Goal: Task Accomplishment & Management: Use online tool/utility

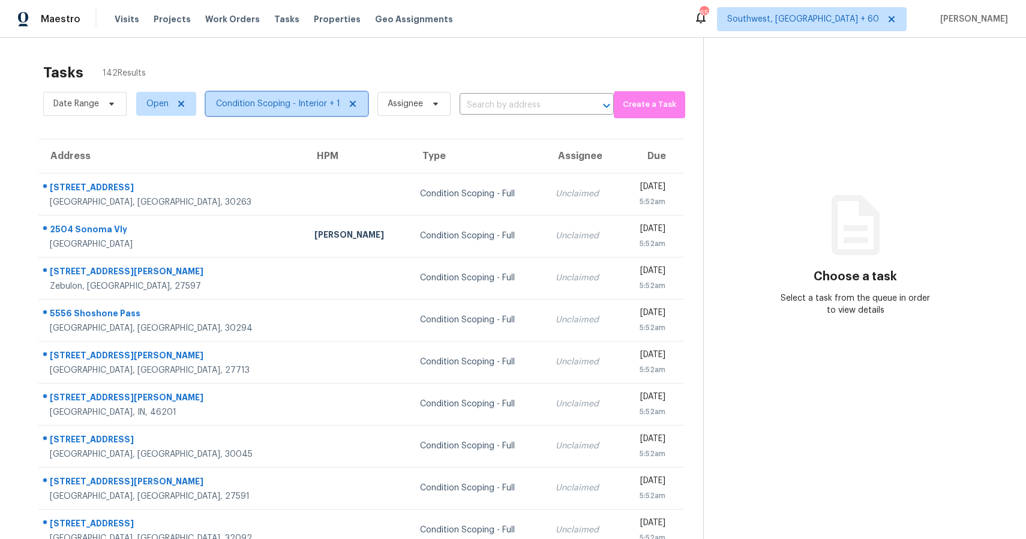
click at [320, 95] on span "Condition Scoping - Interior + 1" at bounding box center [287, 104] width 162 height 24
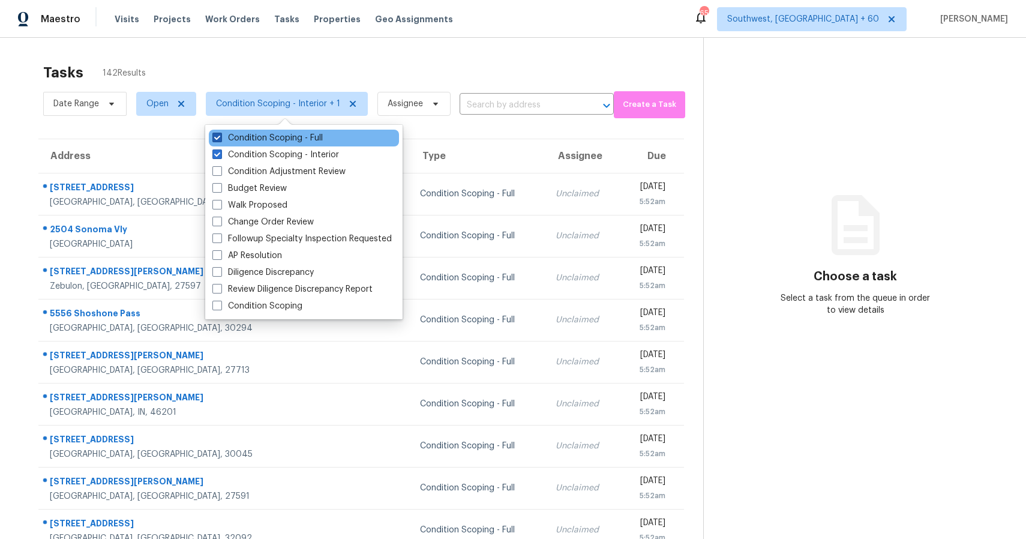
click at [316, 134] on label "Condition Scoping - Full" at bounding box center [267, 138] width 110 height 12
click at [220, 134] on input "Condition Scoping - Full" at bounding box center [216, 136] width 8 height 8
checkbox input "false"
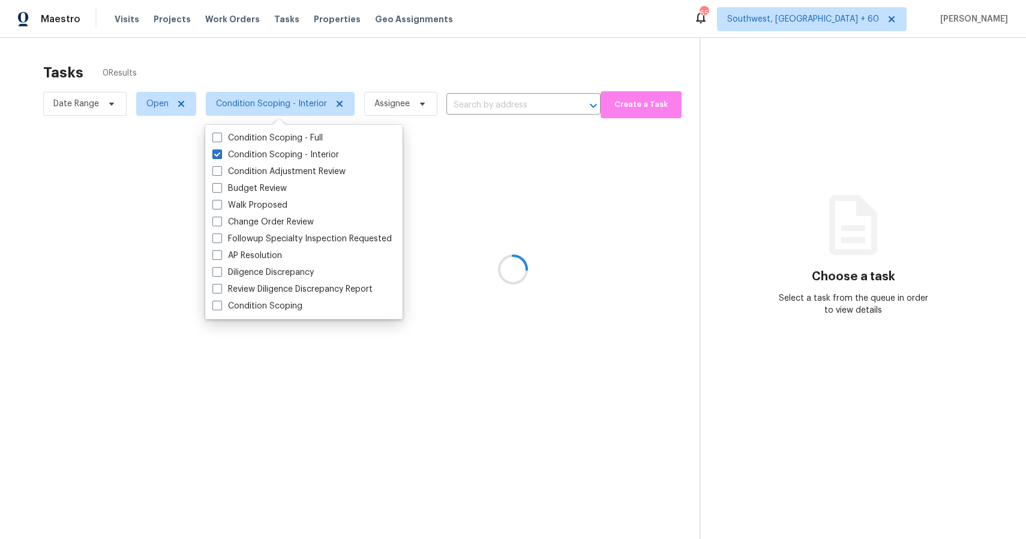
click at [398, 65] on div at bounding box center [513, 269] width 1026 height 539
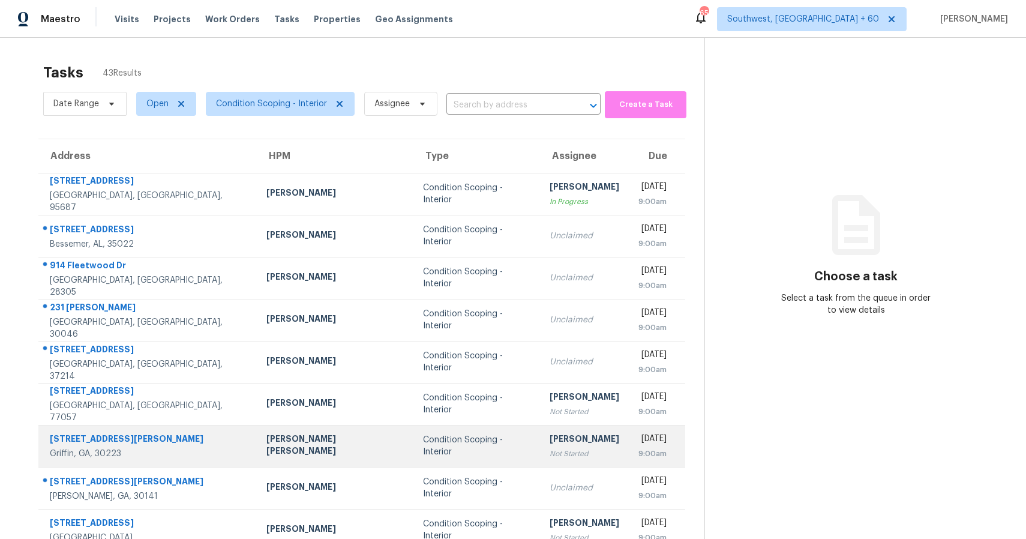
scroll to position [86, 0]
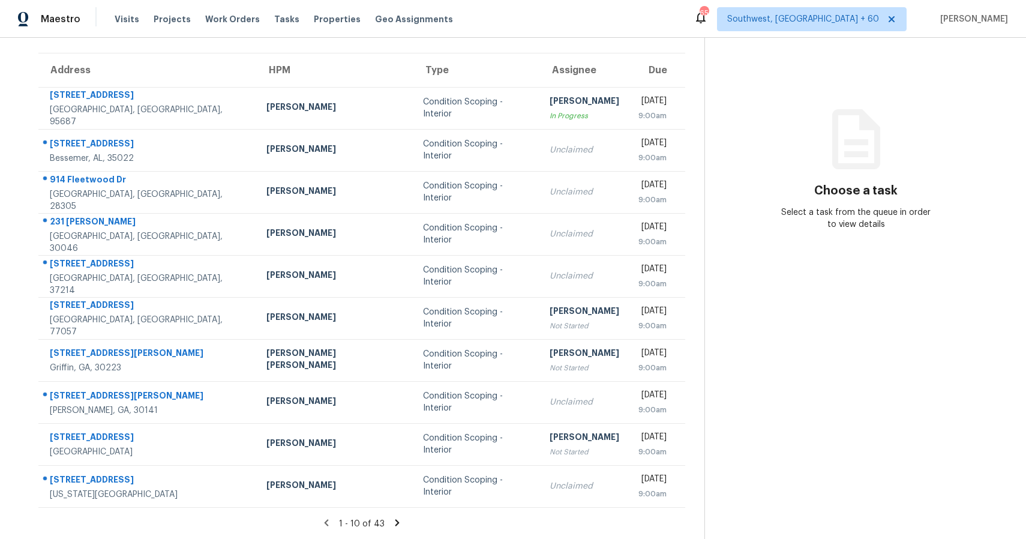
click at [394, 520] on icon at bounding box center [397, 522] width 11 height 11
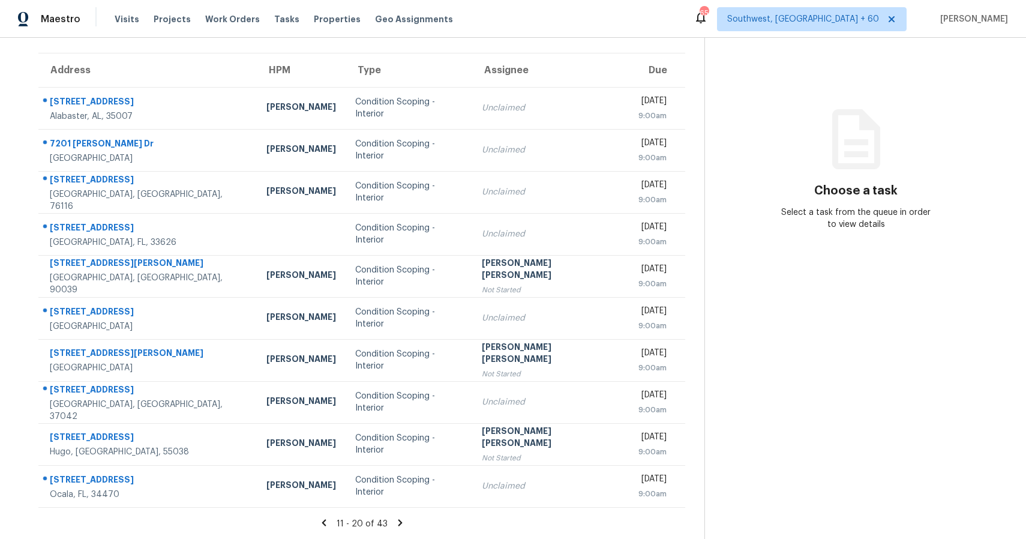
click at [398, 522] on icon at bounding box center [400, 522] width 4 height 7
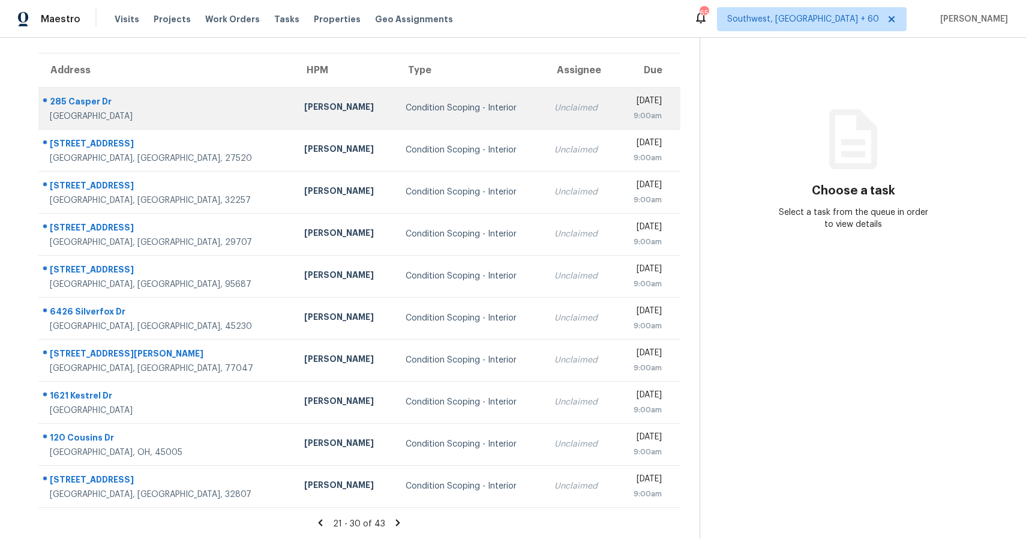
click at [545, 114] on td "Unclaimed" at bounding box center [580, 108] width 71 height 42
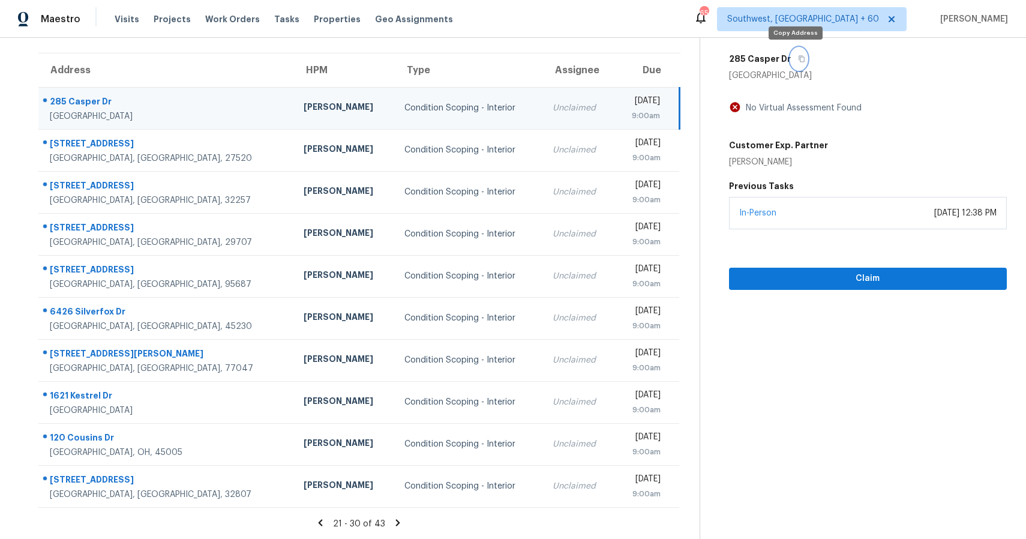
click at [797, 62] on button "button" at bounding box center [799, 59] width 16 height 22
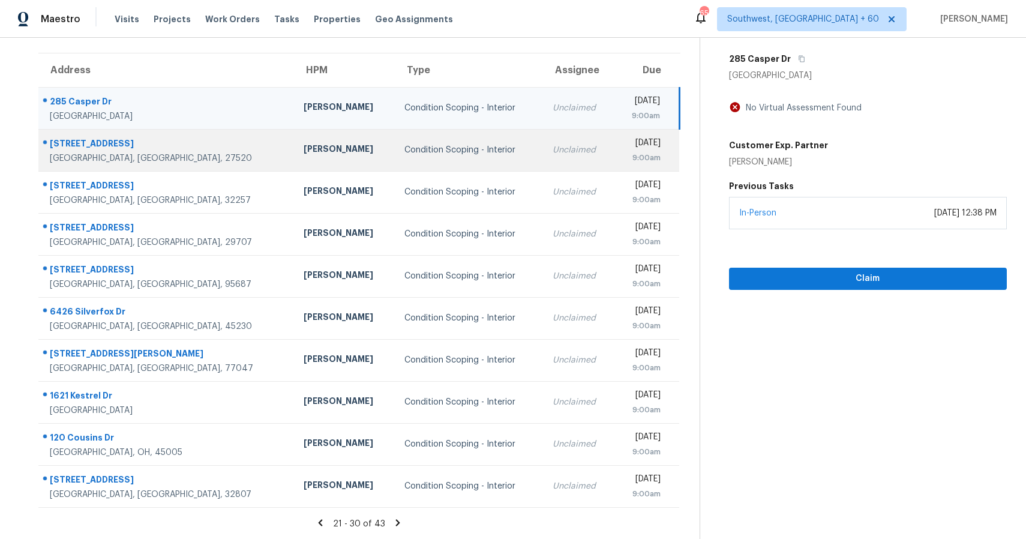
click at [463, 153] on td "Condition Scoping - Interior" at bounding box center [469, 150] width 148 height 42
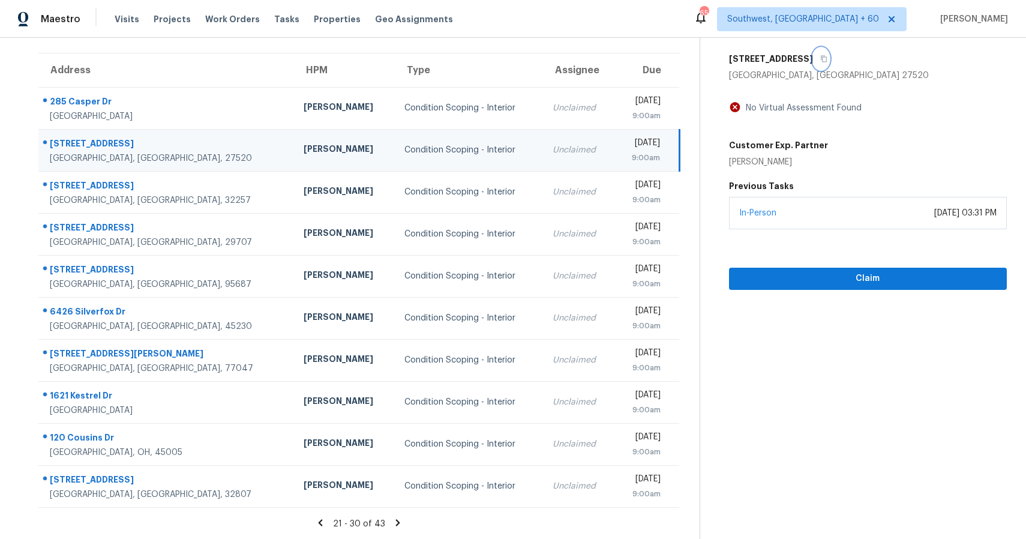
click at [827, 56] on icon "button" at bounding box center [823, 58] width 7 height 7
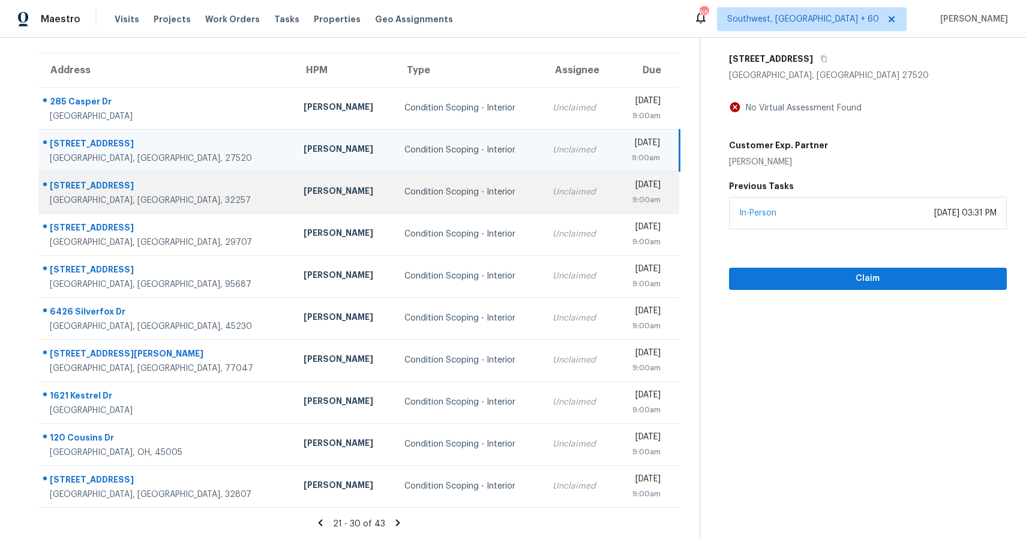
click at [419, 182] on td "Condition Scoping - Interior" at bounding box center [469, 192] width 148 height 42
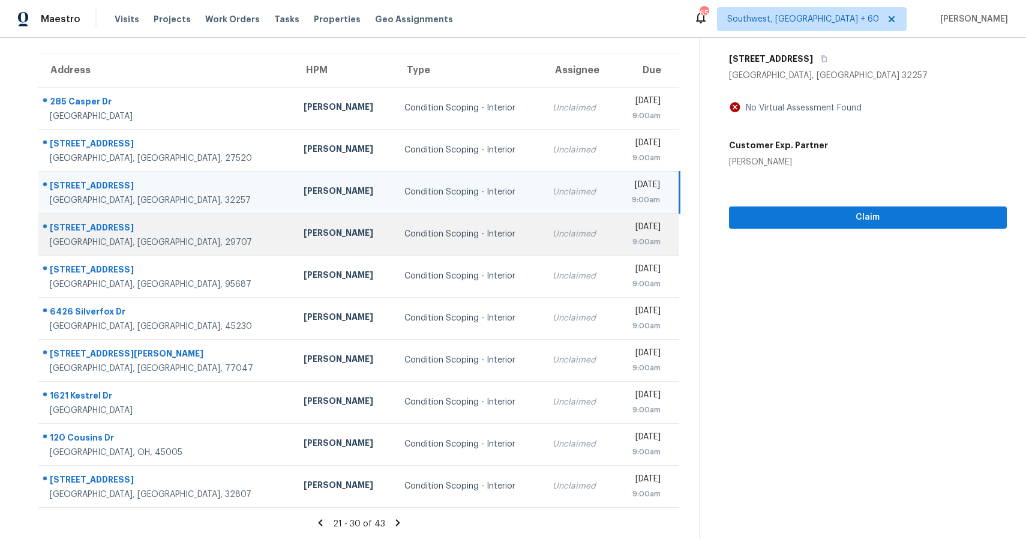
click at [449, 236] on div "Condition Scoping - Interior" at bounding box center [468, 234] width 129 height 12
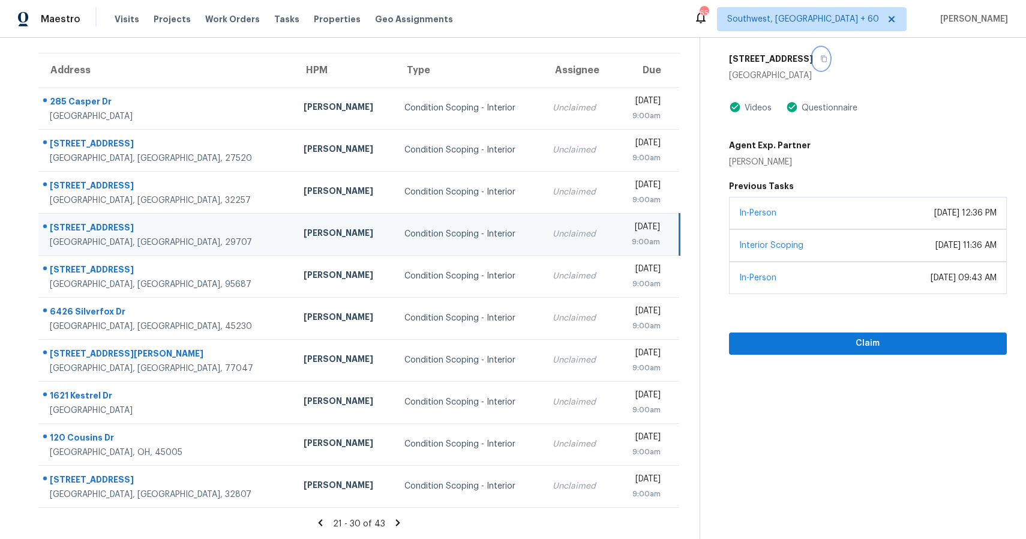
click at [820, 59] on icon "button" at bounding box center [823, 58] width 7 height 7
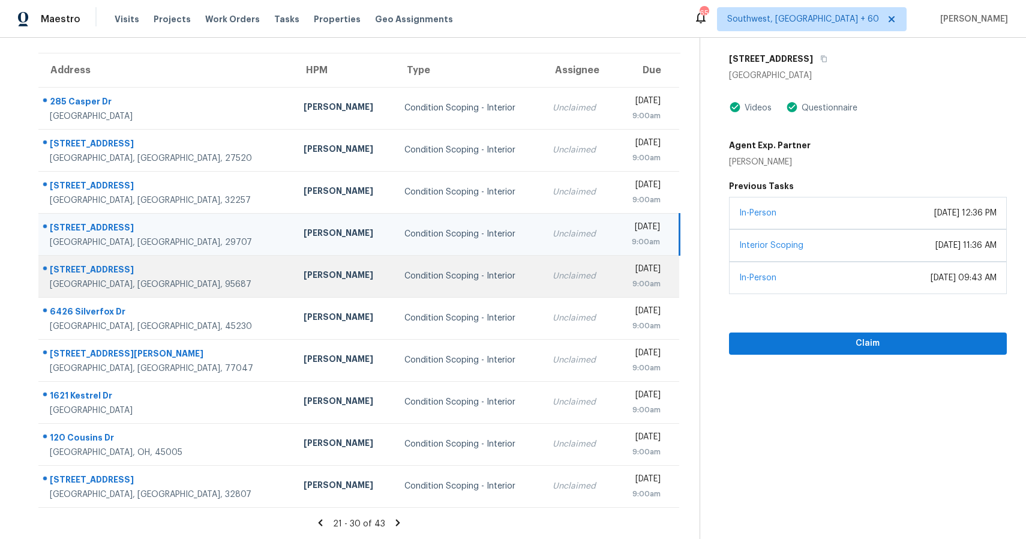
click at [543, 294] on td "Unclaimed" at bounding box center [578, 276] width 71 height 42
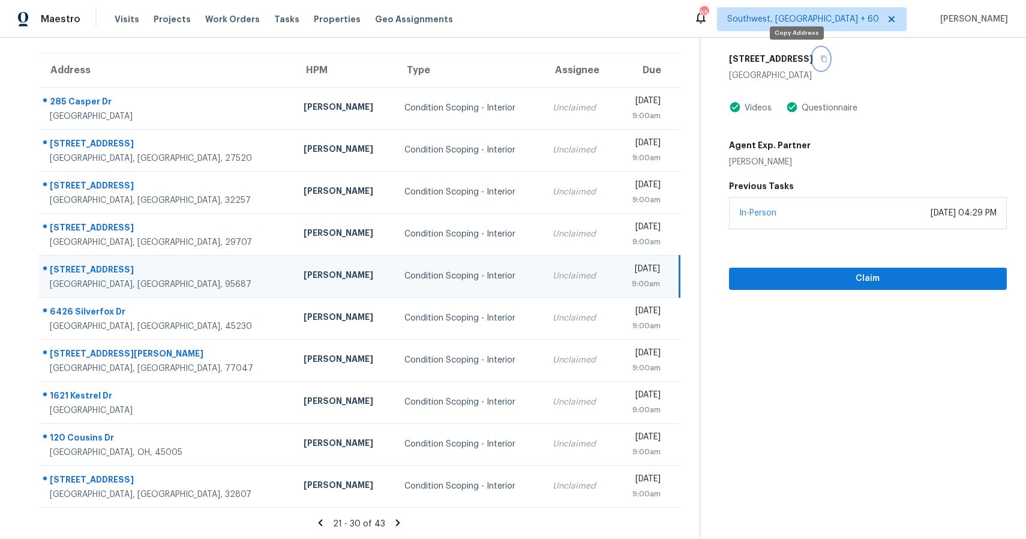
click at [820, 55] on icon "button" at bounding box center [823, 58] width 7 height 7
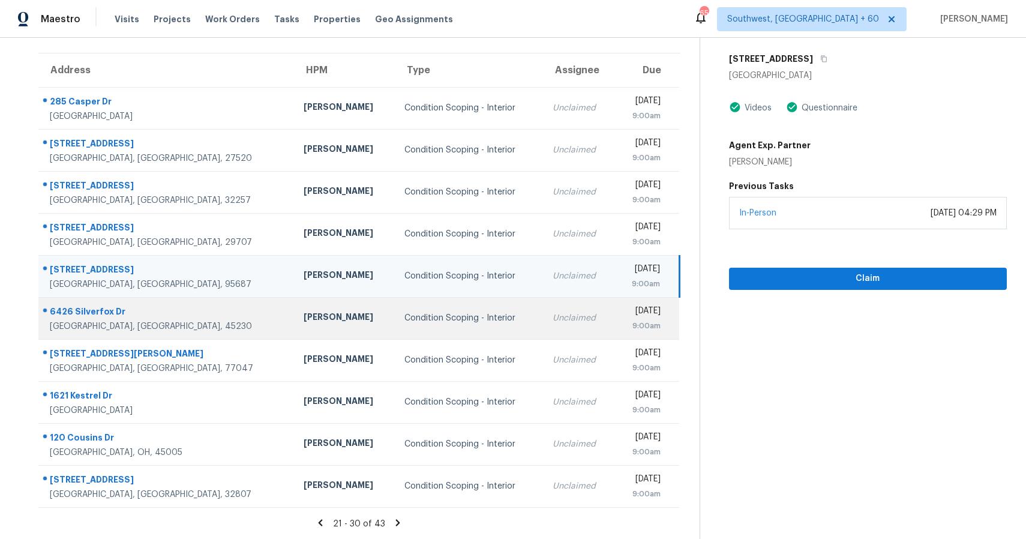
click at [543, 335] on td "Unclaimed" at bounding box center [578, 318] width 71 height 42
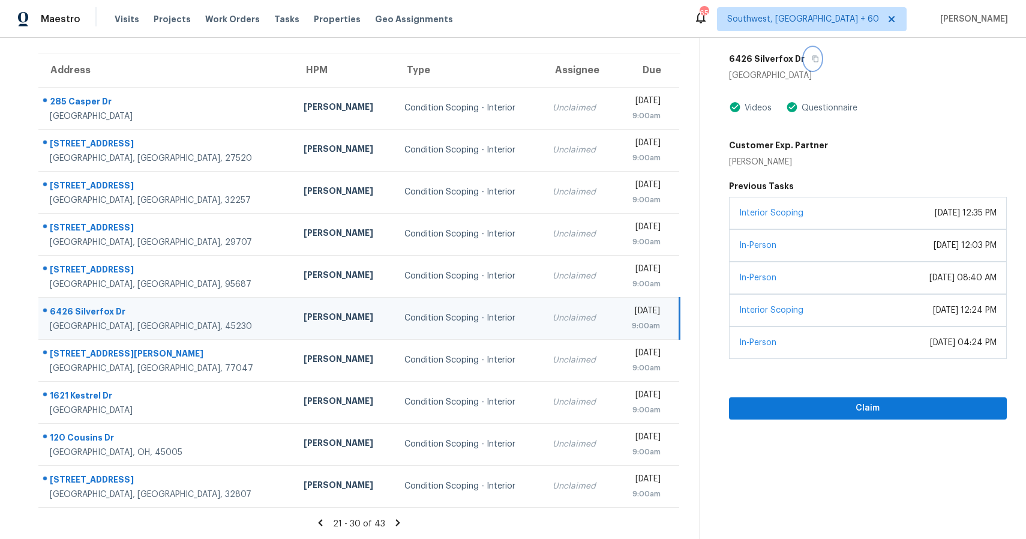
click at [812, 54] on button "button" at bounding box center [812, 59] width 16 height 22
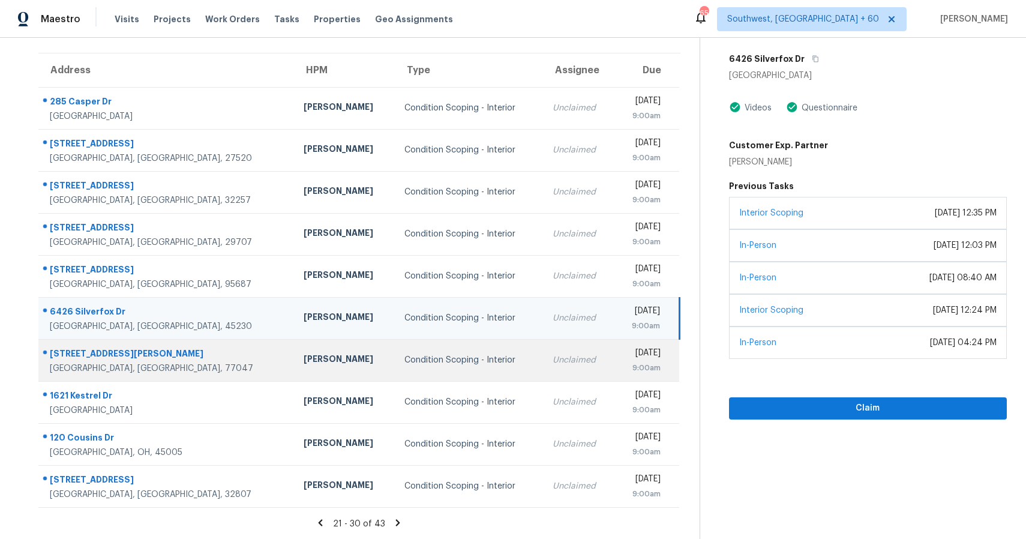
click at [395, 348] on td "Condition Scoping - Interior" at bounding box center [469, 360] width 148 height 42
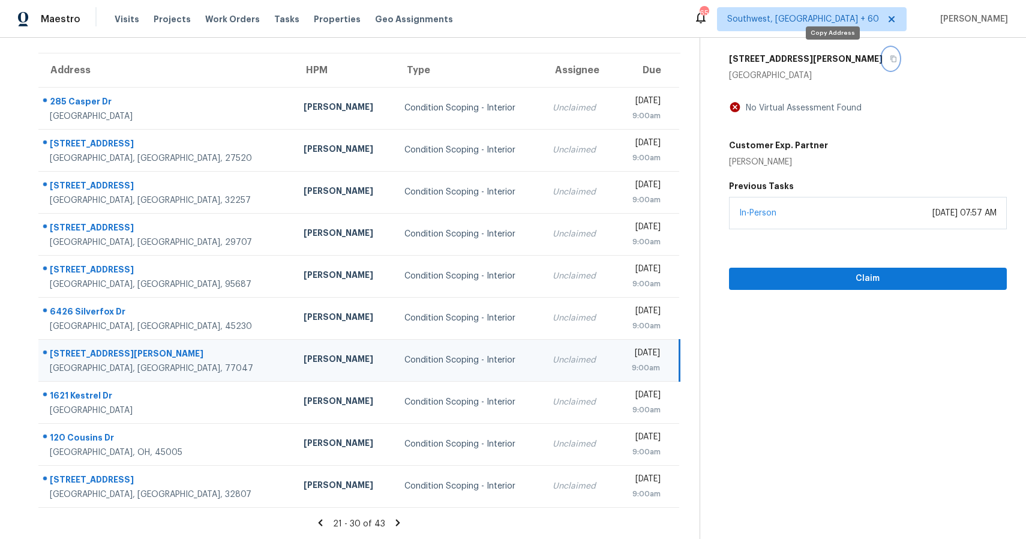
click at [882, 64] on button "button" at bounding box center [890, 59] width 16 height 22
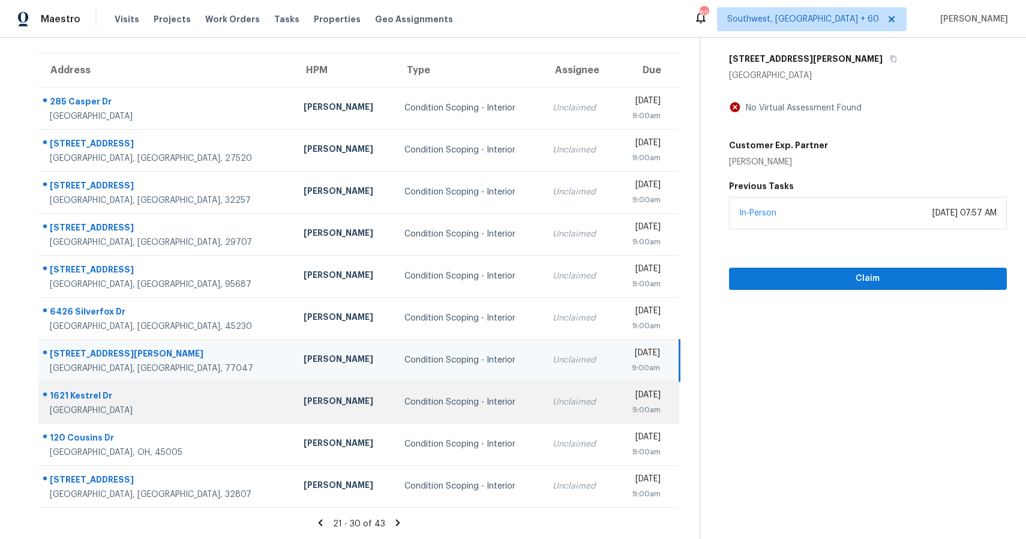
click at [449, 390] on td "Condition Scoping - Interior" at bounding box center [469, 402] width 148 height 42
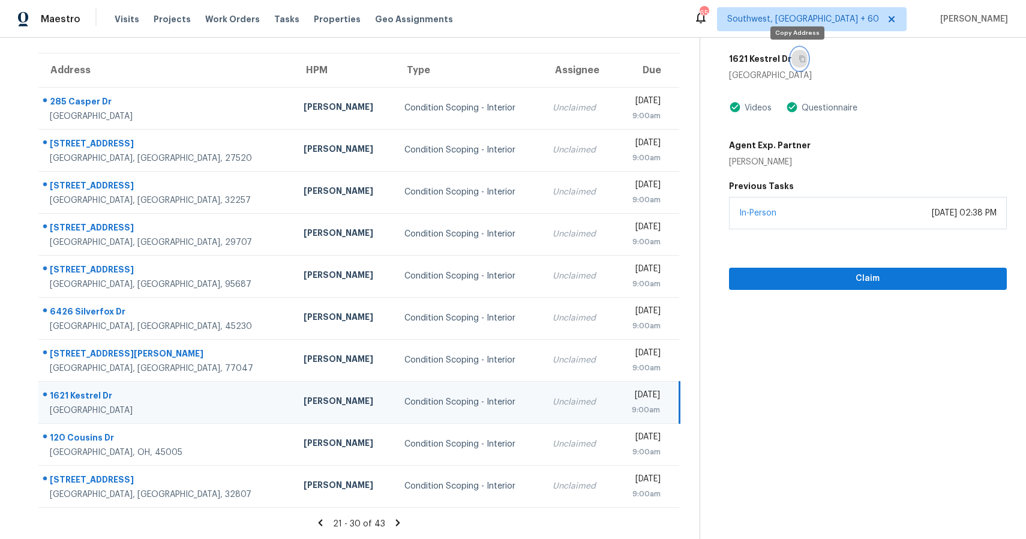
click at [796, 51] on button "button" at bounding box center [799, 59] width 16 height 22
click at [867, 286] on button "Claim" at bounding box center [868, 279] width 278 height 22
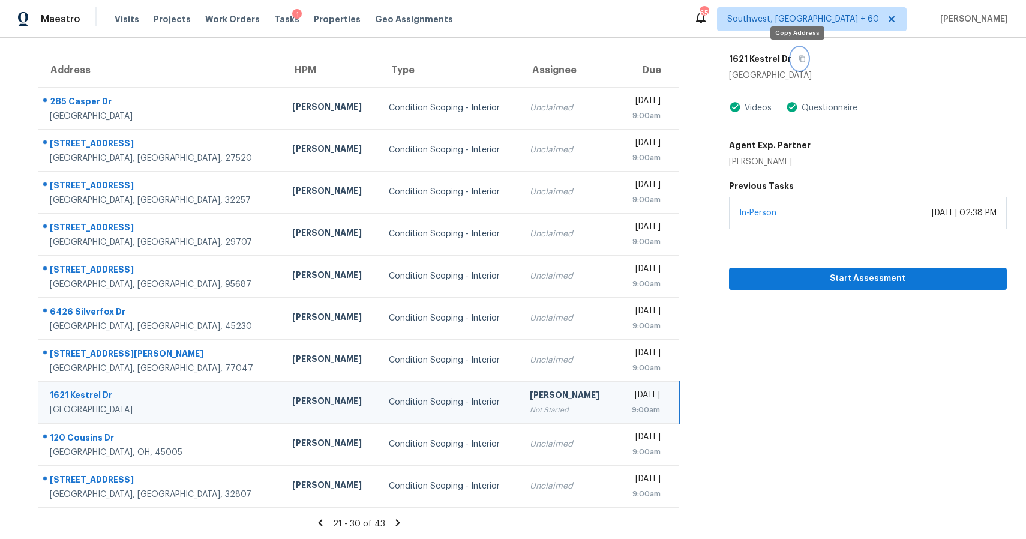
click at [800, 62] on button "button" at bounding box center [799, 59] width 16 height 22
click at [845, 277] on span "Start Assessment" at bounding box center [867, 278] width 259 height 15
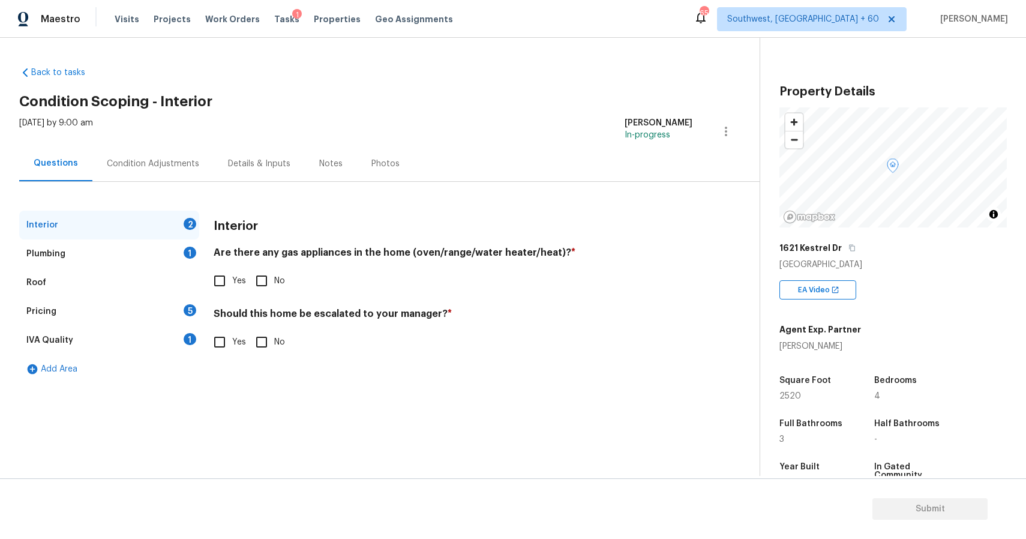
click at [850, 256] on div "1621 Kestrel Dr" at bounding box center [892, 248] width 227 height 22
click at [850, 250] on icon "button" at bounding box center [851, 247] width 7 height 7
click at [229, 281] on input "Yes" at bounding box center [219, 280] width 25 height 25
checkbox input "true"
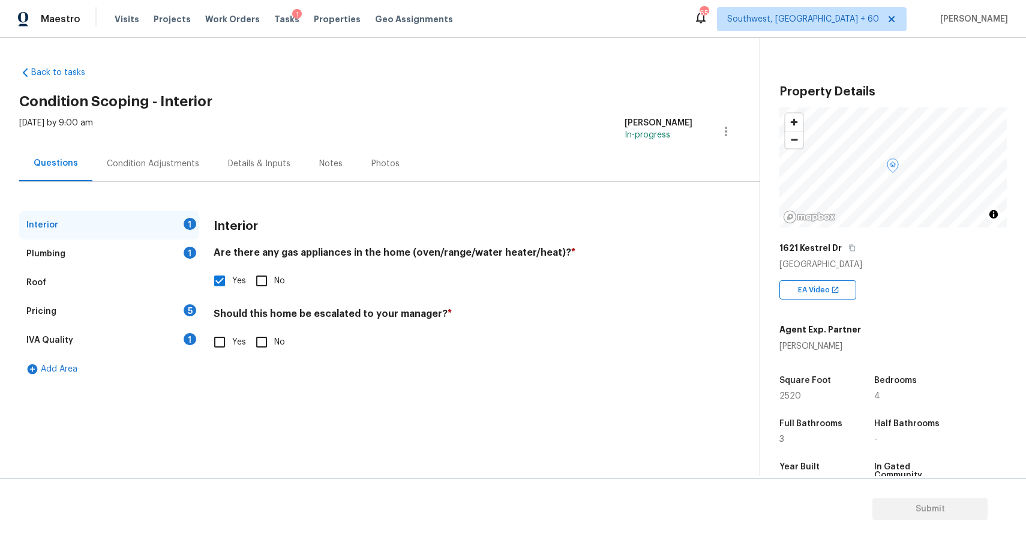
click at [257, 341] on input "No" at bounding box center [261, 341] width 25 height 25
checkbox input "true"
click at [186, 254] on div "1" at bounding box center [190, 253] width 13 height 12
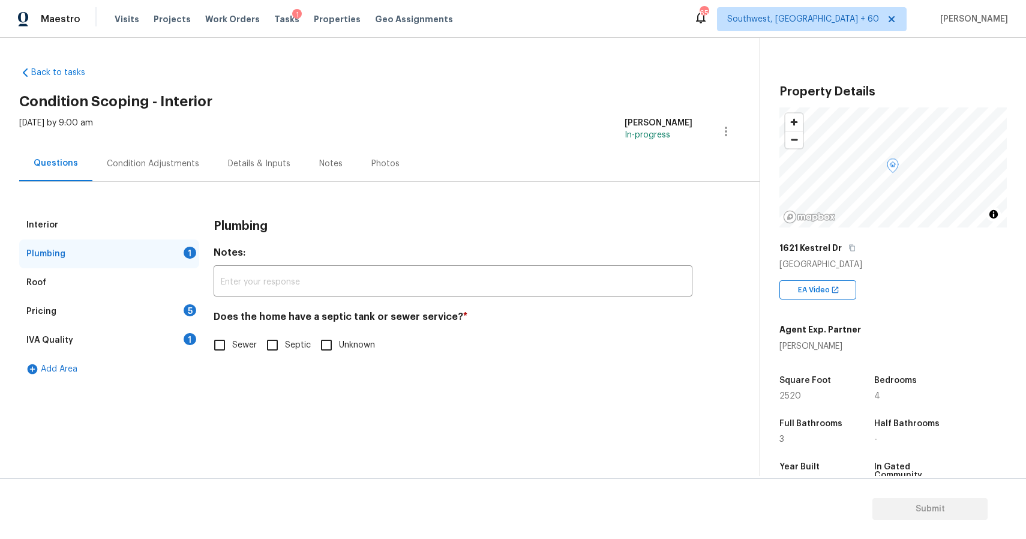
click at [214, 364] on div "Plumbing Notes: ​ Does the home have a septic tank or sewer service? * Sewer Se…" at bounding box center [453, 291] width 479 height 161
click at [221, 342] on input "Sewer" at bounding box center [219, 344] width 25 height 25
checkbox input "true"
click at [154, 305] on div "Pricing 5" at bounding box center [109, 311] width 180 height 29
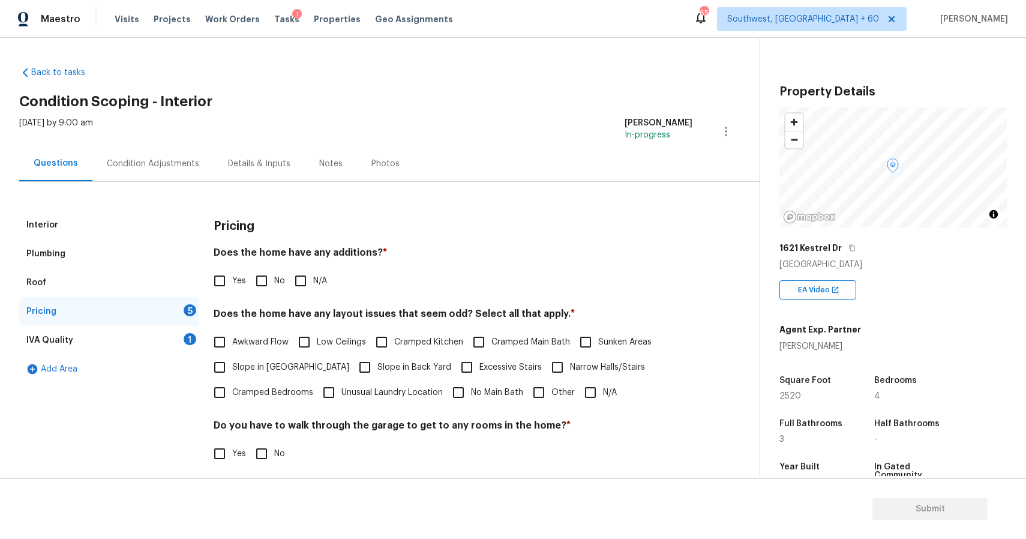
click at [334, 269] on div "Yes No N/A" at bounding box center [453, 280] width 479 height 25
click at [317, 280] on span "N/A" at bounding box center [320, 281] width 14 height 13
click at [313, 280] on input "N/A" at bounding box center [300, 280] width 25 height 25
checkbox input "true"
click at [591, 398] on input "N/A" at bounding box center [590, 392] width 25 height 25
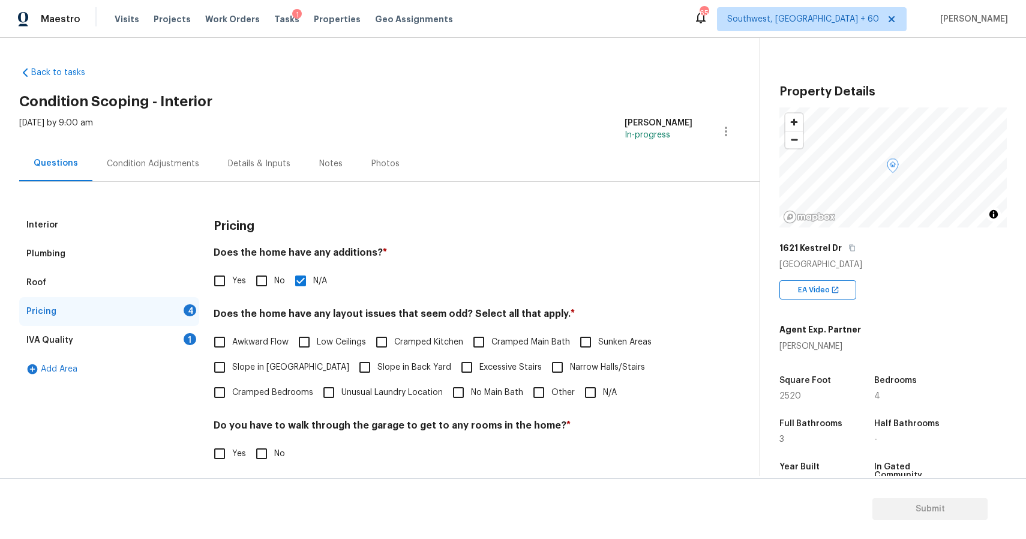
checkbox input "true"
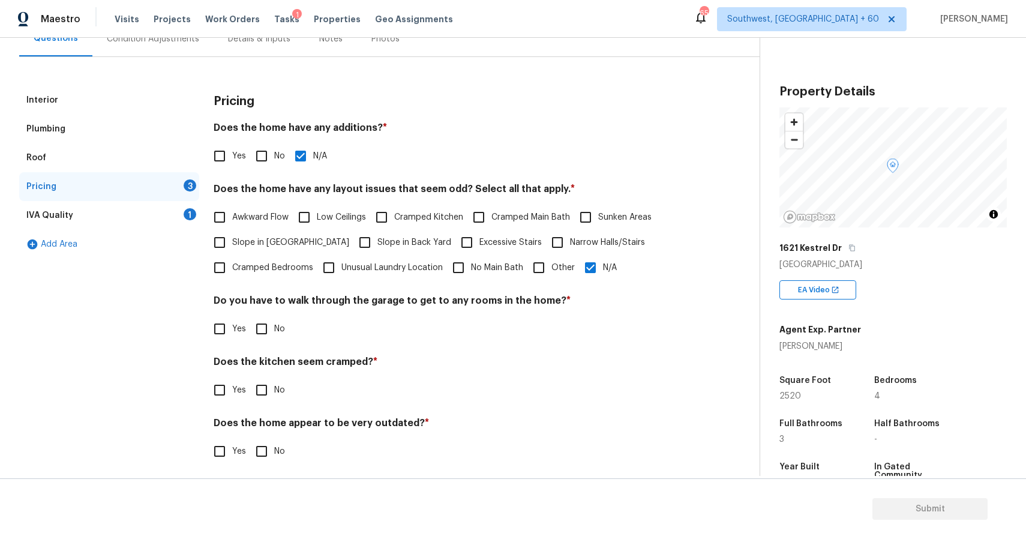
scroll to position [131, 0]
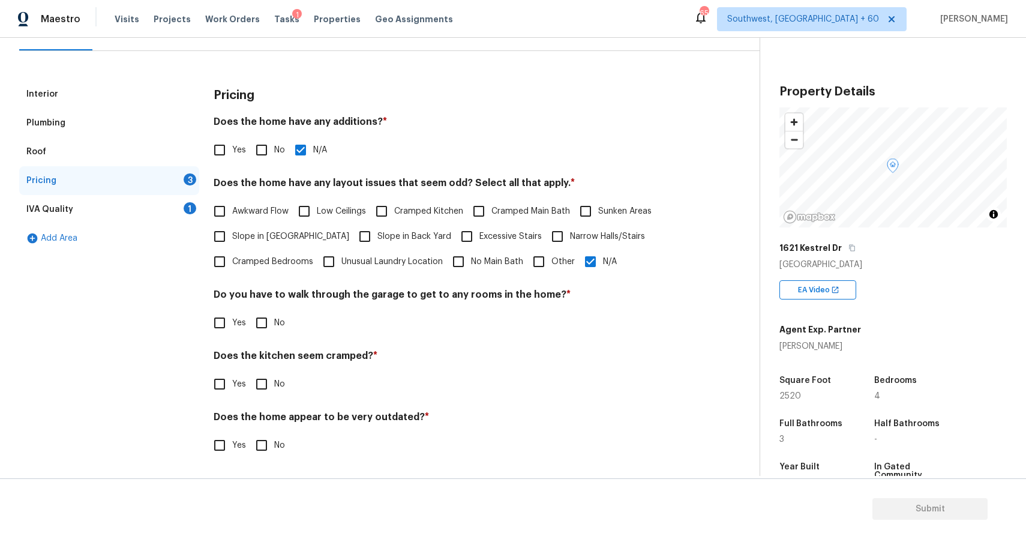
click at [263, 321] on input "No" at bounding box center [261, 322] width 25 height 25
checkbox input "true"
click at [264, 413] on h4 "Does the home appear to be very outdated? *" at bounding box center [453, 419] width 479 height 17
click at [269, 394] on input "No" at bounding box center [261, 383] width 25 height 25
checkbox input "true"
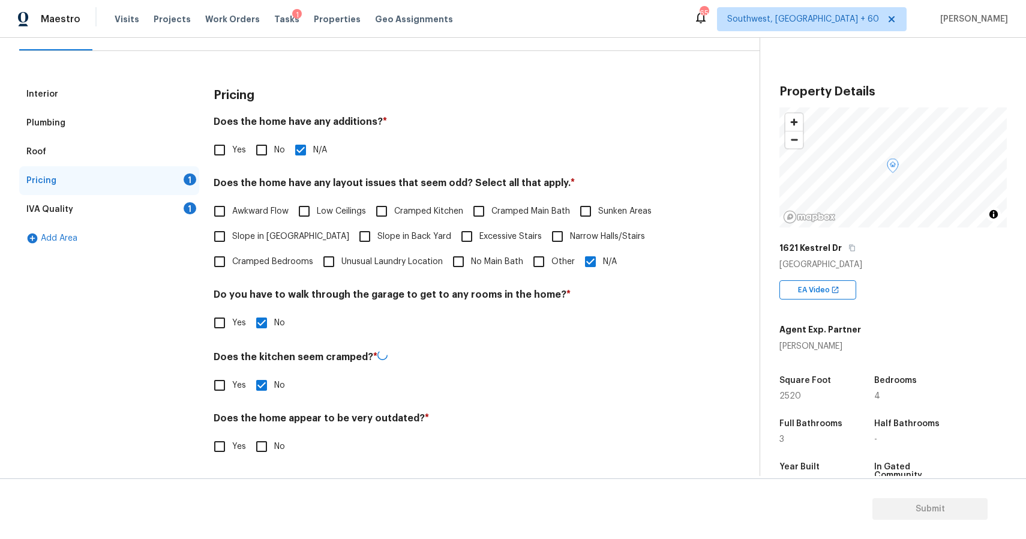
click at [257, 455] on input "No" at bounding box center [261, 446] width 25 height 25
checkbox input "true"
click at [180, 214] on div "IVA Quality 1" at bounding box center [109, 209] width 180 height 29
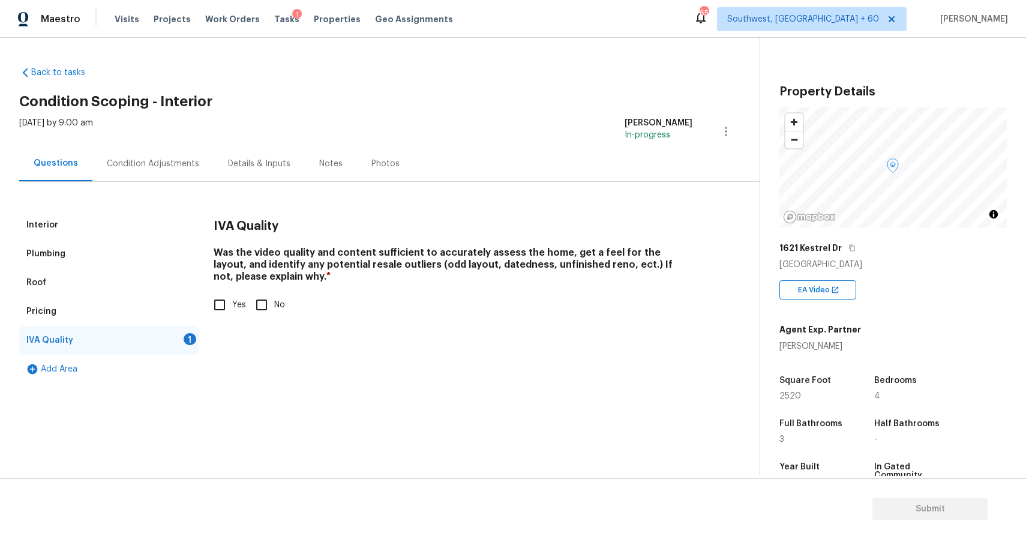
click at [222, 299] on input "Yes" at bounding box center [219, 304] width 25 height 25
checkbox input "true"
click at [184, 151] on div "Condition Adjustments" at bounding box center [152, 163] width 121 height 35
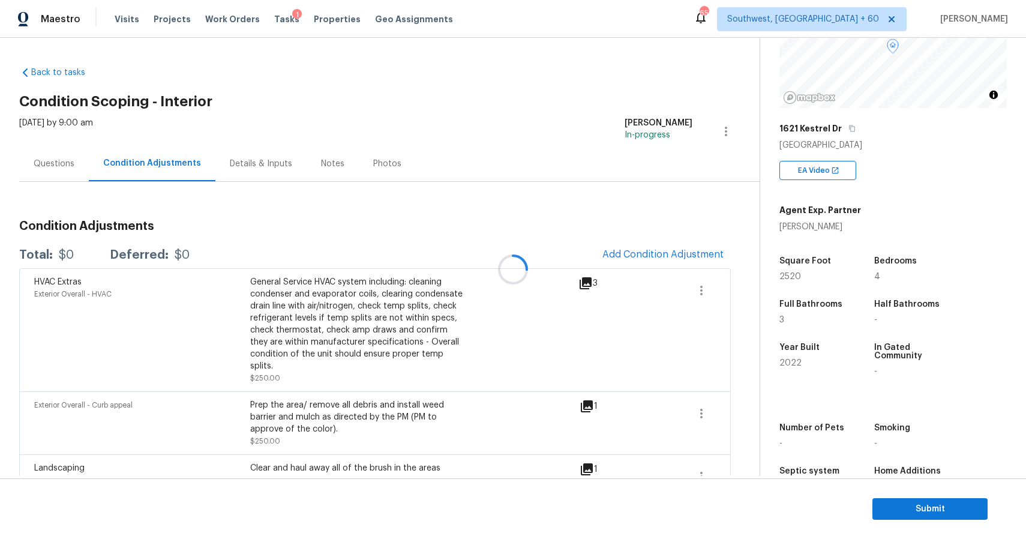
scroll to position [145, 0]
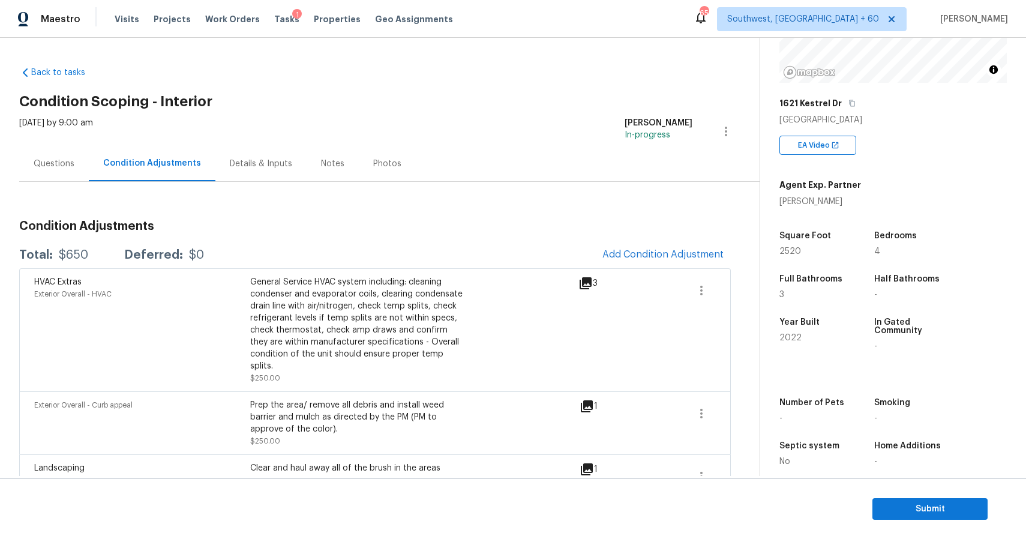
click at [551, 205] on div "Condition Adjustments Total: $650 Deferred: $0 Add Condition Adjustment HVAC Ex…" at bounding box center [374, 350] width 711 height 336
click at [654, 262] on button "Add Condition Adjustment" at bounding box center [663, 254] width 136 height 25
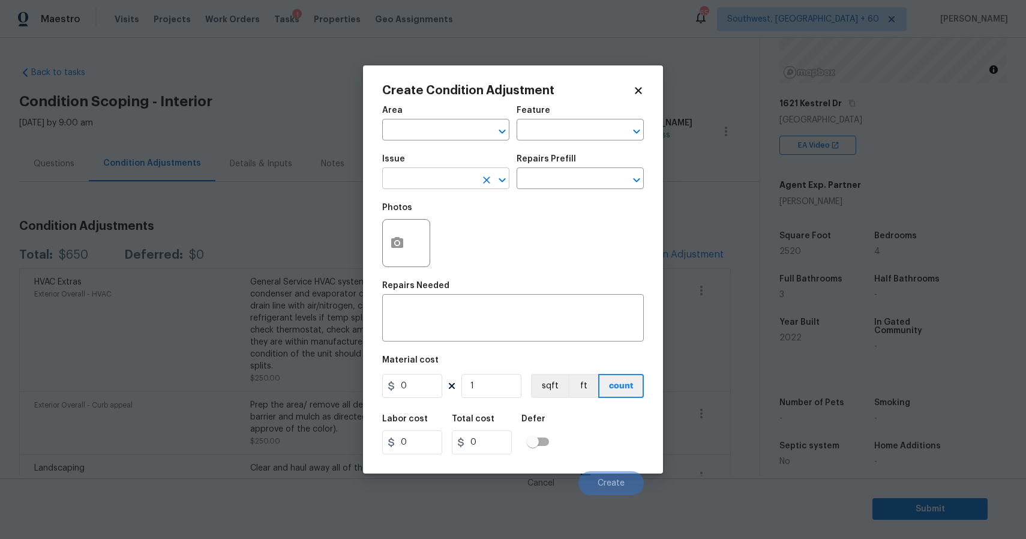
click at [471, 187] on input "text" at bounding box center [429, 179] width 94 height 19
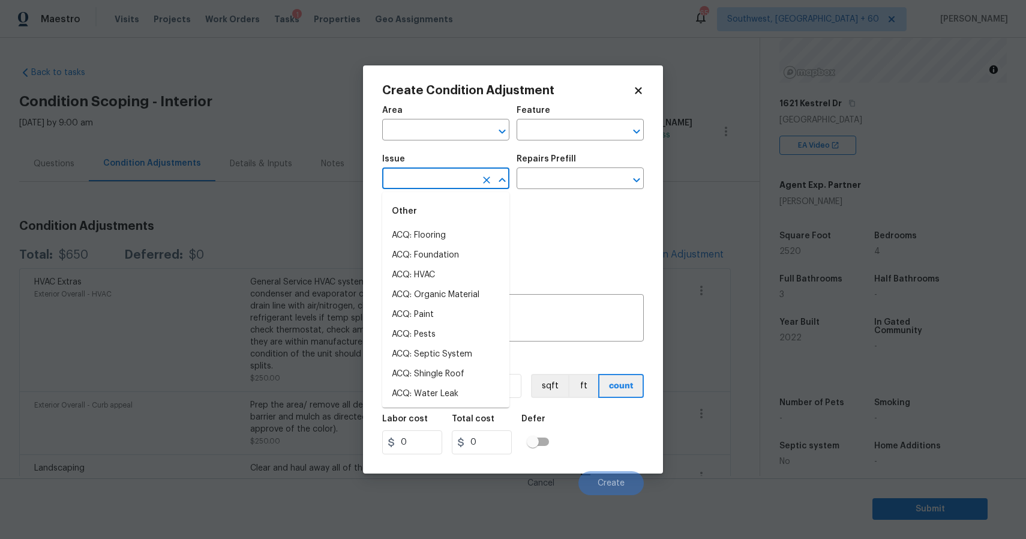
type input "p"
click at [471, 187] on input "ai" at bounding box center [429, 179] width 94 height 19
type input "a"
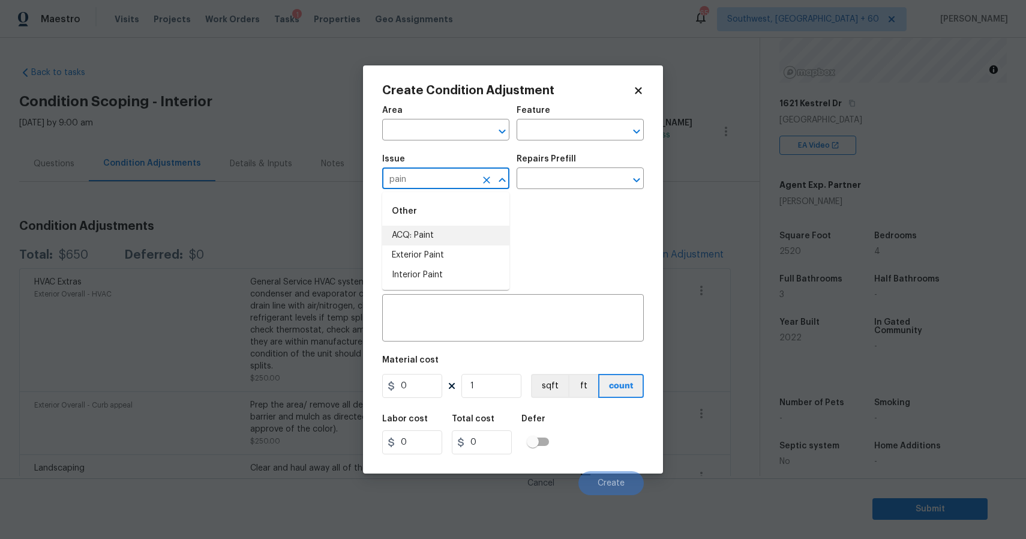
click at [446, 237] on li "ACQ: Paint" at bounding box center [445, 236] width 127 height 20
type input "ACQ: Paint"
click at [523, 175] on input "text" at bounding box center [563, 179] width 94 height 19
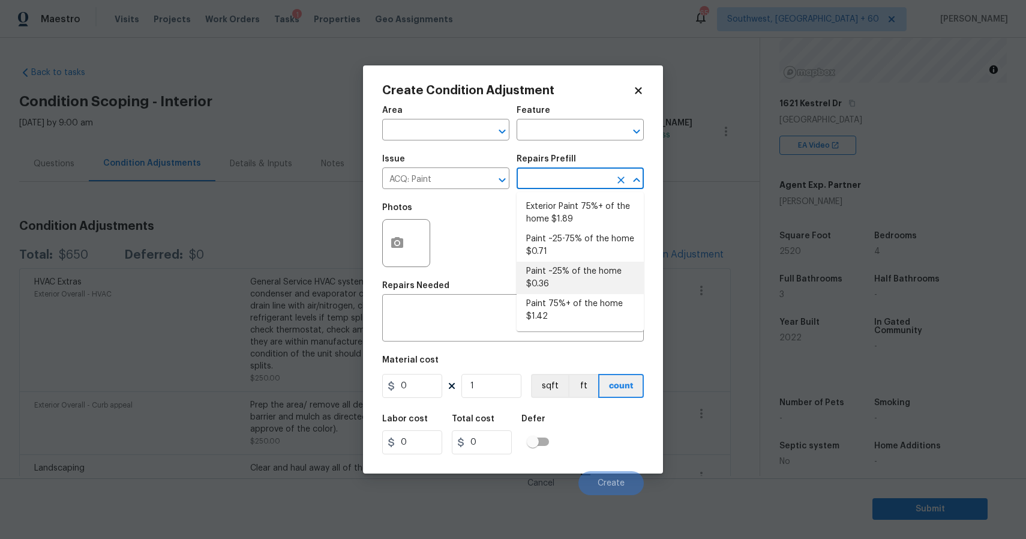
click at [585, 272] on li "Paint ~25% of the home $0.36" at bounding box center [579, 278] width 127 height 32
type input "Acquisition"
type textarea "Acquisition Scope: ~25% of the home needs interior paint"
type input "0.36"
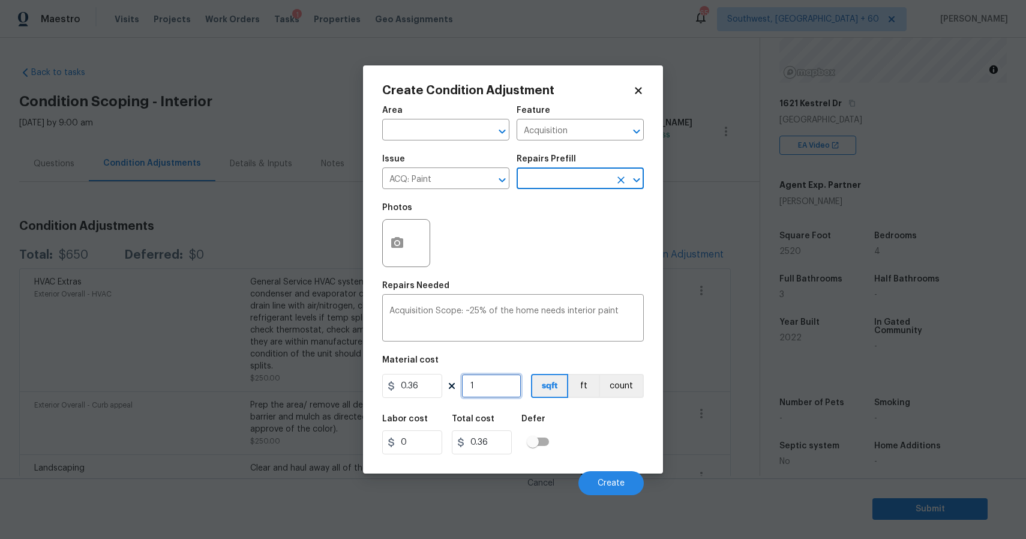
click at [497, 393] on input "1" at bounding box center [491, 386] width 60 height 24
type input "0"
type input "2"
type input "0.72"
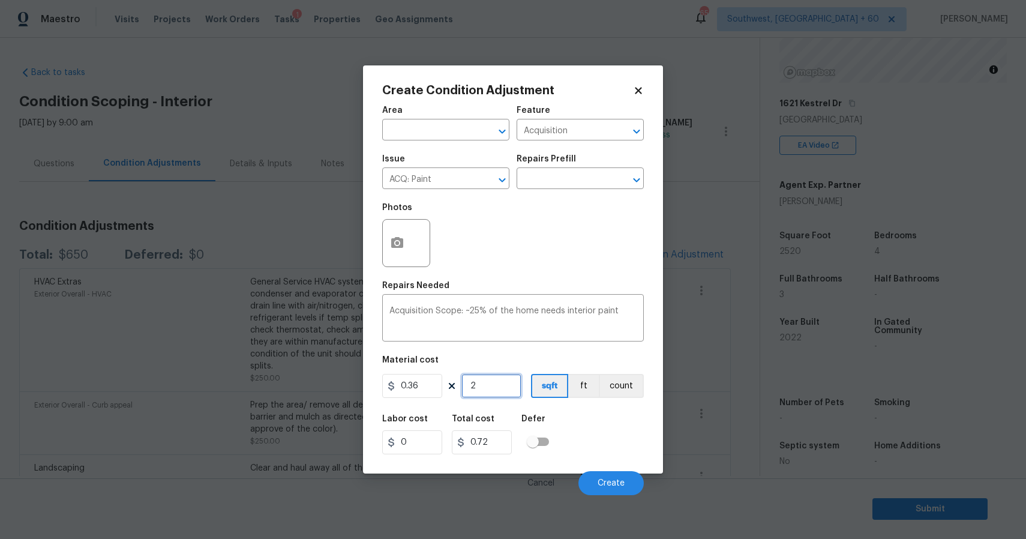
type input "25"
type input "9"
type input "252"
type input "90.72"
type input "2520"
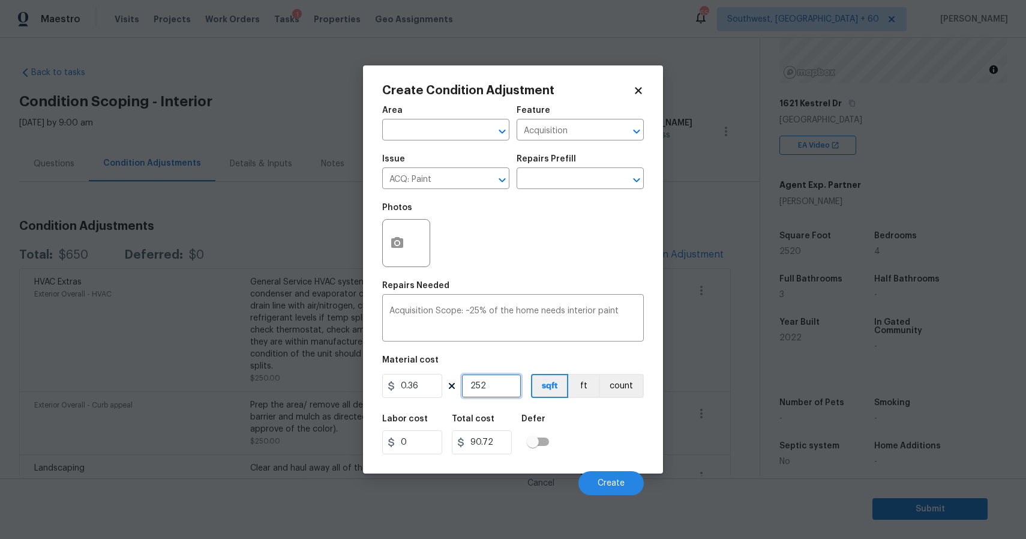
type input "907.2"
type input "2520"
click at [615, 482] on span "Create" at bounding box center [610, 483] width 27 height 9
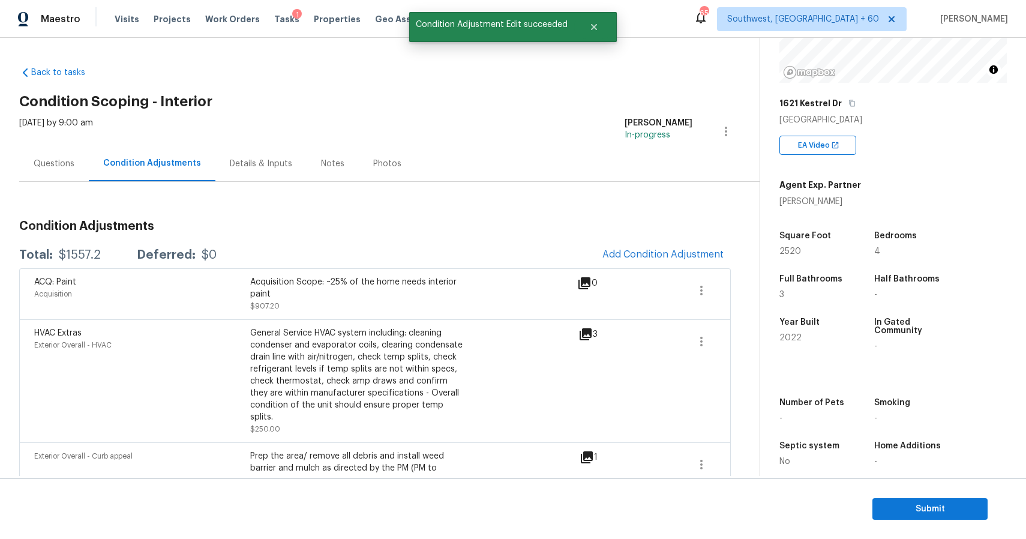
click at [657, 236] on div "Condition Adjustments Total: $1557.2 Deferred: $0 Add Condition Adjustment ACQ:…" at bounding box center [374, 390] width 711 height 358
click at [670, 259] on span "Add Condition Adjustment" at bounding box center [662, 254] width 121 height 11
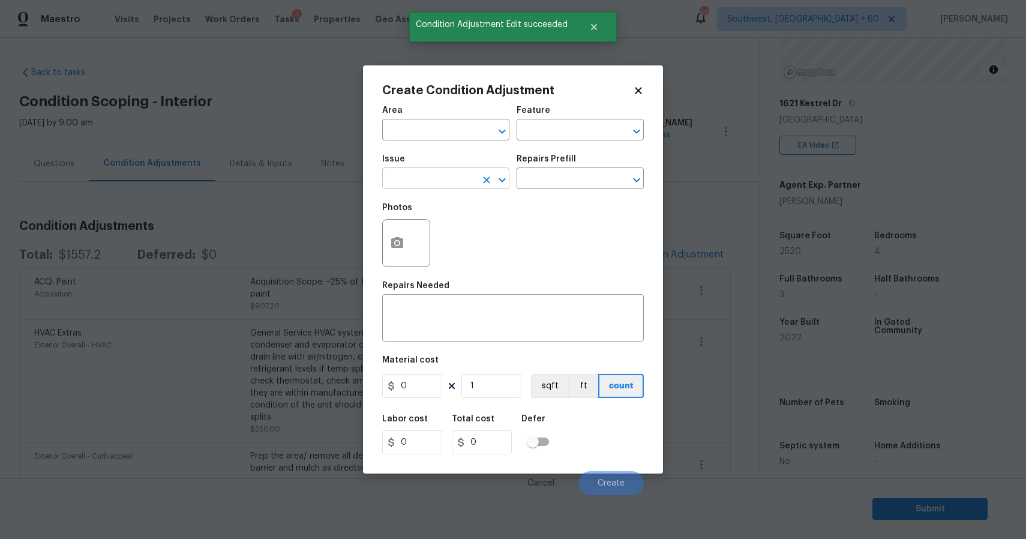
click at [441, 176] on input "text" at bounding box center [429, 179] width 94 height 19
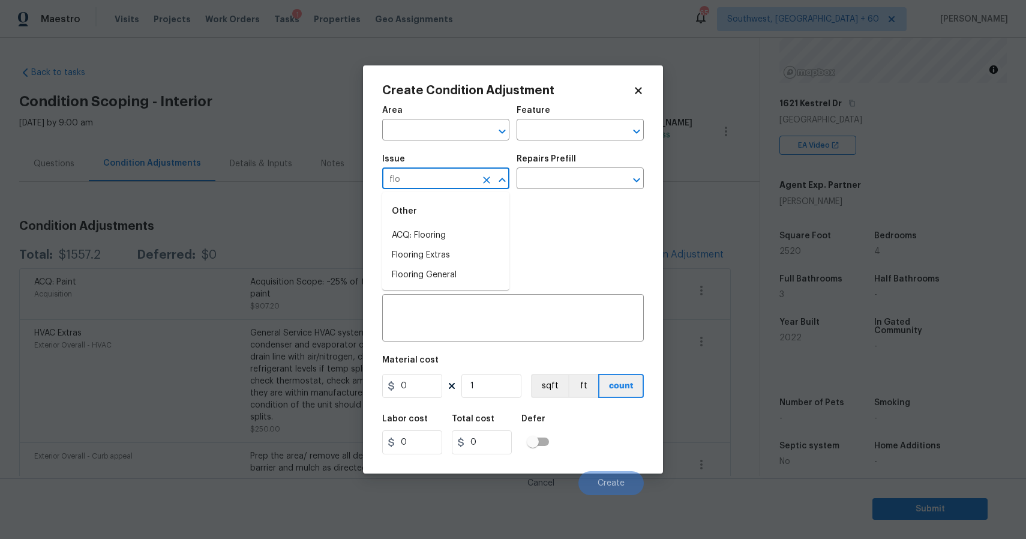
click at [437, 231] on li "ACQ: Flooring" at bounding box center [445, 236] width 127 height 20
type input "ACQ: Flooring"
click at [545, 181] on input "text" at bounding box center [563, 179] width 94 height 19
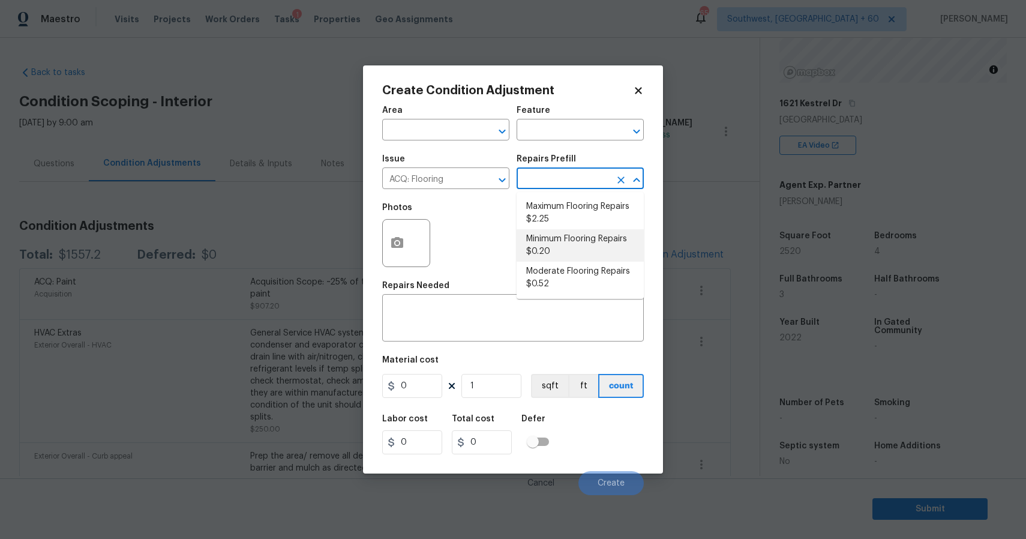
click at [593, 247] on li "Minimum Flooring Repairs $0.20" at bounding box center [579, 245] width 127 height 32
type input "Acquisition"
type textarea "Acquisition Scope: Minimum flooring repairs"
type input "0.2"
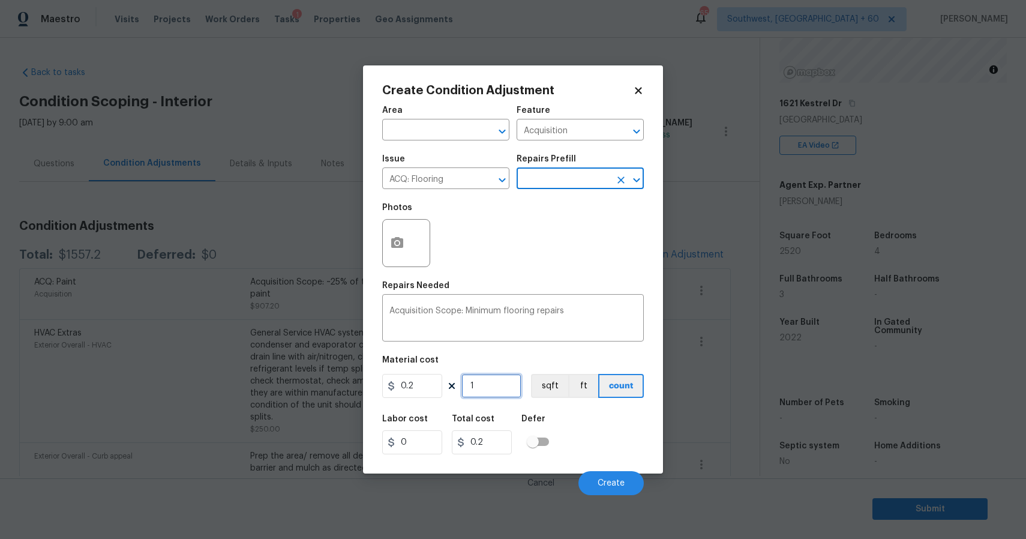
click at [497, 379] on input "1" at bounding box center [491, 386] width 60 height 24
type input "2"
type input "0.4"
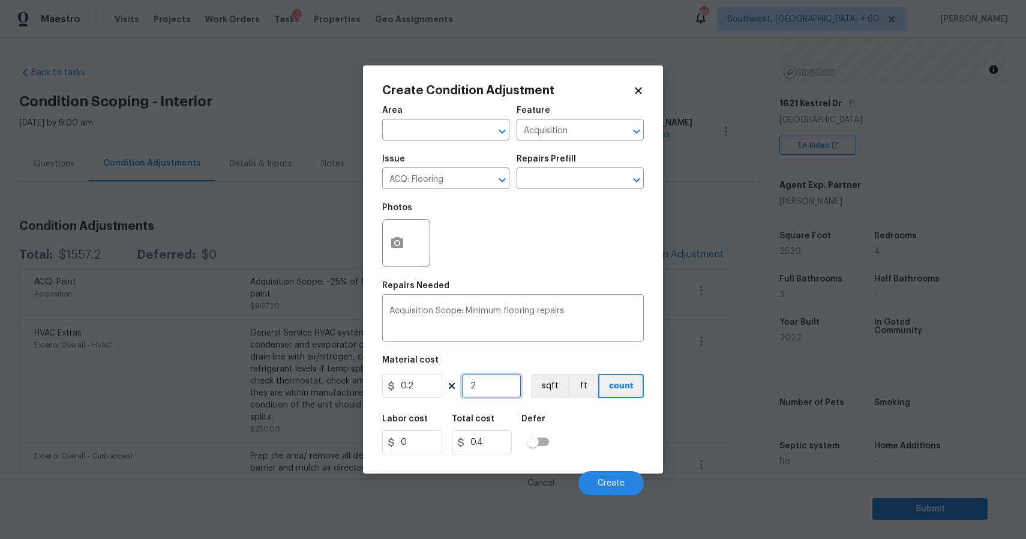
type input "25"
type input "5"
type input "252"
type input "50.4"
type input "2520"
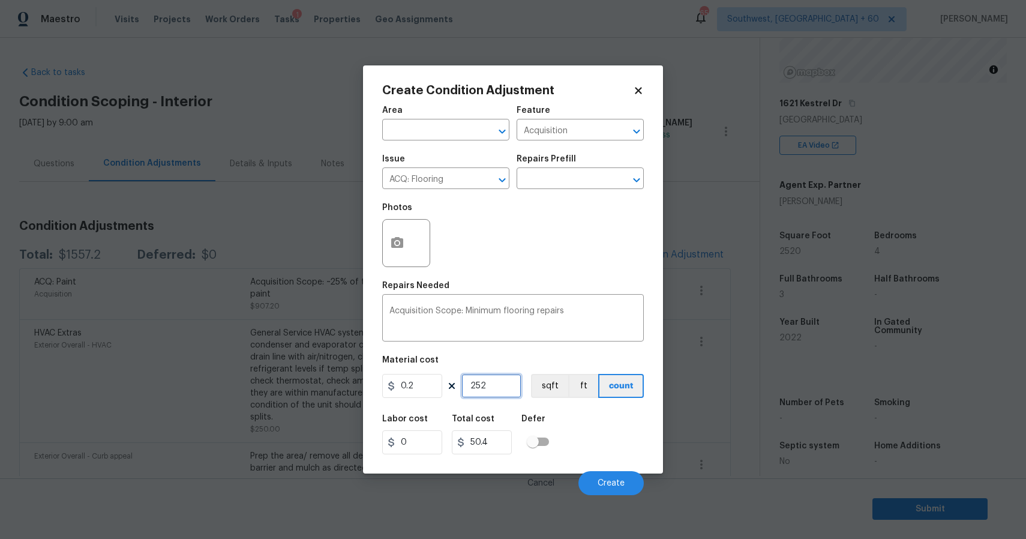
type input "504"
type input "2520"
click at [617, 481] on span "Create" at bounding box center [610, 483] width 27 height 9
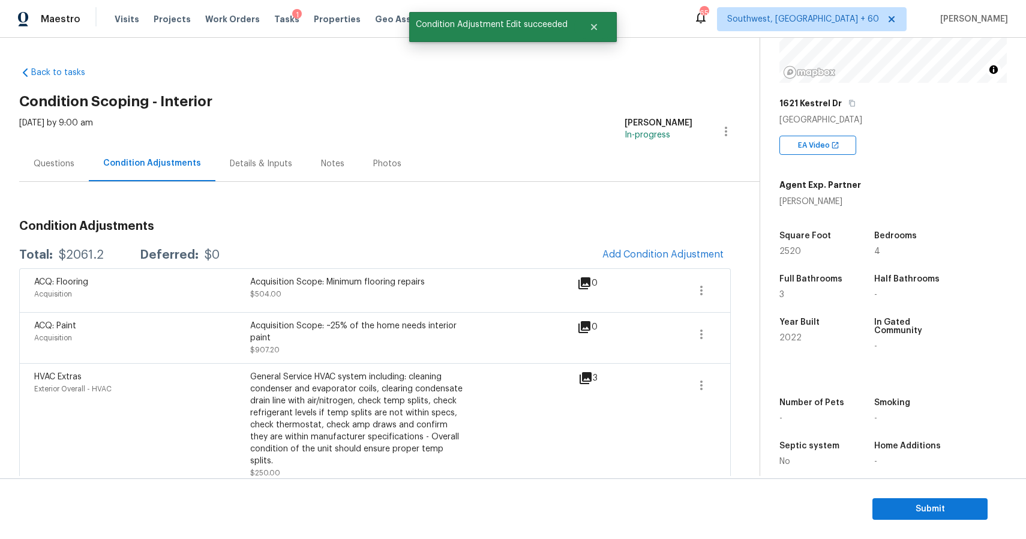
click at [29, 167] on div "Questions" at bounding box center [54, 163] width 70 height 35
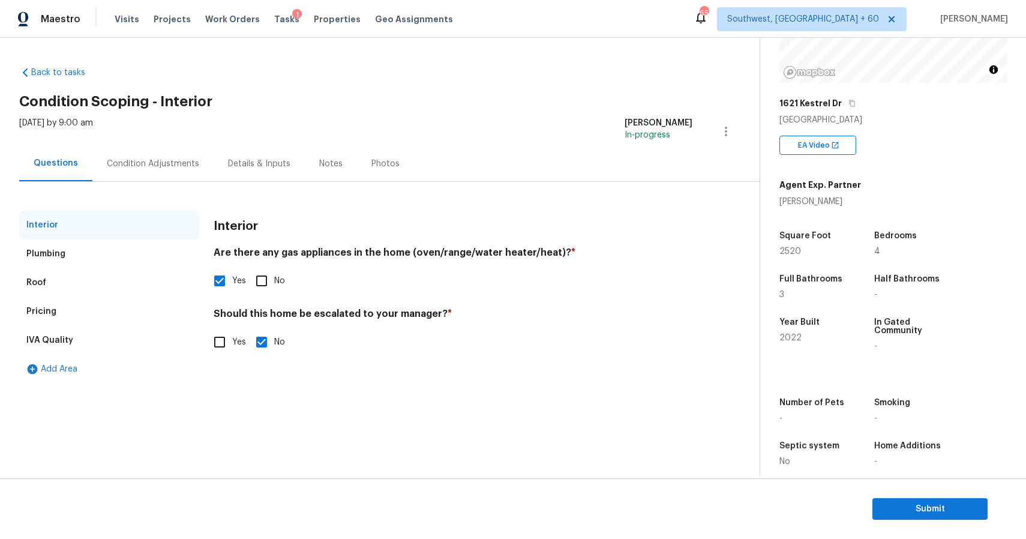
click at [160, 166] on div "Condition Adjustments" at bounding box center [153, 164] width 92 height 12
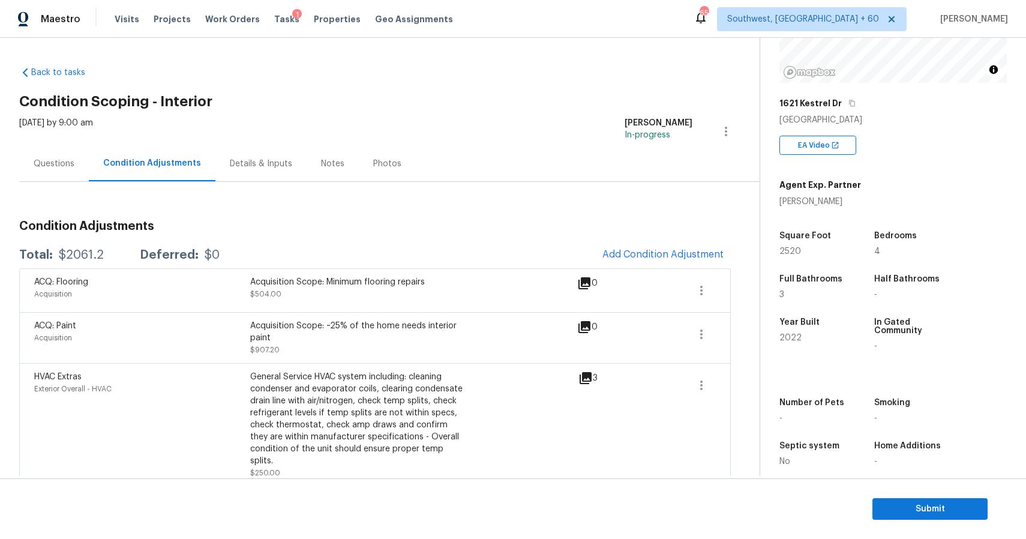
click at [80, 257] on div "$2061.2" at bounding box center [81, 255] width 45 height 12
copy div "$2061.2"
click at [73, 159] on div "Questions" at bounding box center [54, 163] width 70 height 35
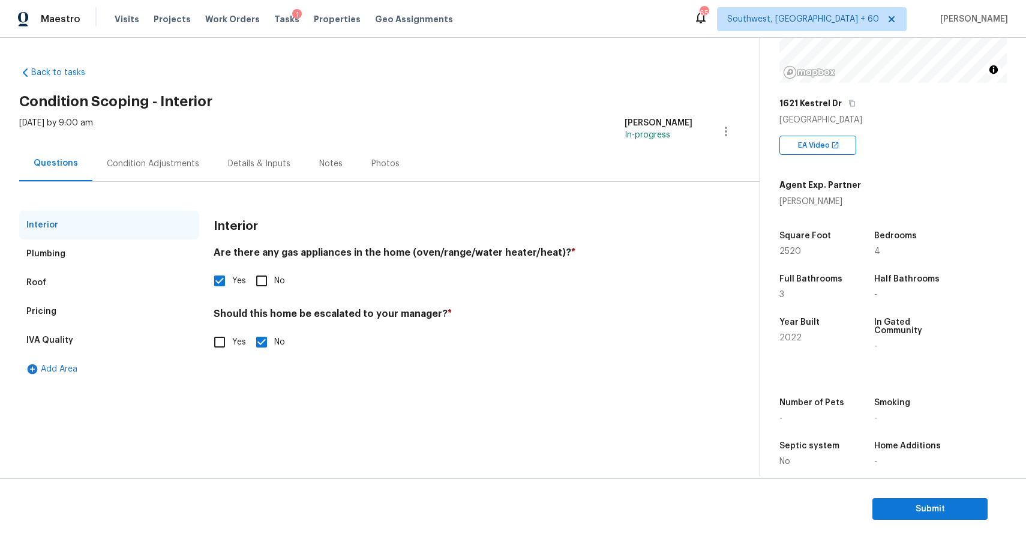
click at [147, 178] on div "Condition Adjustments" at bounding box center [152, 163] width 121 height 35
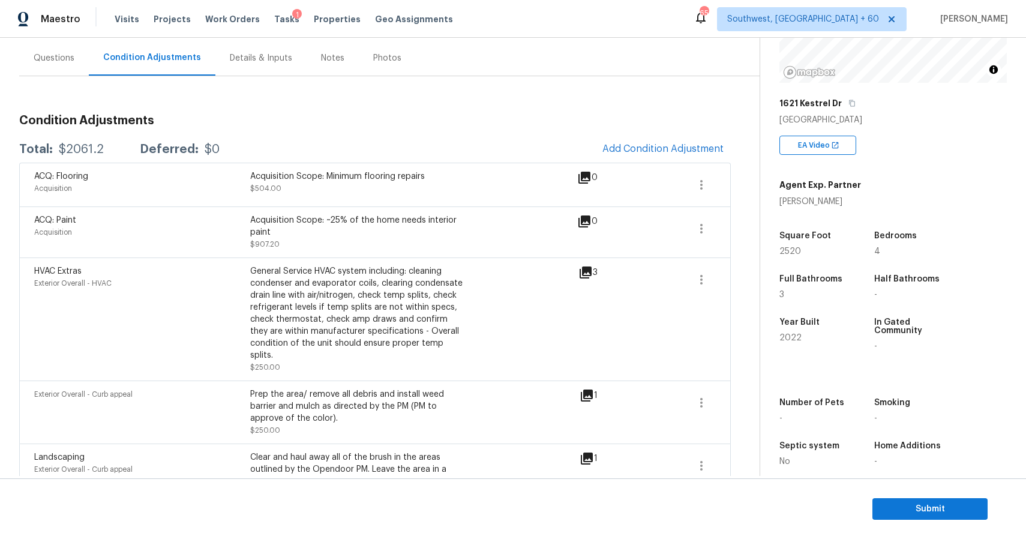
scroll to position [130, 0]
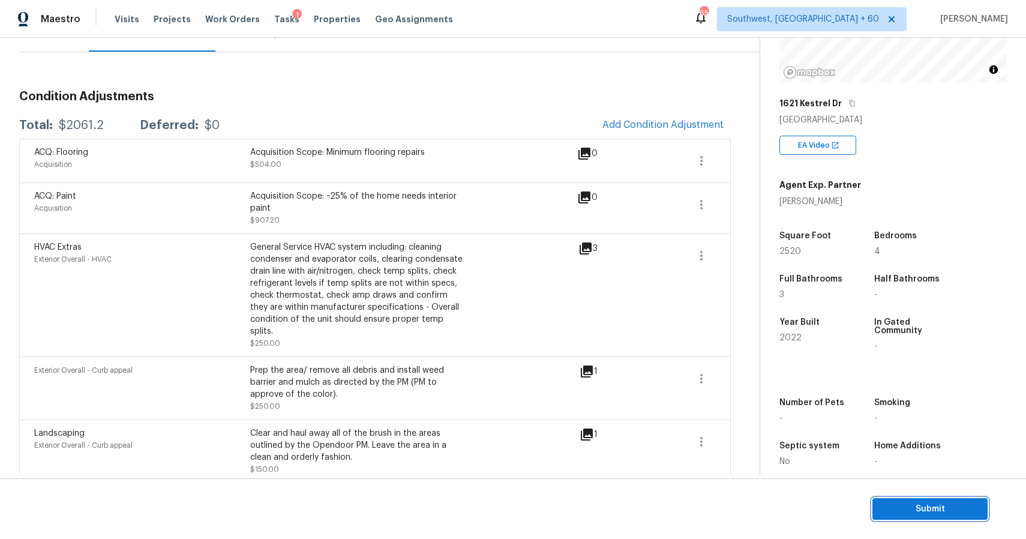
click at [927, 516] on button "Submit" at bounding box center [929, 509] width 115 height 22
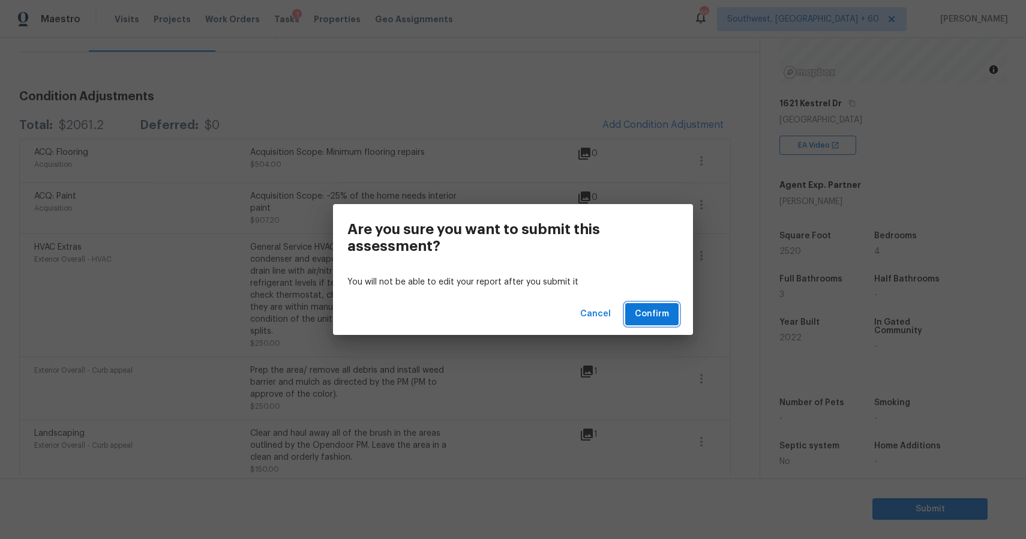
click at [668, 311] on span "Confirm" at bounding box center [652, 314] width 34 height 15
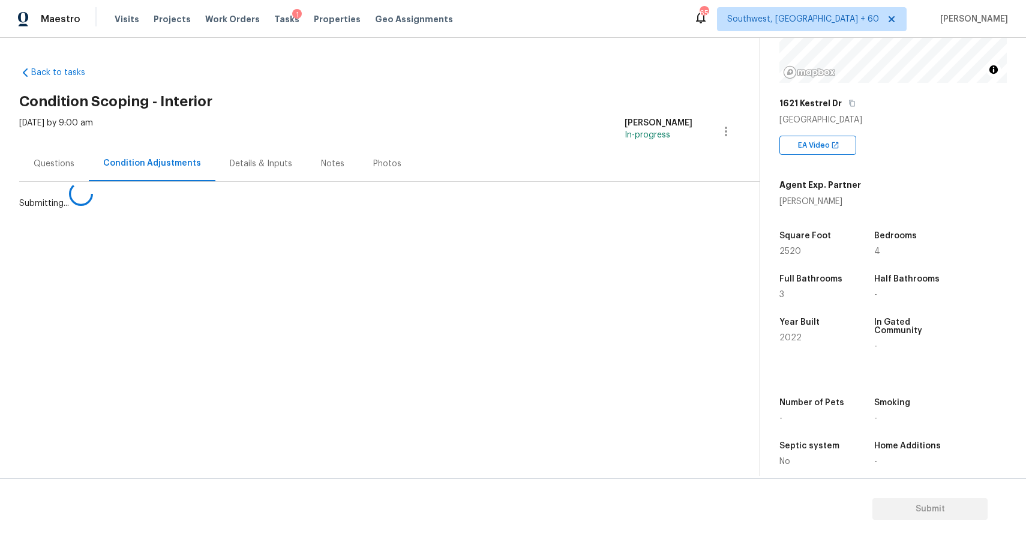
scroll to position [0, 0]
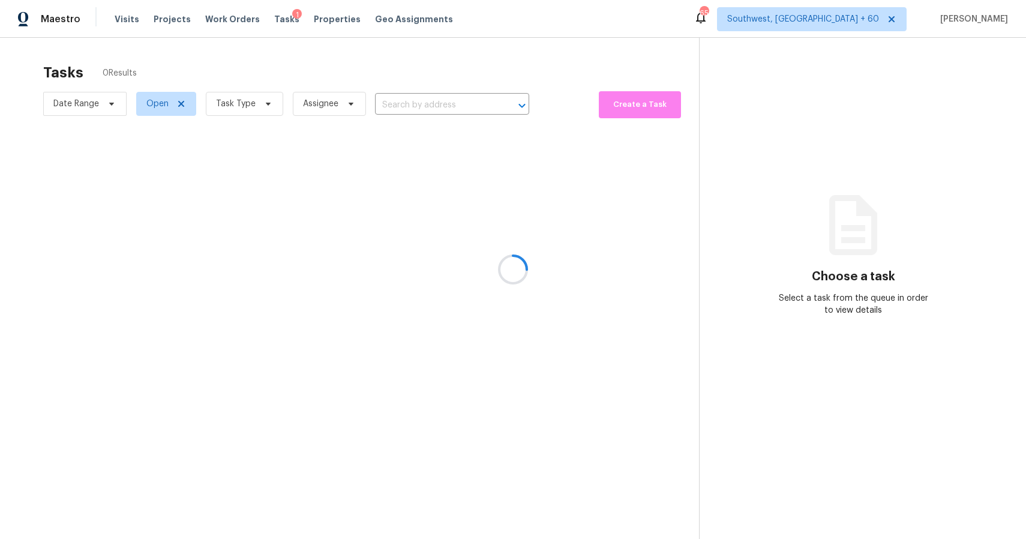
click at [227, 100] on div at bounding box center [513, 269] width 1026 height 539
click at [248, 101] on div at bounding box center [513, 269] width 1026 height 539
click at [250, 98] on div at bounding box center [513, 269] width 1026 height 539
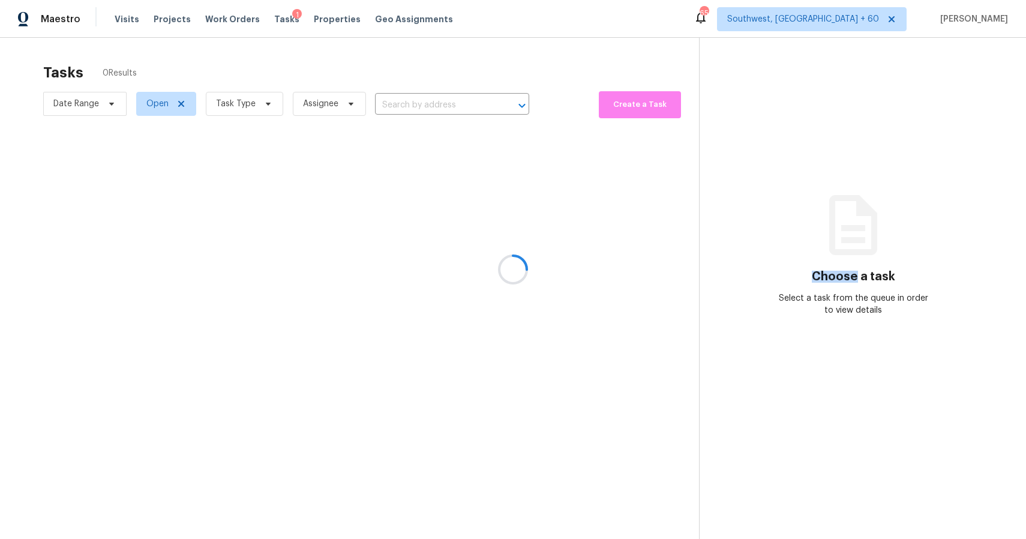
click at [250, 98] on div at bounding box center [513, 269] width 1026 height 539
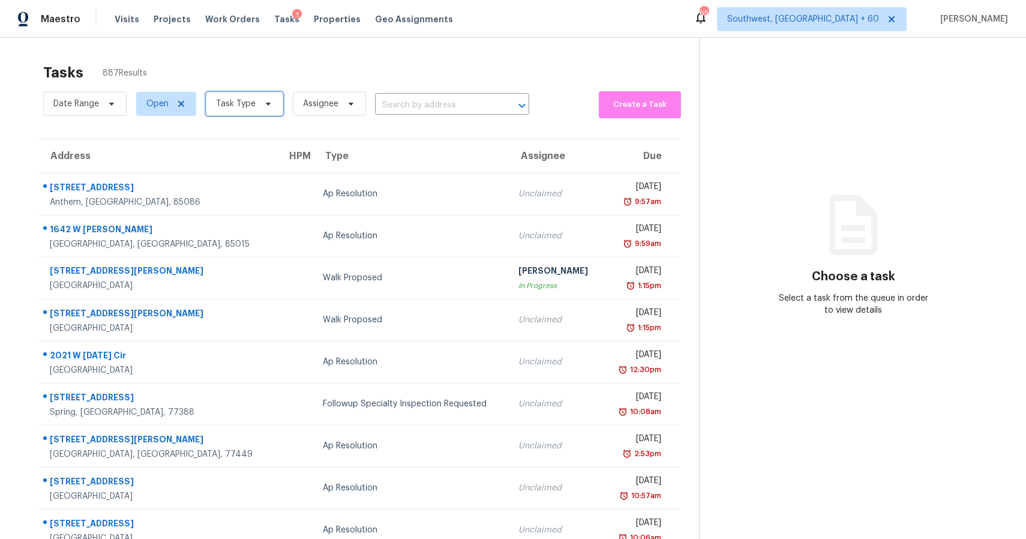
click at [250, 98] on span "Task Type" at bounding box center [236, 104] width 40 height 12
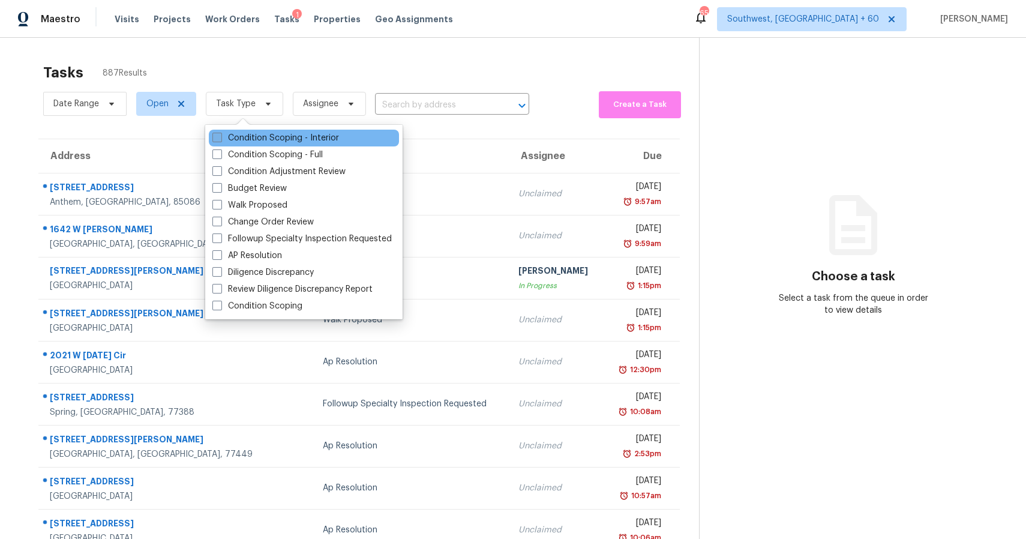
click at [275, 136] on label "Condition Scoping - Interior" at bounding box center [275, 138] width 127 height 12
click at [220, 136] on input "Condition Scoping - Interior" at bounding box center [216, 136] width 8 height 8
checkbox input "true"
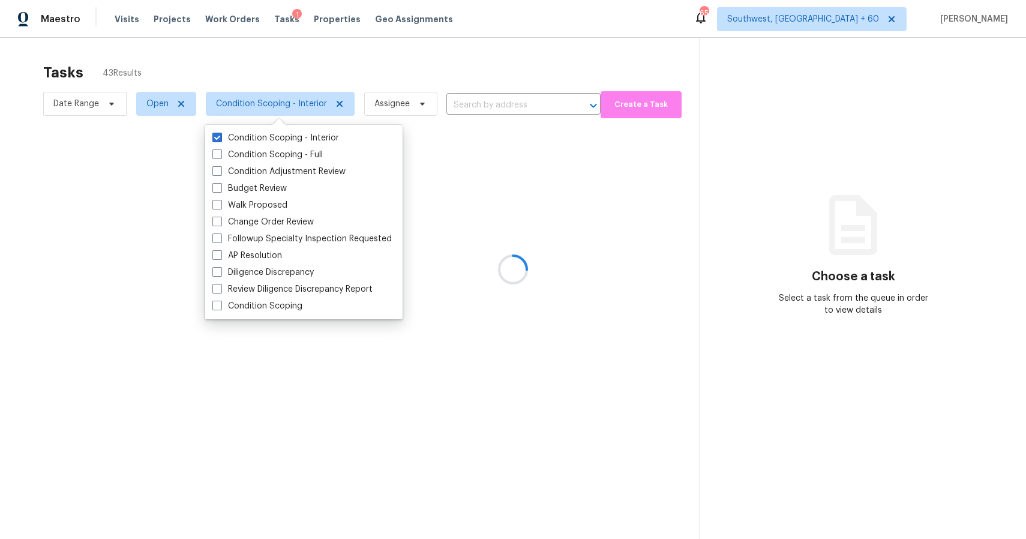
click at [300, 71] on div at bounding box center [513, 269] width 1026 height 539
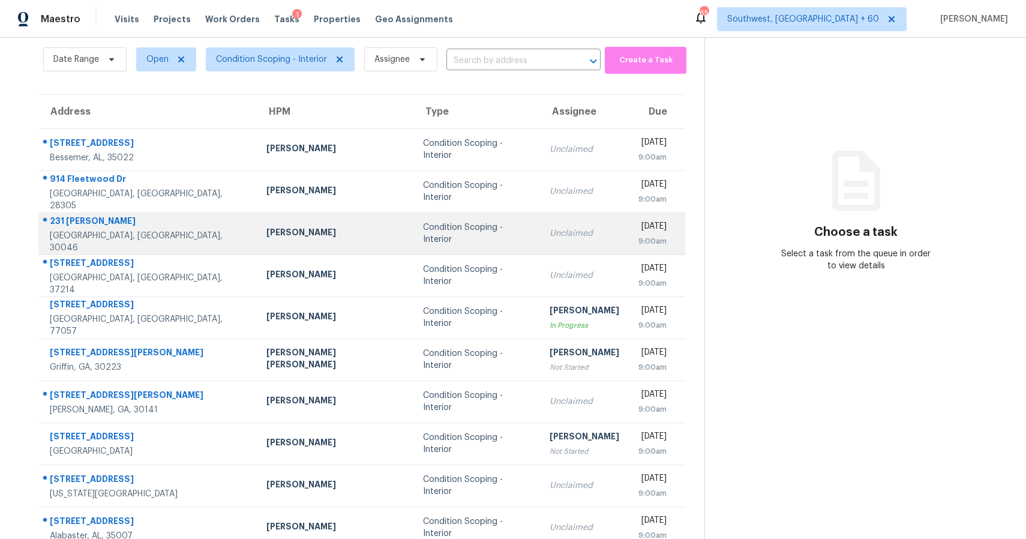
scroll to position [86, 0]
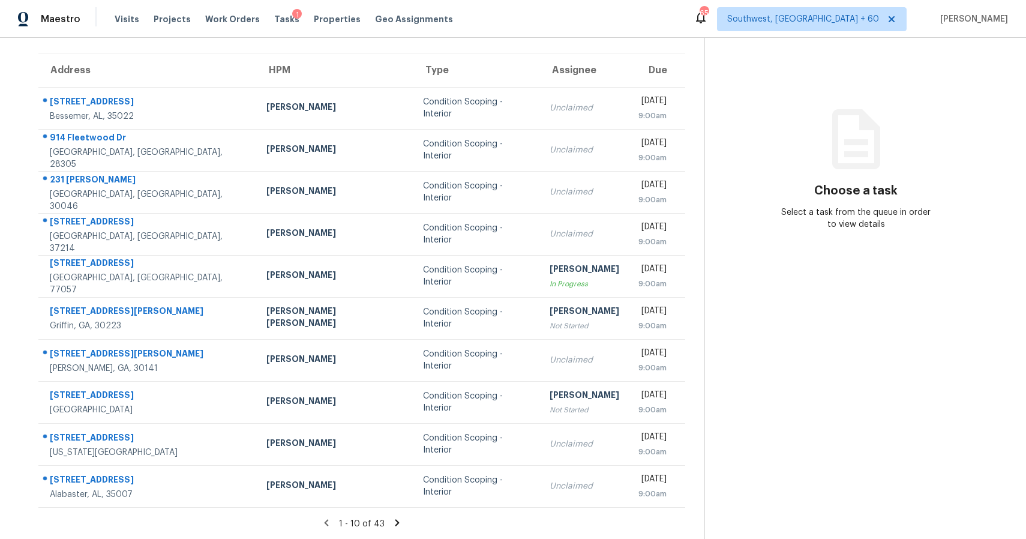
click at [392, 519] on icon at bounding box center [397, 522] width 11 height 11
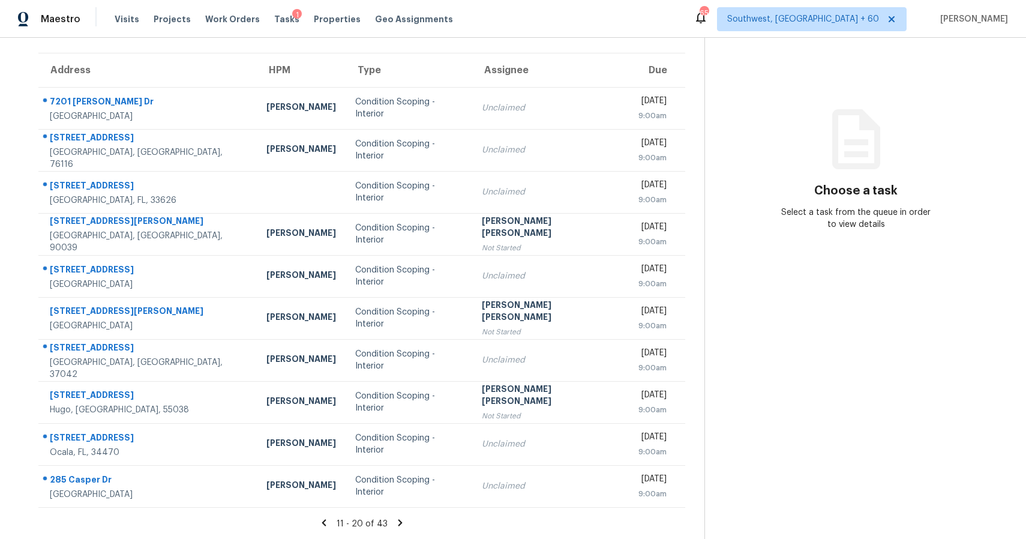
click at [398, 525] on icon at bounding box center [400, 522] width 4 height 7
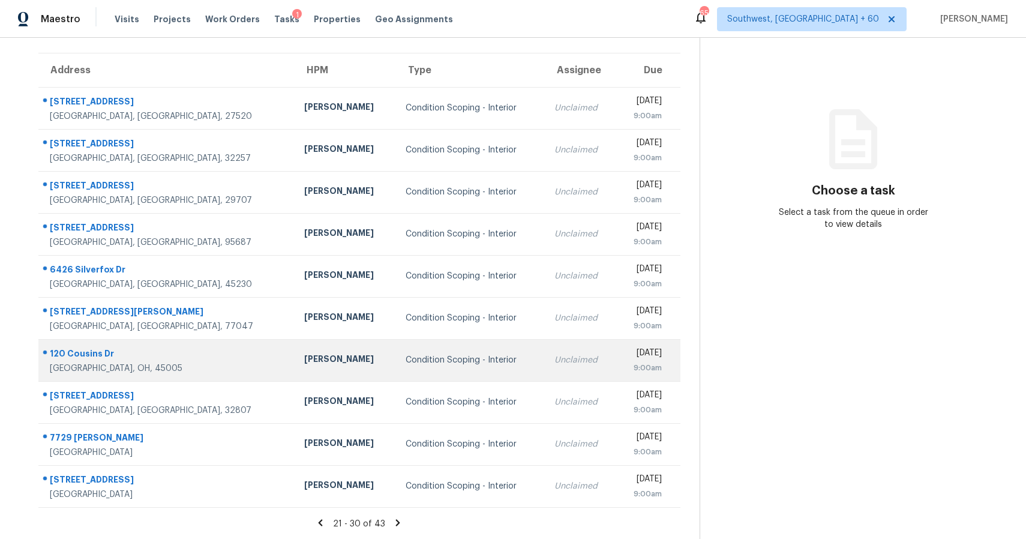
click at [428, 371] on td "Condition Scoping - Interior" at bounding box center [470, 360] width 149 height 42
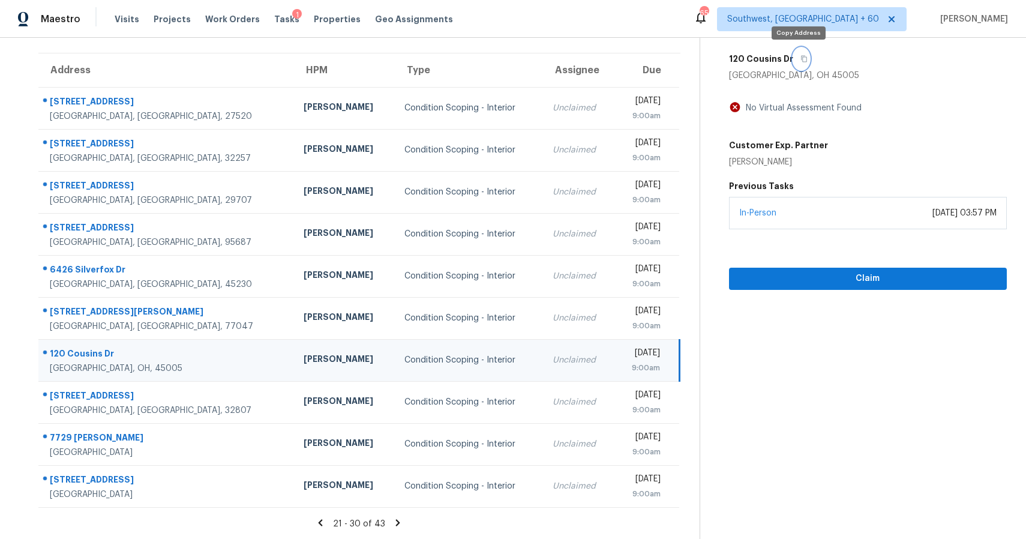
click at [801, 60] on icon "button" at bounding box center [803, 58] width 7 height 7
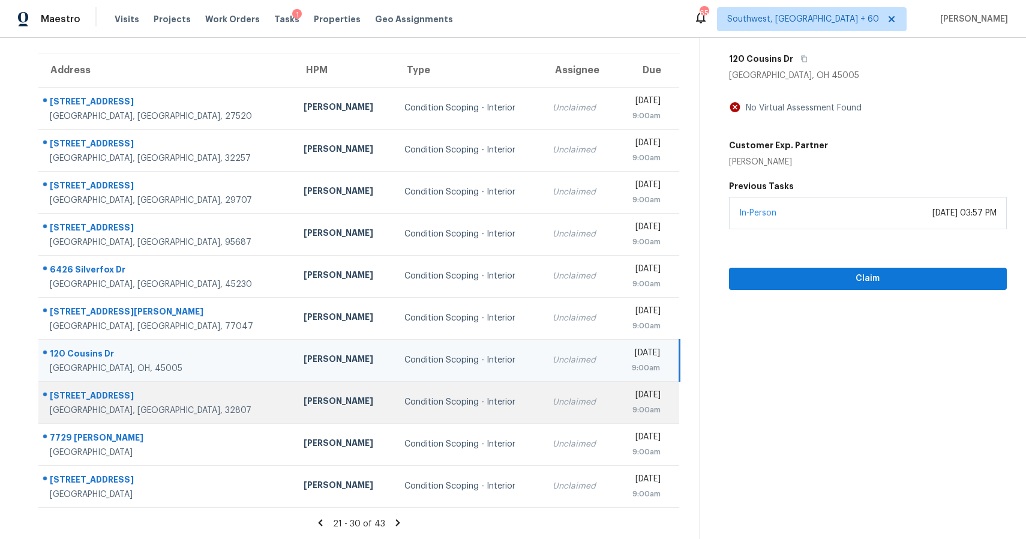
click at [403, 417] on td "Condition Scoping - Interior" at bounding box center [469, 402] width 148 height 42
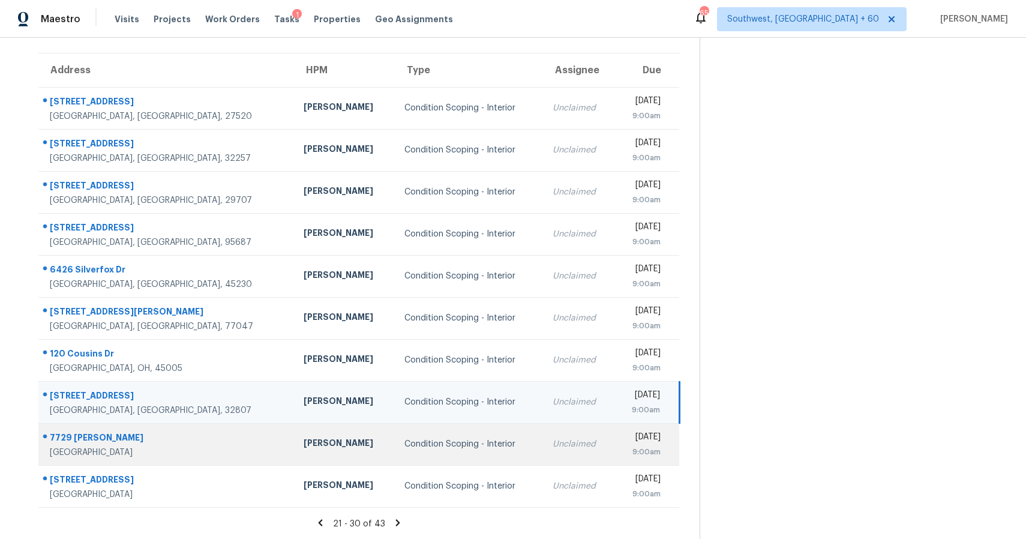
click at [407, 456] on td "Condition Scoping - Interior" at bounding box center [469, 444] width 148 height 42
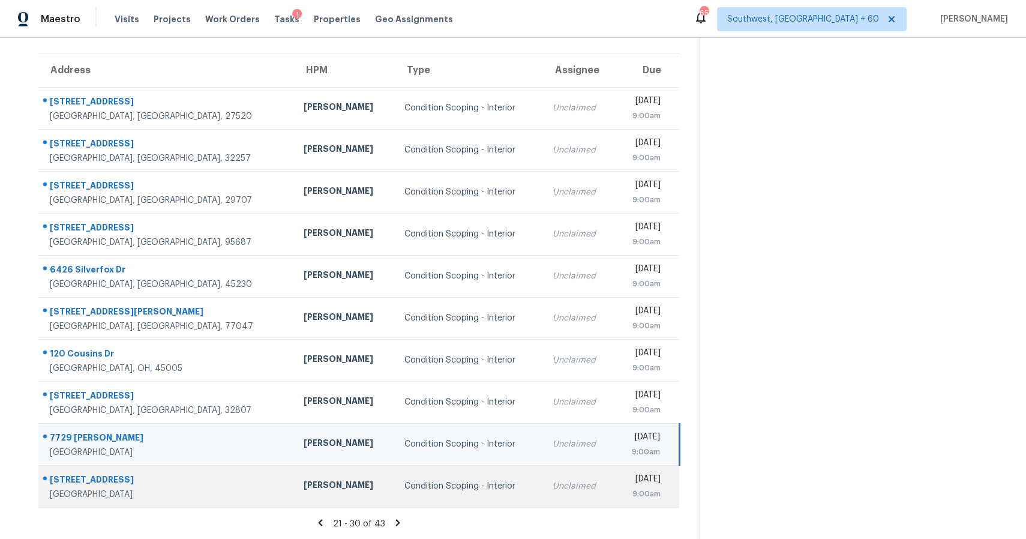
click at [408, 485] on div "Condition Scoping - Interior" at bounding box center [468, 486] width 129 height 12
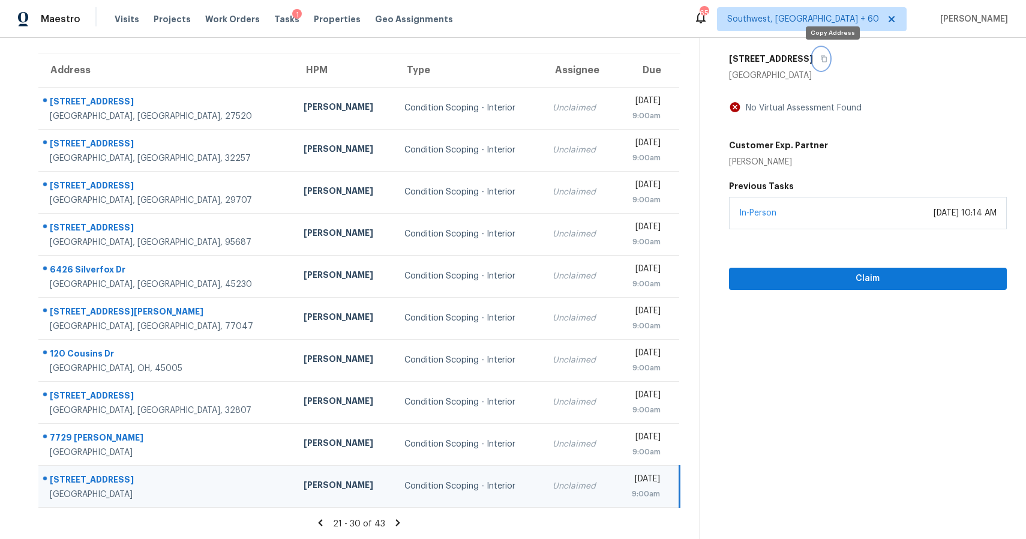
click at [829, 58] on button "button" at bounding box center [821, 59] width 16 height 22
click at [397, 520] on icon at bounding box center [398, 522] width 4 height 7
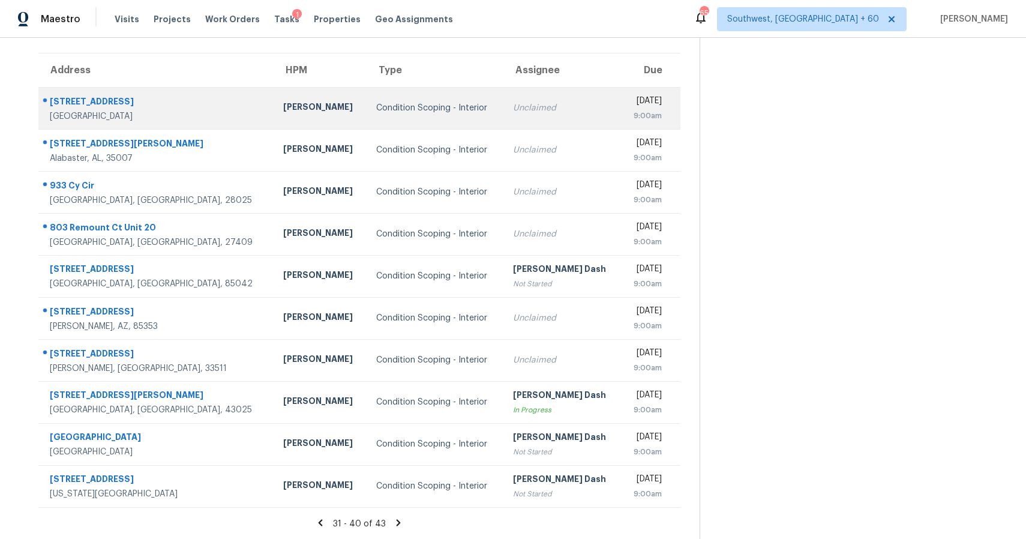
click at [546, 115] on td "Unclaimed" at bounding box center [562, 108] width 118 height 42
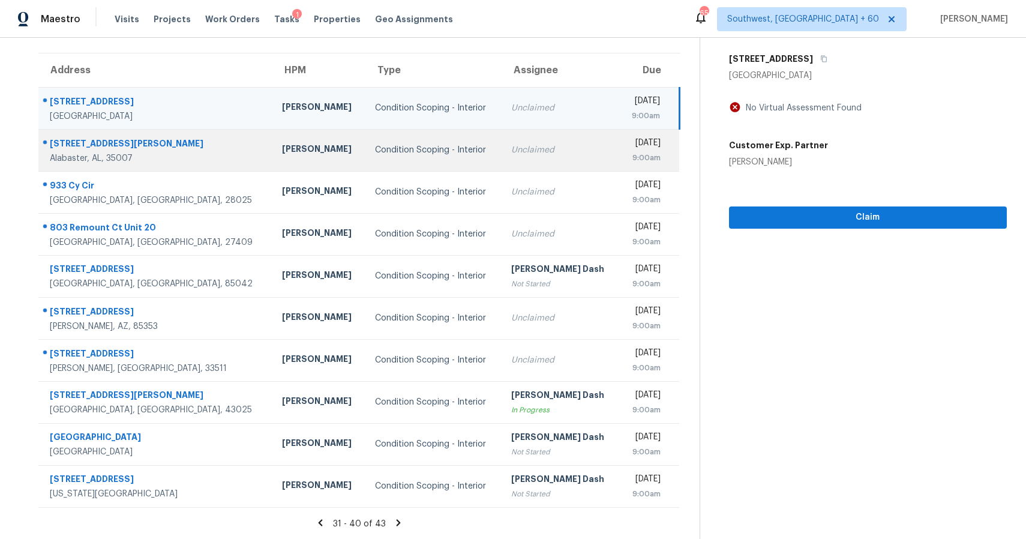
click at [543, 146] on div "Unclaimed" at bounding box center [560, 150] width 98 height 12
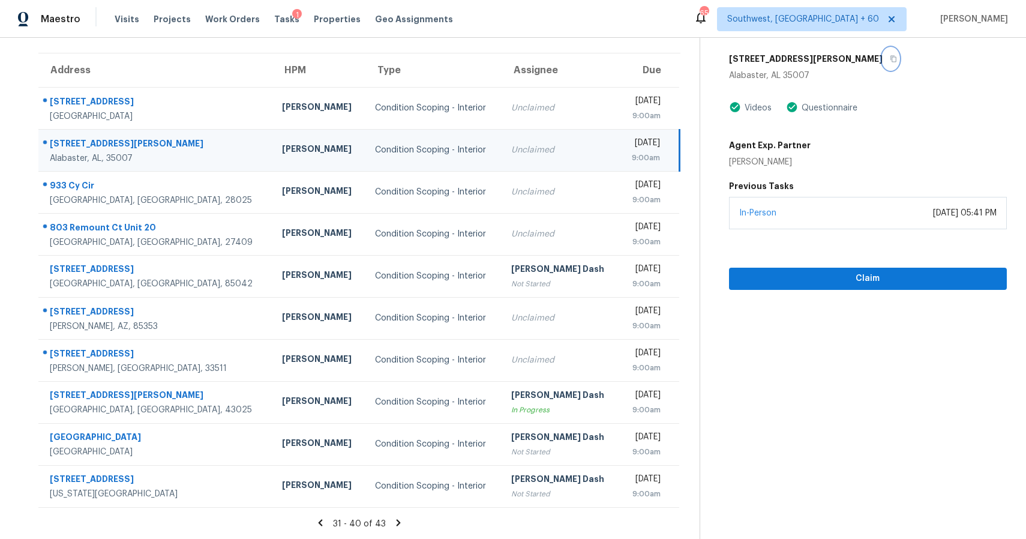
click at [890, 60] on icon "button" at bounding box center [893, 58] width 7 height 7
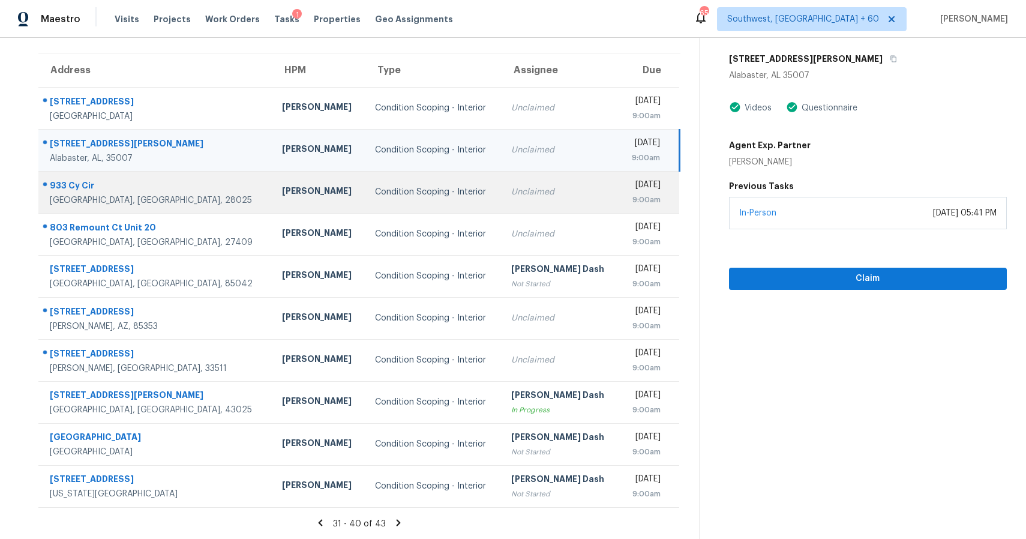
click at [504, 199] on td "Unclaimed" at bounding box center [560, 192] width 118 height 42
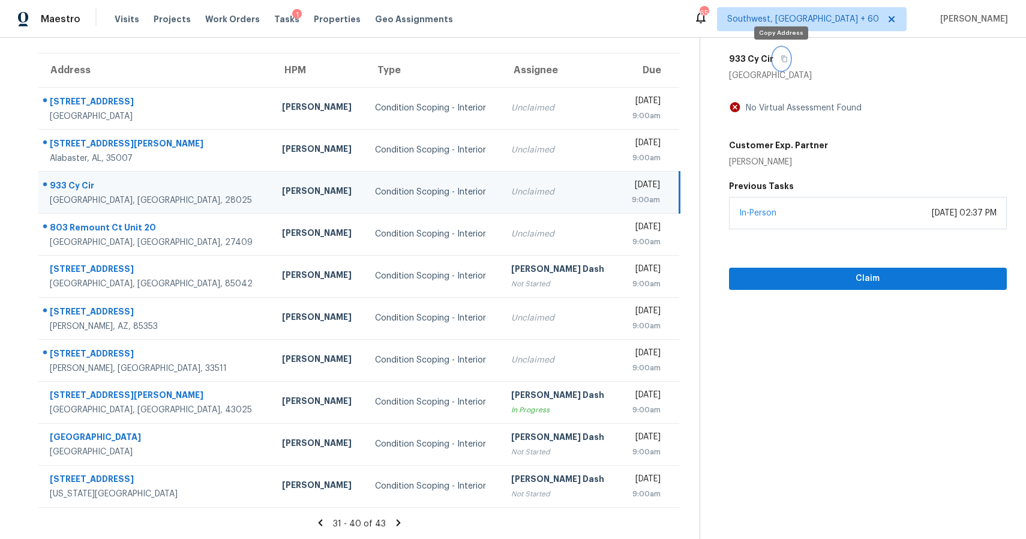
click at [778, 51] on button "button" at bounding box center [781, 59] width 16 height 22
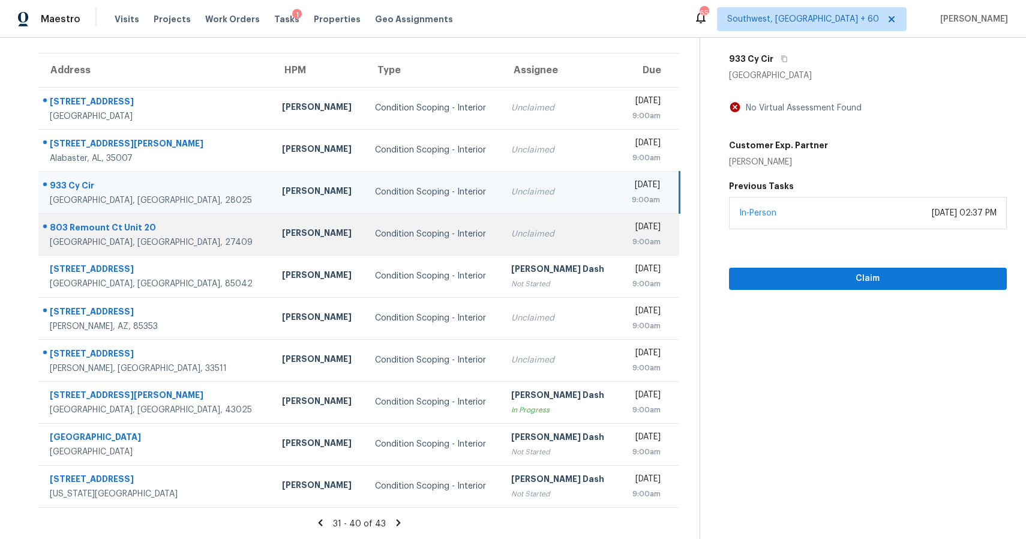
click at [413, 234] on div "Condition Scoping - Interior" at bounding box center [433, 234] width 117 height 12
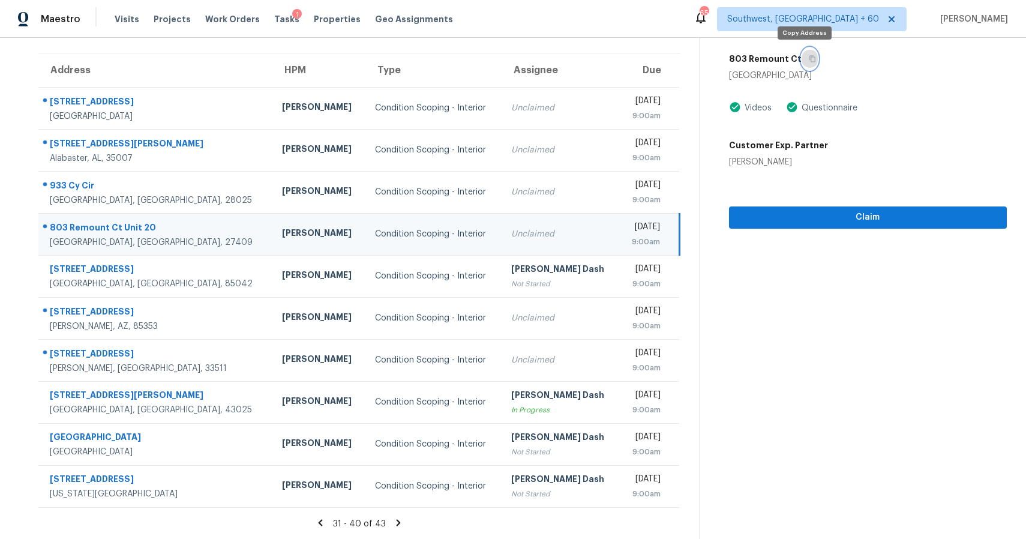
click at [801, 58] on button "button" at bounding box center [809, 59] width 16 height 22
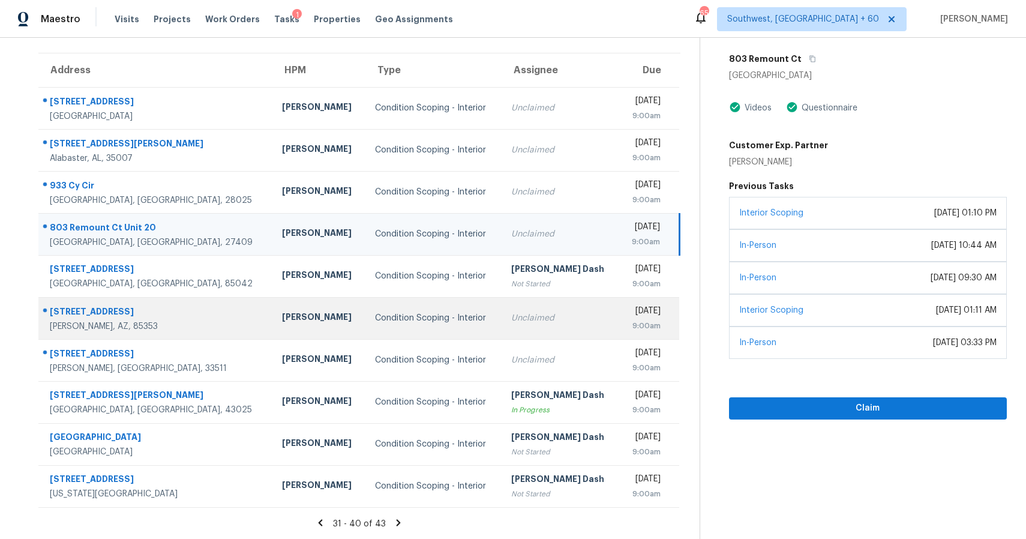
click at [501, 329] on td "Unclaimed" at bounding box center [560, 318] width 118 height 42
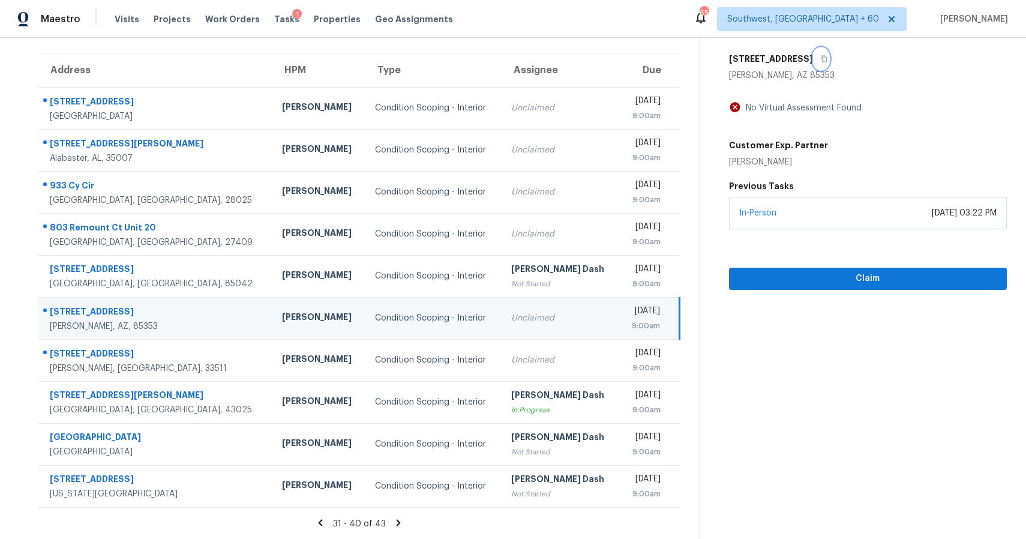
click at [822, 54] on button "button" at bounding box center [821, 59] width 16 height 22
click at [398, 522] on icon at bounding box center [398, 522] width 11 height 11
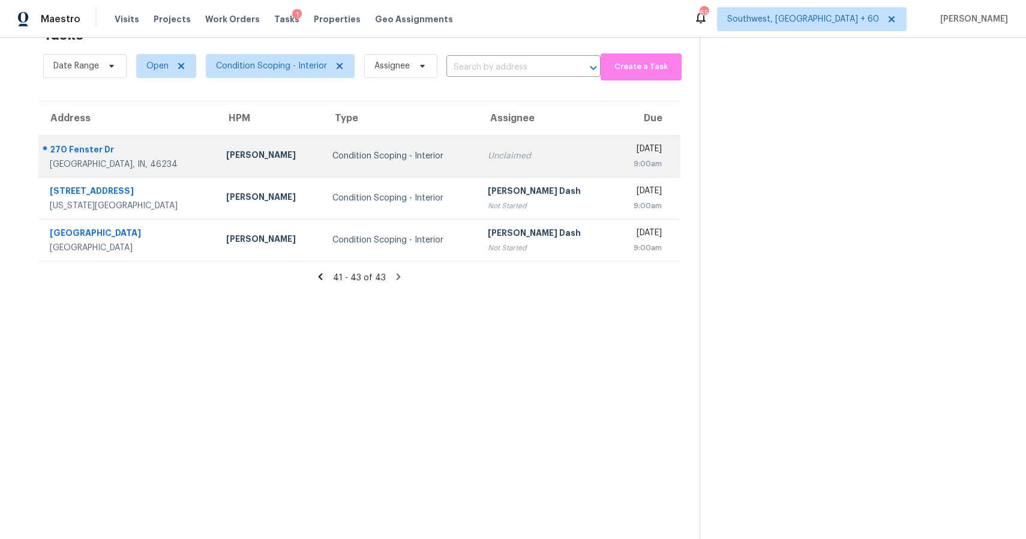
click at [497, 166] on td "Unclaimed" at bounding box center [545, 156] width 134 height 42
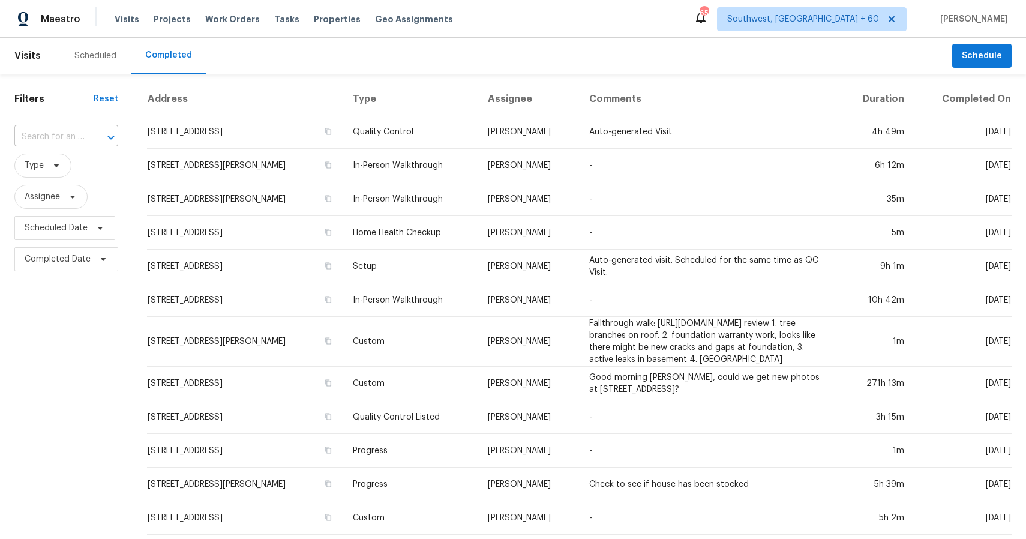
click at [65, 131] on input "text" at bounding box center [49, 137] width 70 height 19
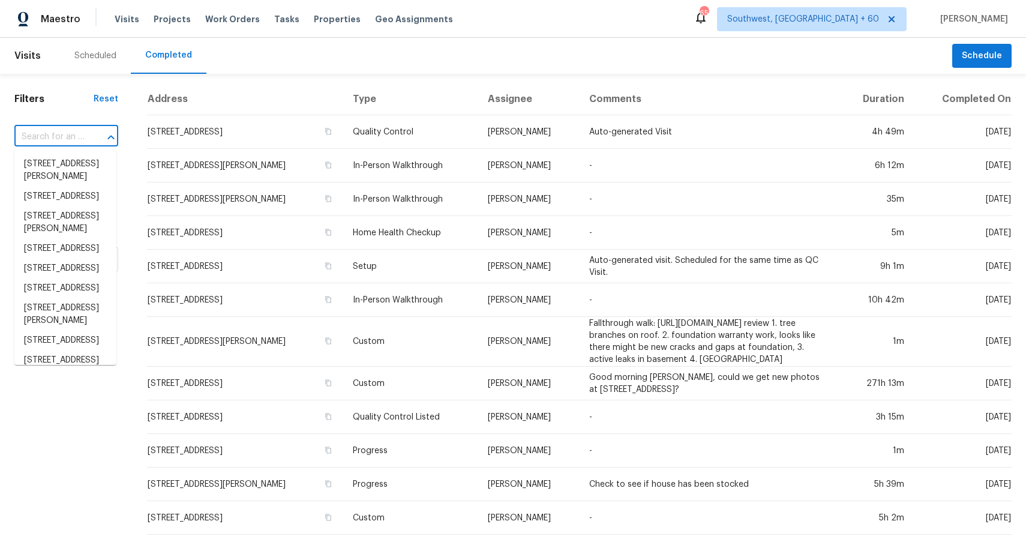
paste input "[STREET_ADDRESS]"
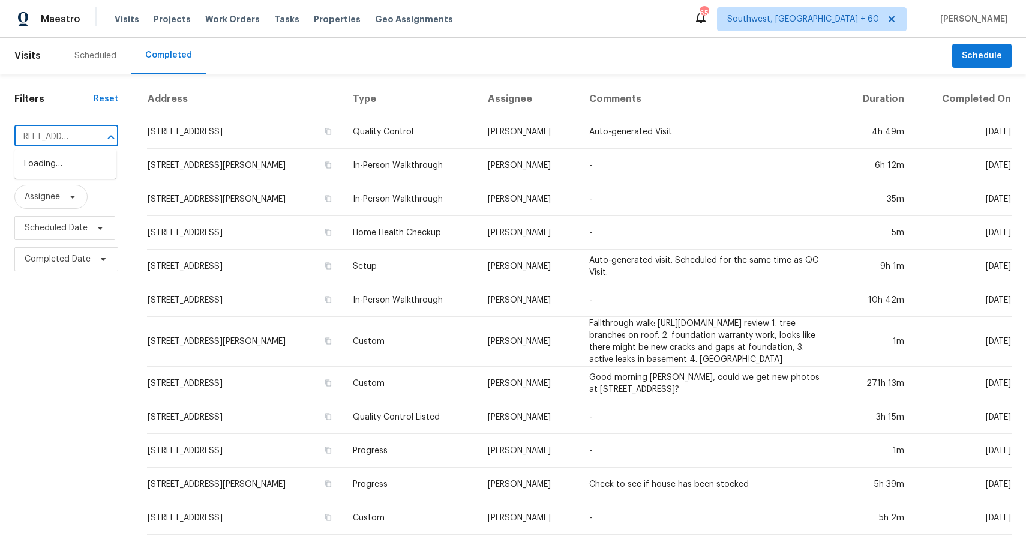
type input "[STREET_ADDRESS]"
click at [62, 174] on li "[STREET_ADDRESS]" at bounding box center [65, 164] width 102 height 20
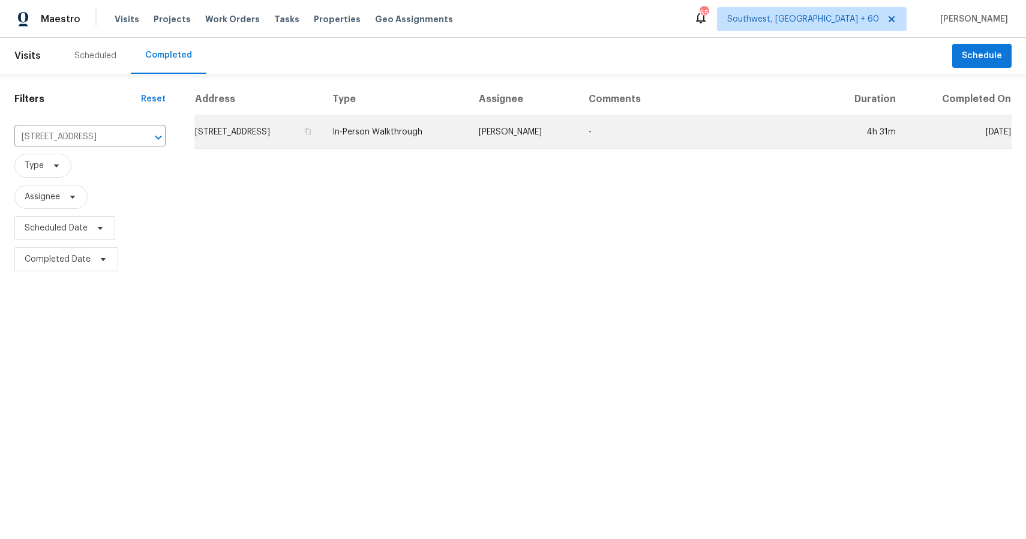
click at [430, 125] on td "In-Person Walkthrough" at bounding box center [396, 132] width 146 height 34
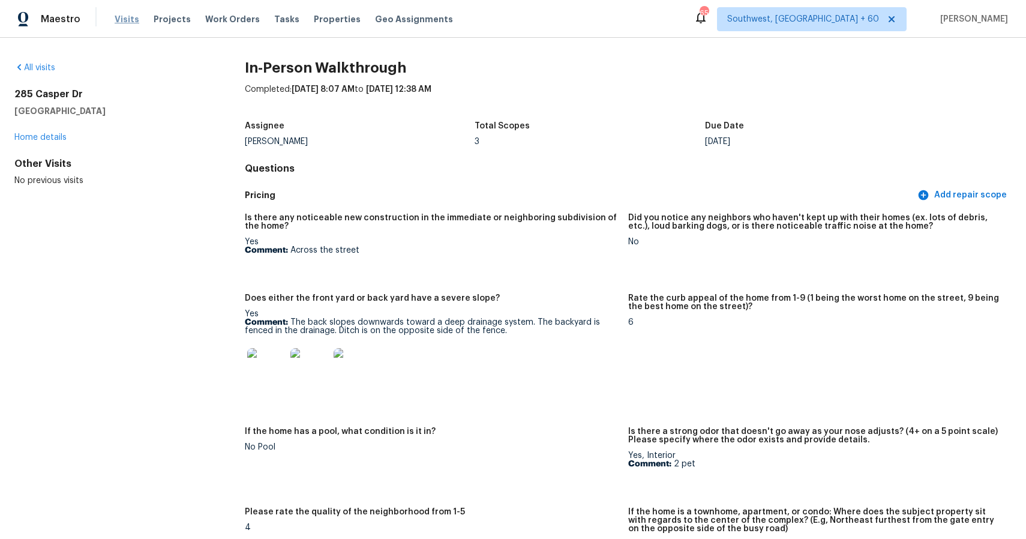
click at [122, 20] on span "Visits" at bounding box center [127, 19] width 25 height 12
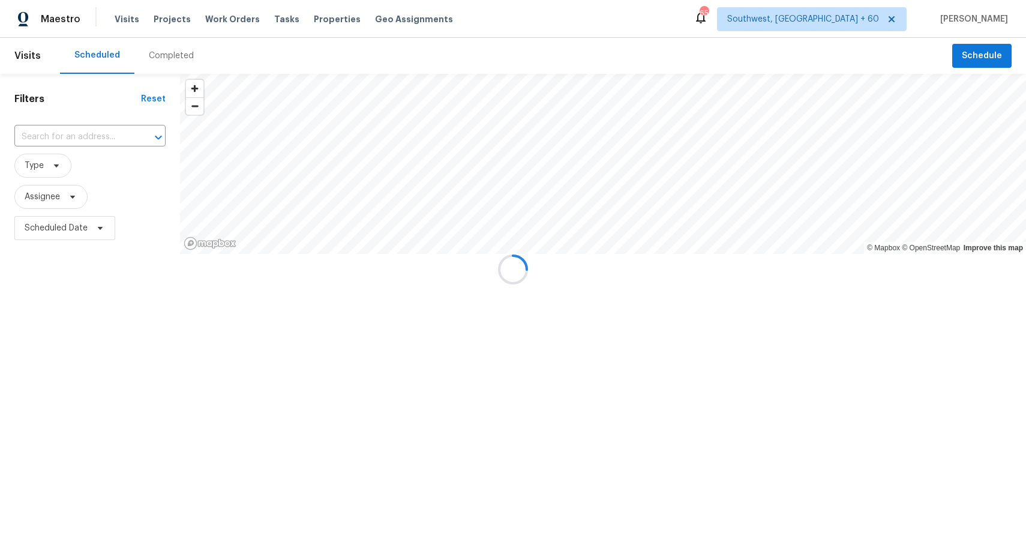
click at [160, 58] on div at bounding box center [513, 269] width 1026 height 539
click at [160, 58] on div "Completed" at bounding box center [171, 56] width 45 height 12
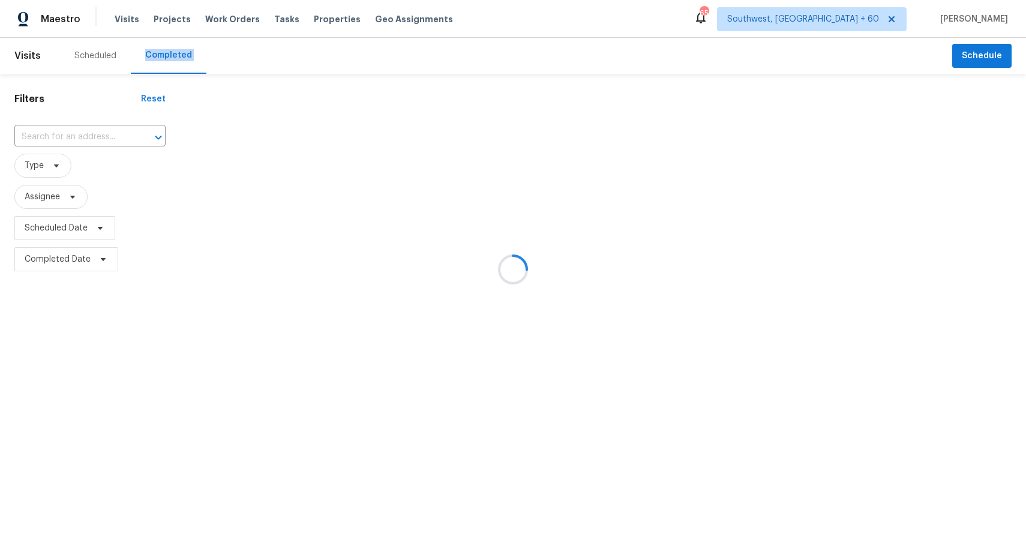
click at [160, 58] on div at bounding box center [513, 269] width 1026 height 539
click at [85, 141] on div at bounding box center [513, 269] width 1026 height 539
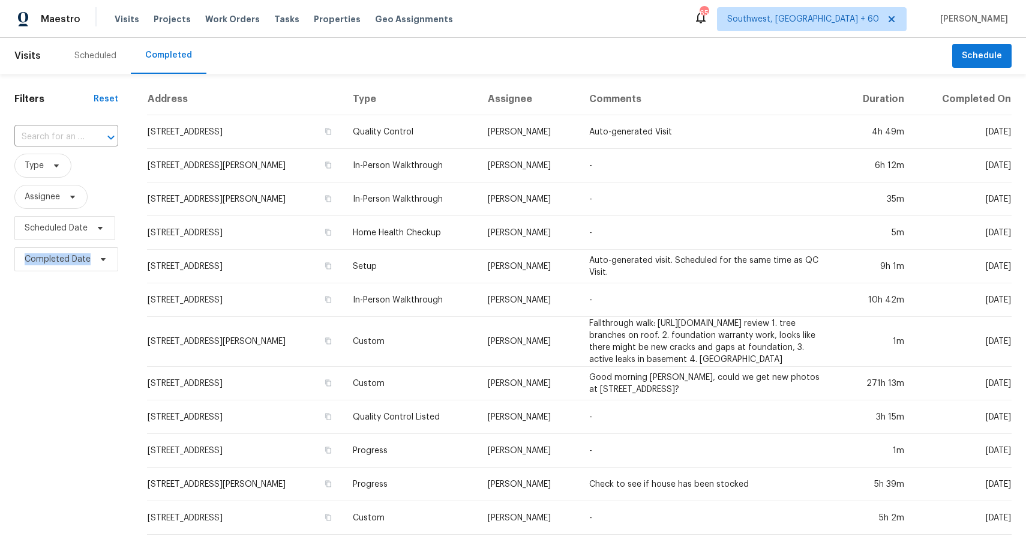
click at [87, 141] on div at bounding box center [102, 137] width 31 height 17
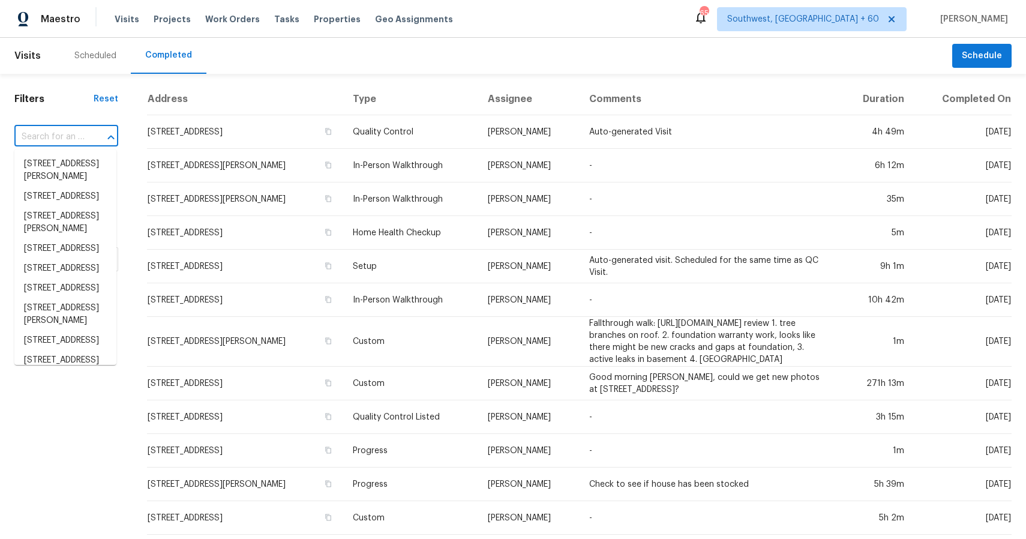
paste input "120 Hunting Lodge Rd, Clayton, NC 27520"
type input "120 Hunting Lodge Rd, Clayton, NC 27520"
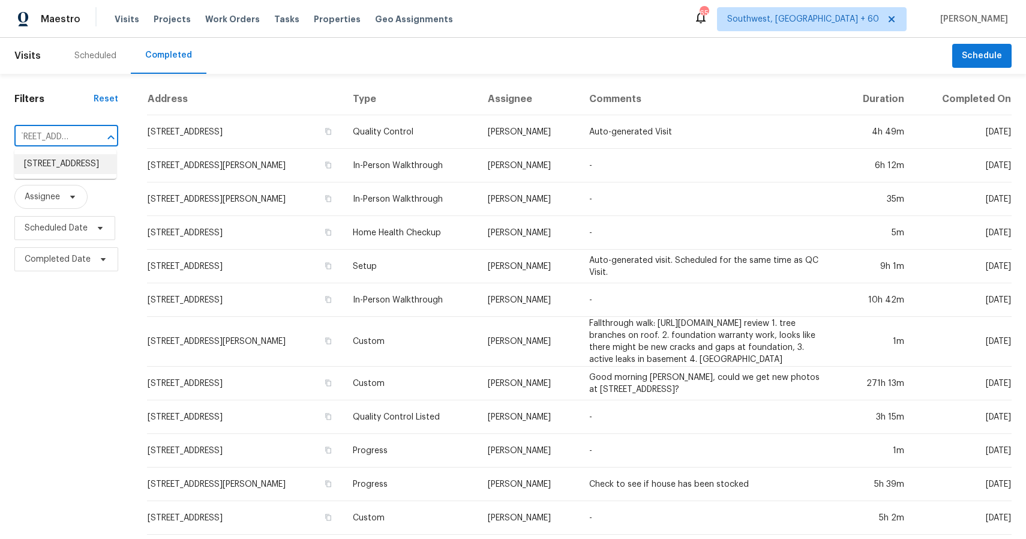
click at [75, 164] on li "120 Hunting Lodge Rd, Clayton, NC 27520" at bounding box center [65, 164] width 102 height 20
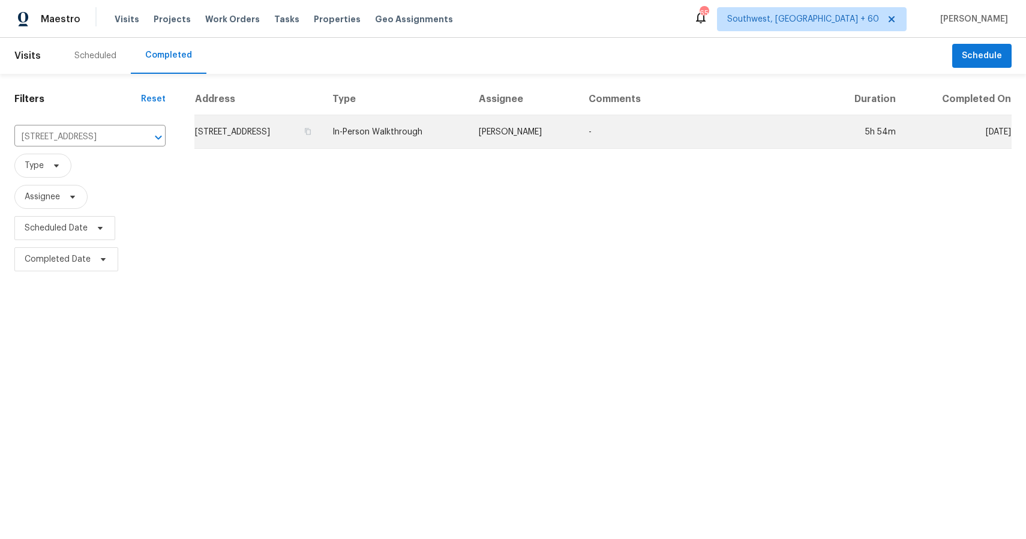
click at [469, 138] on td "In-Person Walkthrough" at bounding box center [396, 132] width 146 height 34
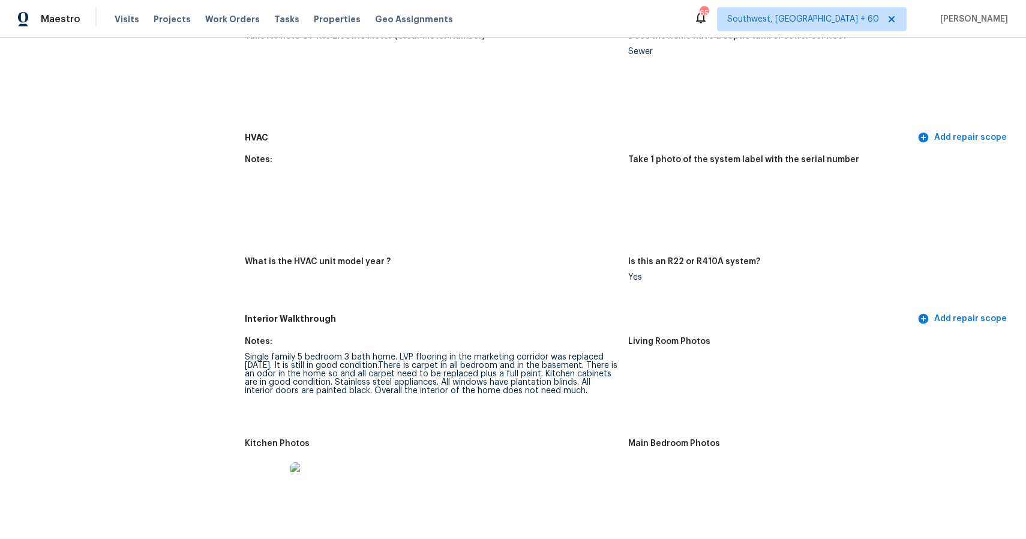
scroll to position [1269, 0]
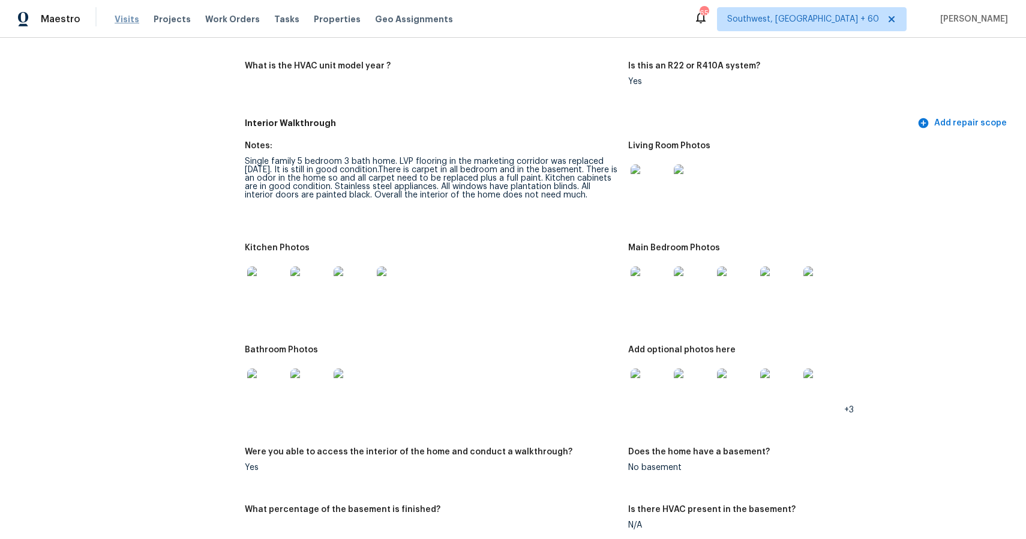
click at [125, 13] on span "Visits" at bounding box center [127, 19] width 25 height 12
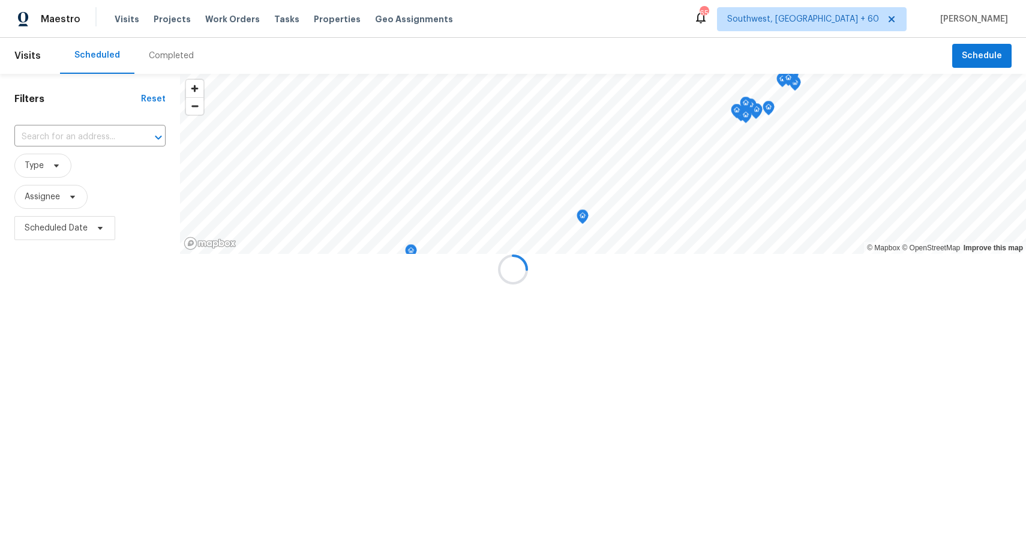
click at [182, 60] on div at bounding box center [513, 269] width 1026 height 539
click at [182, 60] on div "Completed" at bounding box center [171, 56] width 45 height 12
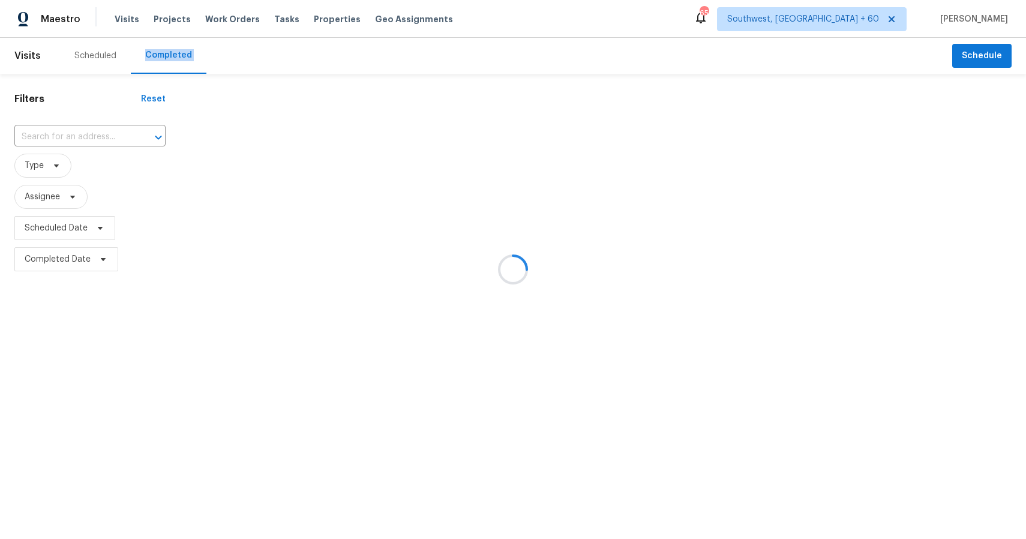
click at [182, 60] on div at bounding box center [513, 269] width 1026 height 539
click at [78, 136] on div at bounding box center [513, 269] width 1026 height 539
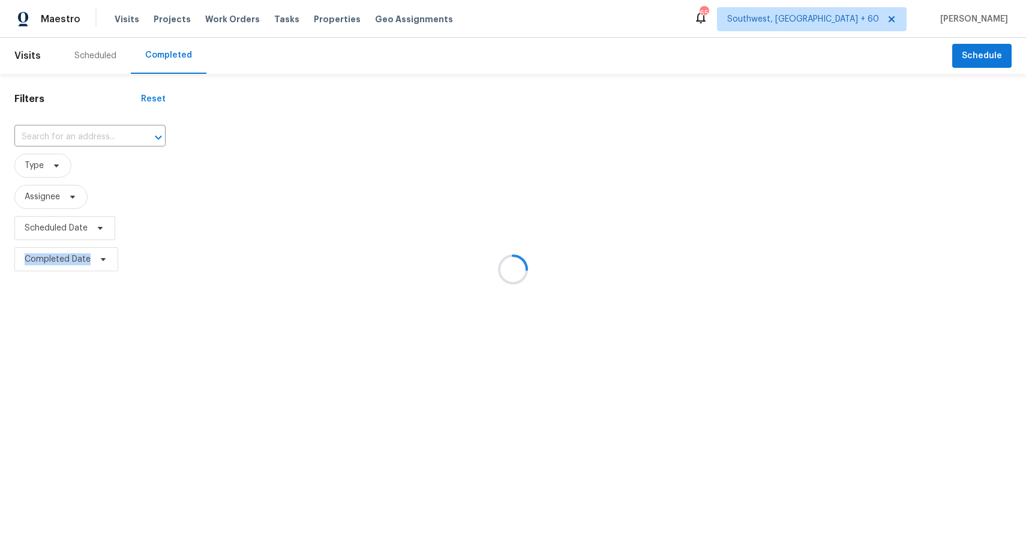
click at [78, 136] on div at bounding box center [513, 269] width 1026 height 539
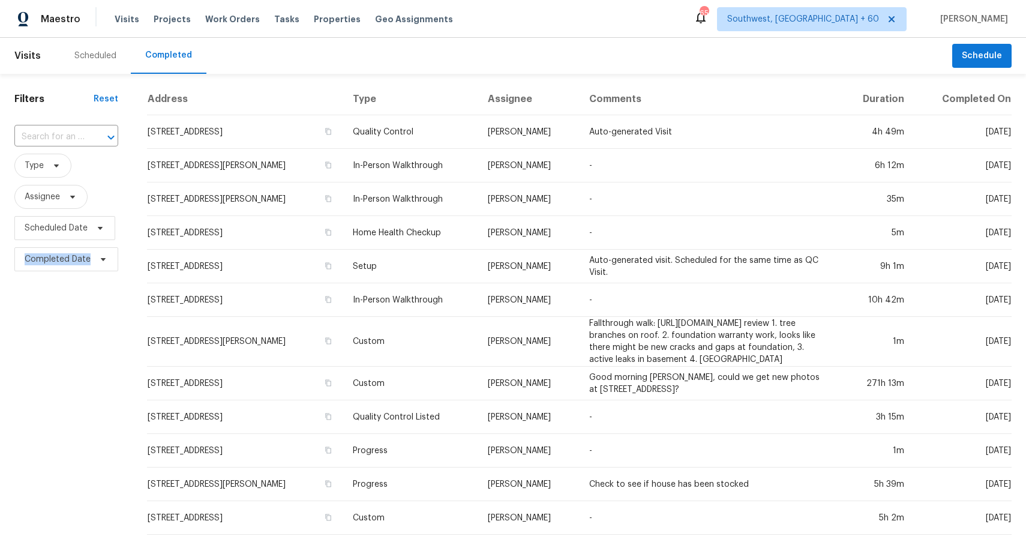
click at [78, 136] on input "text" at bounding box center [49, 137] width 70 height 19
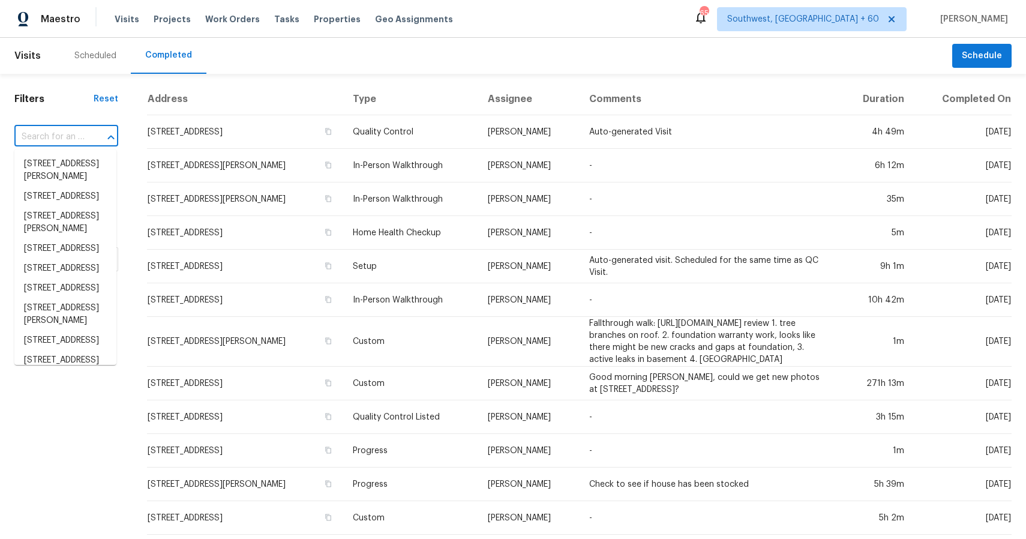
paste input "124 Dover Way, Vacaville, CA 95687"
type input "124 Dover Way, Vacaville, CA 95687"
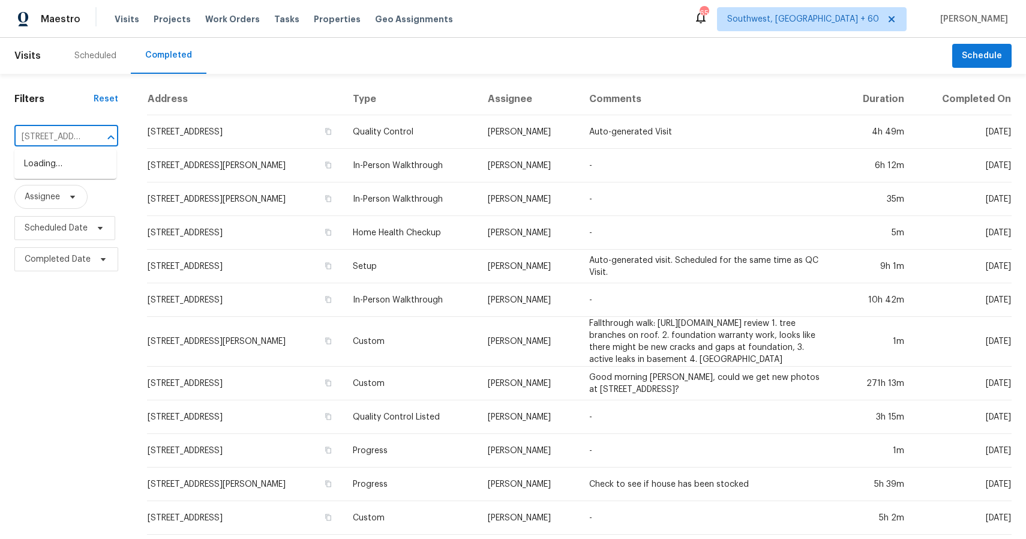
scroll to position [0, 77]
click at [91, 169] on li "124 Dover Way, Vacaville, CA 95687" at bounding box center [65, 164] width 102 height 20
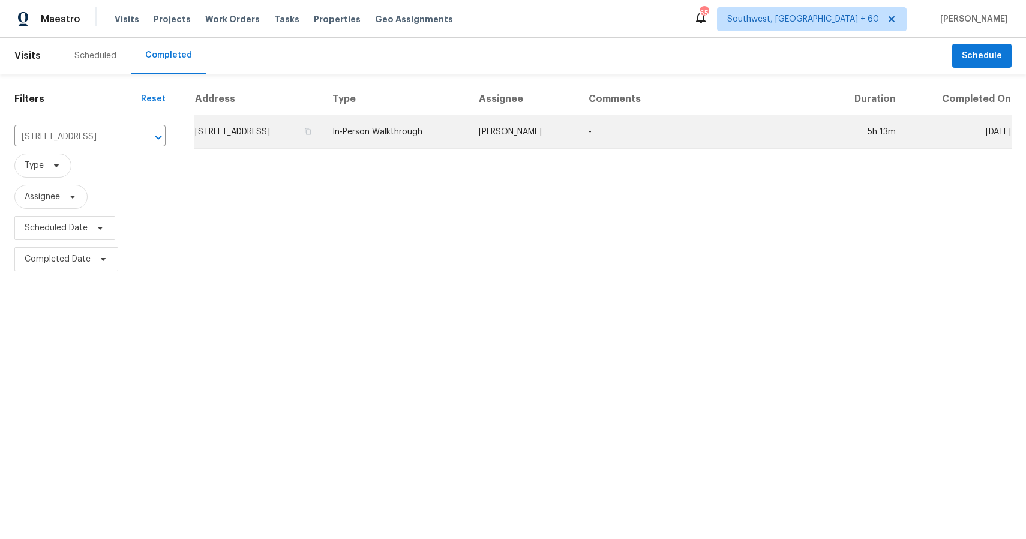
click at [387, 148] on td "In-Person Walkthrough" at bounding box center [396, 132] width 146 height 34
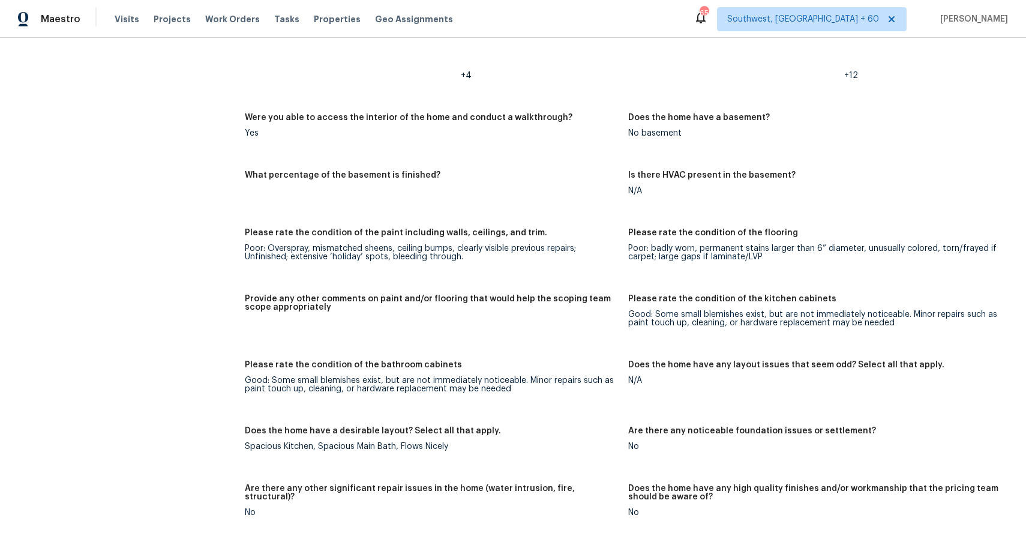
scroll to position [1866, 0]
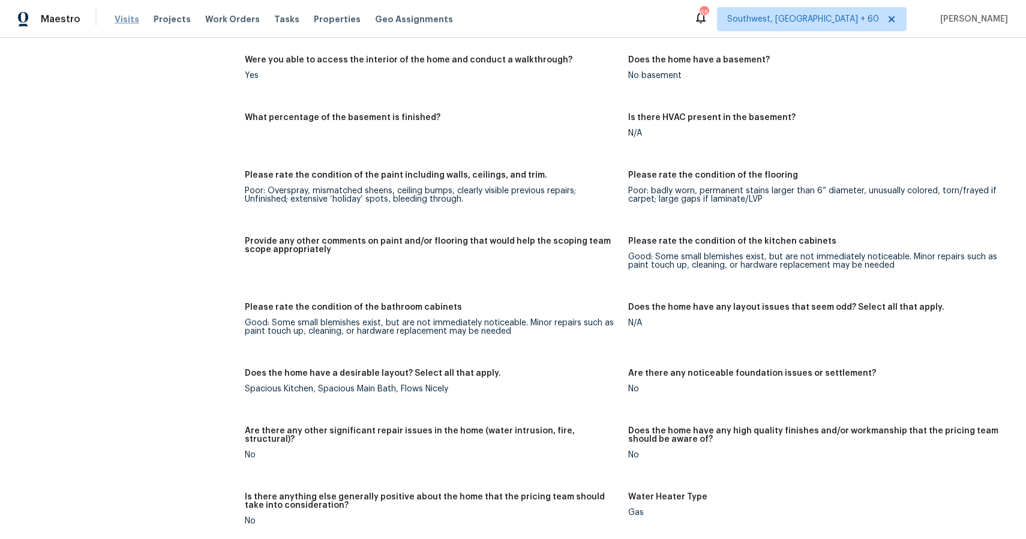
click at [122, 19] on span "Visits" at bounding box center [127, 19] width 25 height 12
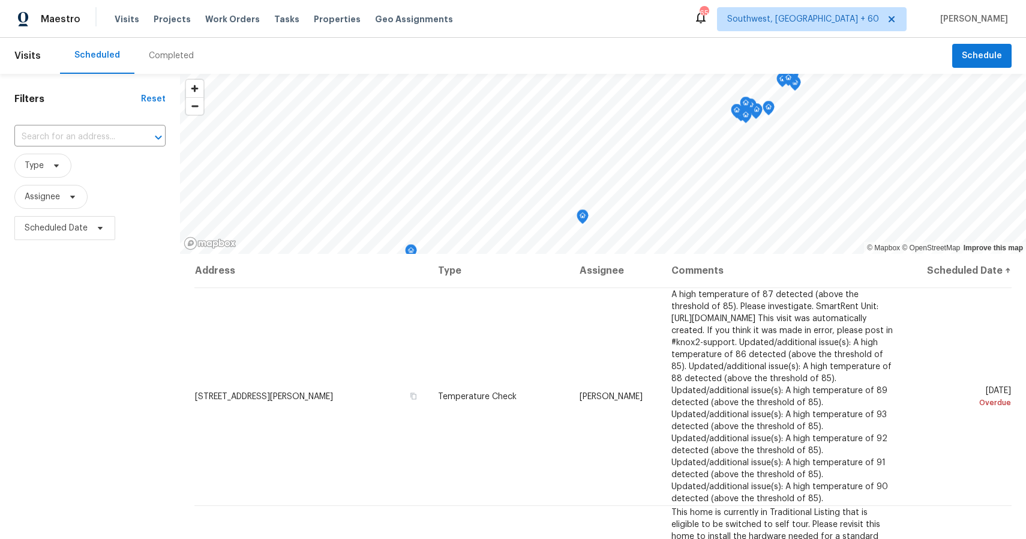
click at [188, 61] on div "Completed" at bounding box center [171, 56] width 45 height 12
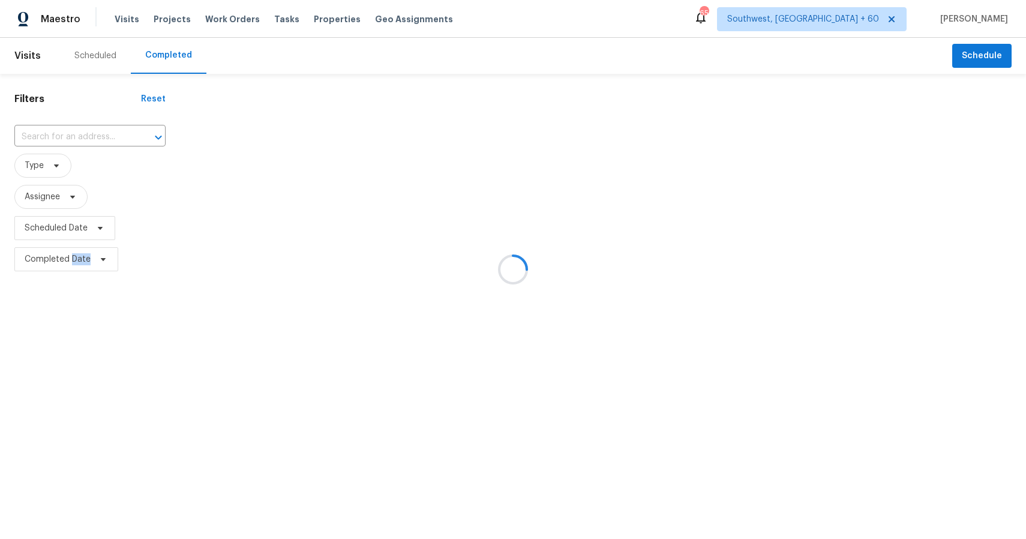
click at [188, 61] on div at bounding box center [513, 269] width 1026 height 539
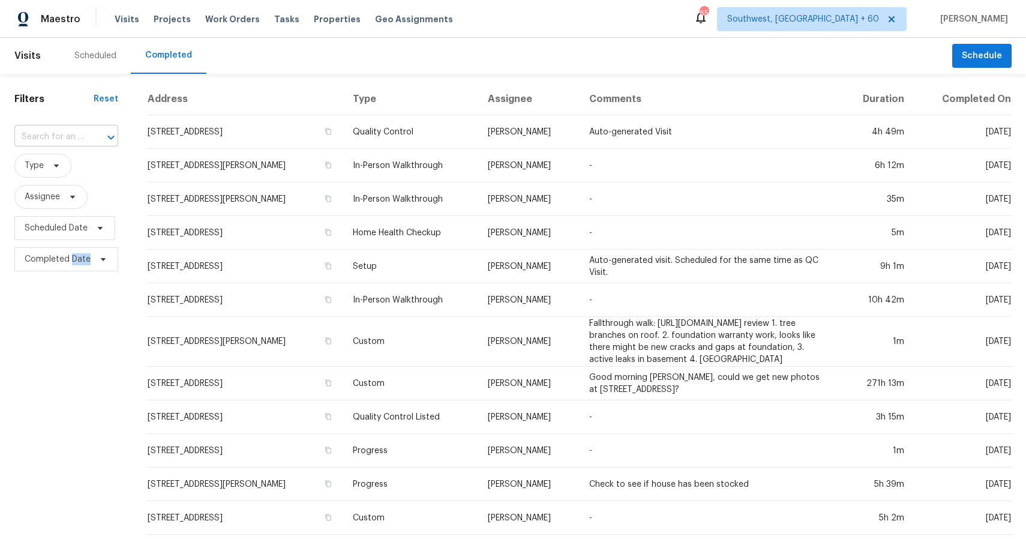
click at [59, 136] on input "text" at bounding box center [49, 137] width 70 height 19
paste input "6426 Silverfox Dr, Cincinnati, OH 45230"
type input "6426 Silverfox Dr, Cincinnati, OH 45230"
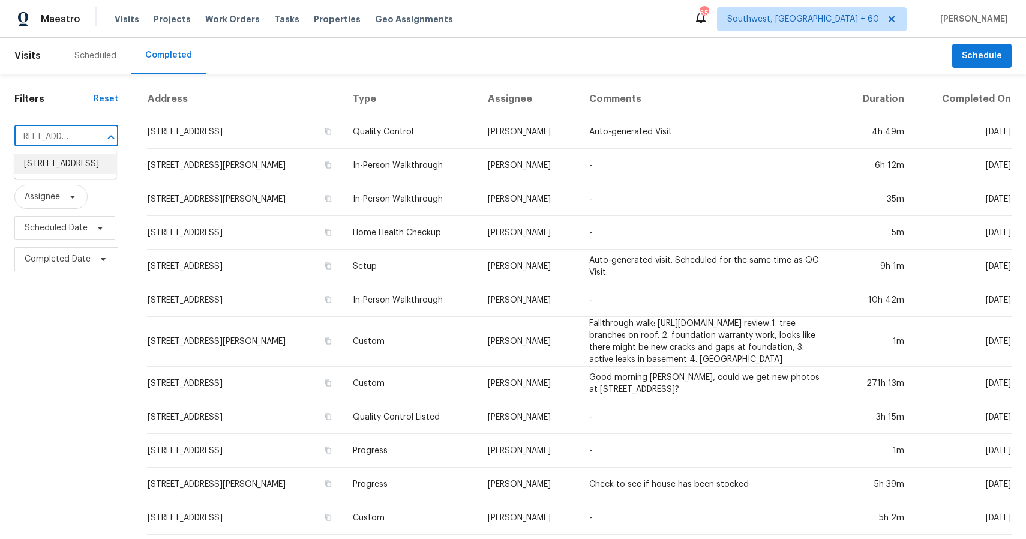
click at [78, 162] on li "6426 Silverfox Dr, Cincinnati, OH 45230" at bounding box center [65, 164] width 102 height 20
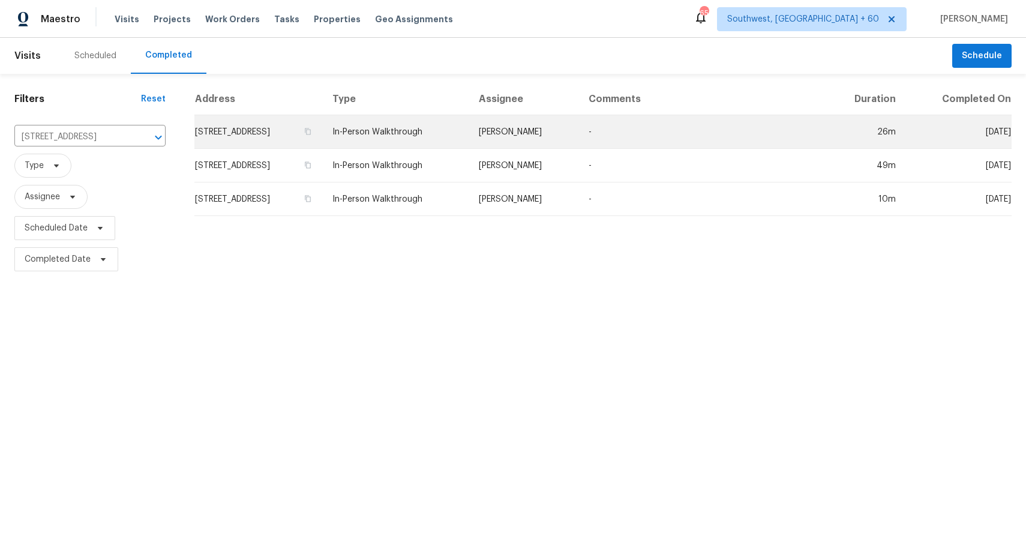
click at [420, 128] on td "In-Person Walkthrough" at bounding box center [396, 132] width 146 height 34
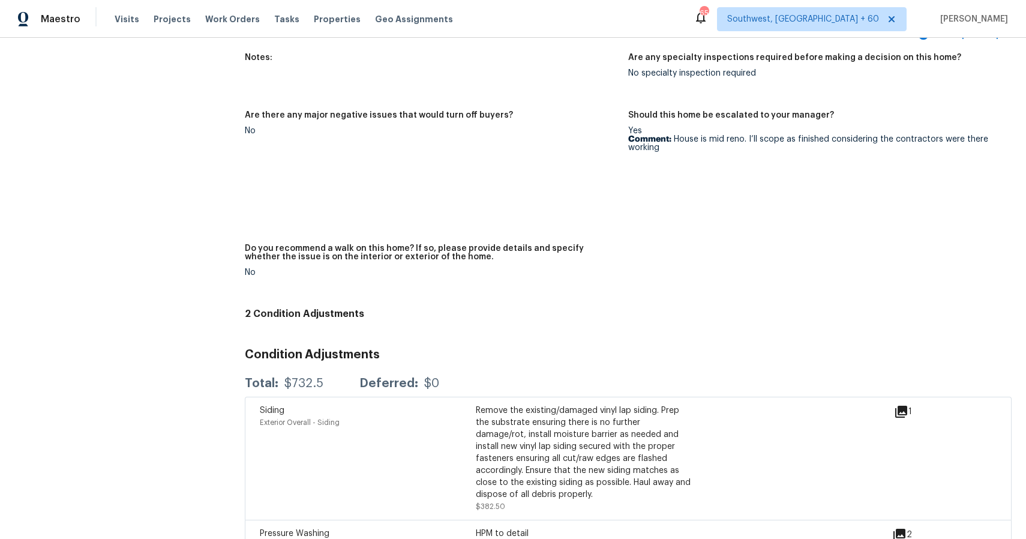
scroll to position [2990, 0]
click at [650, 187] on img at bounding box center [649, 183] width 38 height 38
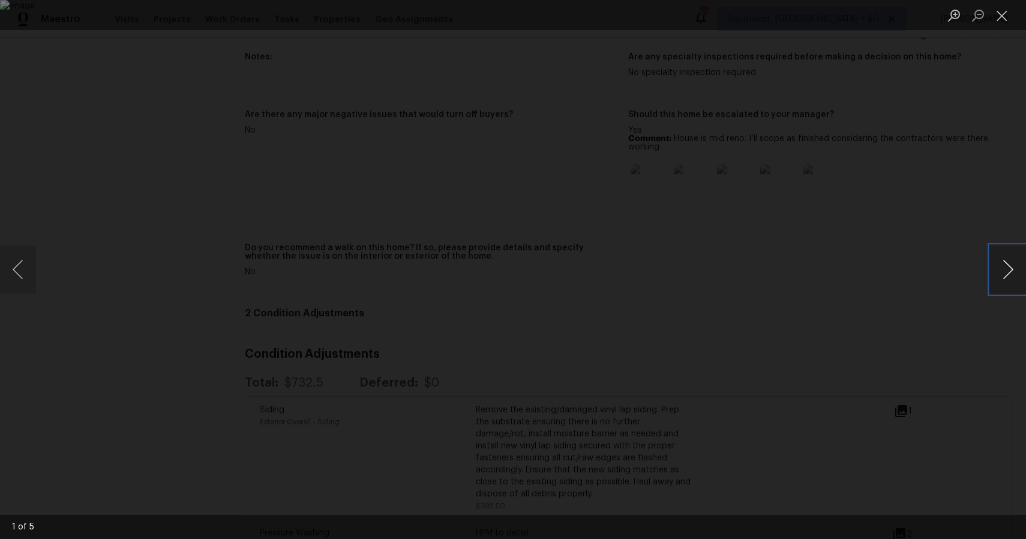
click at [993, 275] on button "Next image" at bounding box center [1008, 269] width 36 height 48
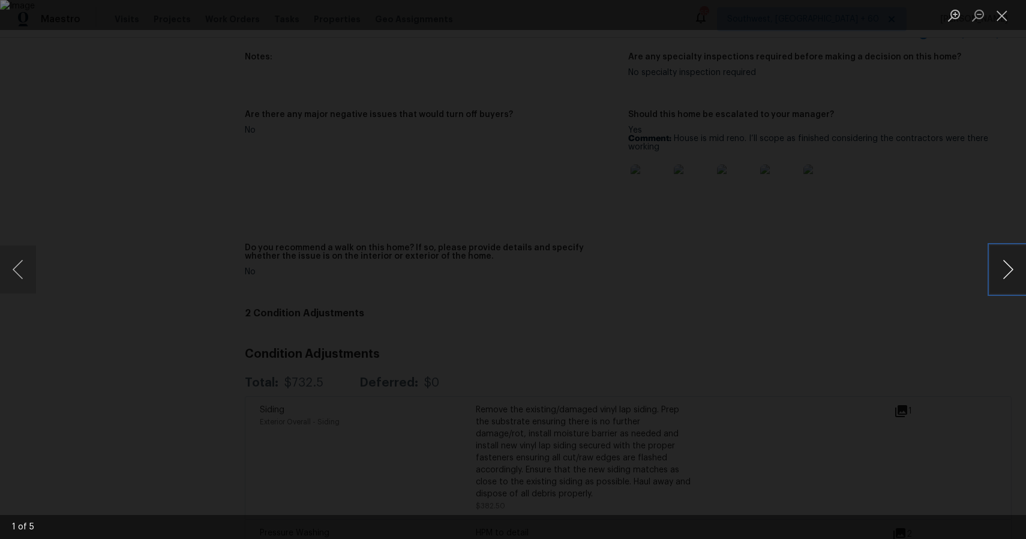
click at [993, 275] on button "Next image" at bounding box center [1008, 269] width 36 height 48
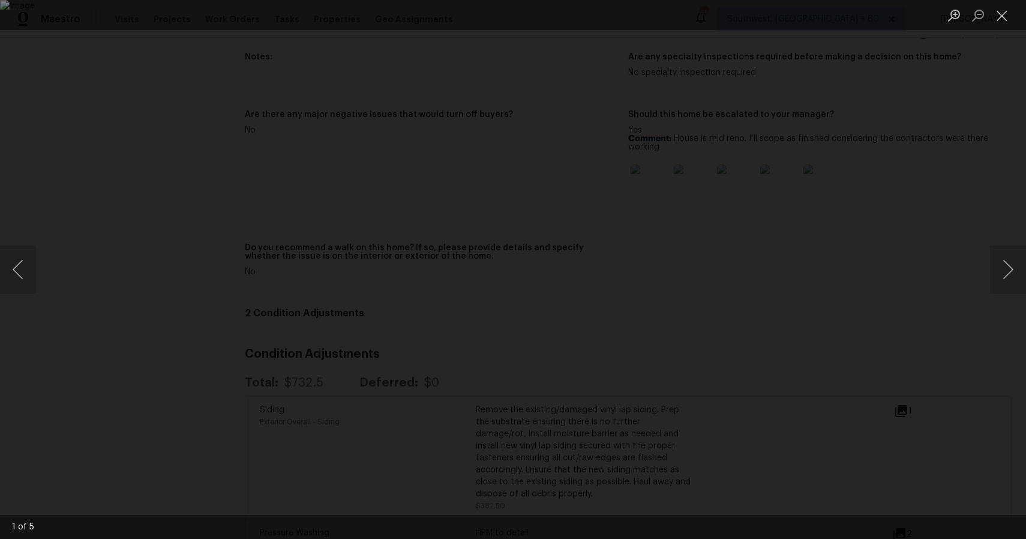
click at [946, 211] on div "Lightbox" at bounding box center [513, 269] width 1026 height 539
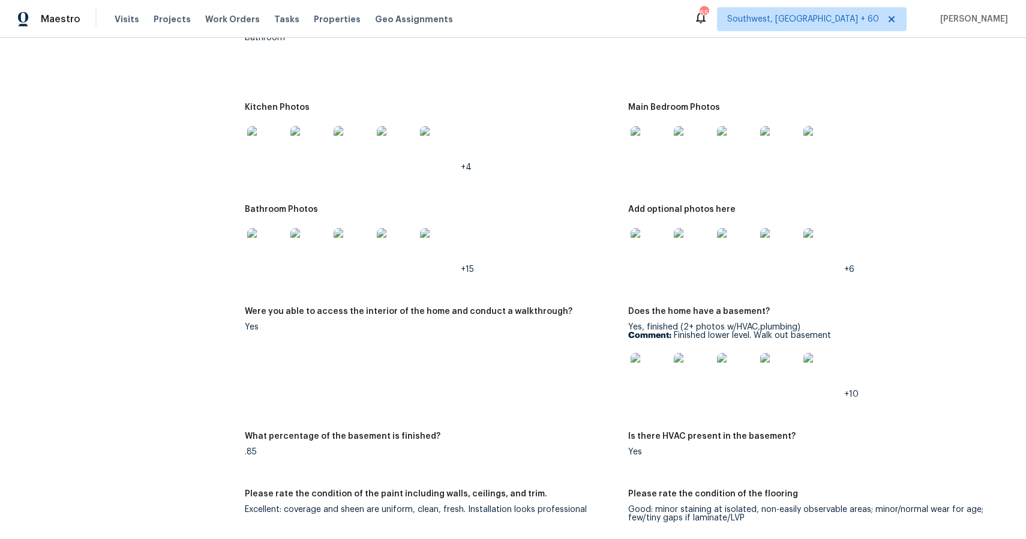
scroll to position [1584, 0]
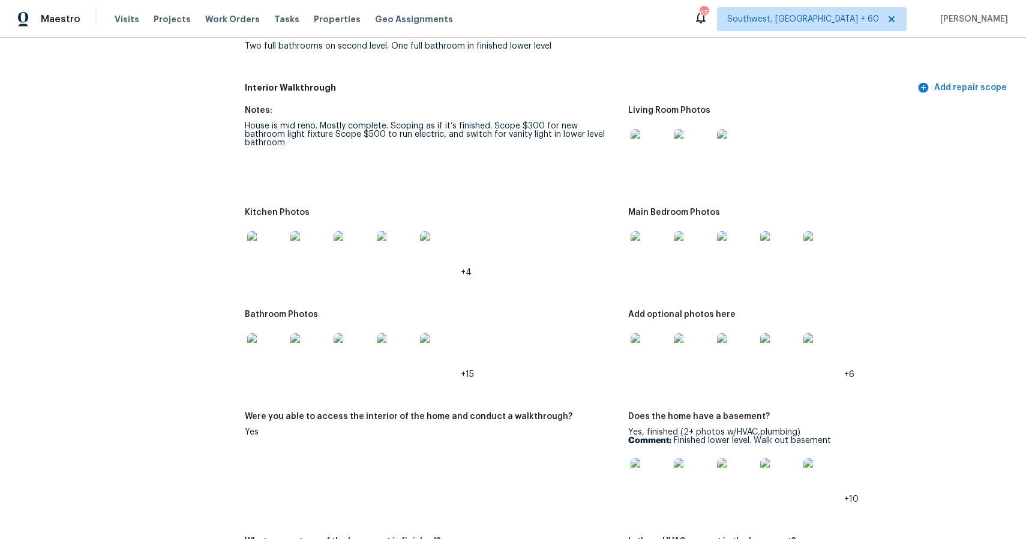
click at [282, 253] on img at bounding box center [266, 250] width 38 height 38
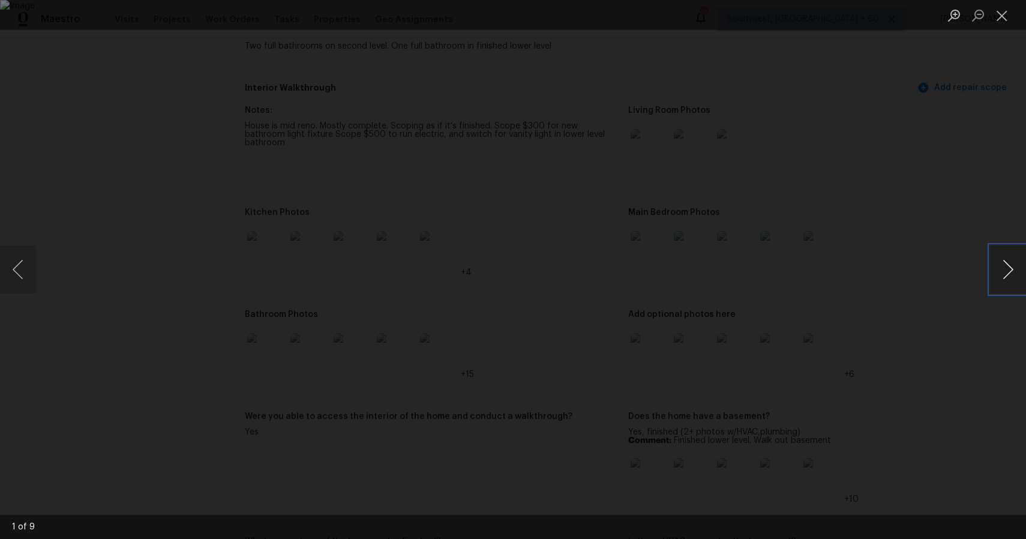
click at [1016, 271] on button "Next image" at bounding box center [1008, 269] width 36 height 48
click at [6, 253] on button "Previous image" at bounding box center [18, 269] width 36 height 48
click at [996, 258] on button "Next image" at bounding box center [1008, 269] width 36 height 48
click at [957, 202] on div "Lightbox" at bounding box center [513, 269] width 1026 height 539
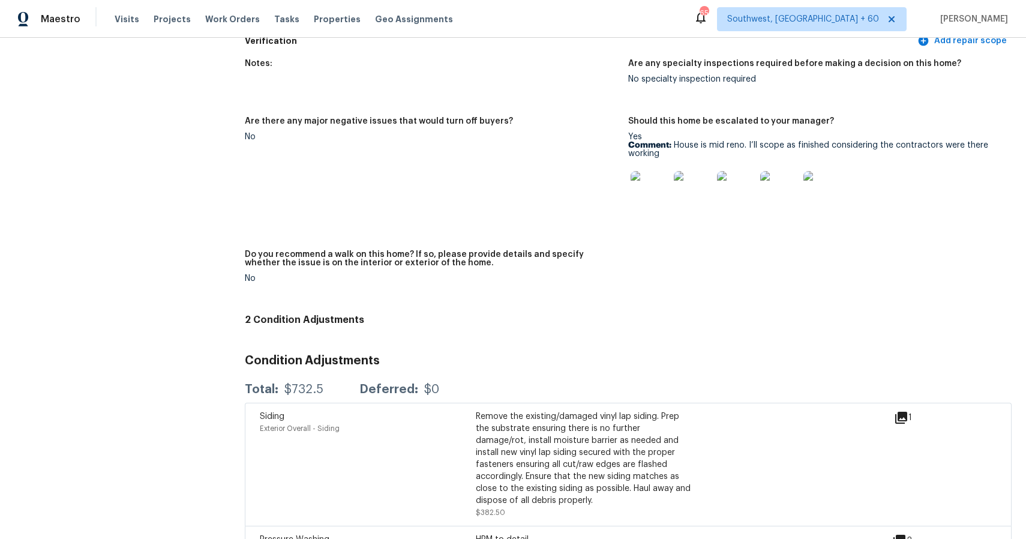
scroll to position [2923, 0]
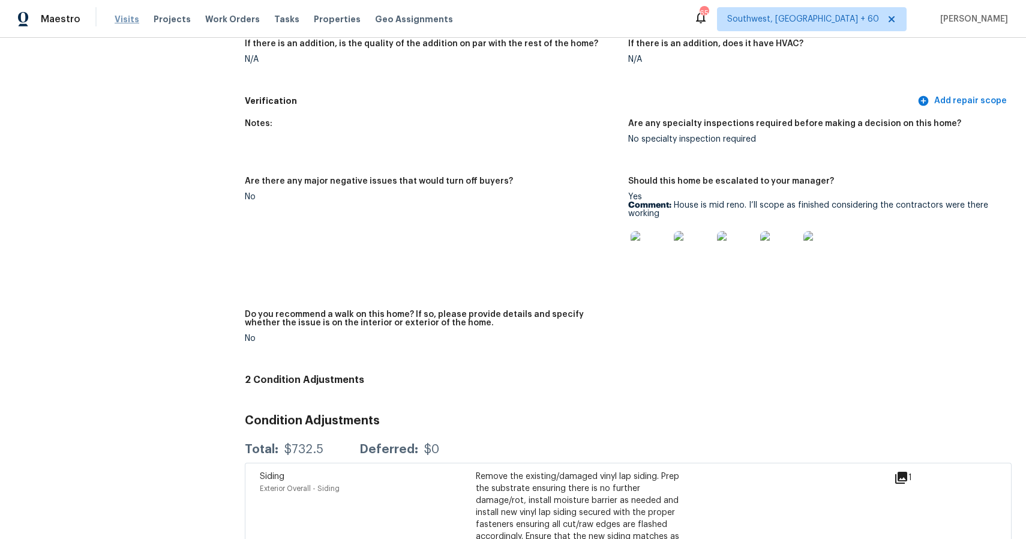
click at [124, 16] on span "Visits" at bounding box center [127, 19] width 25 height 12
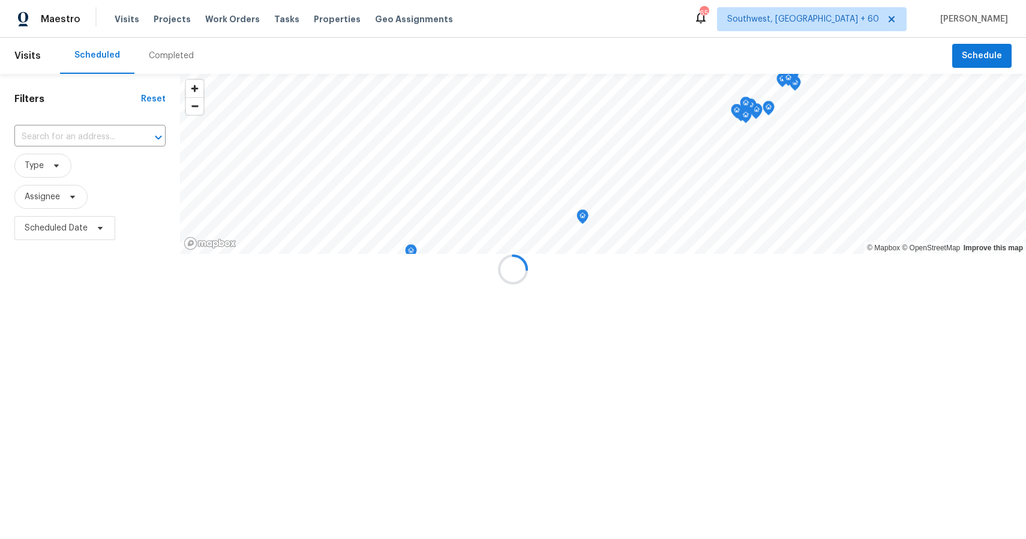
click at [152, 48] on div at bounding box center [513, 269] width 1026 height 539
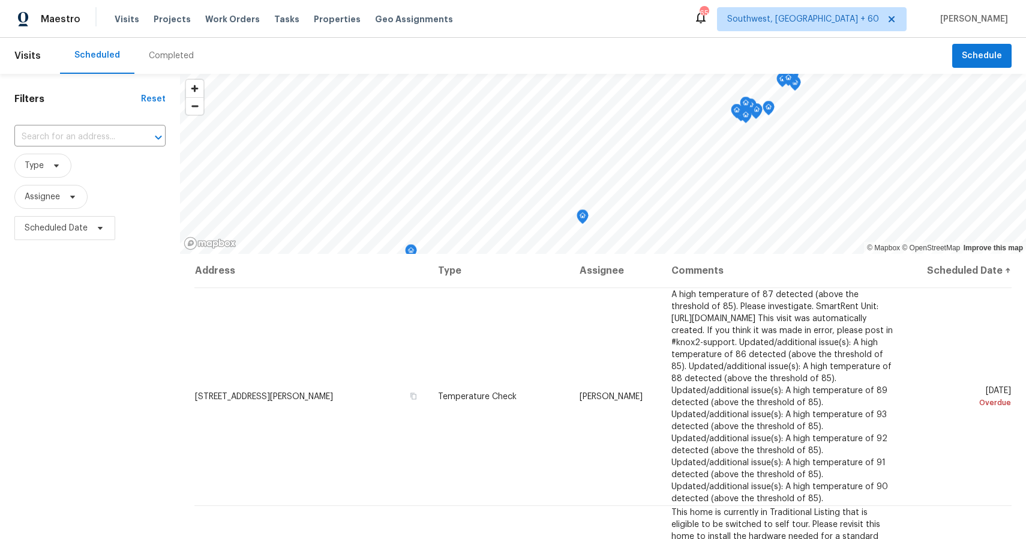
click at [172, 58] on div "Completed" at bounding box center [171, 56] width 45 height 12
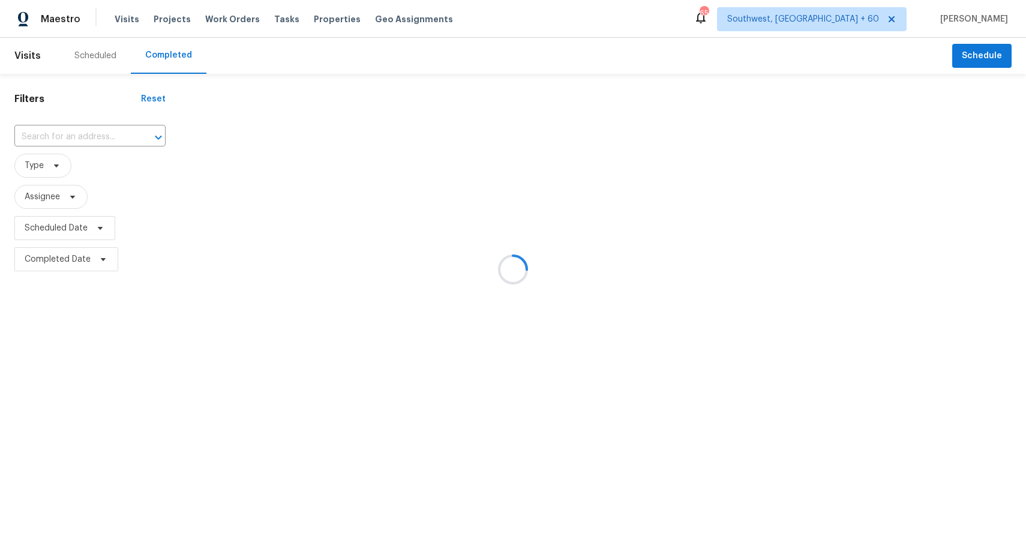
click at [172, 58] on div at bounding box center [513, 269] width 1026 height 539
click at [83, 139] on div at bounding box center [513, 269] width 1026 height 539
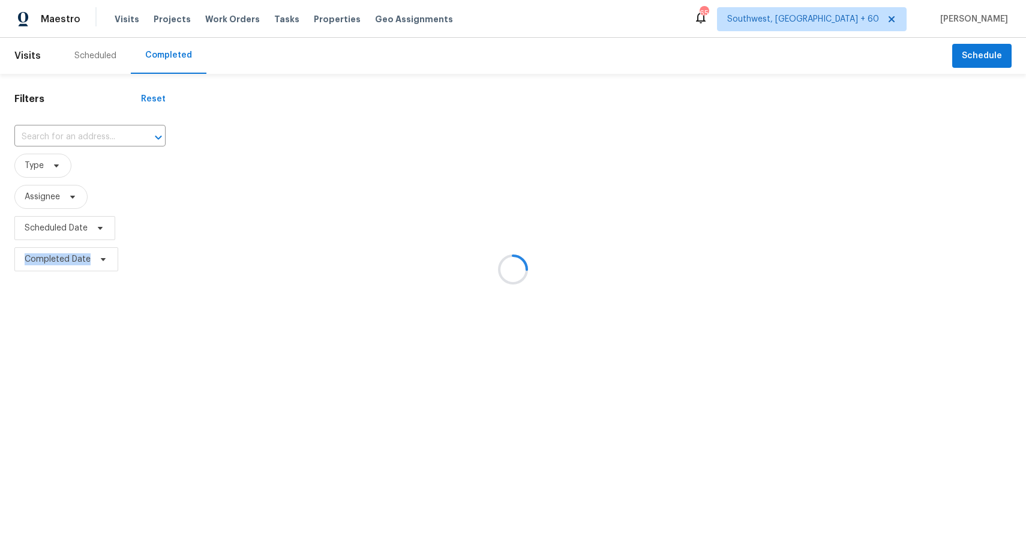
click at [80, 136] on div at bounding box center [513, 269] width 1026 height 539
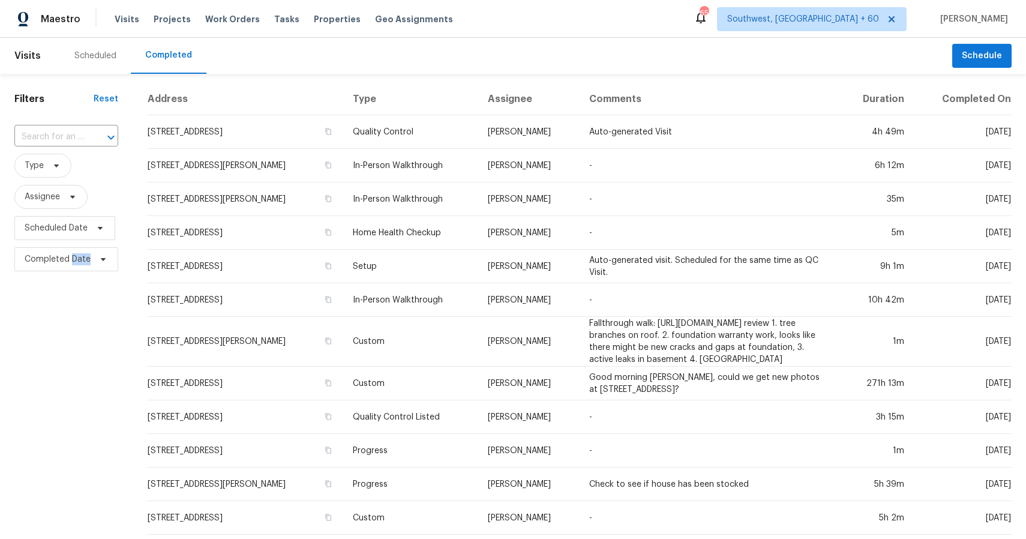
click at [80, 136] on input "text" at bounding box center [49, 137] width 70 height 19
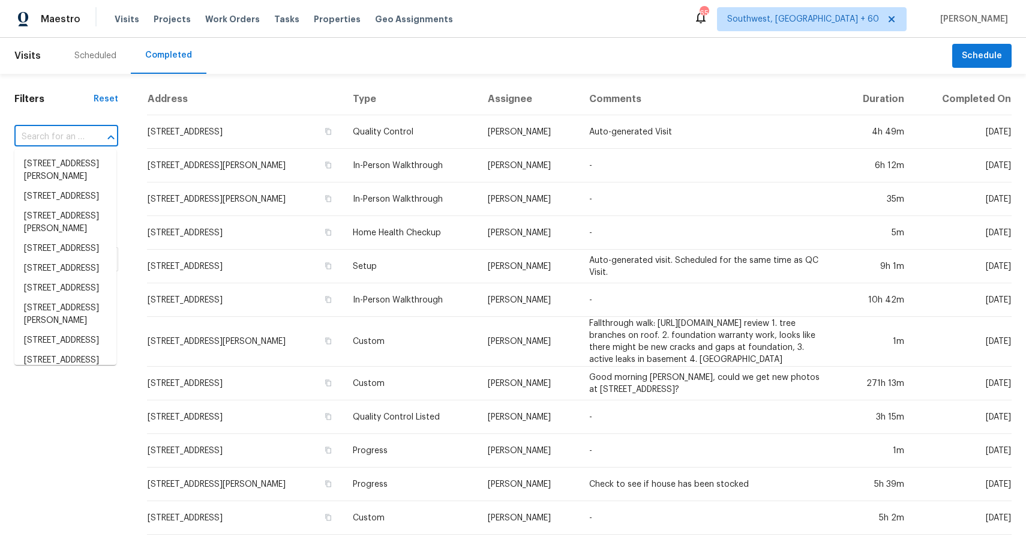
click at [79, 134] on input "text" at bounding box center [49, 137] width 70 height 19
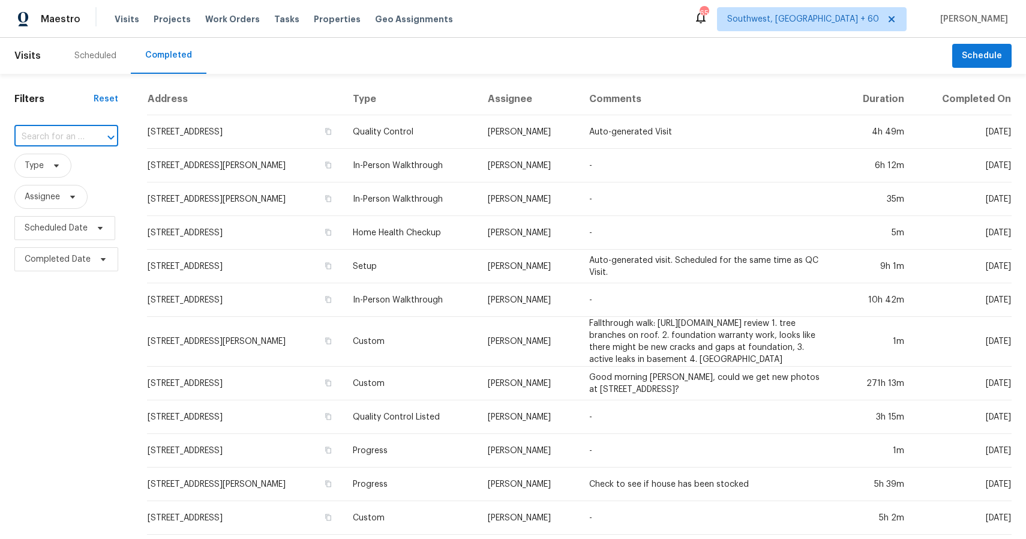
click at [79, 134] on input "text" at bounding box center [49, 137] width 70 height 19
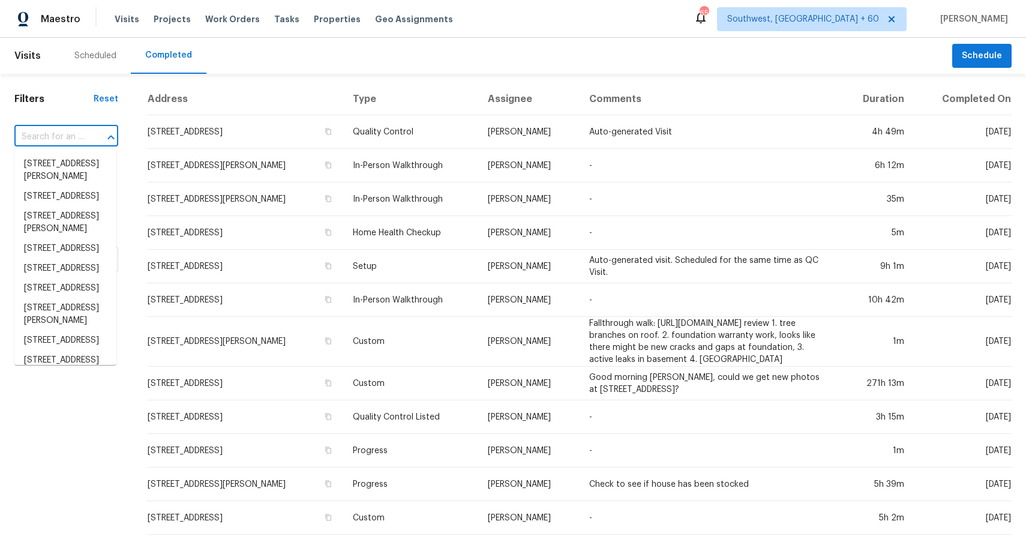
paste input "1609 Nichole Woods Dr, Houston, TX 77047"
type input "1609 Nichole Woods Dr, Houston, TX 77047"
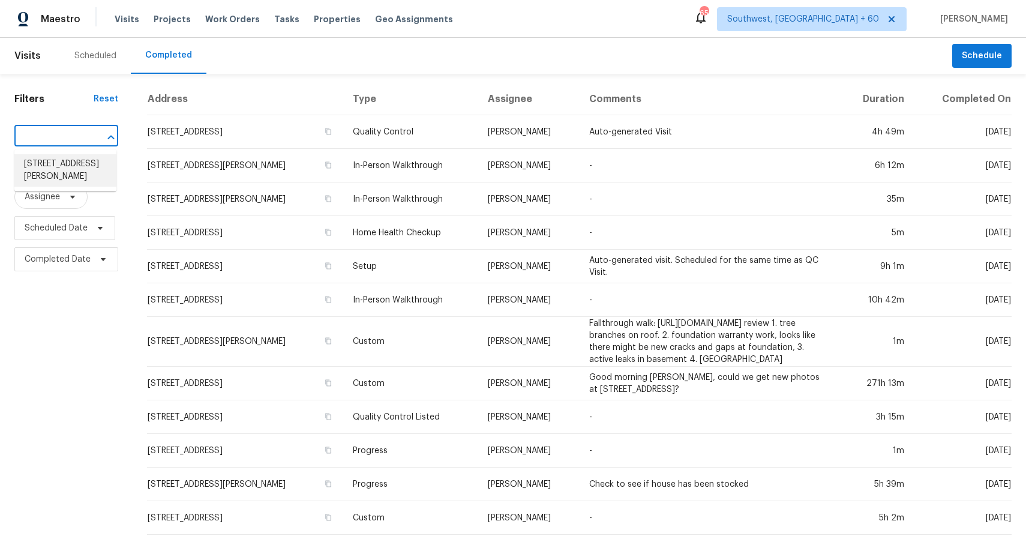
click at [94, 169] on li "1609 Nichole Woods Dr, Houston, TX 77047" at bounding box center [65, 170] width 102 height 32
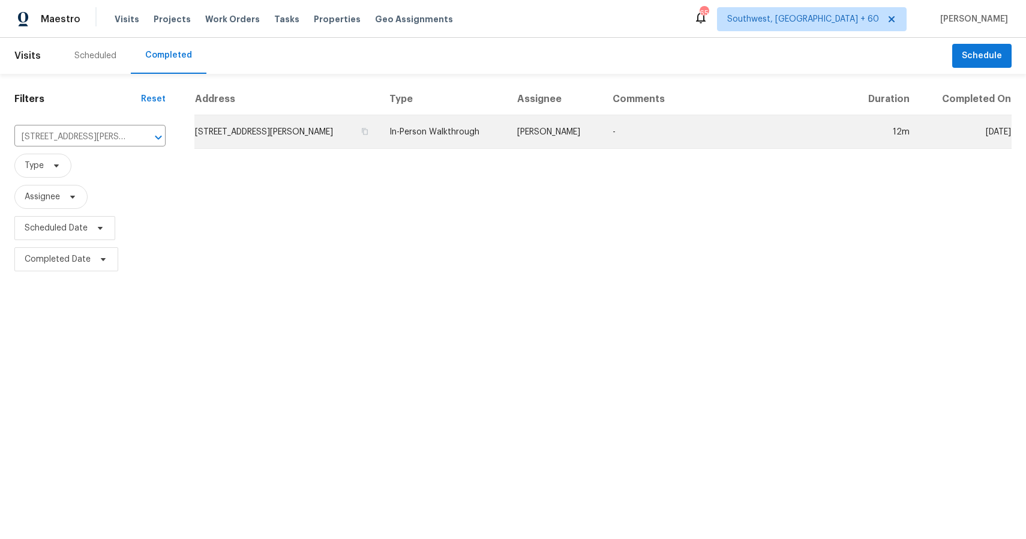
click at [534, 137] on td "Navid Ranjbar" at bounding box center [555, 132] width 96 height 34
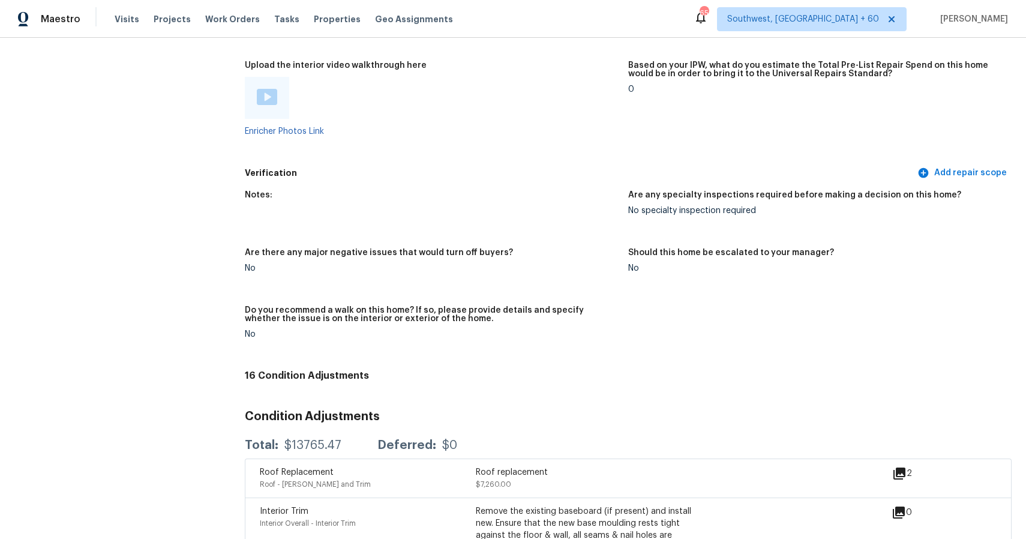
scroll to position [2245, 0]
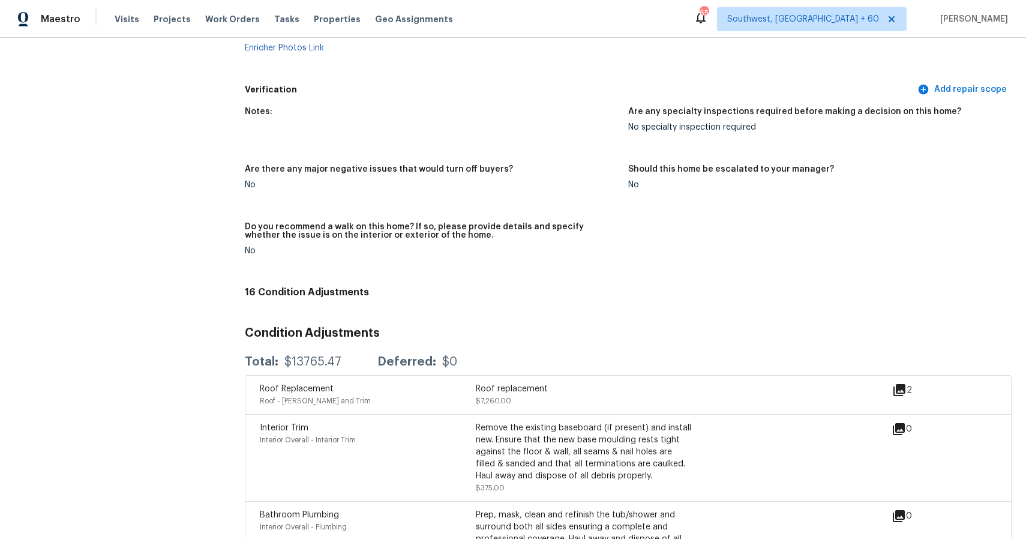
click at [119, 26] on div "Visits Projects Work Orders Tasks Properties Geo Assignments" at bounding box center [291, 19] width 353 height 24
click at [127, 14] on span "Visits" at bounding box center [127, 19] width 25 height 12
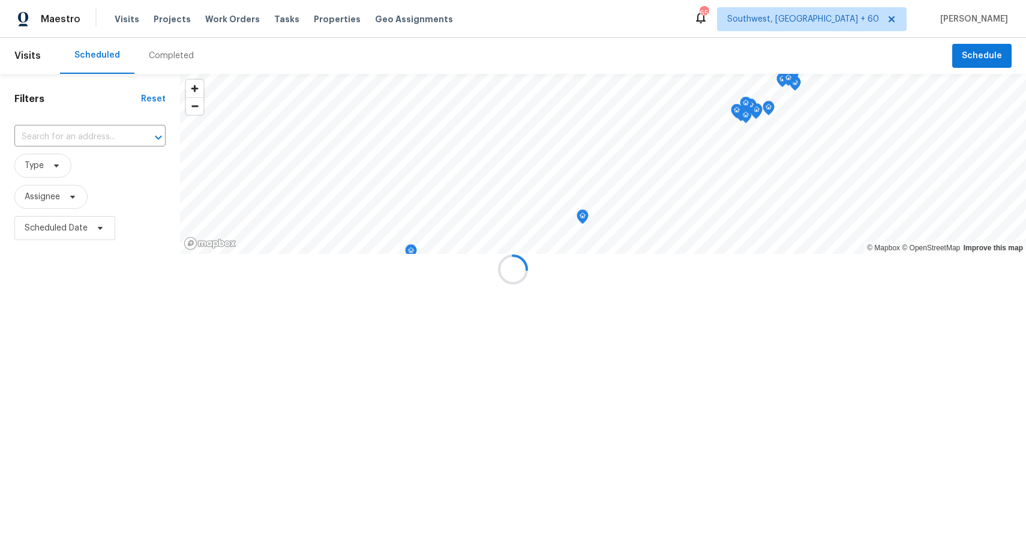
click at [145, 47] on div at bounding box center [513, 269] width 1026 height 539
click at [169, 57] on div at bounding box center [513, 269] width 1026 height 539
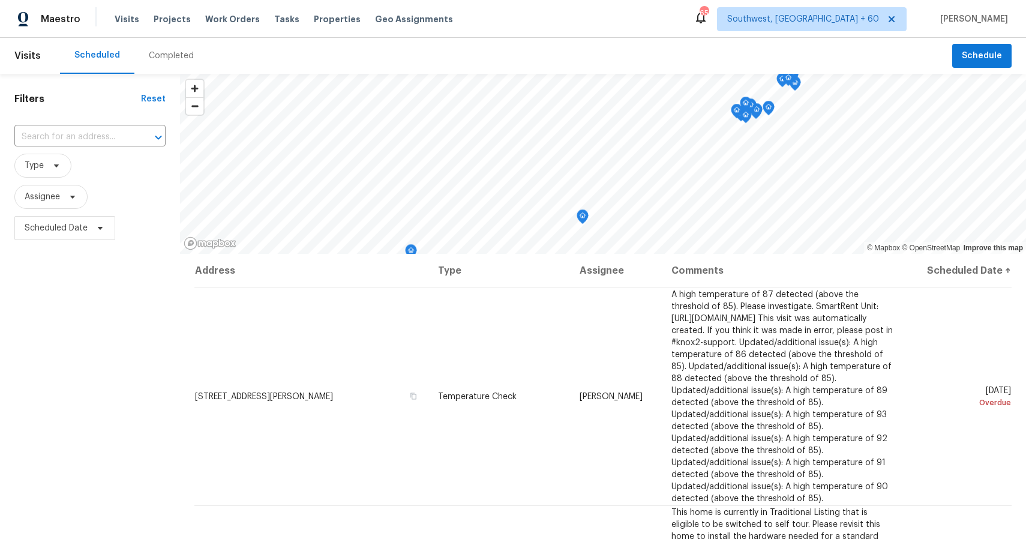
click at [169, 57] on div "Completed" at bounding box center [171, 56] width 45 height 12
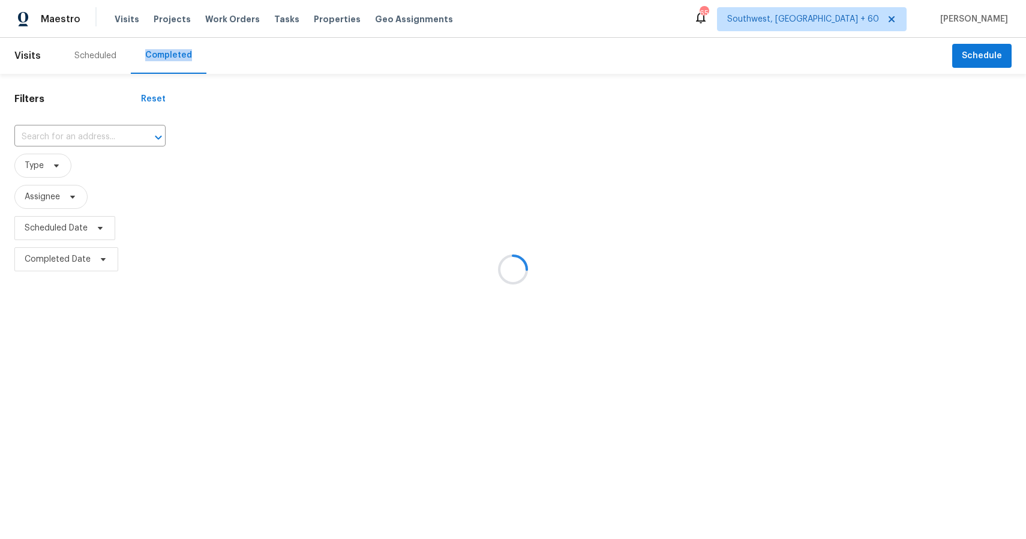
click at [85, 136] on div at bounding box center [513, 269] width 1026 height 539
click at [71, 134] on div at bounding box center [513, 269] width 1026 height 539
click at [71, 134] on input "text" at bounding box center [73, 137] width 118 height 19
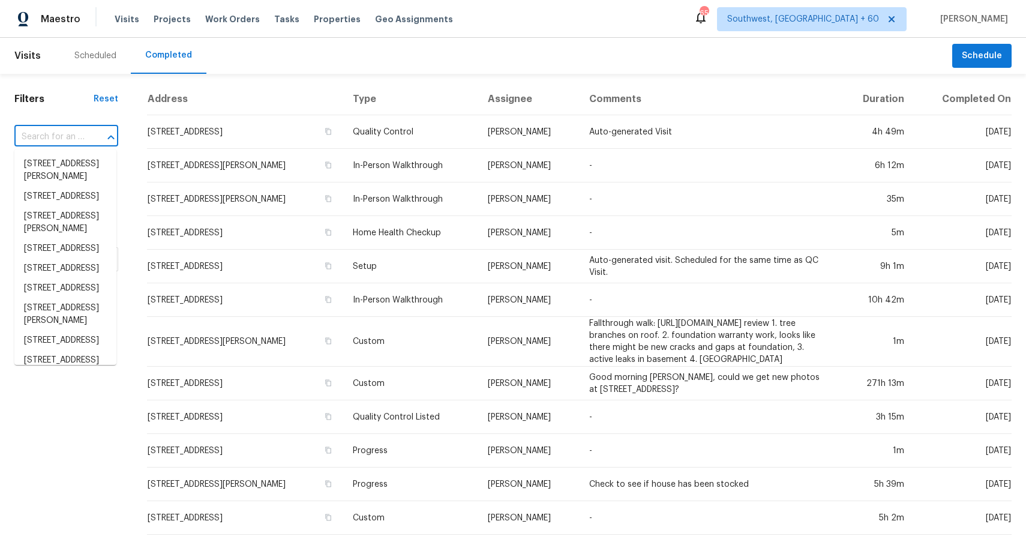
click at [71, 134] on input "text" at bounding box center [49, 137] width 70 height 19
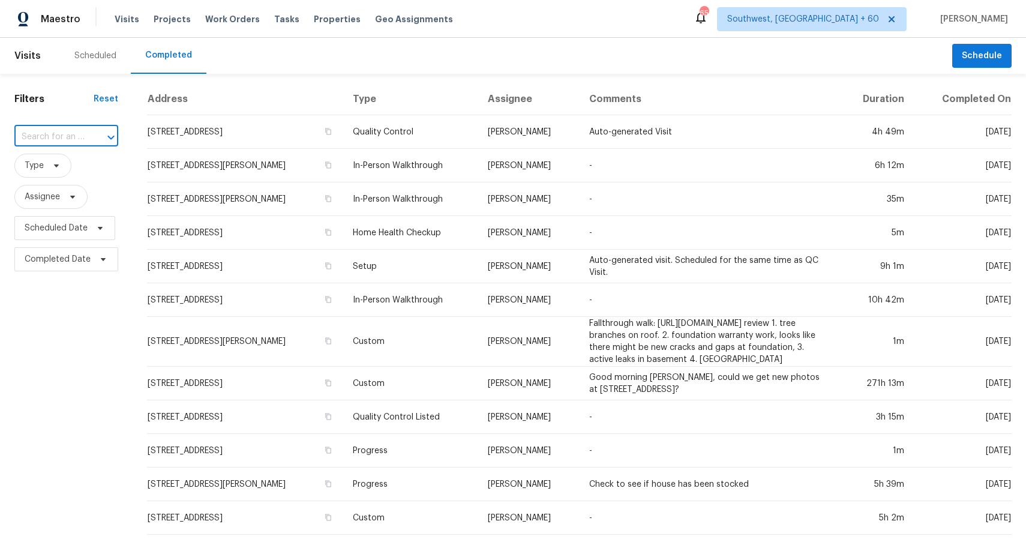
paste input "1621 Kestrel Dr, Clarksville, TN 37040"
type input "1621 Kestrel Dr, Clarksville, TN 37040"
click at [79, 169] on li "1621 Kestrel Dr, Clarksville, TN 37040" at bounding box center [65, 164] width 102 height 20
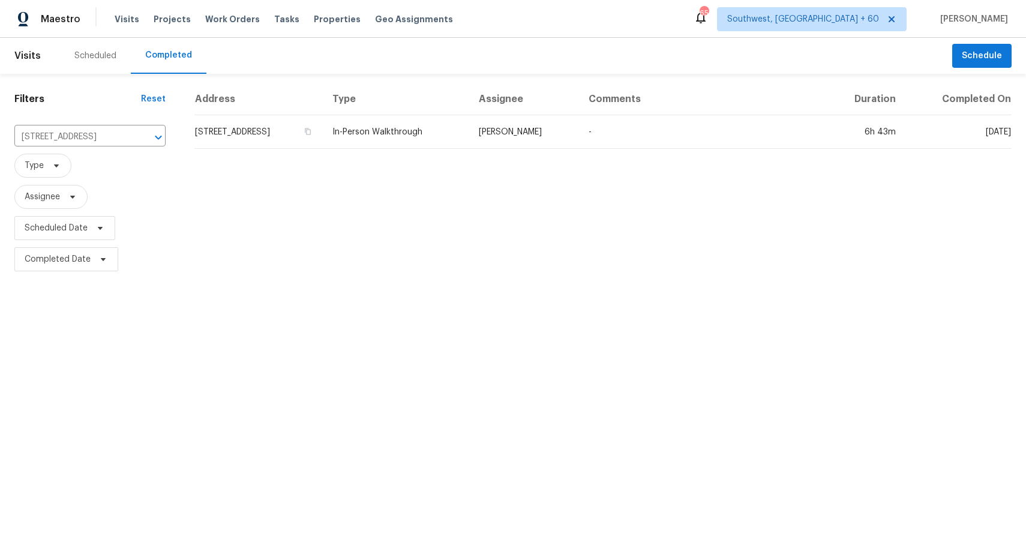
click at [323, 136] on td "1621 Kestrel Dr, Clarksville, TN 37040" at bounding box center [258, 132] width 128 height 34
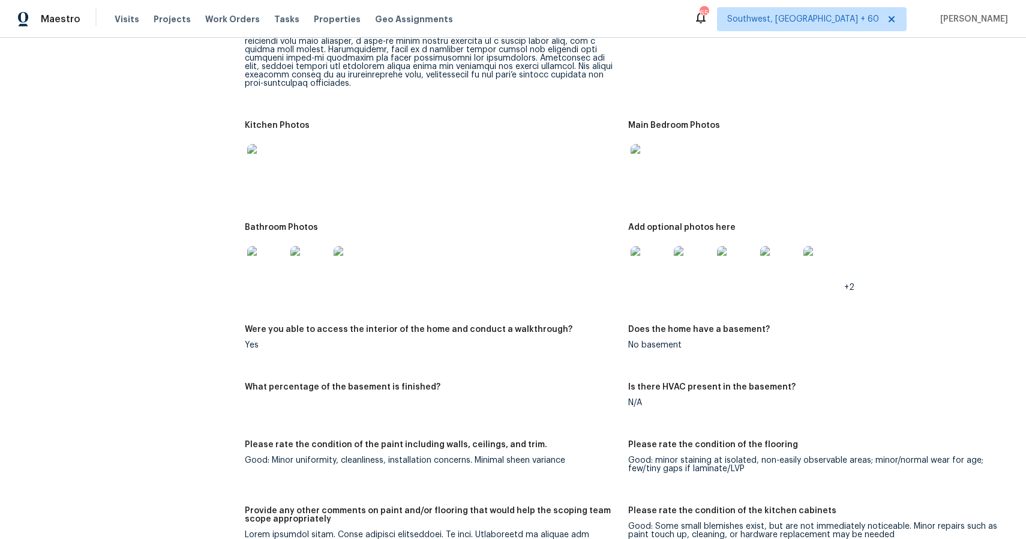
scroll to position [1404, 0]
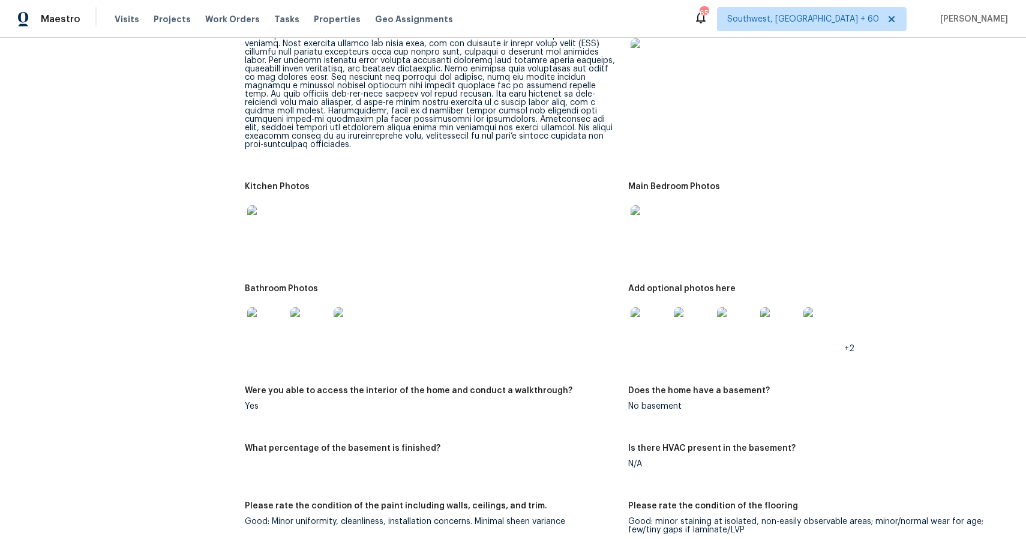
click at [260, 325] on img at bounding box center [266, 326] width 38 height 38
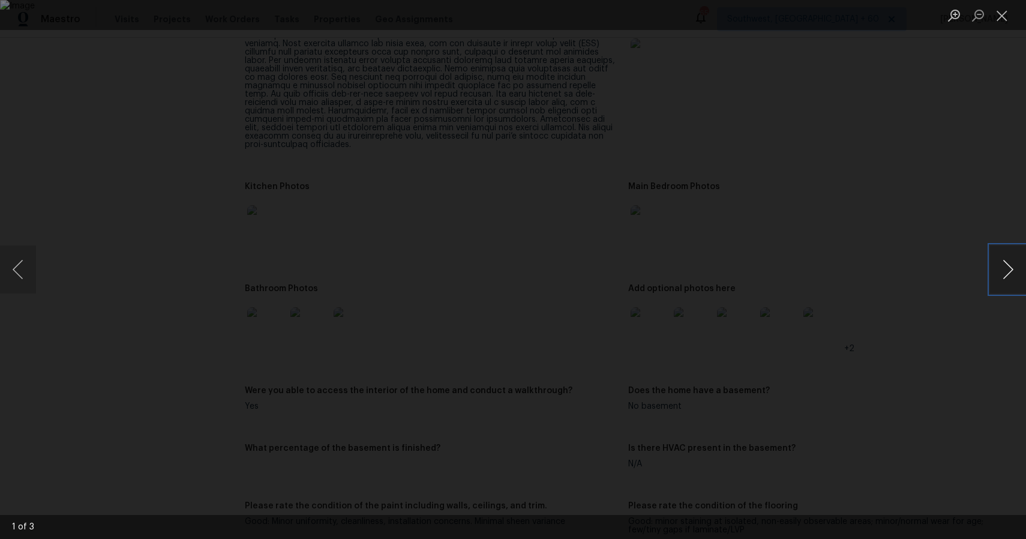
click at [1002, 262] on button "Next image" at bounding box center [1008, 269] width 36 height 48
click at [939, 163] on div "Lightbox" at bounding box center [513, 269] width 1026 height 539
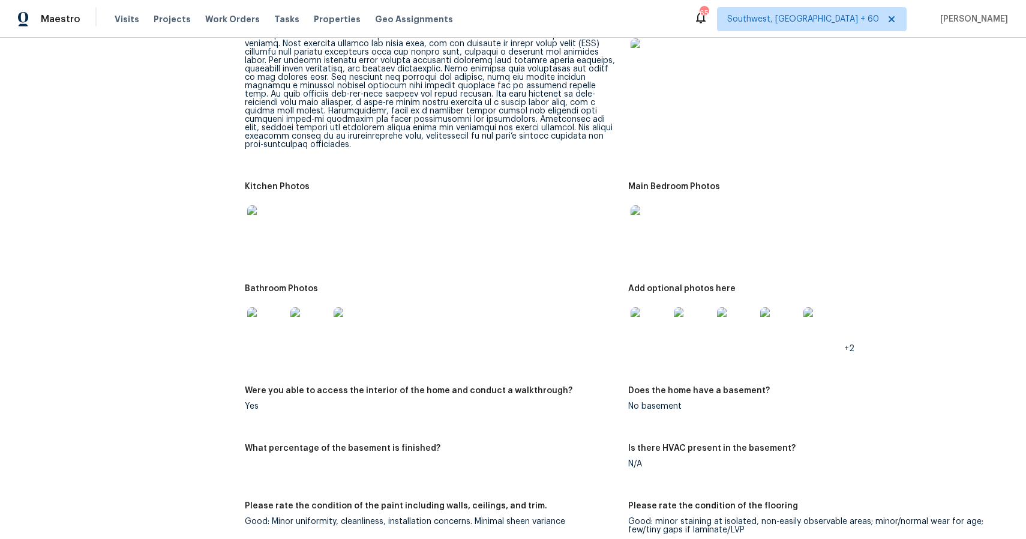
click at [283, 209] on img at bounding box center [266, 224] width 38 height 38
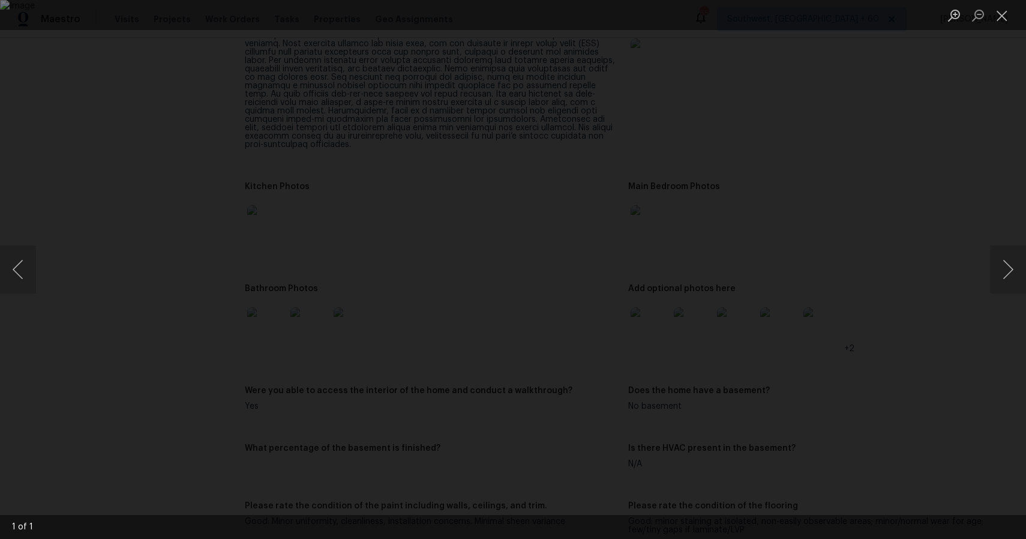
click at [886, 263] on div "Lightbox" at bounding box center [513, 269] width 1026 height 539
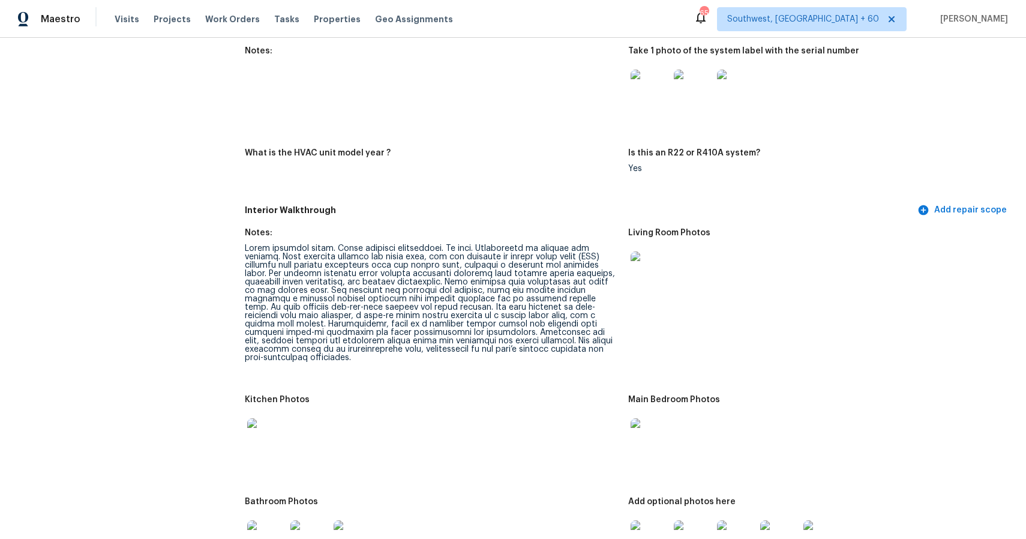
scroll to position [1453, 0]
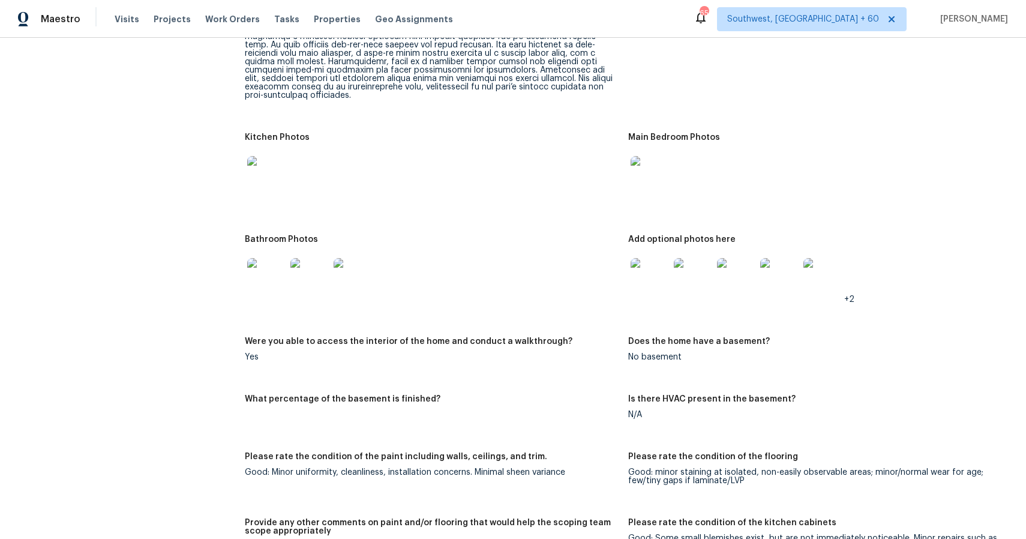
click at [656, 275] on img at bounding box center [649, 277] width 38 height 38
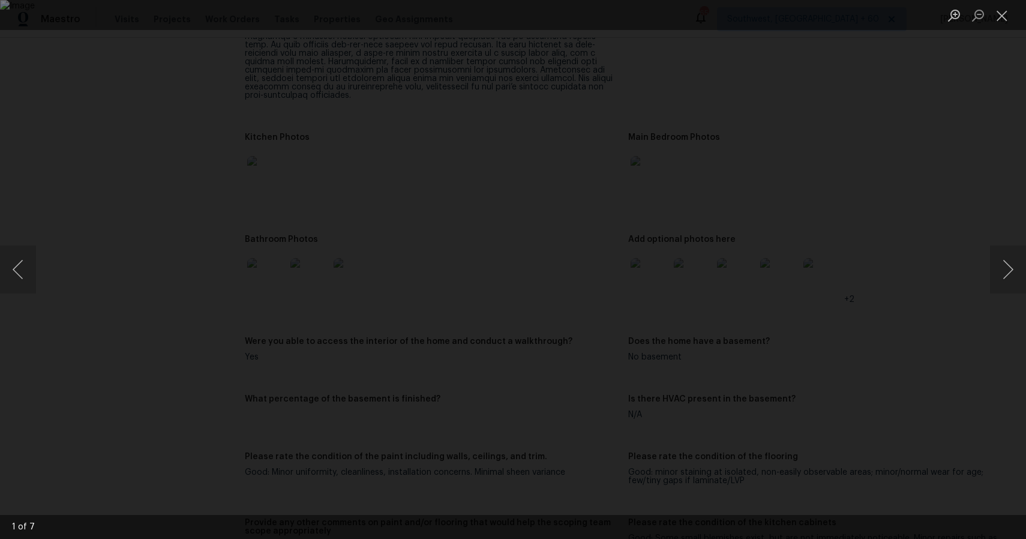
click at [825, 269] on div "Lightbox" at bounding box center [513, 269] width 1026 height 539
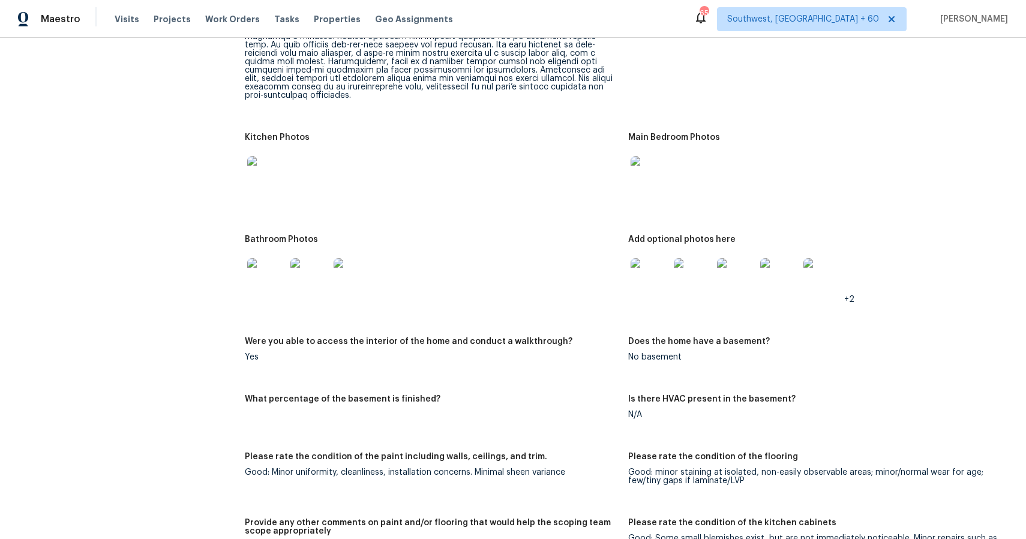
click at [825, 269] on div "Lightbox" at bounding box center [513, 269] width 1026 height 539
click at [812, 267] on img at bounding box center [822, 277] width 38 height 38
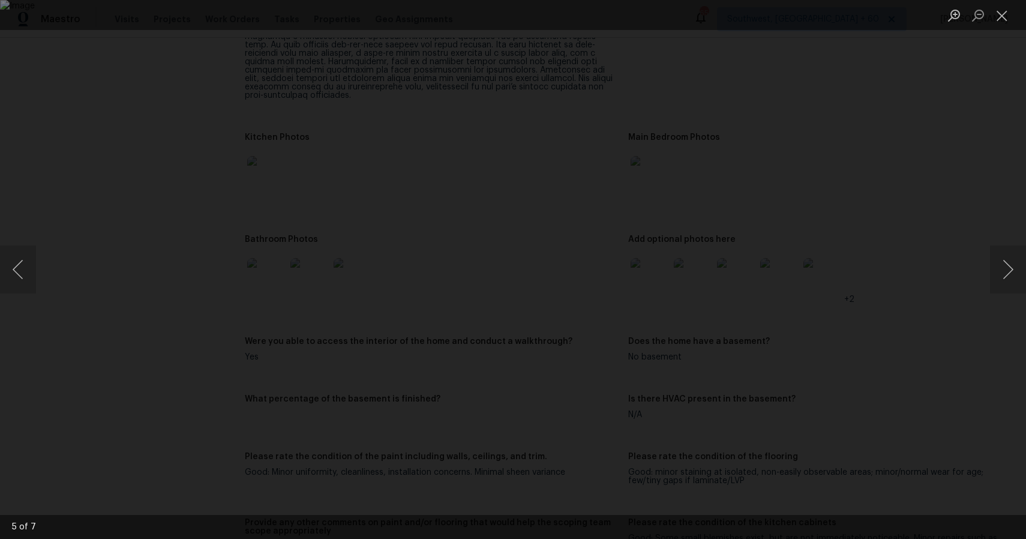
click at [849, 217] on div "Lightbox" at bounding box center [513, 269] width 1026 height 539
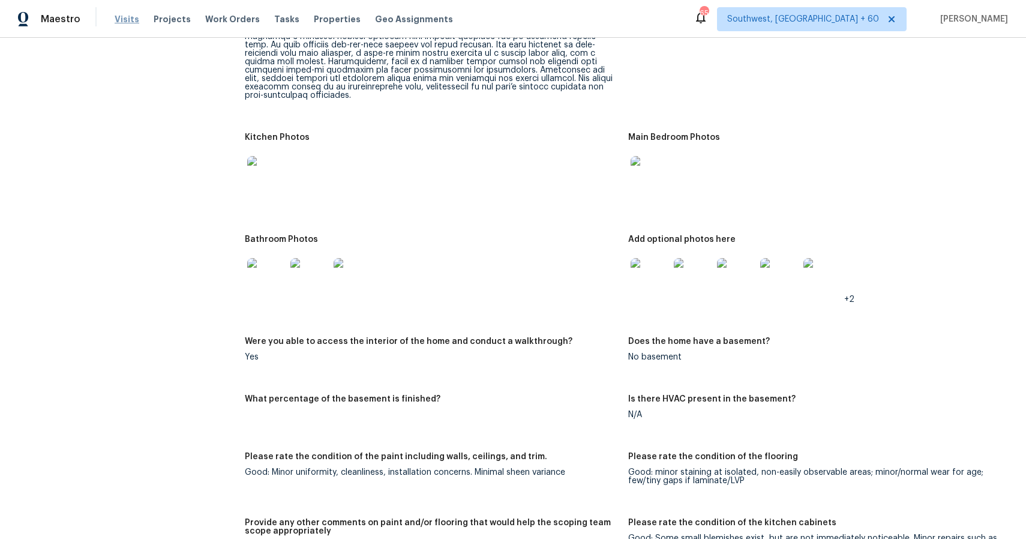
click at [129, 16] on span "Visits" at bounding box center [127, 19] width 25 height 12
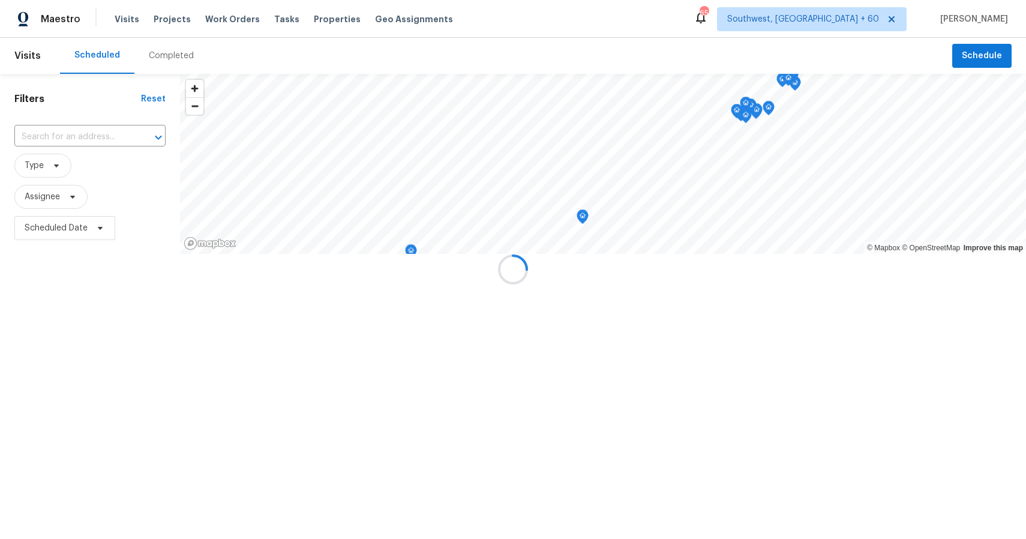
click at [168, 46] on div at bounding box center [513, 269] width 1026 height 539
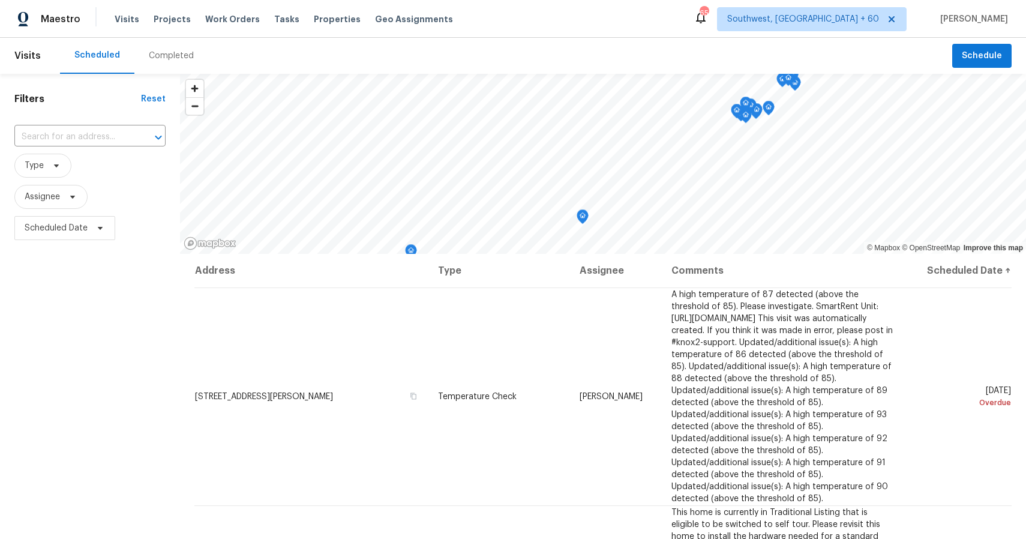
click at [183, 49] on div "Completed" at bounding box center [171, 56] width 74 height 36
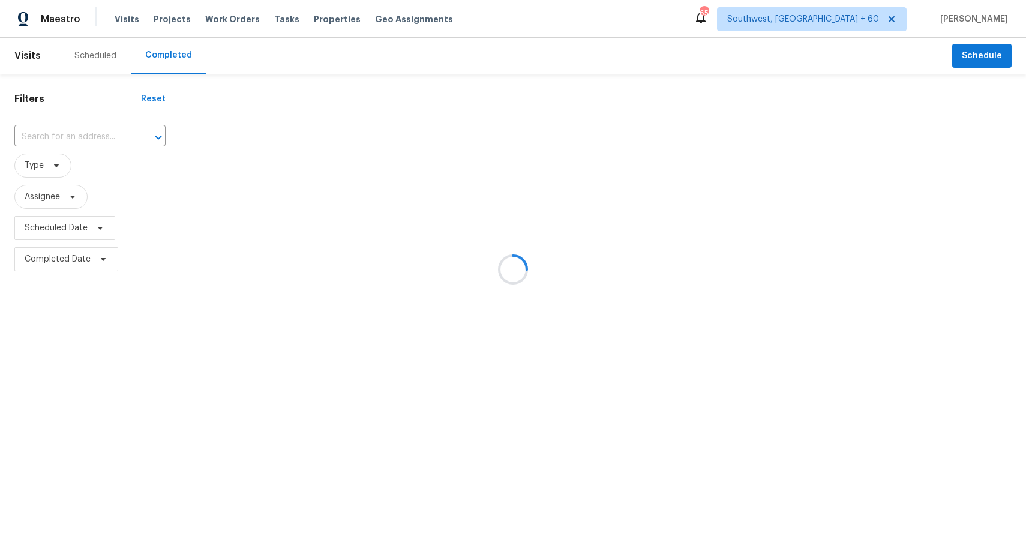
click at [183, 49] on div at bounding box center [513, 269] width 1026 height 539
click at [126, 129] on div at bounding box center [513, 269] width 1026 height 539
click at [128, 135] on div at bounding box center [513, 269] width 1026 height 539
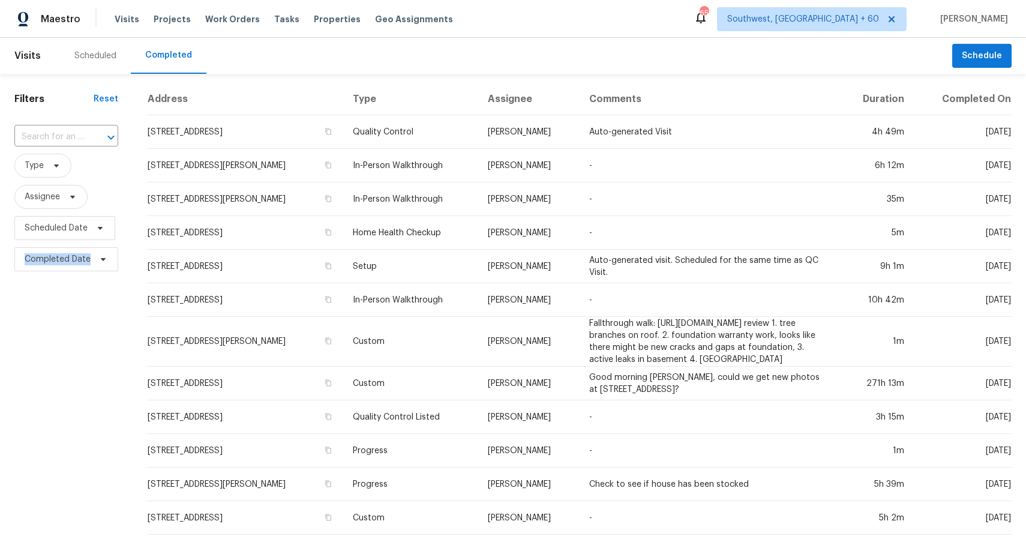
click at [99, 130] on div at bounding box center [102, 137] width 31 height 17
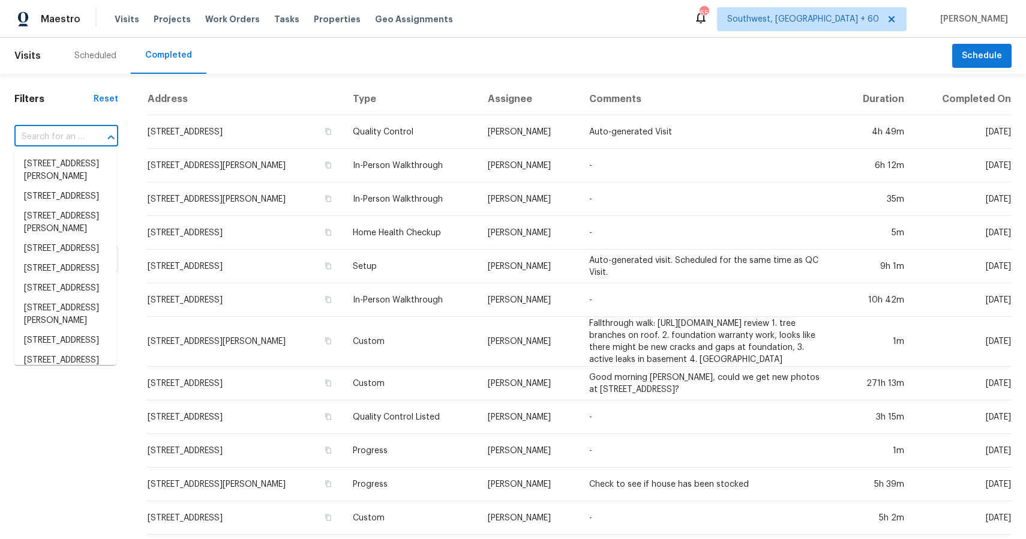
click at [99, 130] on div at bounding box center [102, 137] width 31 height 17
paste input "120 Cousins Dr, Franklin, OH 45005"
type input "120 Cousins Dr, Franklin, OH 45005"
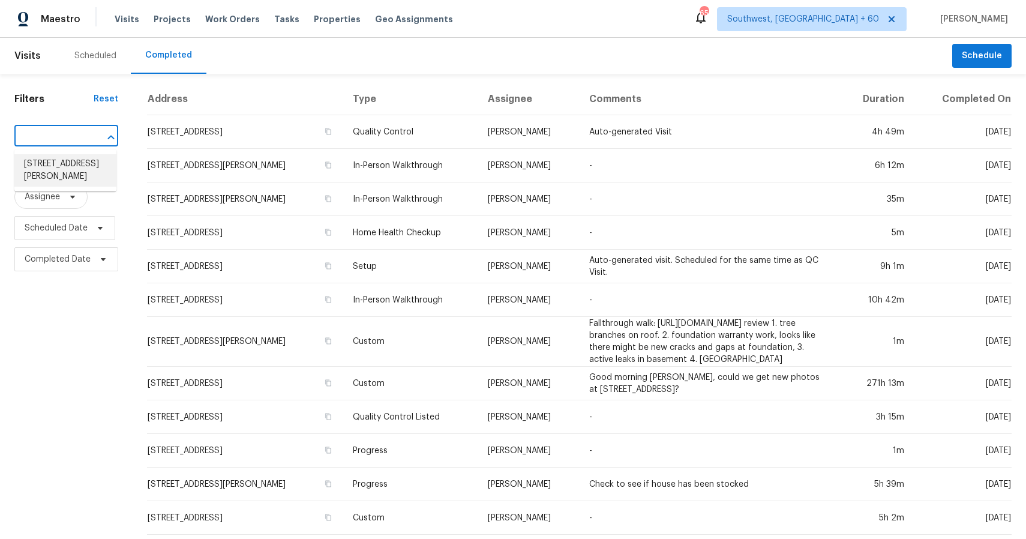
click at [46, 172] on li "120 Cousins Dr, Franklin, OH 45005" at bounding box center [65, 170] width 102 height 32
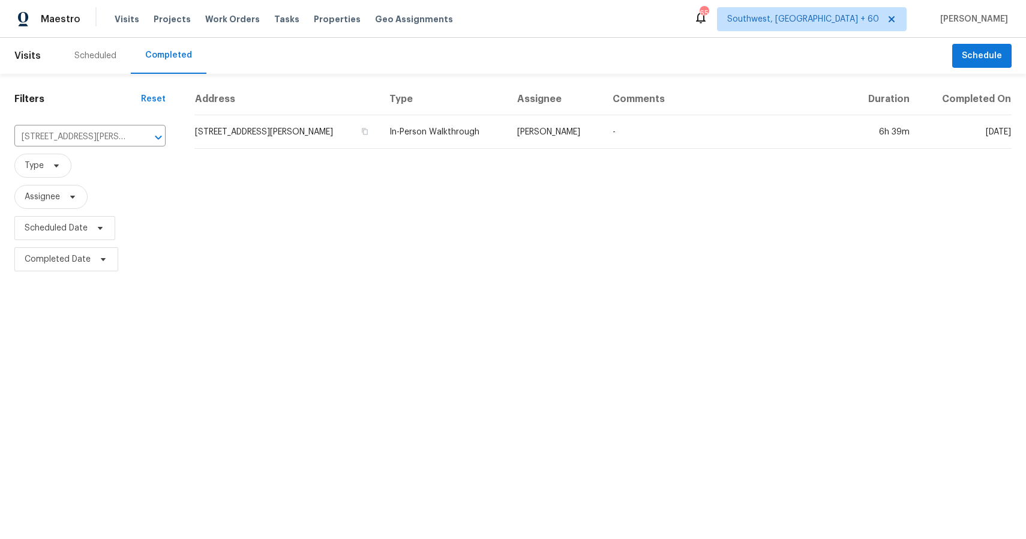
click at [583, 145] on td "Alison Brice" at bounding box center [555, 132] width 96 height 34
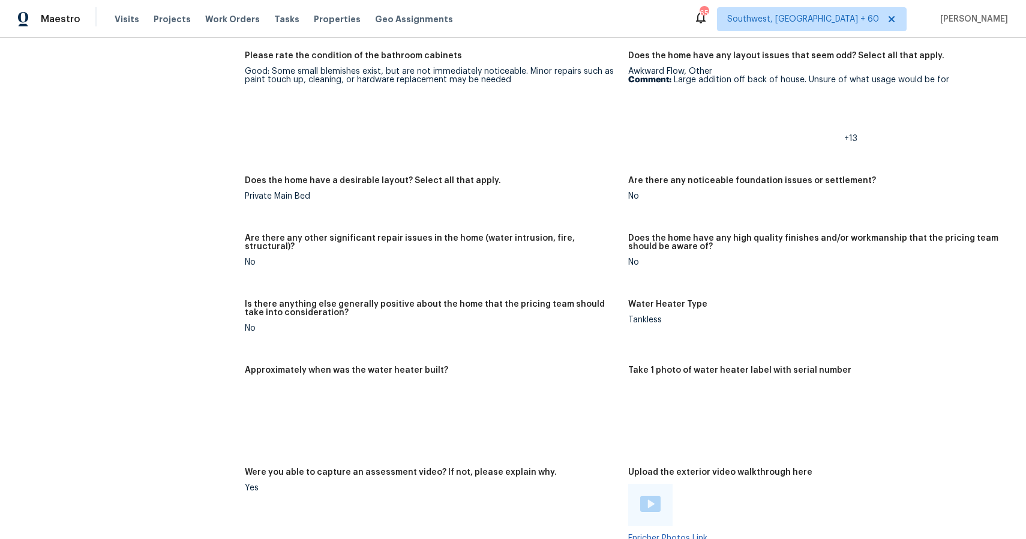
scroll to position [2353, 0]
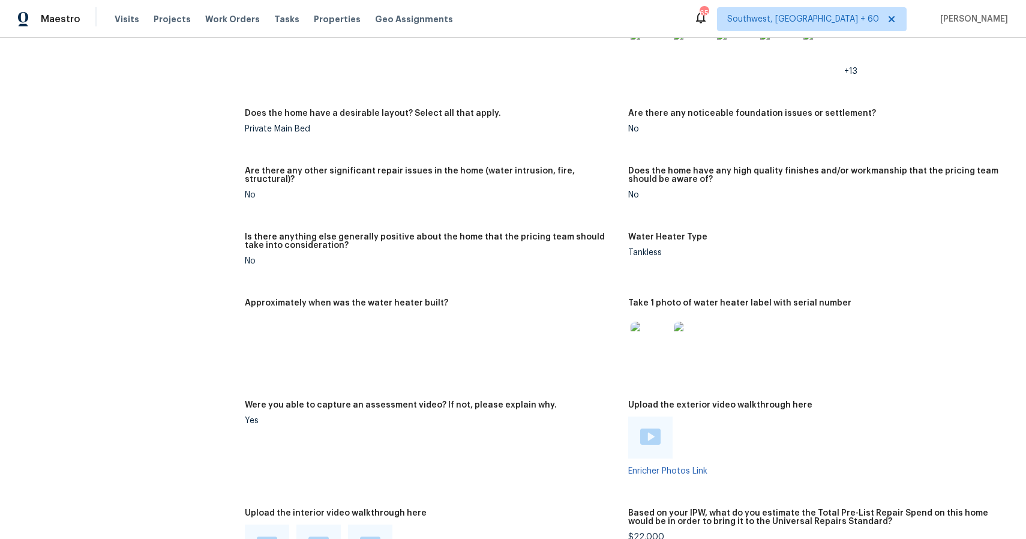
click at [115, 26] on div "Visits Projects Work Orders Tasks Properties Geo Assignments" at bounding box center [291, 19] width 353 height 24
click at [125, 17] on span "Visits" at bounding box center [127, 19] width 25 height 12
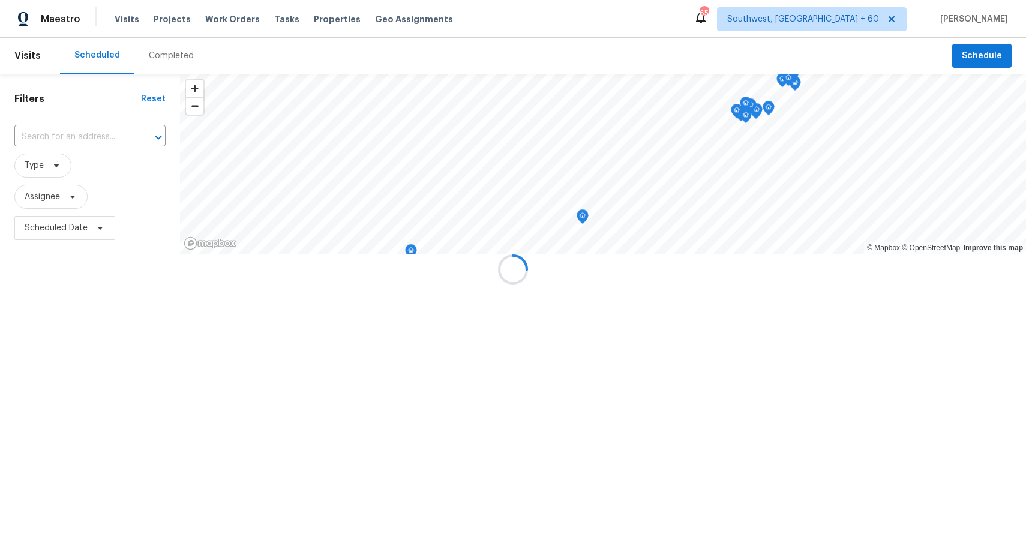
click at [173, 56] on div at bounding box center [513, 269] width 1026 height 539
click at [173, 56] on div "Completed" at bounding box center [171, 56] width 45 height 12
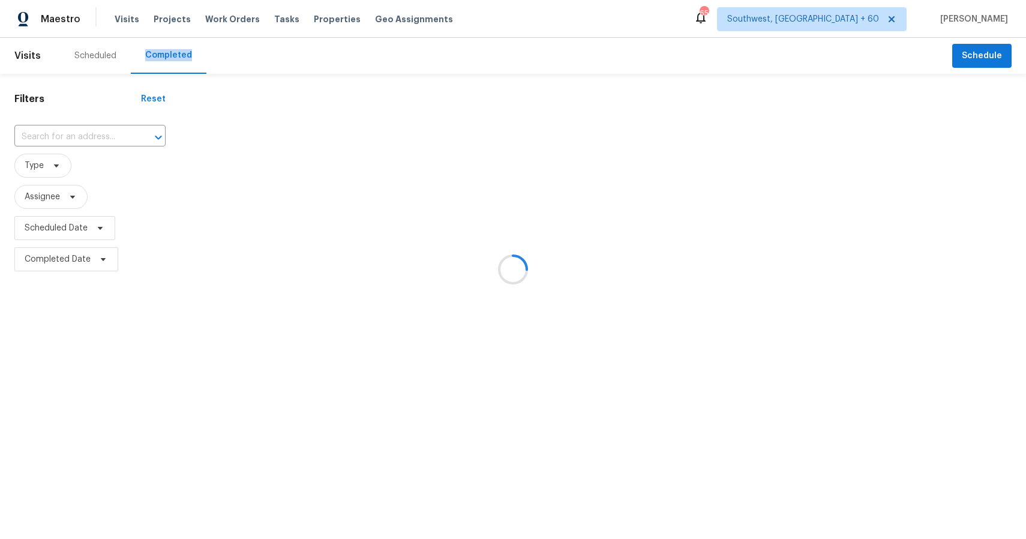
click at [173, 56] on div at bounding box center [513, 269] width 1026 height 539
click at [113, 135] on div at bounding box center [513, 269] width 1026 height 539
click at [84, 135] on div at bounding box center [513, 269] width 1026 height 539
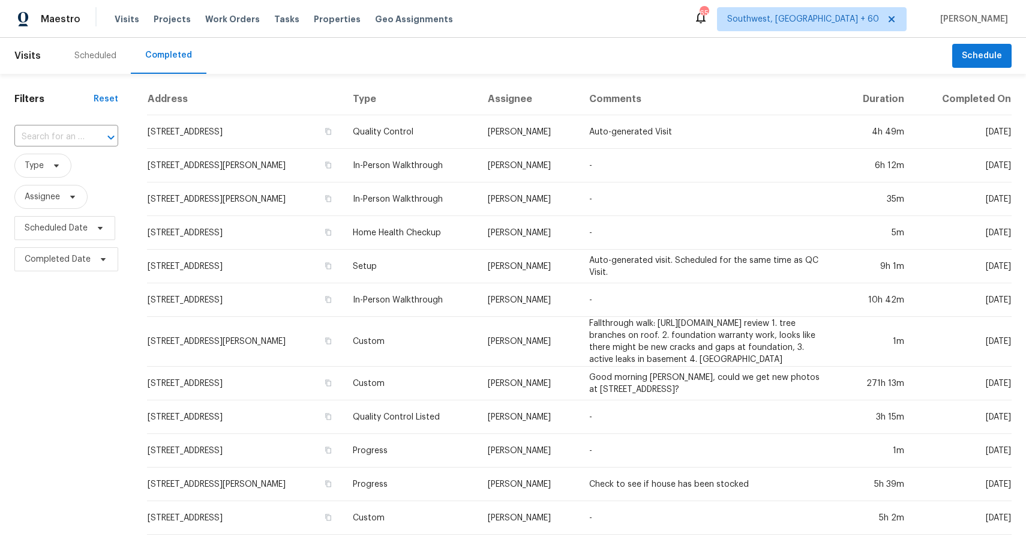
click at [84, 135] on div "​" at bounding box center [66, 137] width 104 height 19
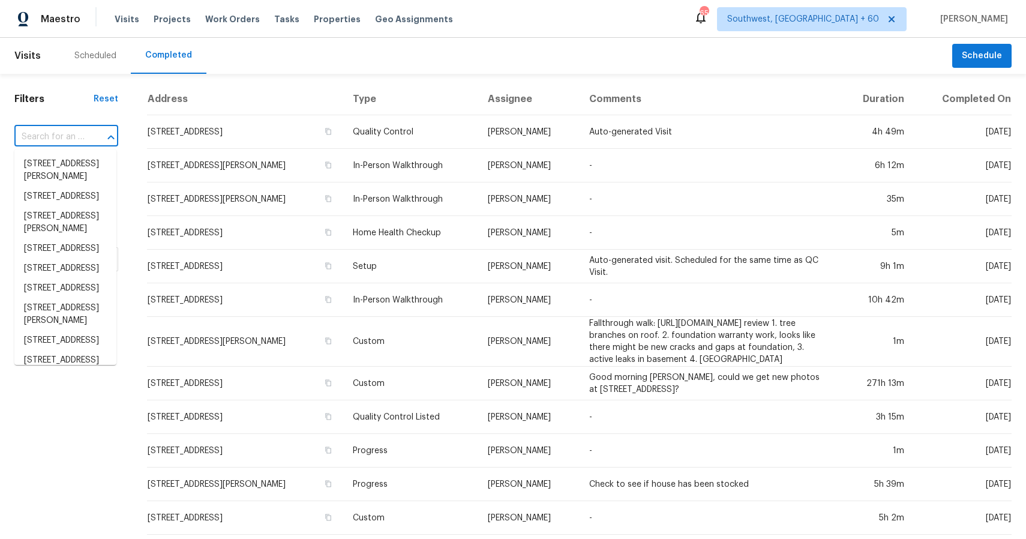
click at [84, 135] on div "​" at bounding box center [66, 137] width 104 height 19
paste input "6325 E Sweetwater Ave, Scottsdale, AZ 85254"
type input "6325 E Sweetwater Ave, Scottsdale, AZ 85254"
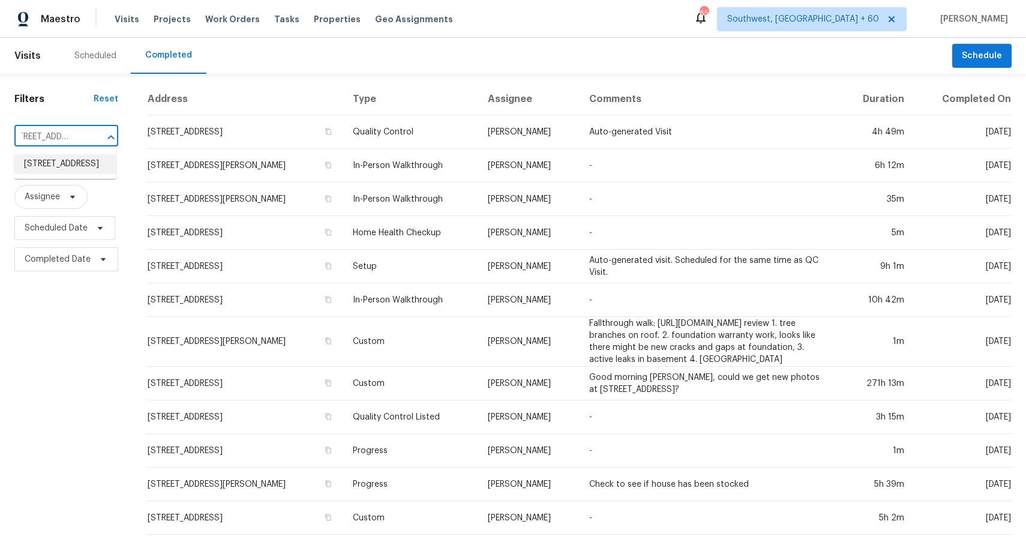
click at [71, 173] on li "6325 E Sweetwater Ave, Scottsdale, AZ 85254" at bounding box center [65, 164] width 102 height 20
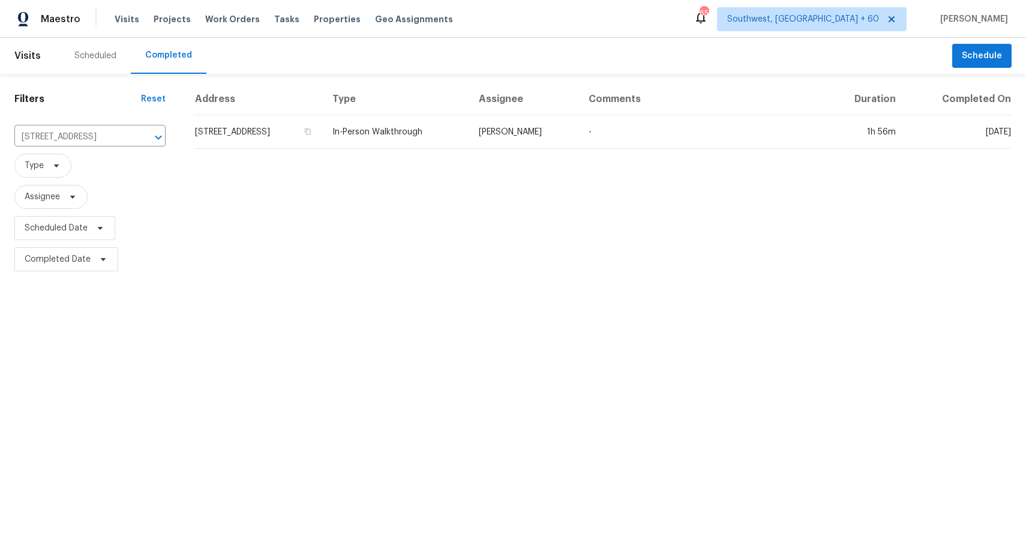
click at [464, 152] on div "Address Type Assignee Comments Duration Completed On 6325 E Sweetwater Ave, Sco…" at bounding box center [603, 178] width 846 height 191
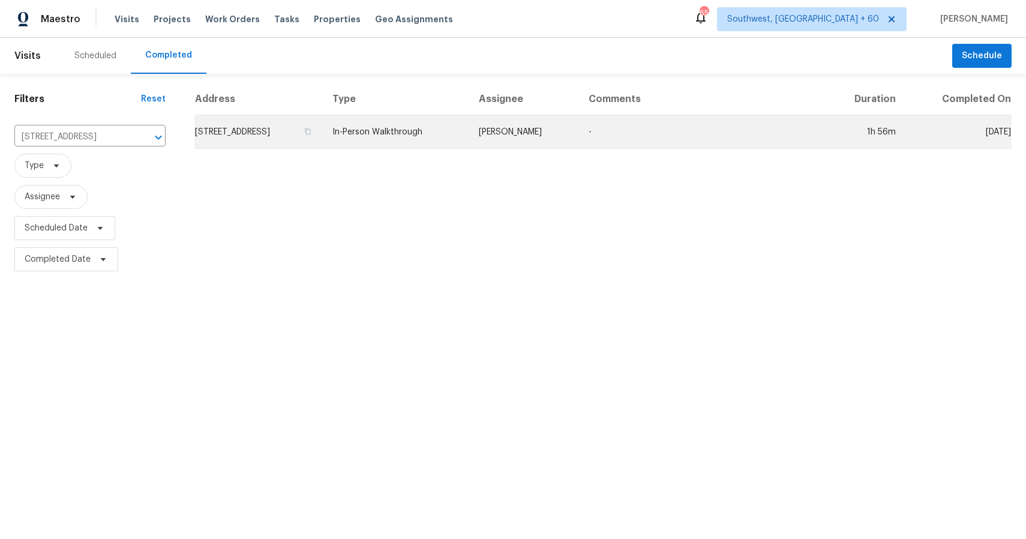
click at [469, 142] on td "In-Person Walkthrough" at bounding box center [396, 132] width 146 height 34
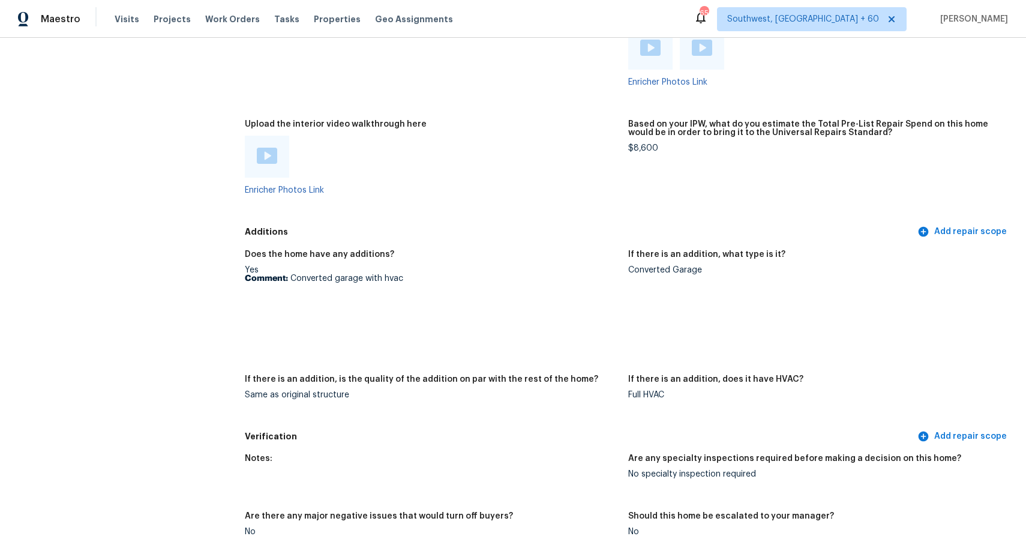
scroll to position [2732, 0]
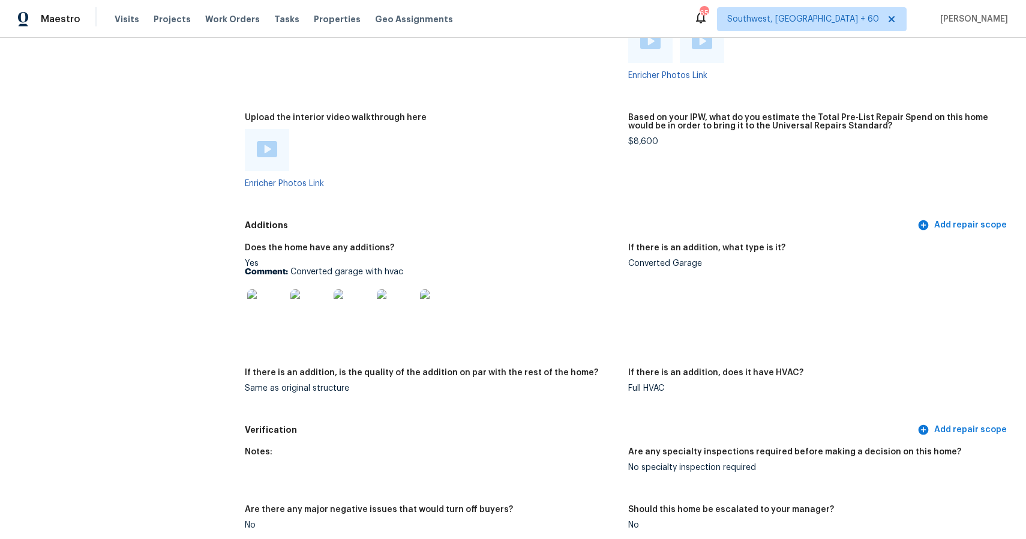
click at [110, 17] on div "Maestro Visits Projects Work Orders Tasks Properties Geo Assignments" at bounding box center [233, 19] width 467 height 24
click at [116, 12] on div "Visits Projects Work Orders Tasks Properties Geo Assignments" at bounding box center [291, 19] width 353 height 24
click at [126, 16] on span "Visits" at bounding box center [127, 19] width 25 height 12
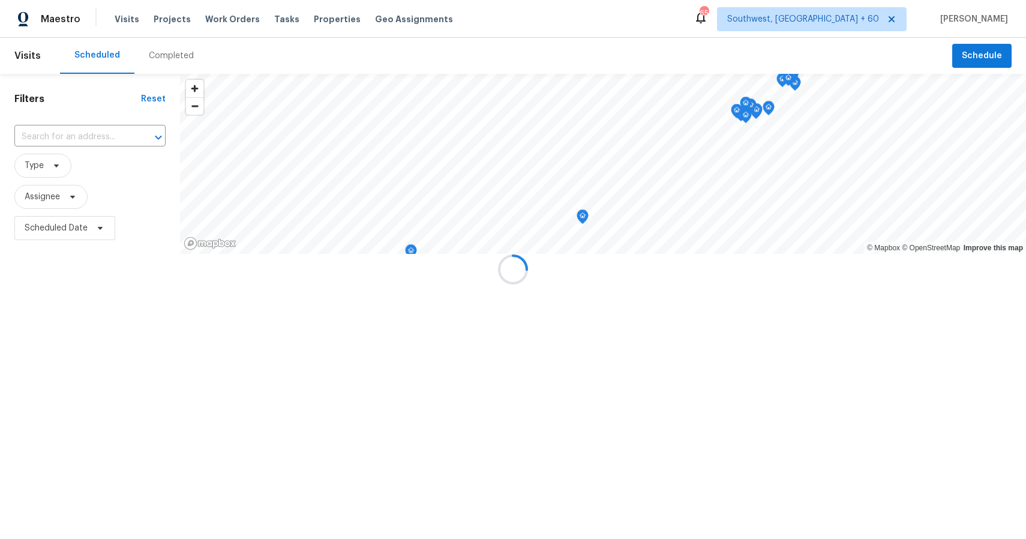
click at [160, 44] on div at bounding box center [513, 269] width 1026 height 539
click at [160, 44] on div "Completed" at bounding box center [171, 56] width 74 height 36
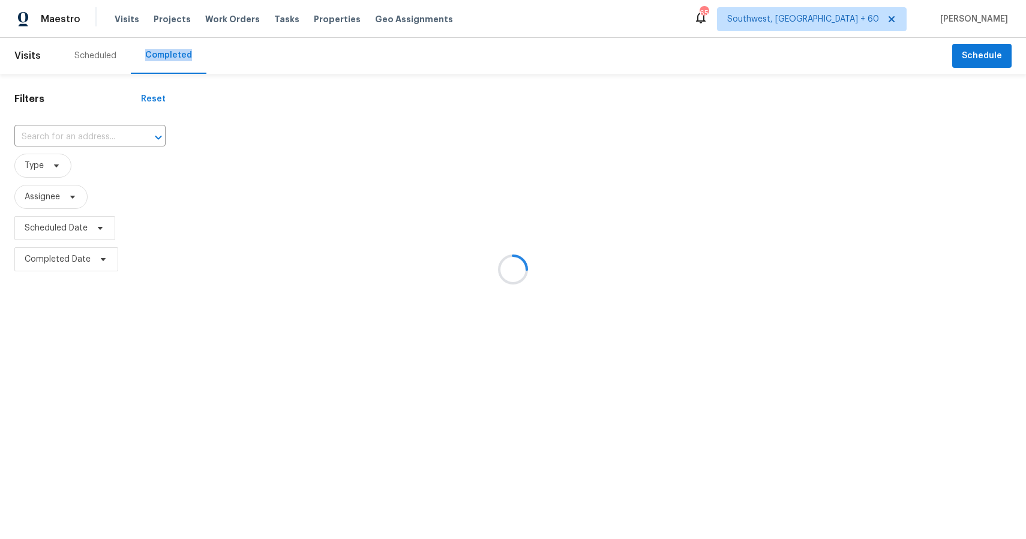
click at [93, 133] on div at bounding box center [513, 269] width 1026 height 539
click at [134, 133] on div at bounding box center [149, 137] width 31 height 17
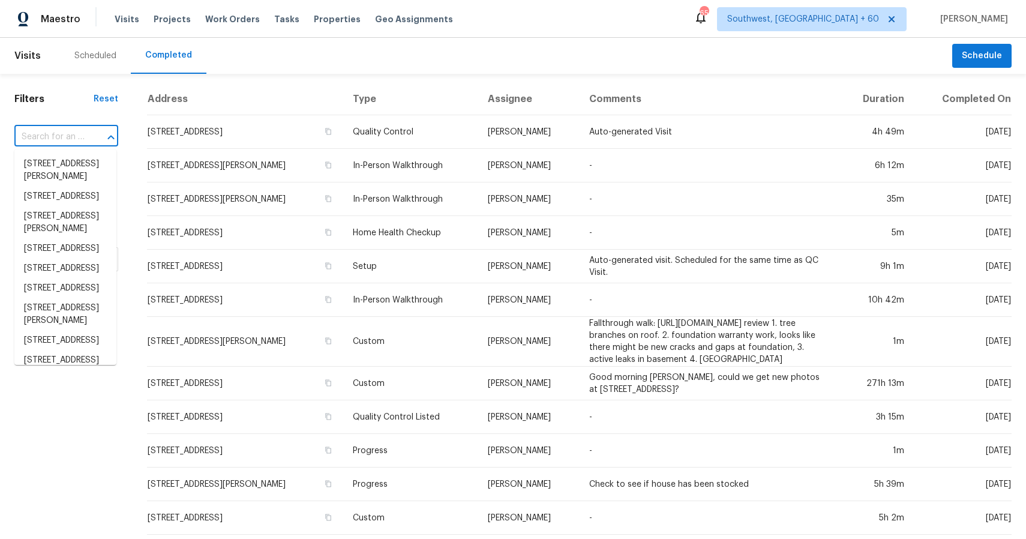
paste input "109 Kingsley Cir # 109, Alabaster, AL 35007"
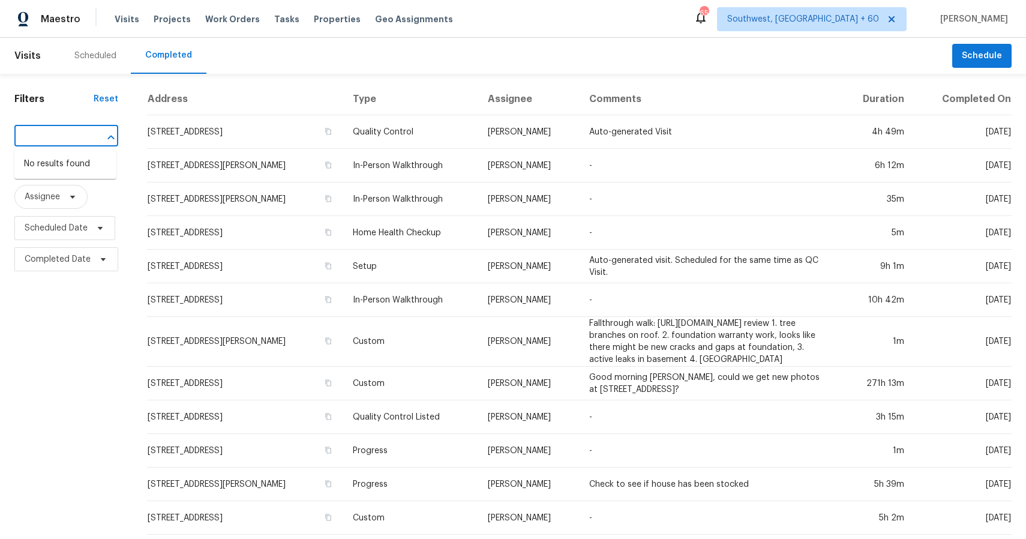
type input "109 Kingsley Cir # 109, Alabaster, AL 35007"
click at [75, 140] on input "text" at bounding box center [49, 137] width 70 height 19
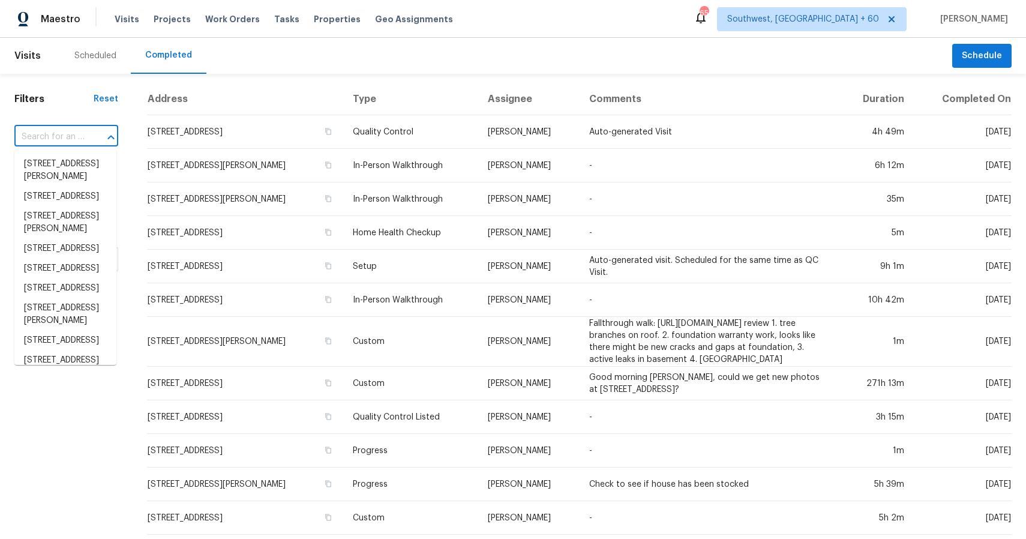
click at [75, 140] on input "text" at bounding box center [49, 137] width 70 height 19
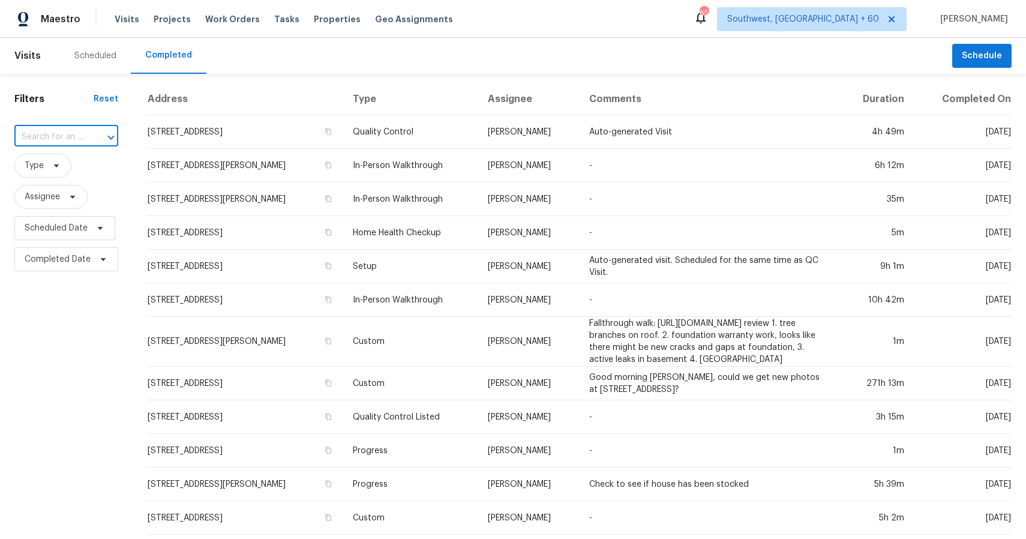
paste input "109 Kingsley Cir # 109, Alabaster, AL 35007"
type input "109 Kingsley"
click at [68, 166] on li "109 Kingsley Cir # 109, Alabaster, AL 35007" at bounding box center [65, 170] width 102 height 32
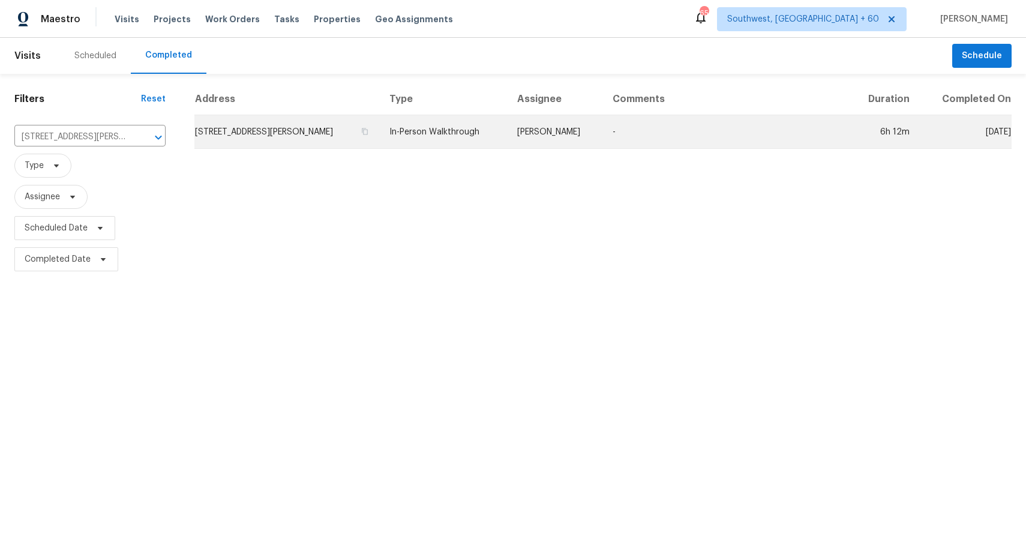
click at [586, 128] on td "Brian Holloway" at bounding box center [555, 132] width 96 height 34
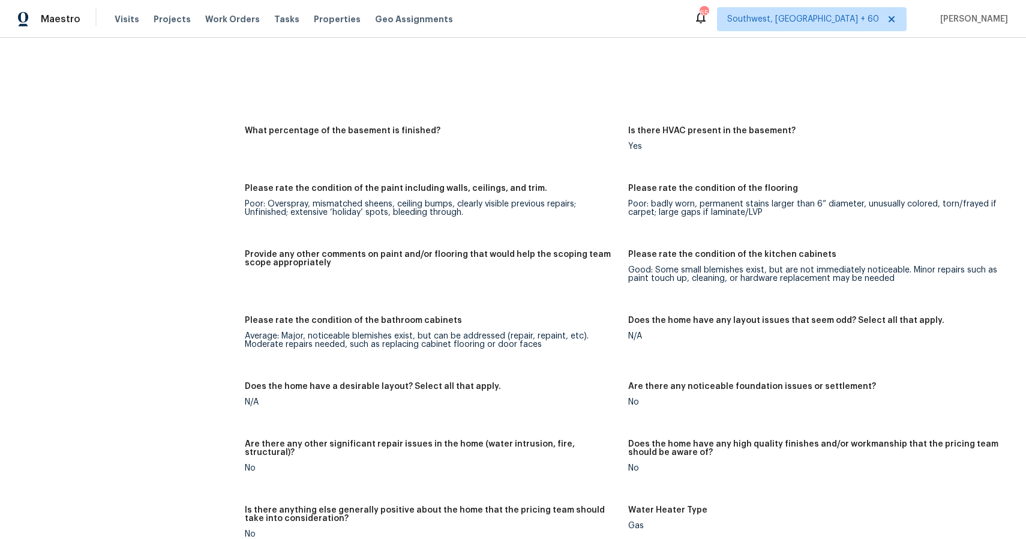
scroll to position [1836, 0]
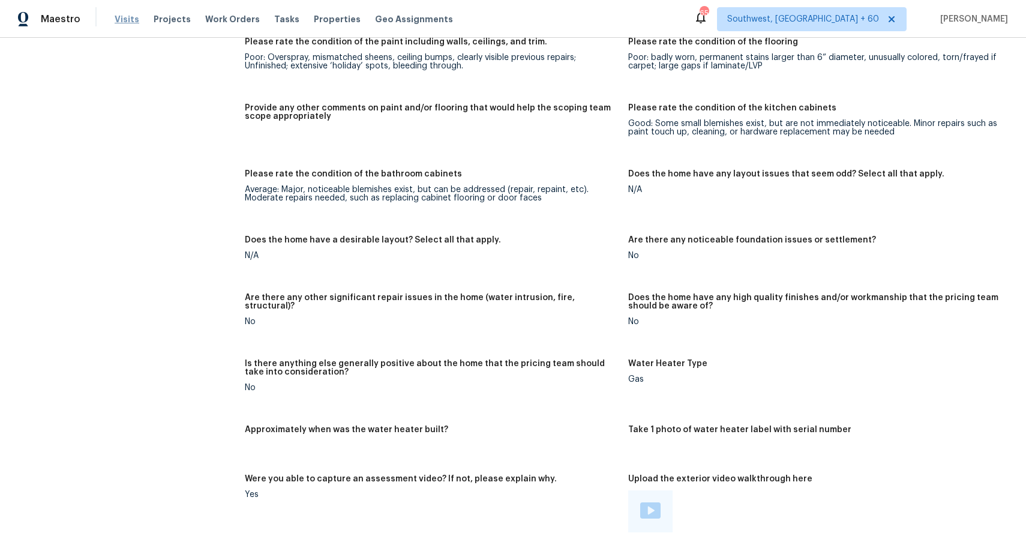
click at [119, 16] on span "Visits" at bounding box center [127, 19] width 25 height 12
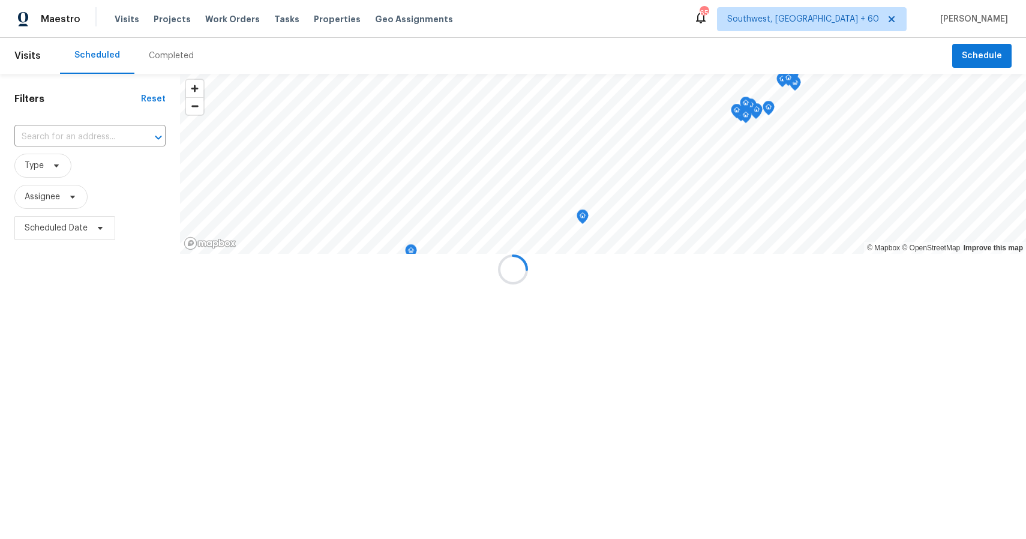
click at [181, 57] on div at bounding box center [513, 269] width 1026 height 539
click at [181, 57] on div "Completed" at bounding box center [171, 56] width 45 height 12
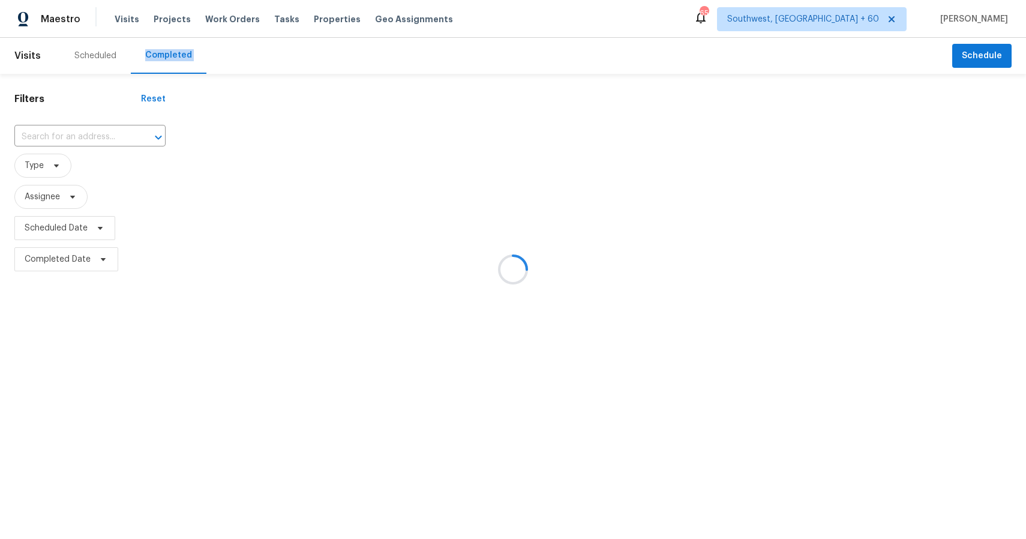
click at [110, 139] on div at bounding box center [513, 269] width 1026 height 539
click at [94, 139] on div at bounding box center [513, 269] width 1026 height 539
click at [79, 134] on input "text" at bounding box center [73, 137] width 118 height 19
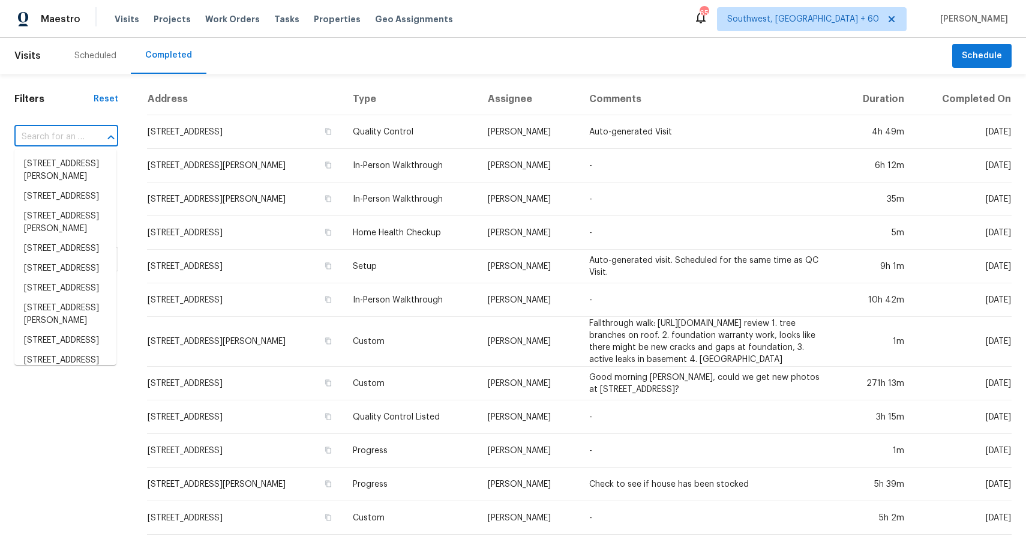
click at [79, 134] on input "text" at bounding box center [49, 137] width 70 height 19
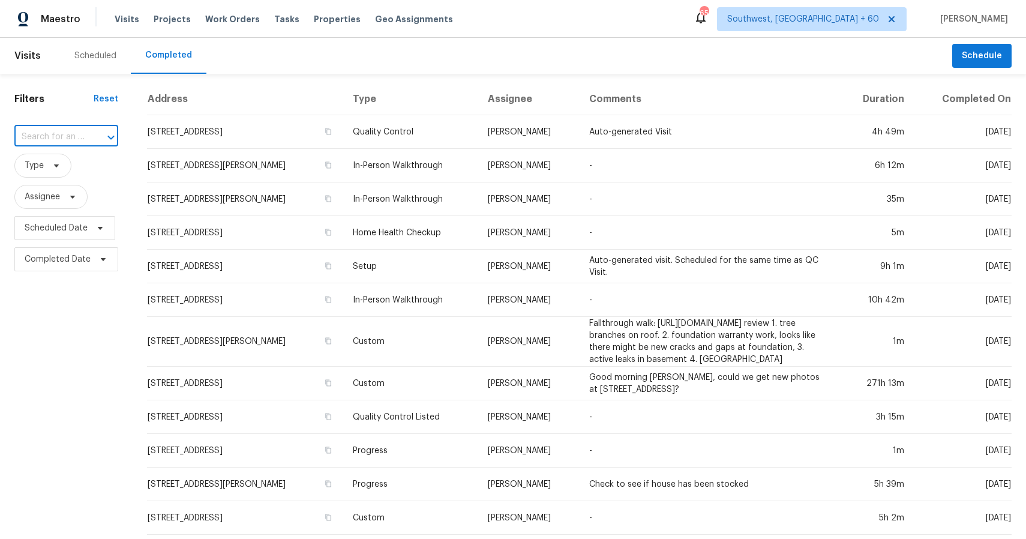
paste input "933 Cy Cir, Concord, NC 28025"
type input "933 Cy Cir, Concord, NC 28025"
click at [80, 166] on li "933 Cy Cir, Concord, NC 28025" at bounding box center [65, 164] width 102 height 20
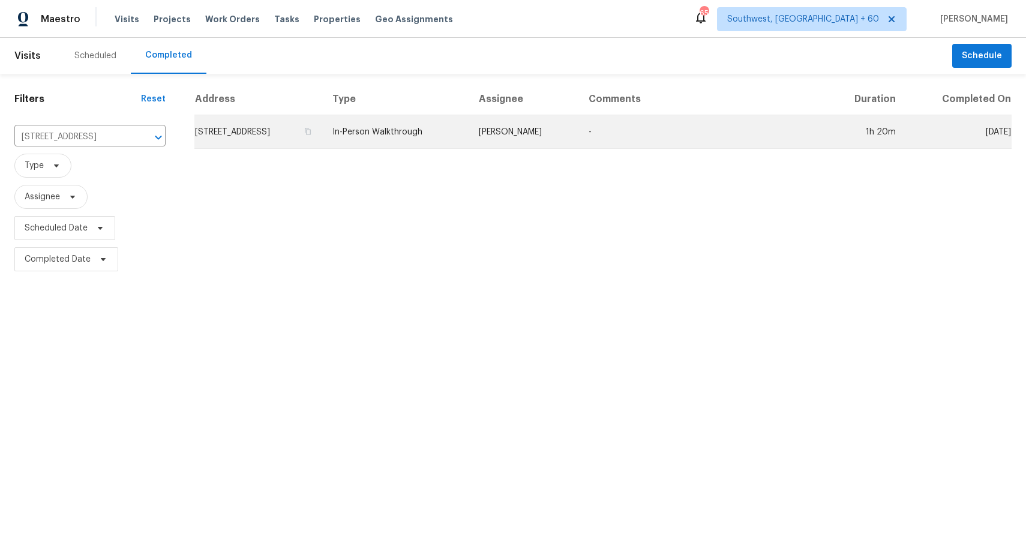
click at [408, 141] on td "In-Person Walkthrough" at bounding box center [396, 132] width 146 height 34
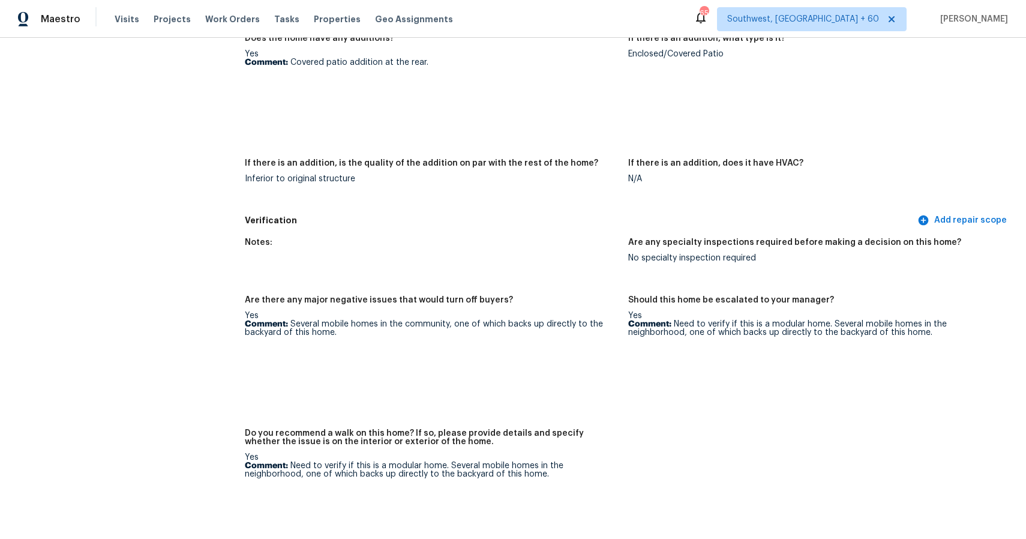
scroll to position [2923, 0]
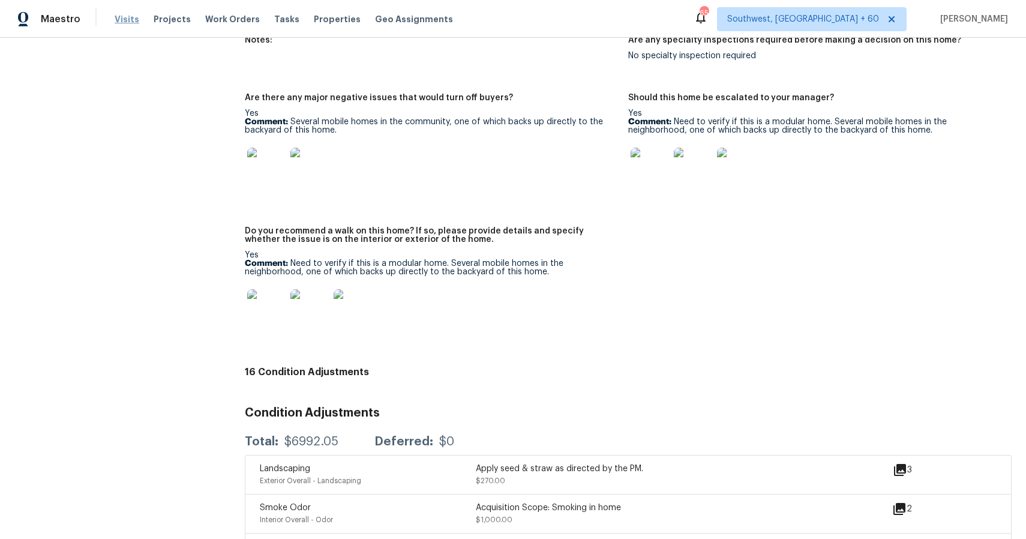
click at [122, 20] on span "Visits" at bounding box center [127, 19] width 25 height 12
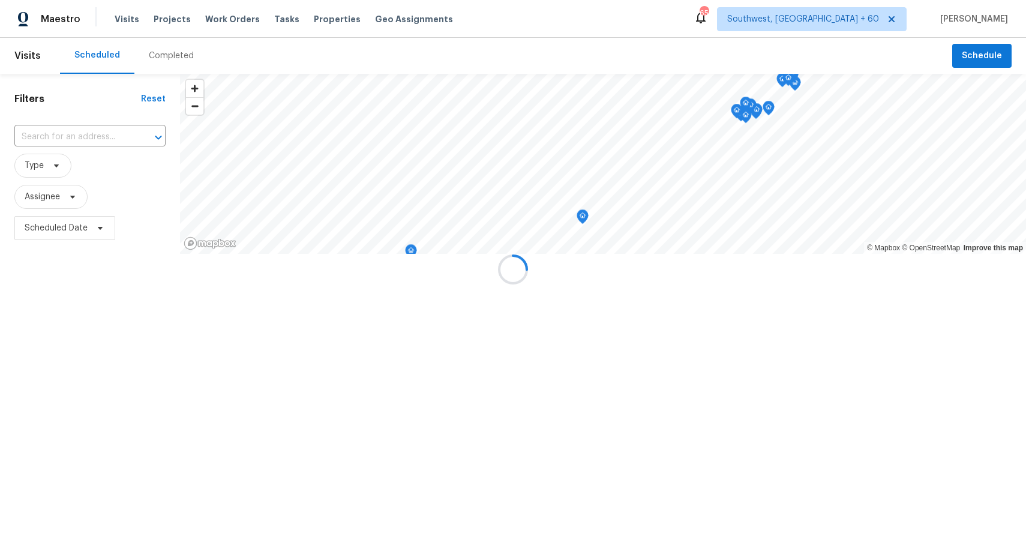
click at [164, 47] on div at bounding box center [513, 269] width 1026 height 539
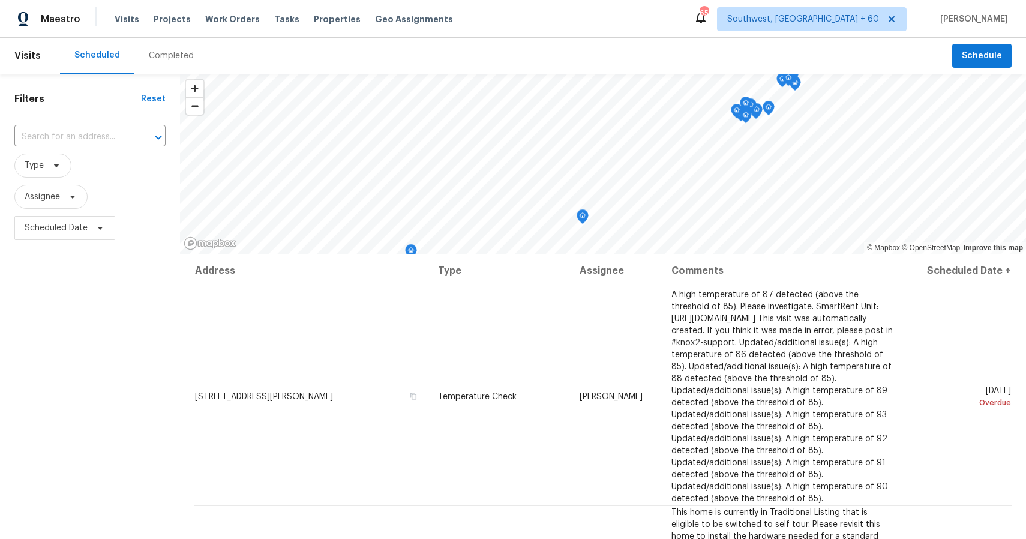
click at [173, 53] on div "Completed" at bounding box center [171, 56] width 45 height 12
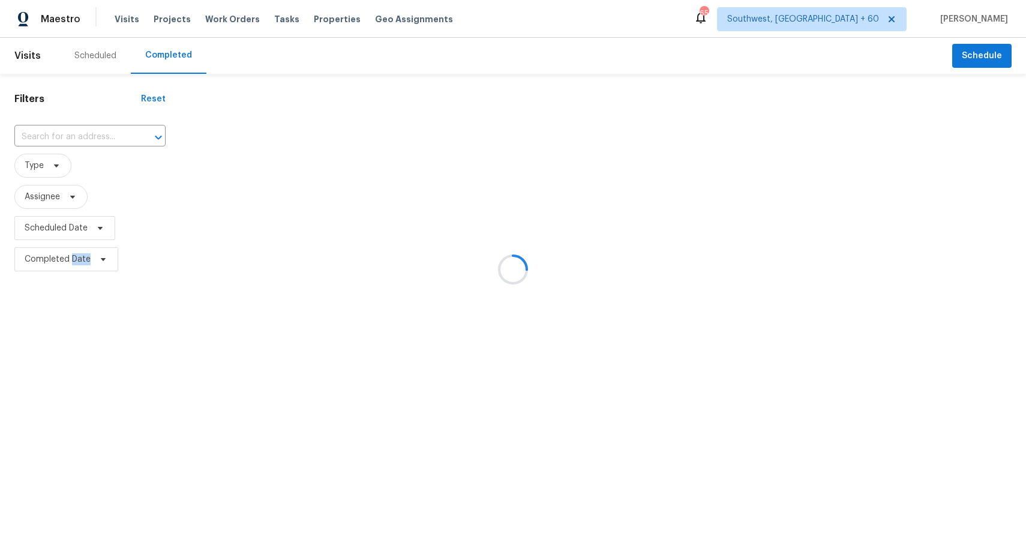
click at [173, 53] on div at bounding box center [513, 269] width 1026 height 539
click at [72, 130] on div at bounding box center [513, 269] width 1026 height 539
click at [81, 134] on div at bounding box center [513, 269] width 1026 height 539
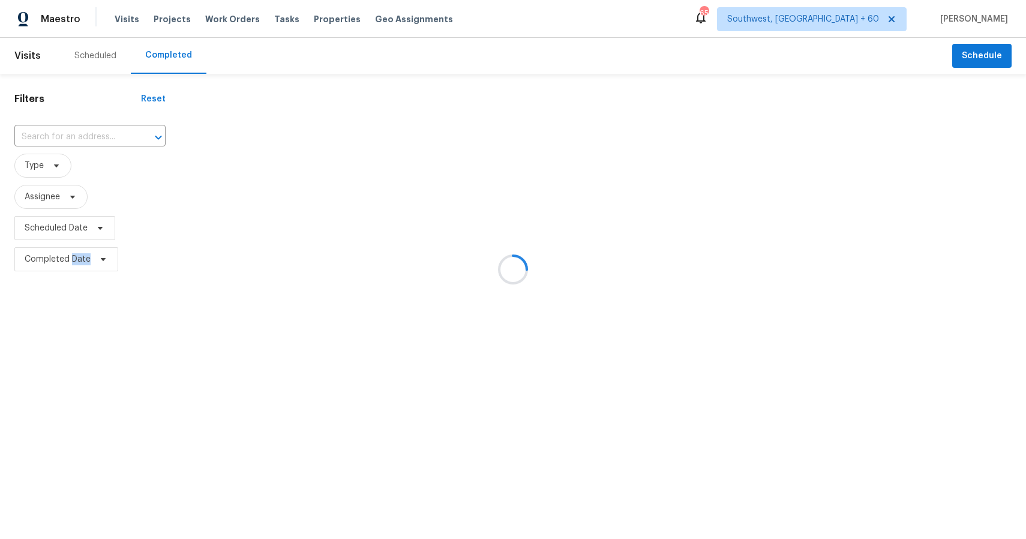
click at [81, 134] on div at bounding box center [513, 269] width 1026 height 539
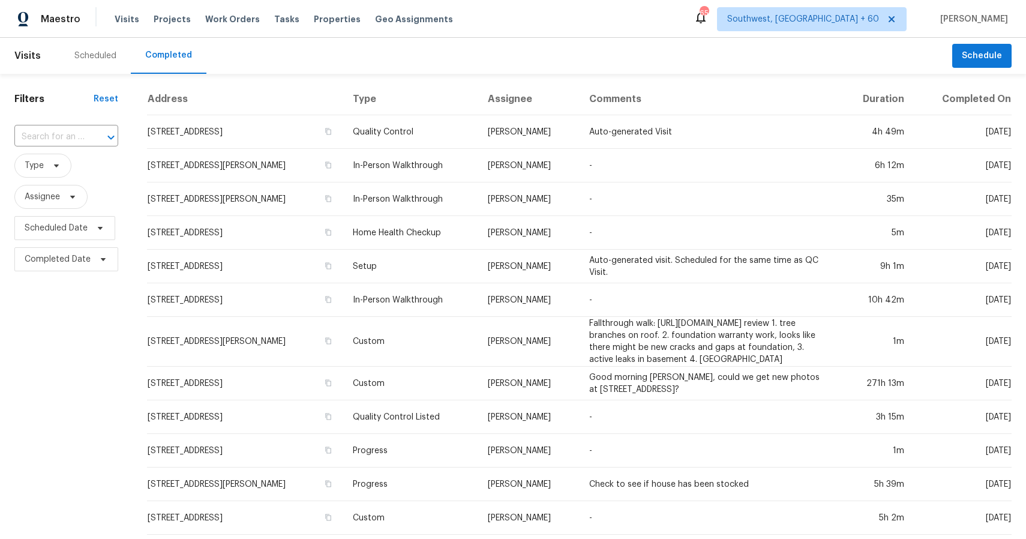
click at [81, 134] on input "text" at bounding box center [49, 137] width 70 height 19
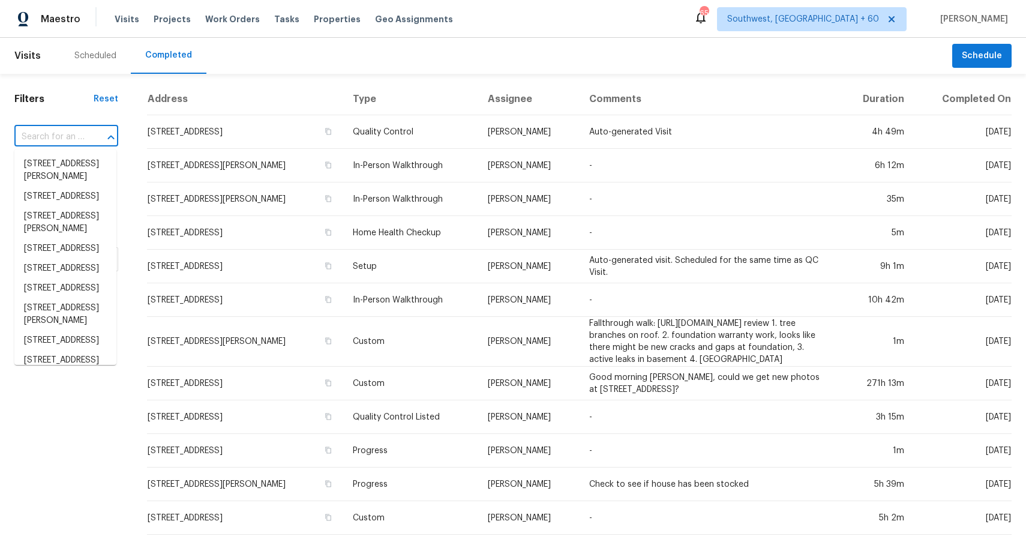
paste input "803 Remount Ct Unit 20, Greensboro, NC 27409"
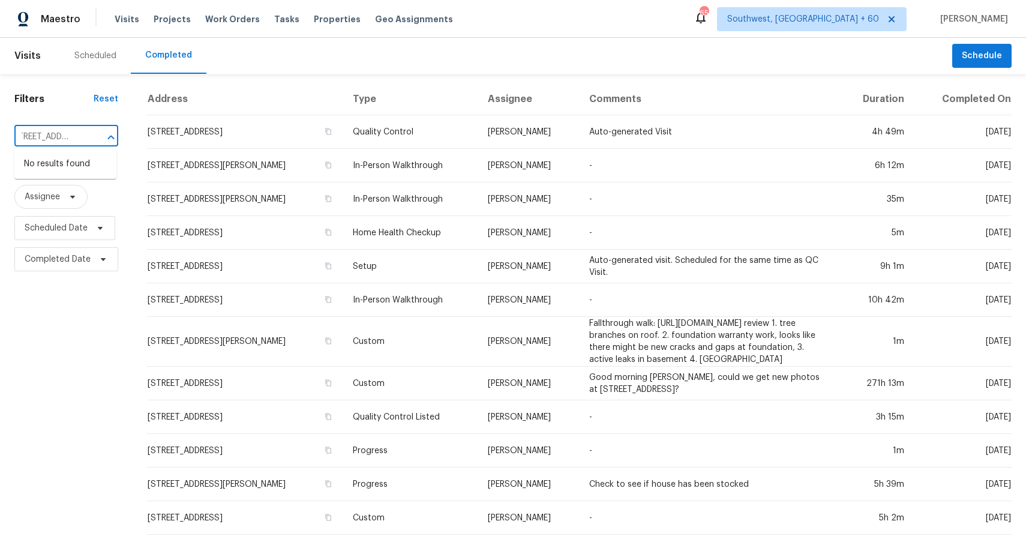
click at [70, 142] on input "803 Remount Ct Unit 20, Greensboro, NC 27409" at bounding box center [49, 137] width 70 height 19
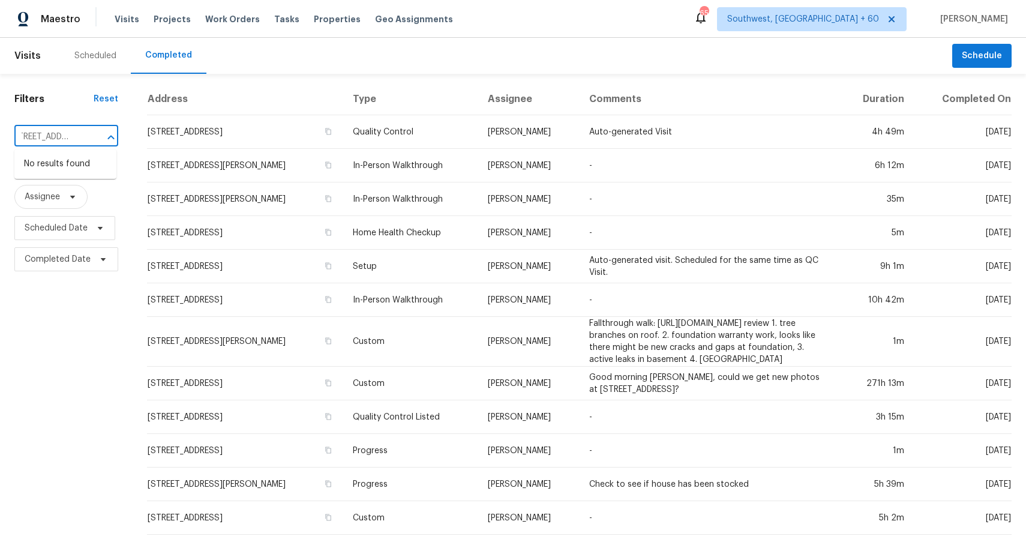
paste input "text"
click at [88, 137] on div at bounding box center [102, 137] width 31 height 17
type input "803 Remount Ct"
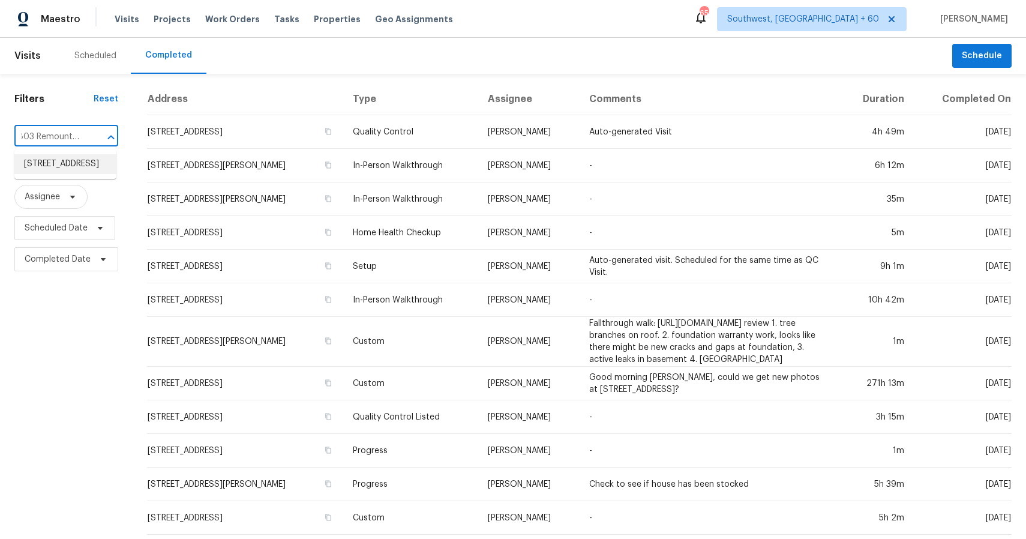
click at [52, 165] on li "803 Remount Ct Unit 20, Greensboro, NC 27409" at bounding box center [65, 164] width 102 height 20
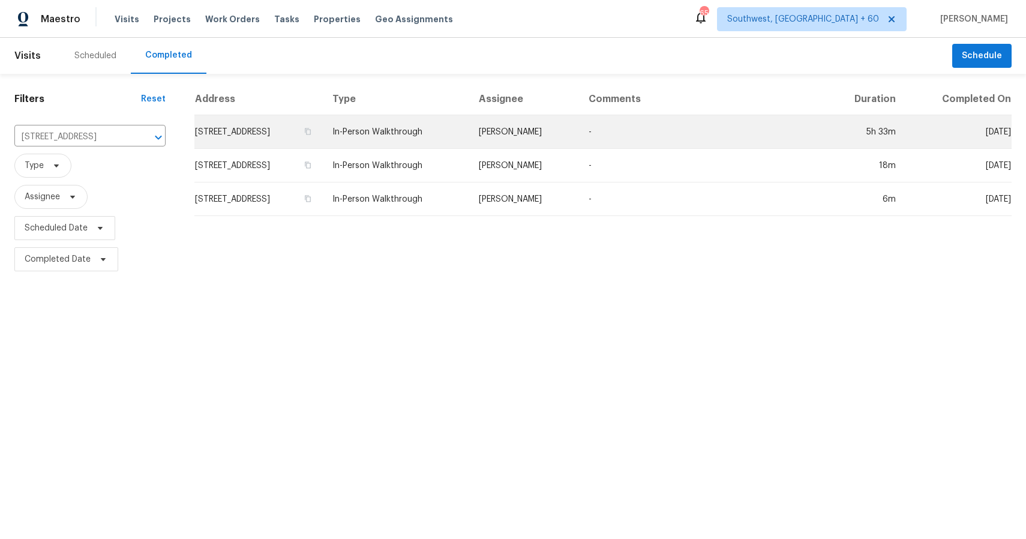
click at [579, 139] on td "Ken Romain" at bounding box center [524, 132] width 110 height 34
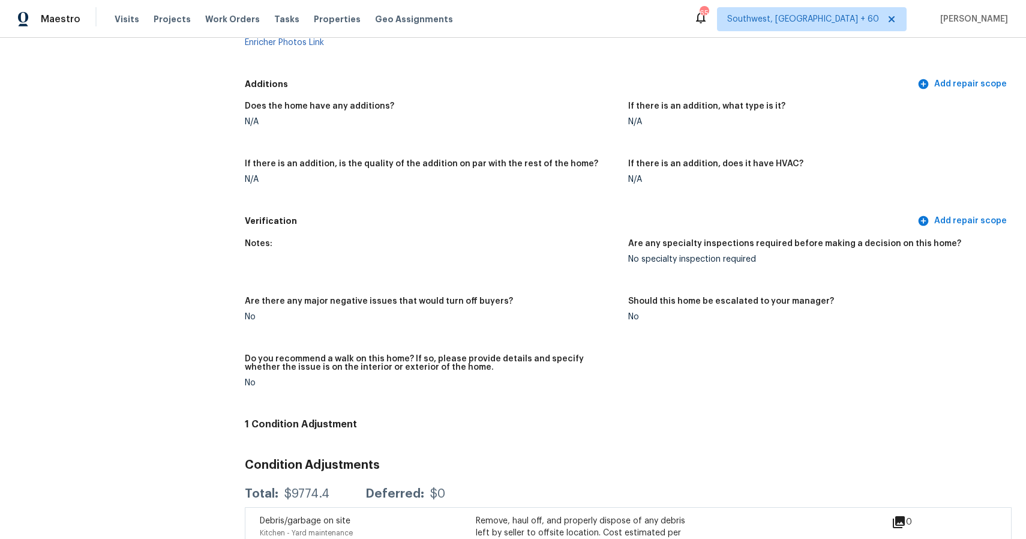
scroll to position [2320, 0]
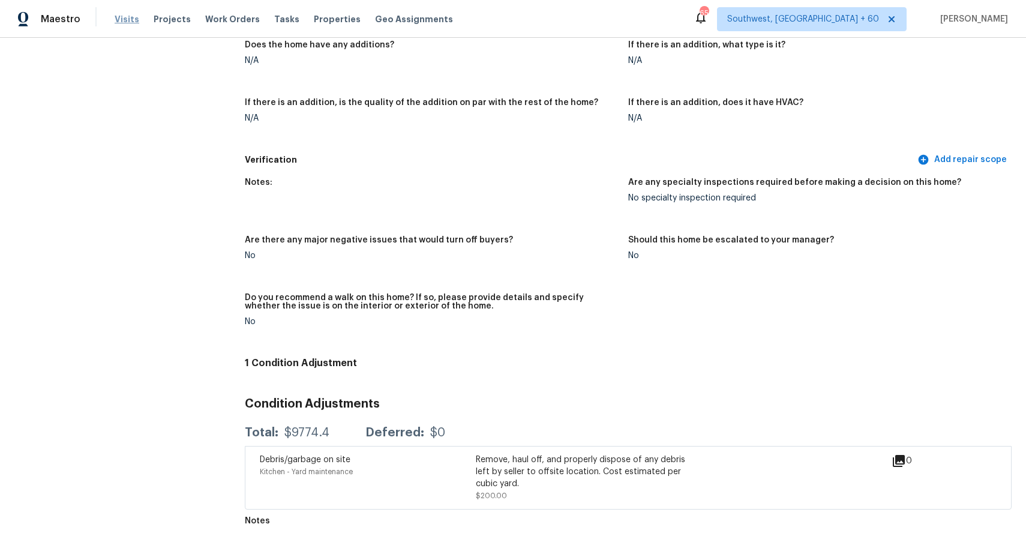
click at [125, 15] on span "Visits" at bounding box center [127, 19] width 25 height 12
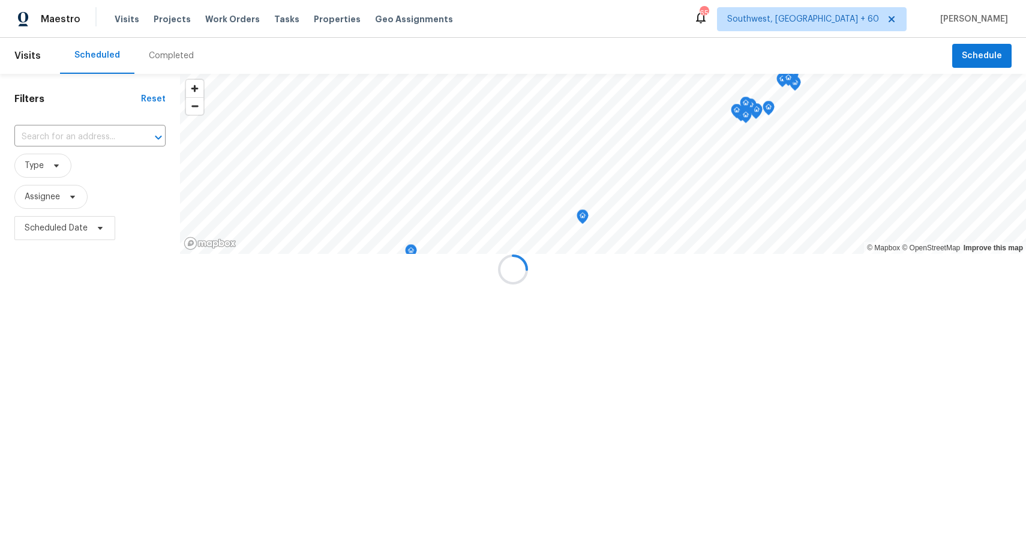
click at [179, 52] on div at bounding box center [513, 269] width 1026 height 539
click at [179, 52] on div "Completed" at bounding box center [171, 56] width 45 height 12
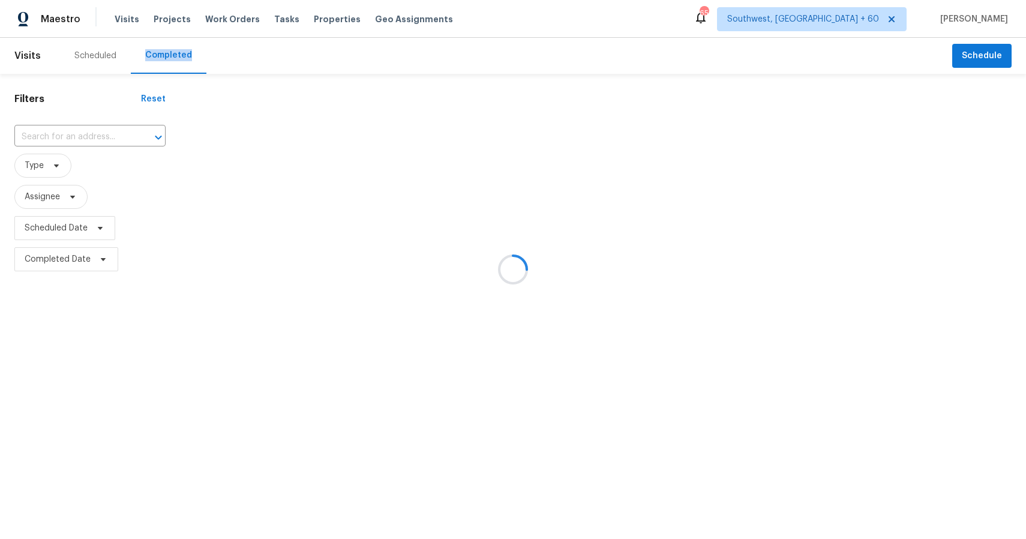
click at [179, 52] on div at bounding box center [513, 269] width 1026 height 539
click at [100, 140] on div at bounding box center [513, 269] width 1026 height 539
click at [85, 131] on div at bounding box center [513, 269] width 1026 height 539
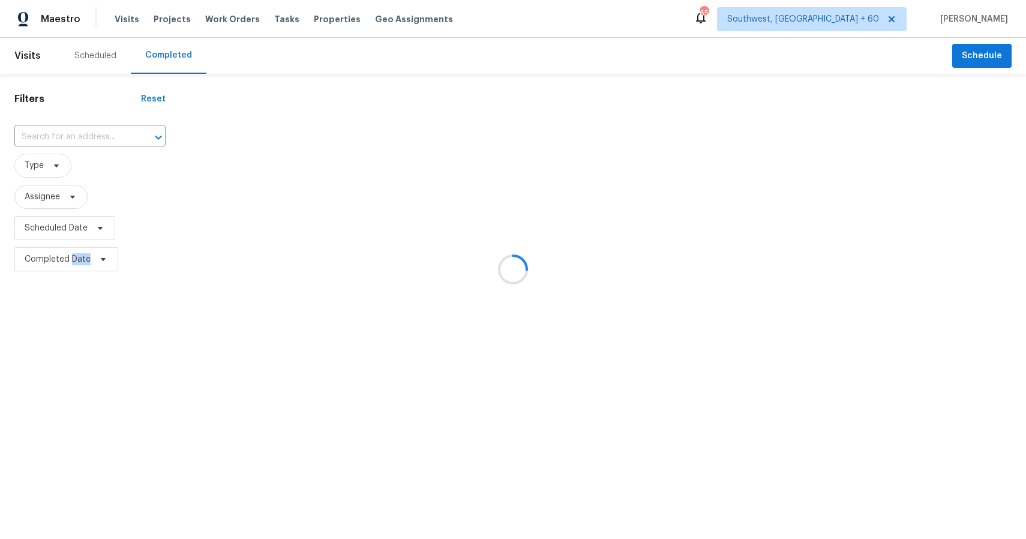
click at [85, 131] on div at bounding box center [513, 269] width 1026 height 539
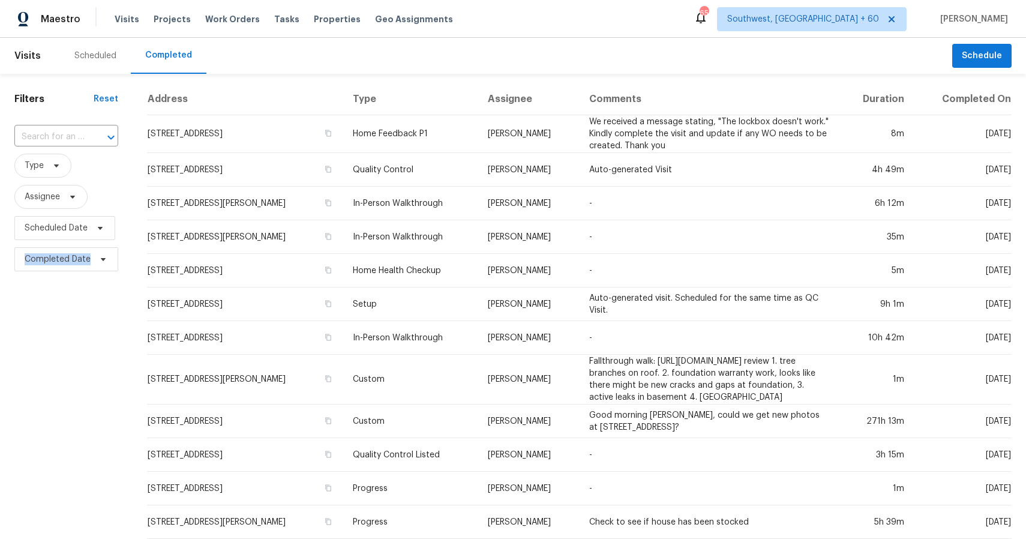
click at [87, 131] on div at bounding box center [102, 137] width 31 height 17
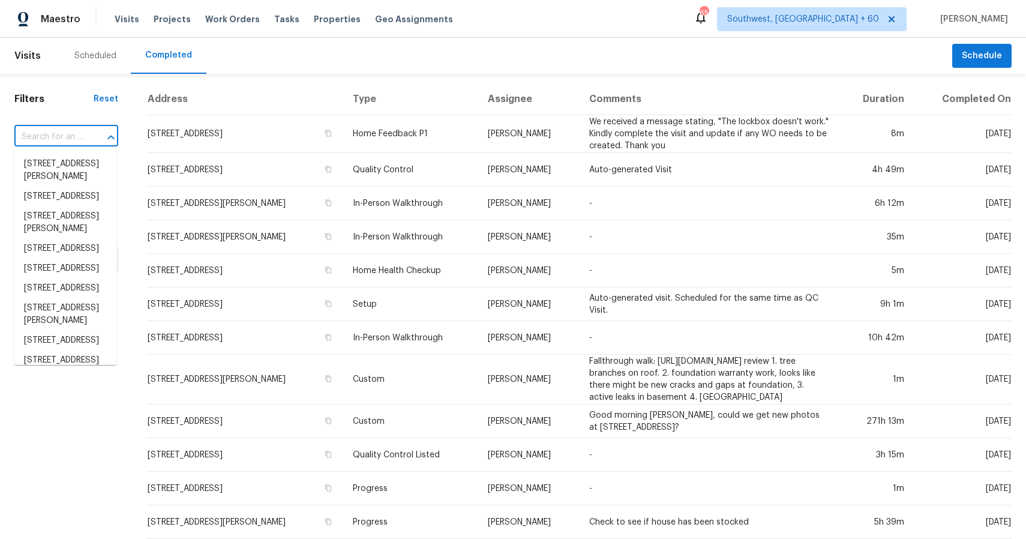
paste input "8716 W Magnolia St, Tolleson, AZ 85353"
type input "8716 W Magnolia St, Tolleson, AZ 85353"
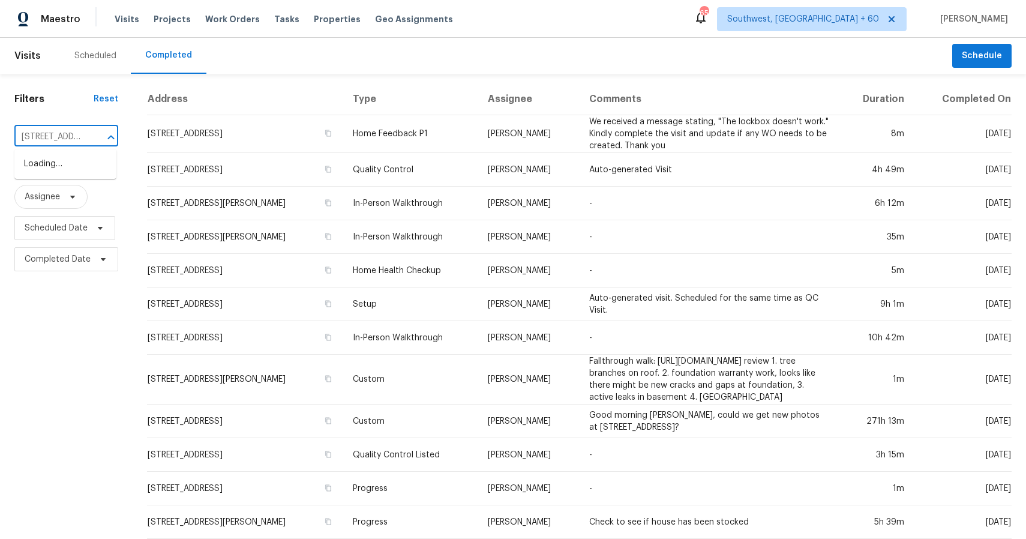
scroll to position [0, 94]
click at [82, 175] on li "8716 W Magnolia St, Tolleson, AZ 85353" at bounding box center [65, 170] width 102 height 32
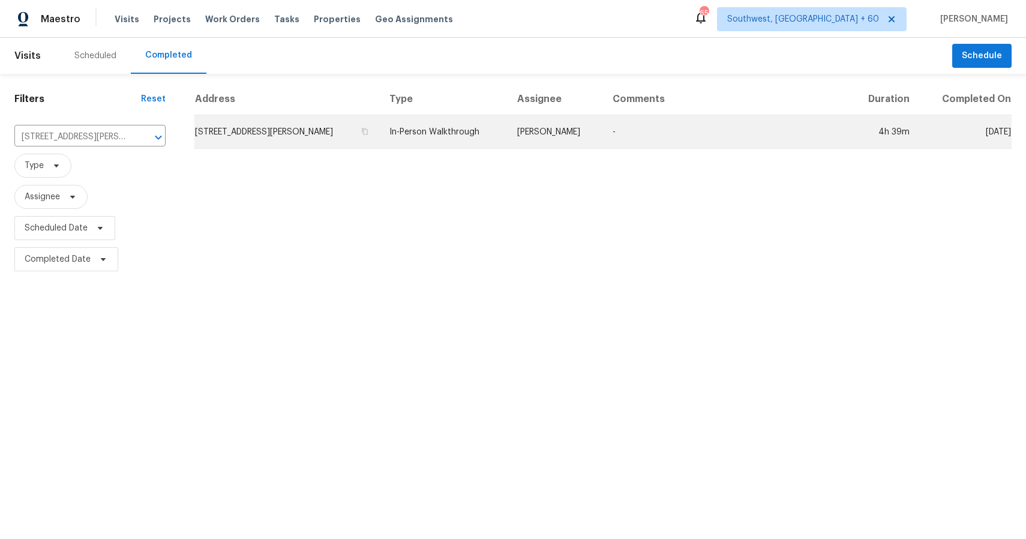
click at [452, 137] on td "In-Person Walkthrough" at bounding box center [443, 132] width 127 height 34
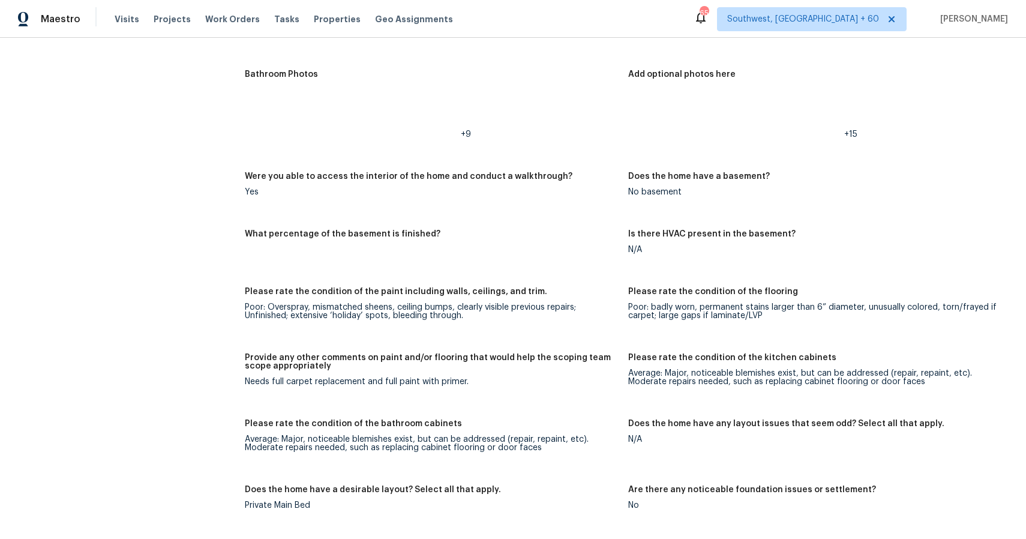
scroll to position [2080, 0]
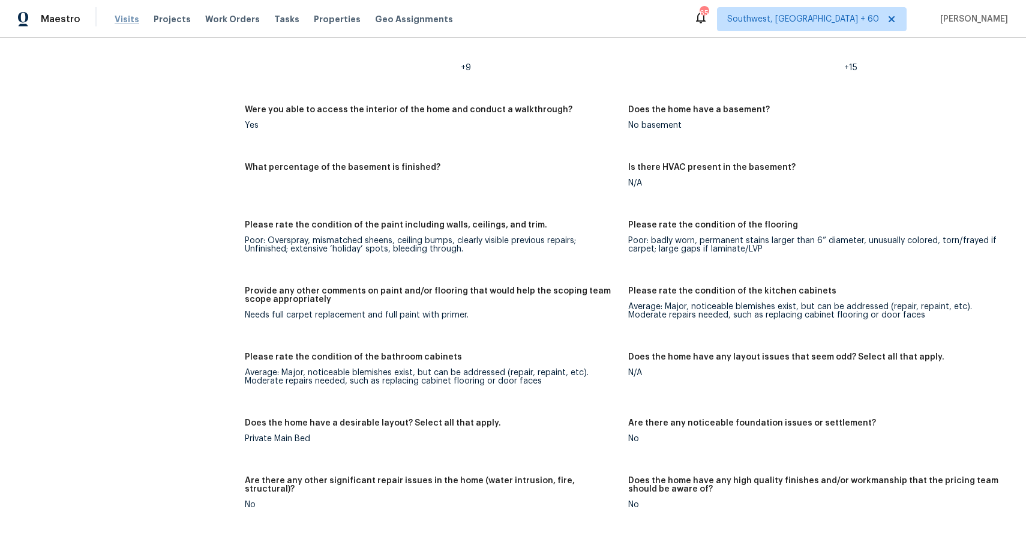
click at [118, 14] on span "Visits" at bounding box center [127, 19] width 25 height 12
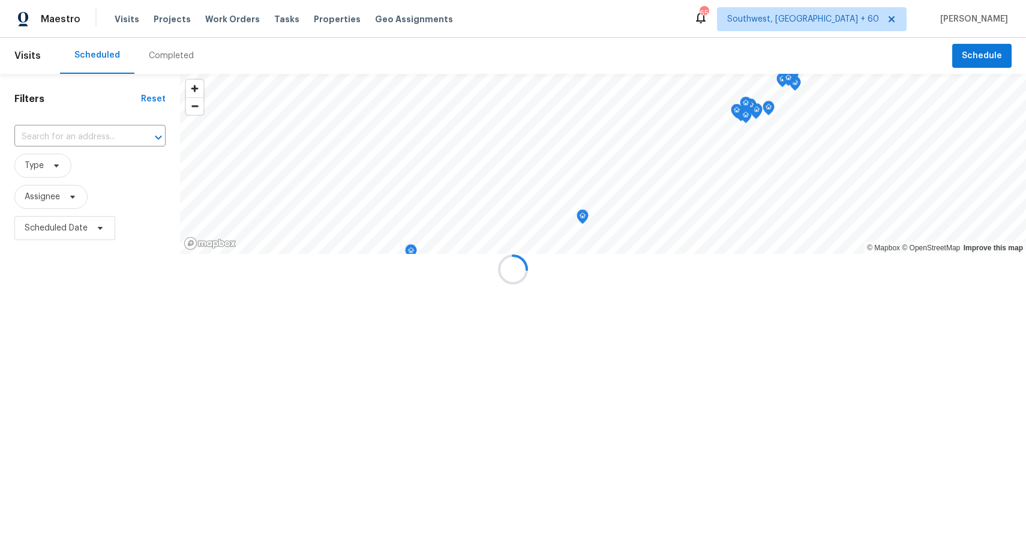
click at [167, 49] on div at bounding box center [513, 269] width 1026 height 539
click at [184, 61] on div "Completed" at bounding box center [171, 56] width 45 height 12
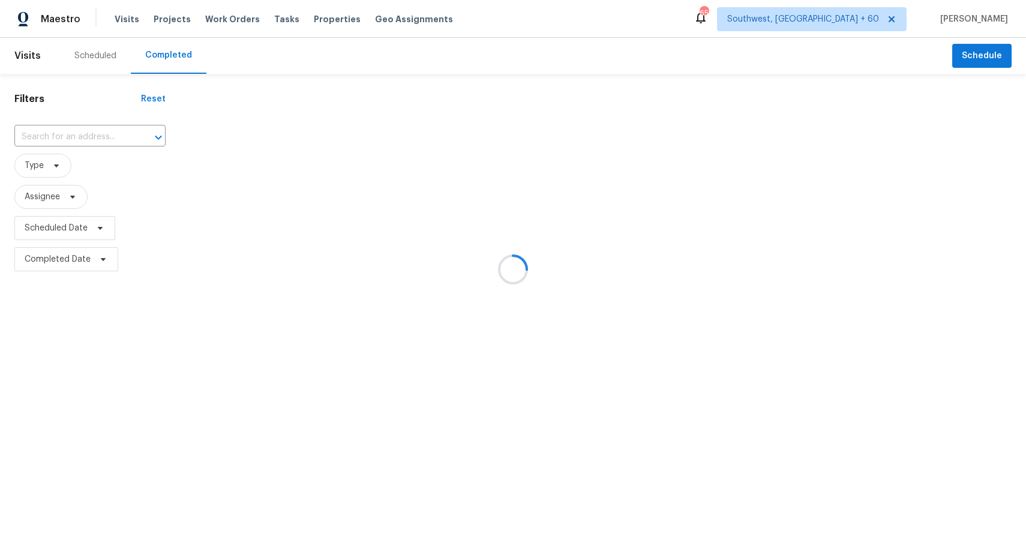
click at [184, 61] on div at bounding box center [513, 269] width 1026 height 539
click at [94, 134] on div at bounding box center [513, 269] width 1026 height 539
click at [134, 134] on div at bounding box center [149, 137] width 31 height 17
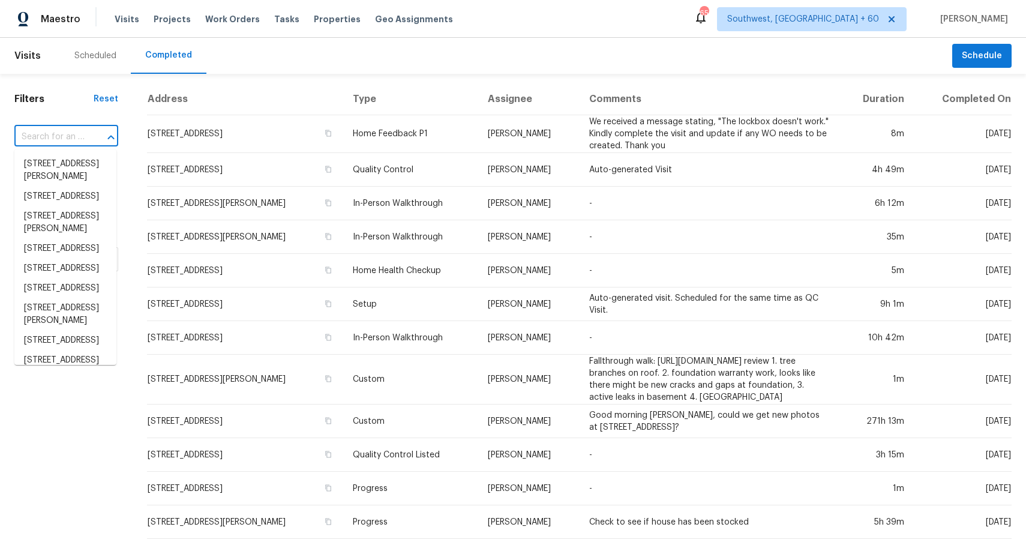
click at [94, 134] on div at bounding box center [102, 137] width 31 height 17
paste input "616 Elm St SW, Bessemer, AL 35022"
type input "616 Elm St SW, Bessemer, AL 35022"
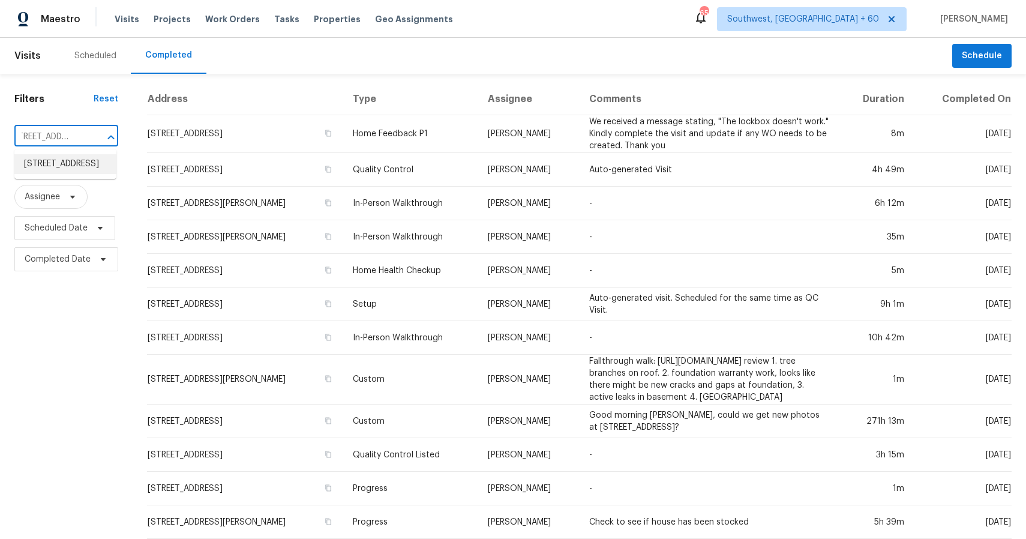
click at [84, 174] on li "616 Elm St SW, Bessemer, AL 35022" at bounding box center [65, 164] width 102 height 20
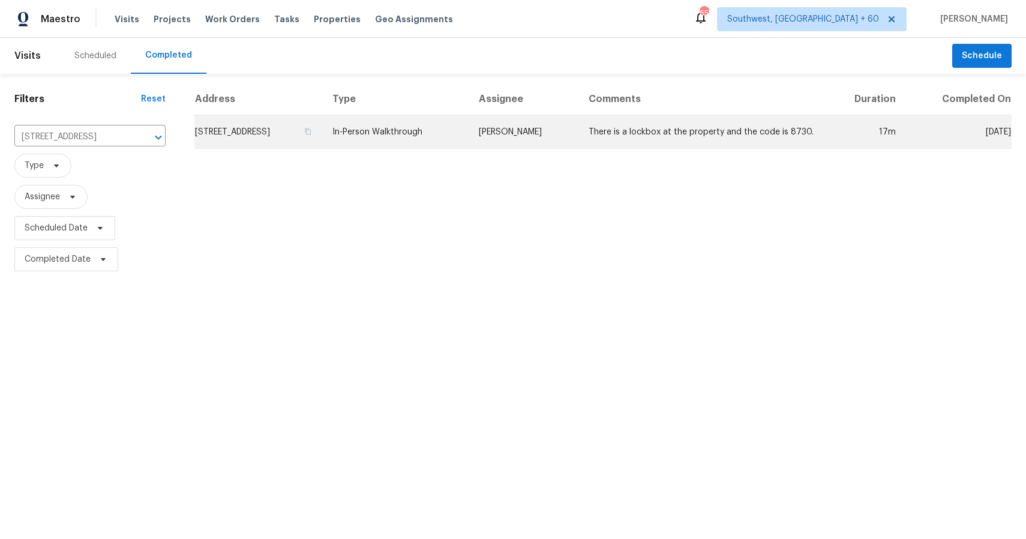
click at [469, 147] on td "In-Person Walkthrough" at bounding box center [396, 132] width 146 height 34
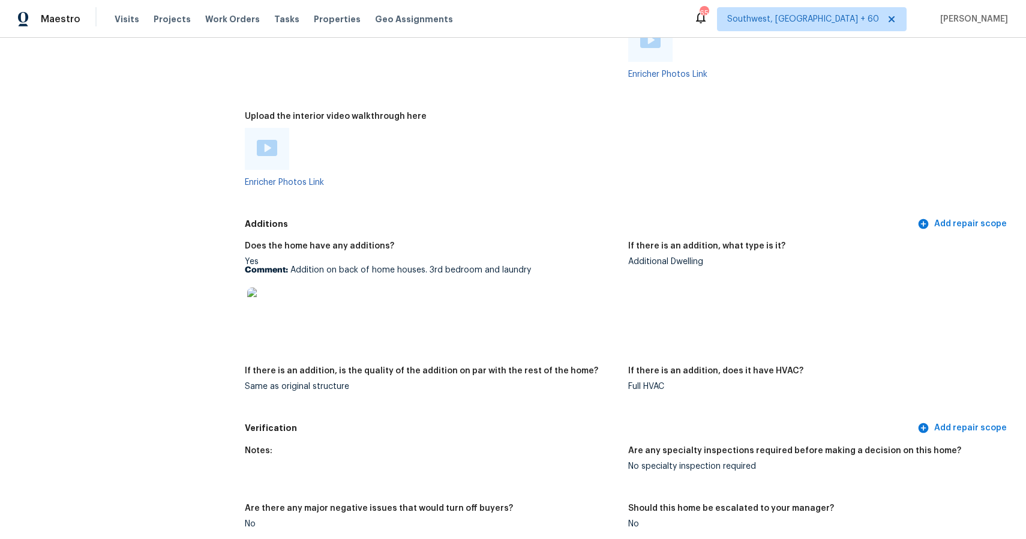
scroll to position [2186, 0]
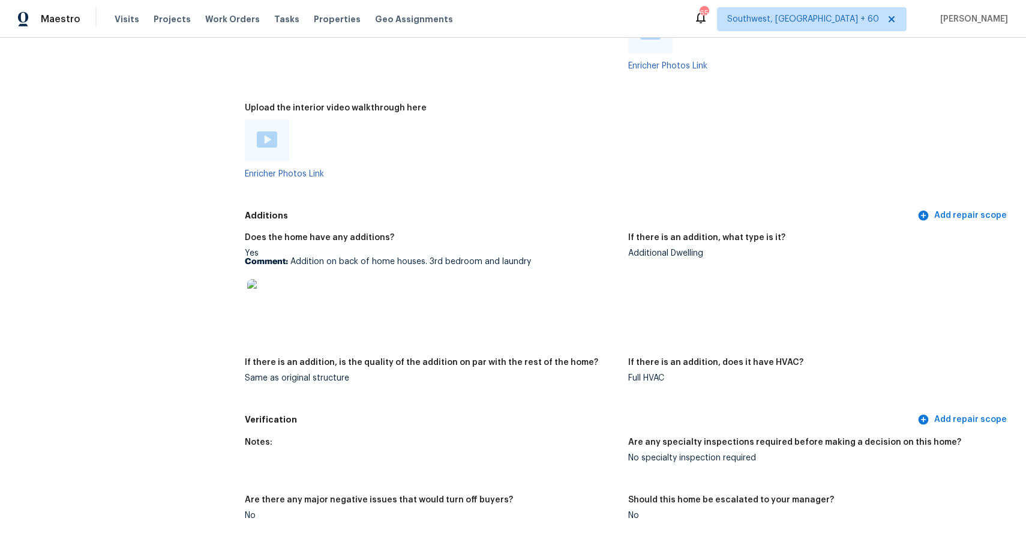
click at [131, 28] on div "Visits Projects Work Orders Tasks Properties Geo Assignments" at bounding box center [291, 19] width 353 height 24
click at [124, 21] on span "Visits" at bounding box center [127, 19] width 25 height 12
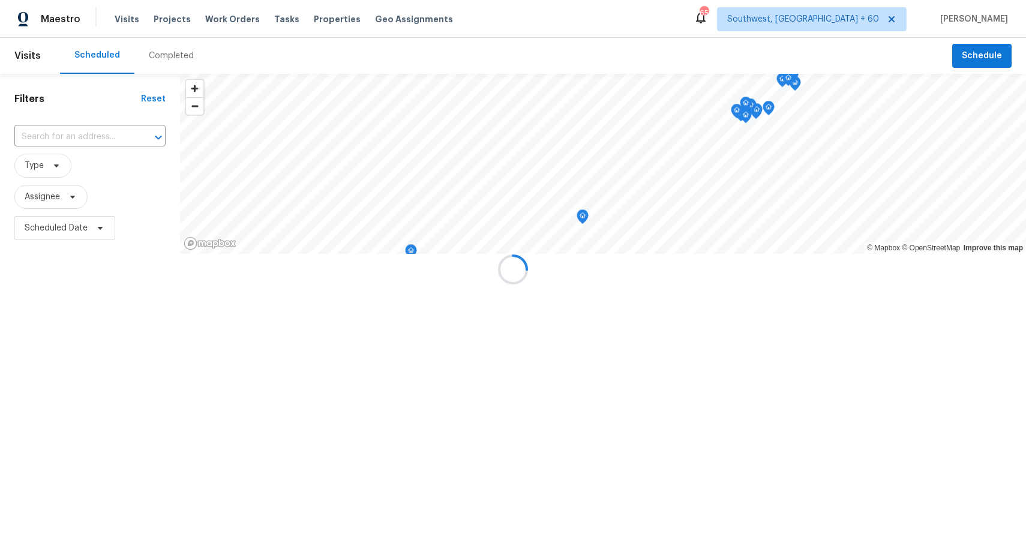
click at [152, 38] on div at bounding box center [513, 269] width 1026 height 539
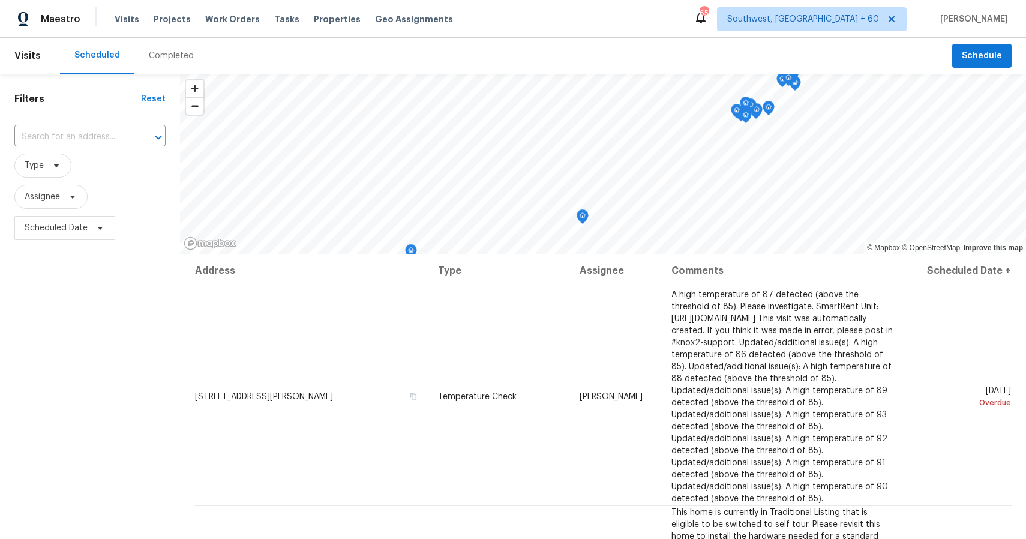
click at [178, 53] on div "Completed" at bounding box center [171, 56] width 45 height 12
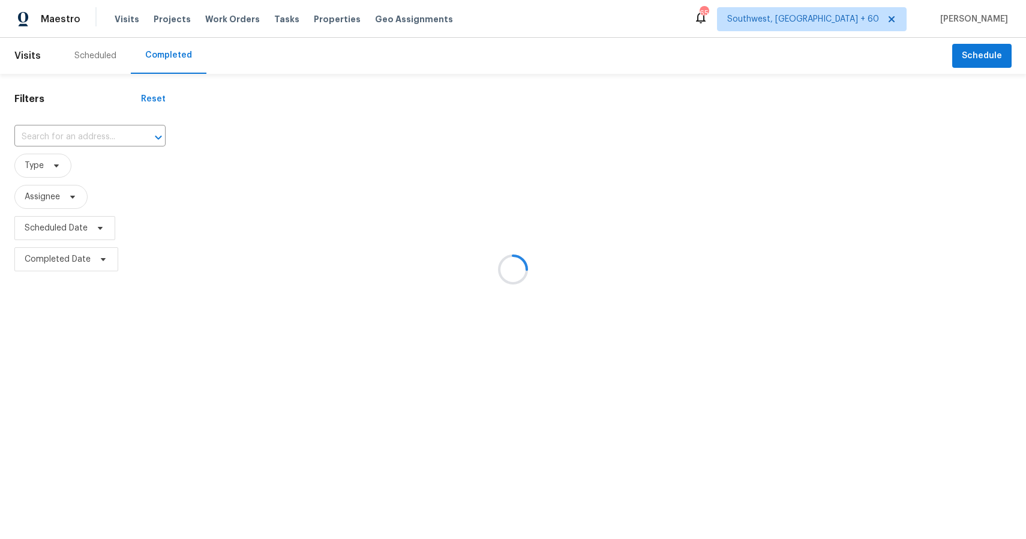
click at [178, 53] on div at bounding box center [513, 269] width 1026 height 539
click at [67, 137] on div at bounding box center [513, 269] width 1026 height 539
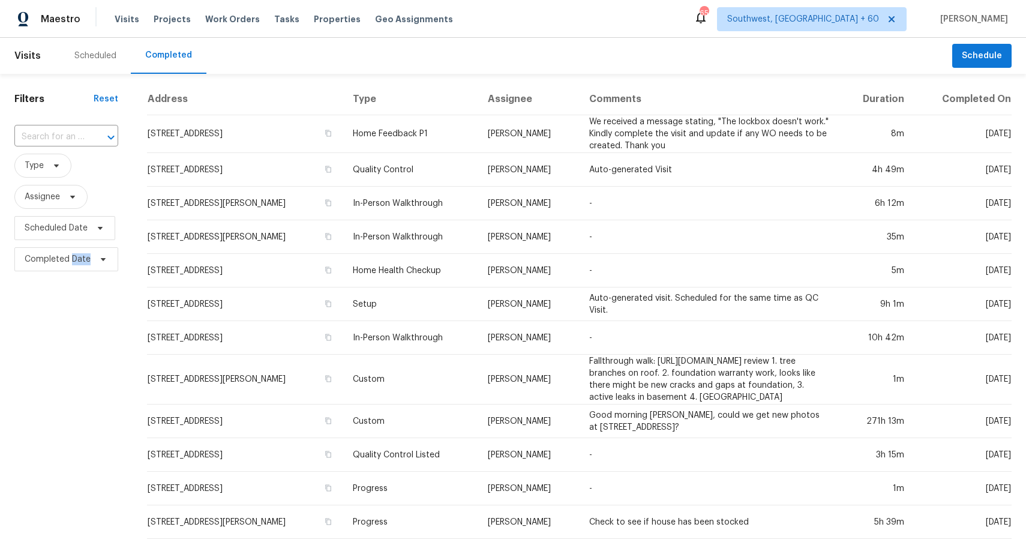
click at [67, 137] on input "text" at bounding box center [49, 137] width 70 height 19
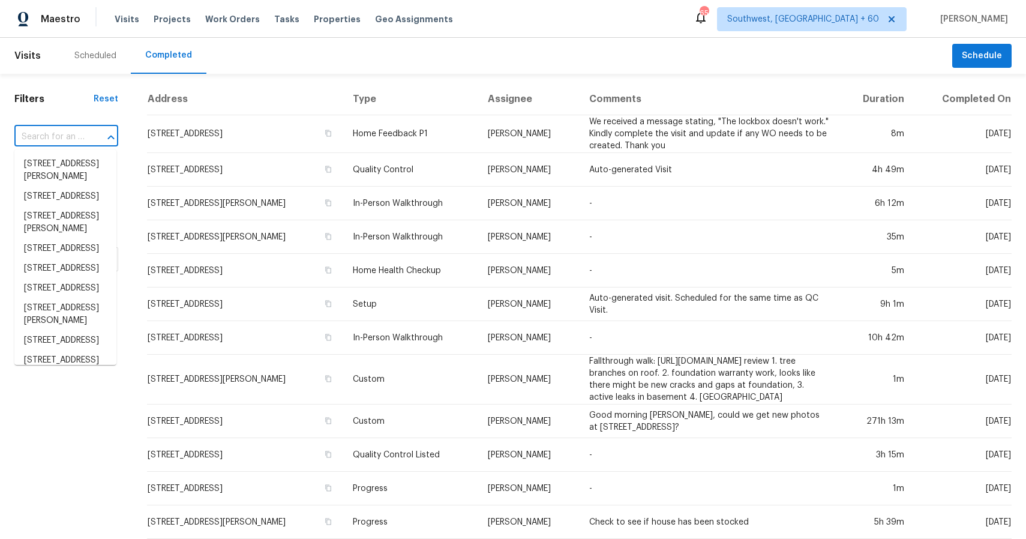
paste input "231 Sarah Ln, Lawrenceville, GA 30046"
type input "231 Sarah Ln, Lawrenceville, GA 30046"
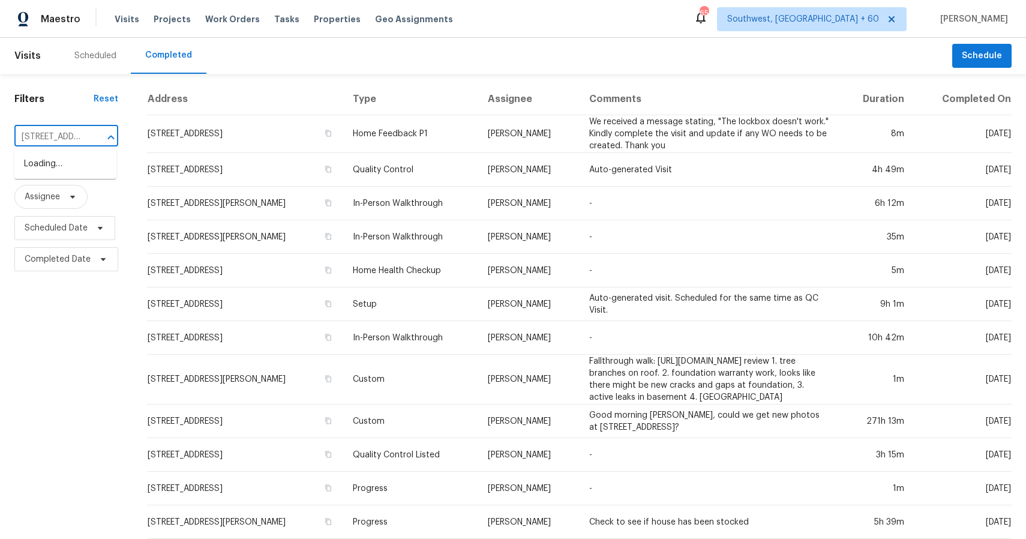
scroll to position [0, 91]
click at [66, 171] on li "231 Sarah Ln, Lawrenceville, GA 30046" at bounding box center [65, 170] width 102 height 32
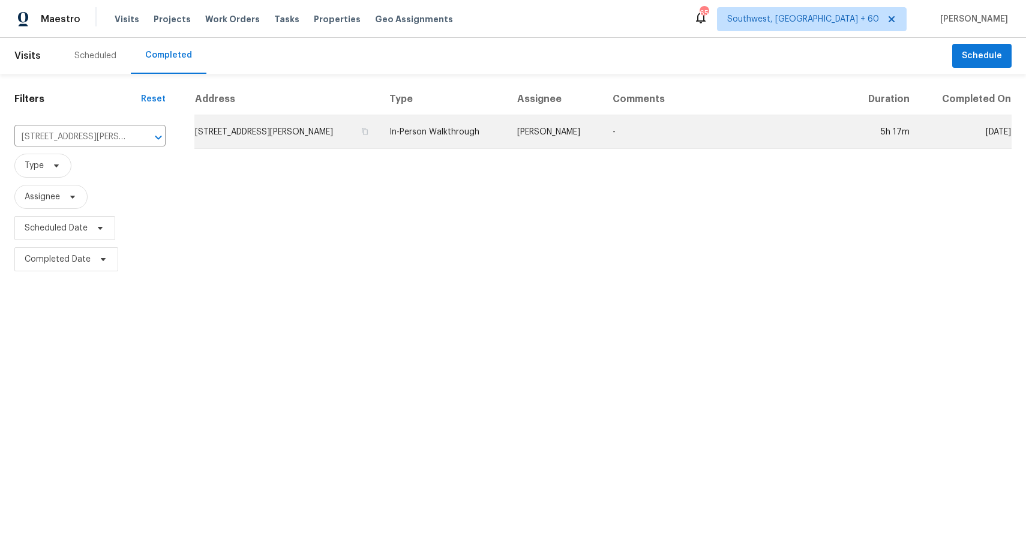
click at [481, 133] on td "In-Person Walkthrough" at bounding box center [443, 132] width 127 height 34
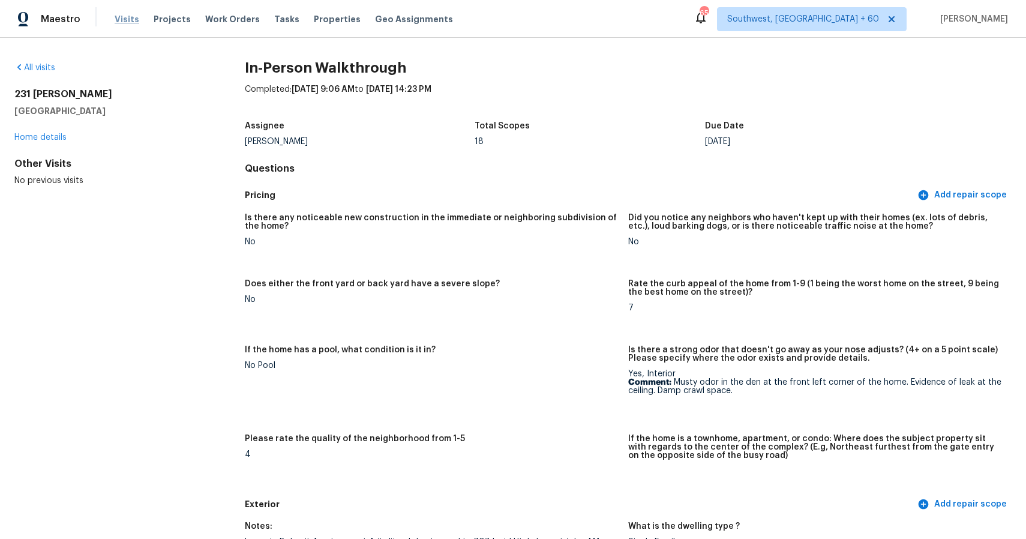
click at [125, 20] on span "Visits" at bounding box center [127, 19] width 25 height 12
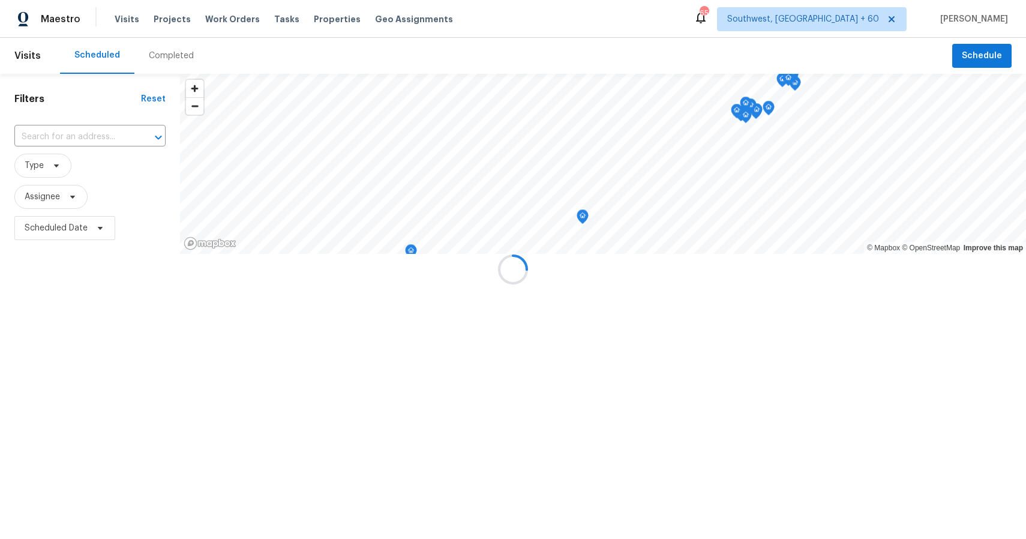
click at [184, 49] on div at bounding box center [513, 269] width 1026 height 539
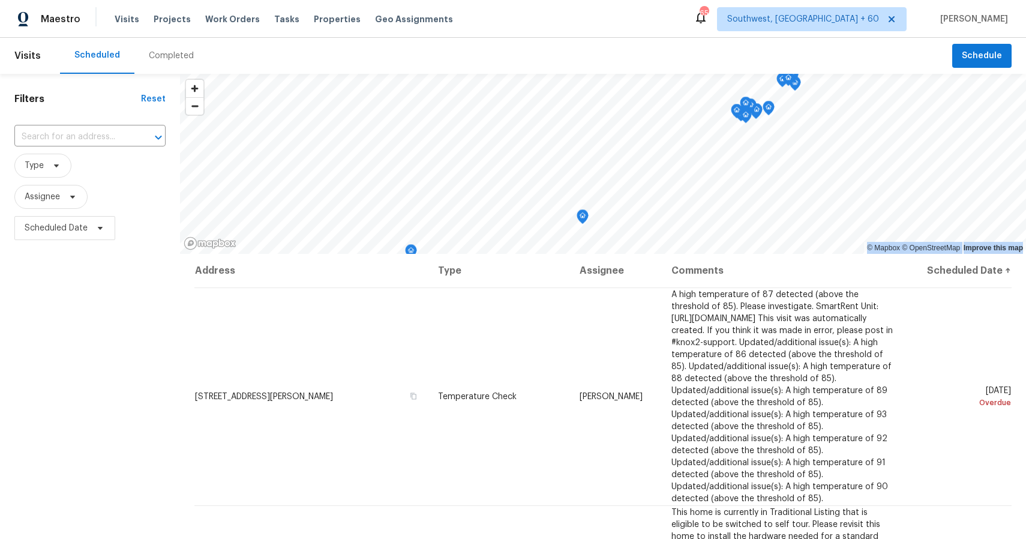
click at [184, 49] on div "Completed" at bounding box center [171, 56] width 74 height 36
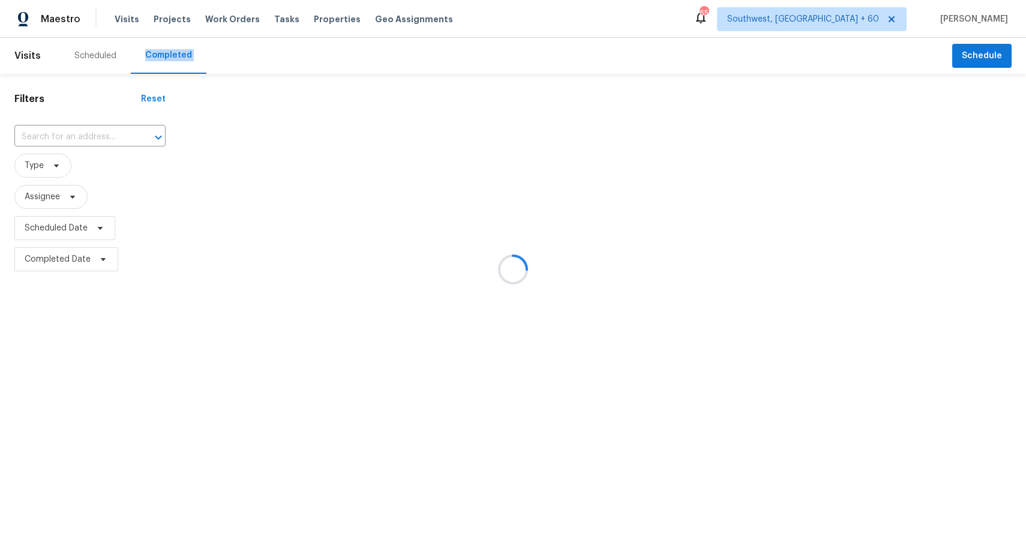
click at [168, 52] on div at bounding box center [513, 269] width 1026 height 539
click at [62, 148] on div at bounding box center [513, 269] width 1026 height 539
click at [71, 140] on div at bounding box center [513, 269] width 1026 height 539
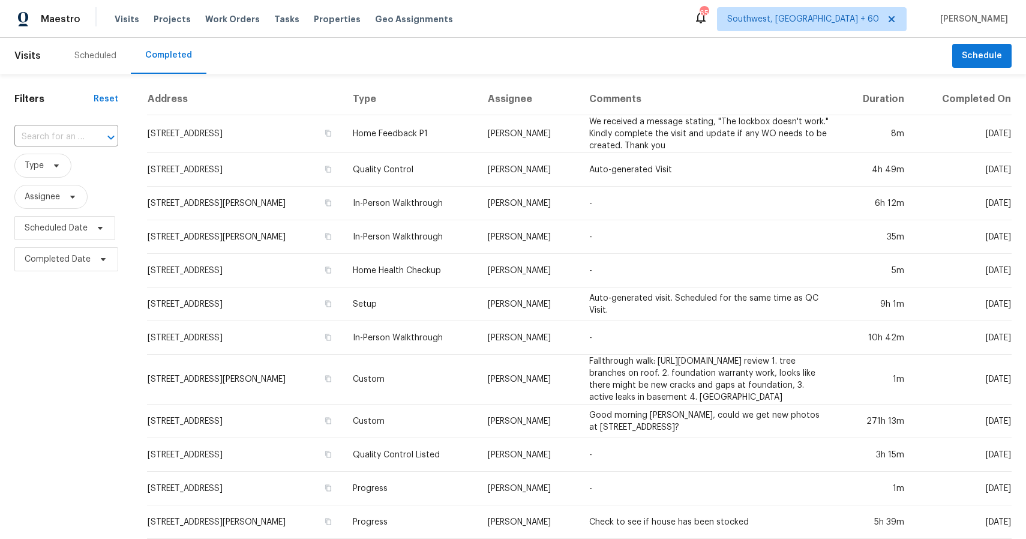
click at [71, 140] on input "text" at bounding box center [49, 137] width 70 height 19
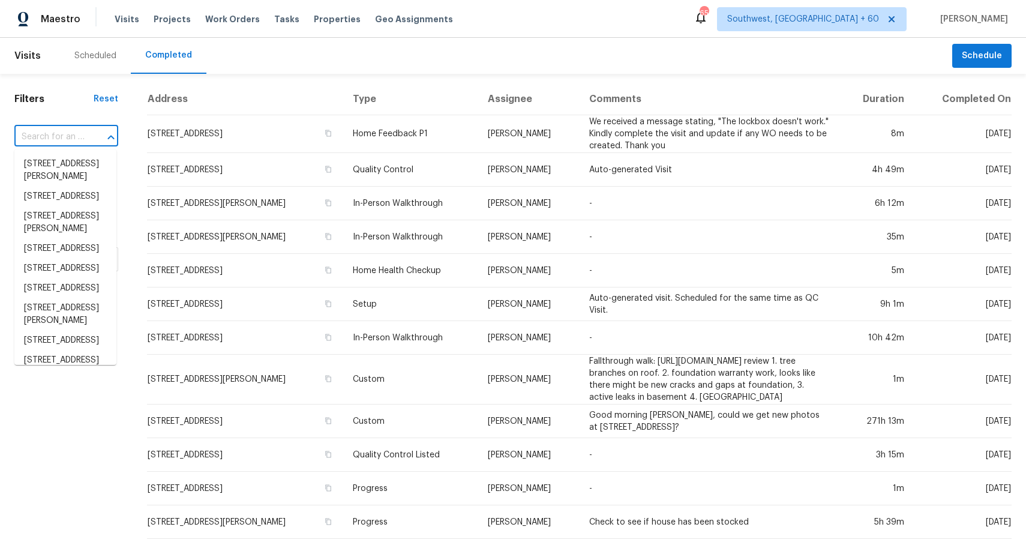
paste input "7201 Tara Dr, Villa Rica, GA 30180"
type input "7201 Tara Dr, Villa Rica, GA 30180"
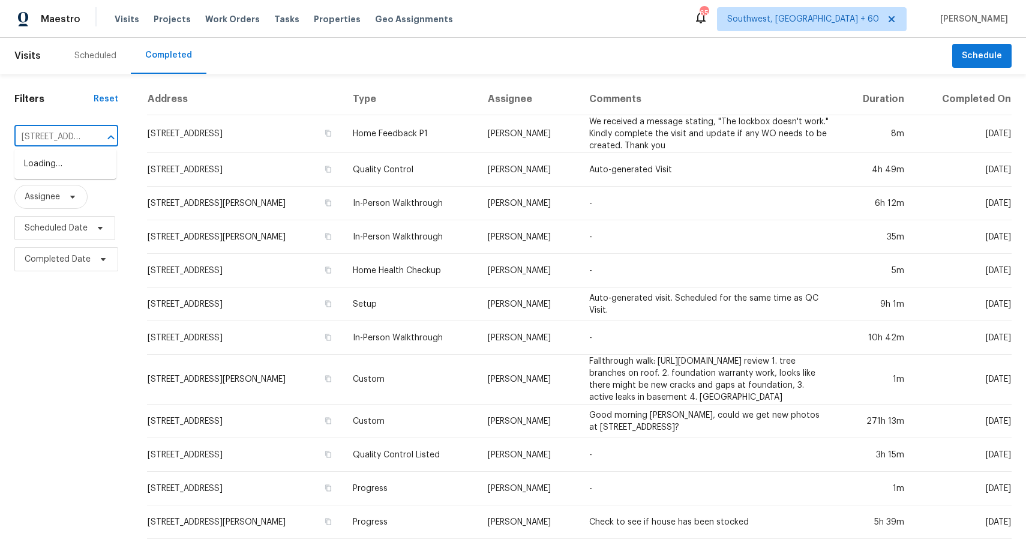
scroll to position [0, 69]
click at [67, 172] on li "7201 Tara Dr, Villa Rica, GA 30180" at bounding box center [65, 170] width 102 height 32
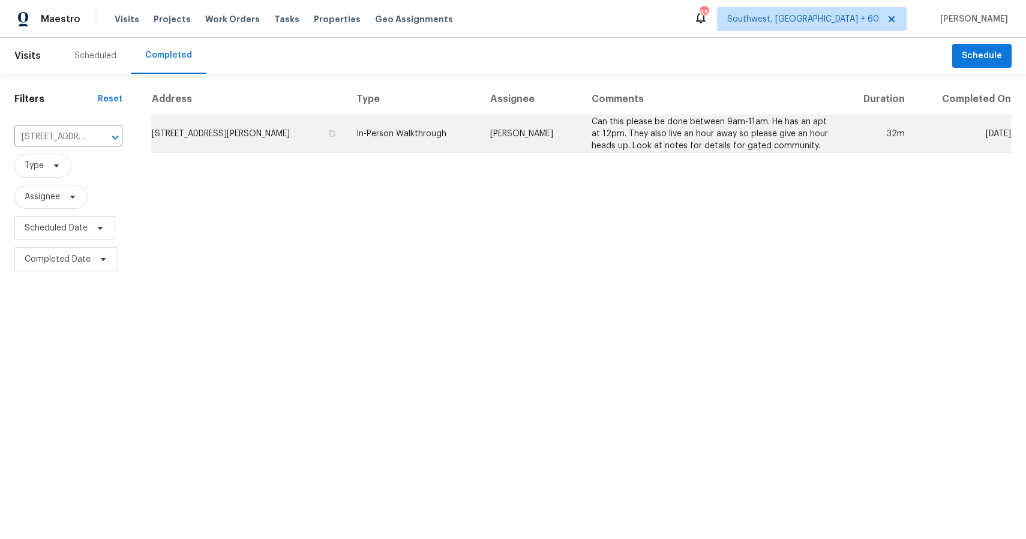
click at [541, 124] on td "Mirsad Srna" at bounding box center [530, 134] width 101 height 38
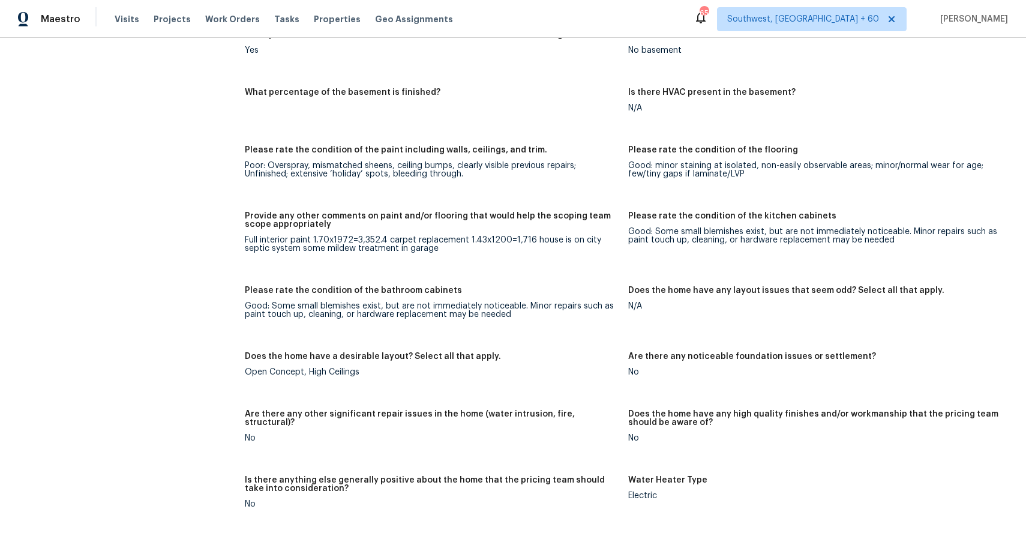
scroll to position [1912, 0]
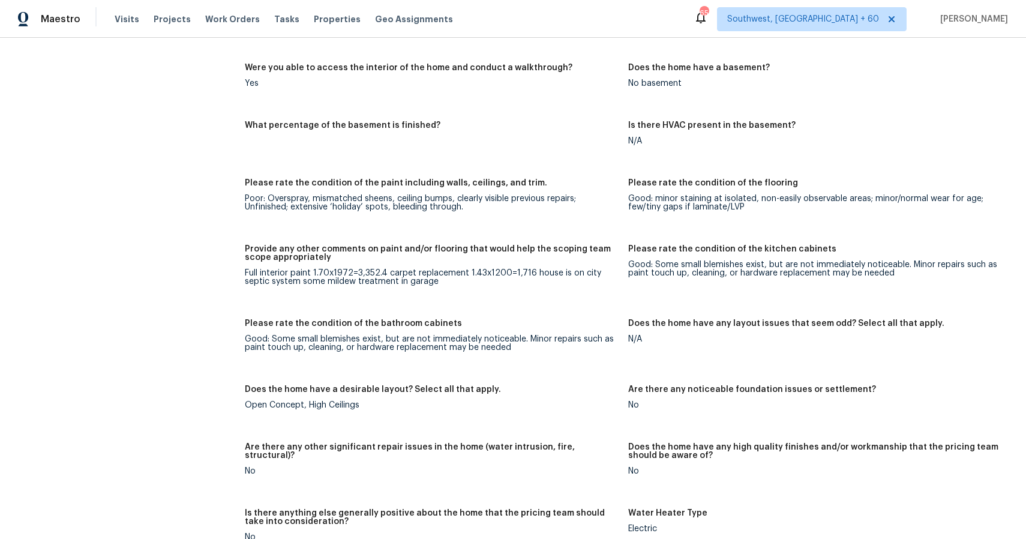
click at [119, 29] on div "Visits Projects Work Orders Tasks Properties Geo Assignments" at bounding box center [291, 19] width 353 height 24
click at [121, 25] on div "Visits Projects Work Orders Tasks Properties Geo Assignments" at bounding box center [291, 19] width 353 height 24
click at [122, 20] on span "Visits" at bounding box center [127, 19] width 25 height 12
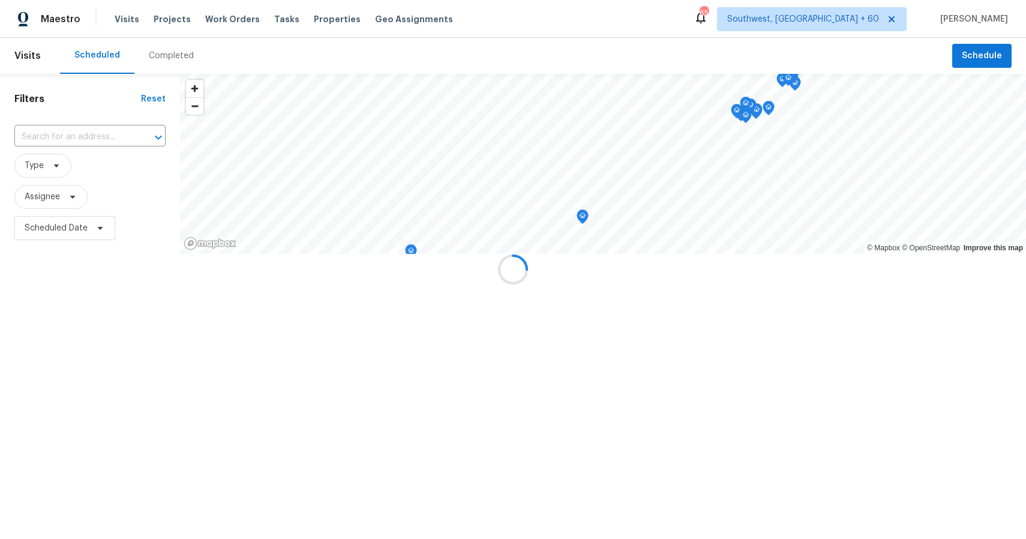
click at [157, 50] on div at bounding box center [513, 269] width 1026 height 539
click at [157, 50] on div "Completed" at bounding box center [171, 56] width 45 height 12
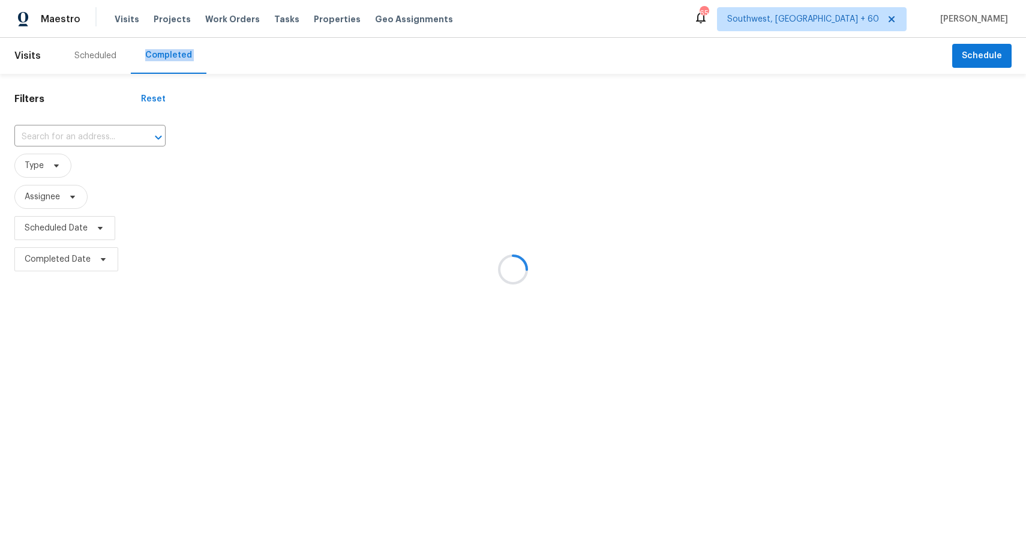
click at [168, 57] on div at bounding box center [513, 269] width 1026 height 539
click at [94, 138] on div at bounding box center [513, 269] width 1026 height 539
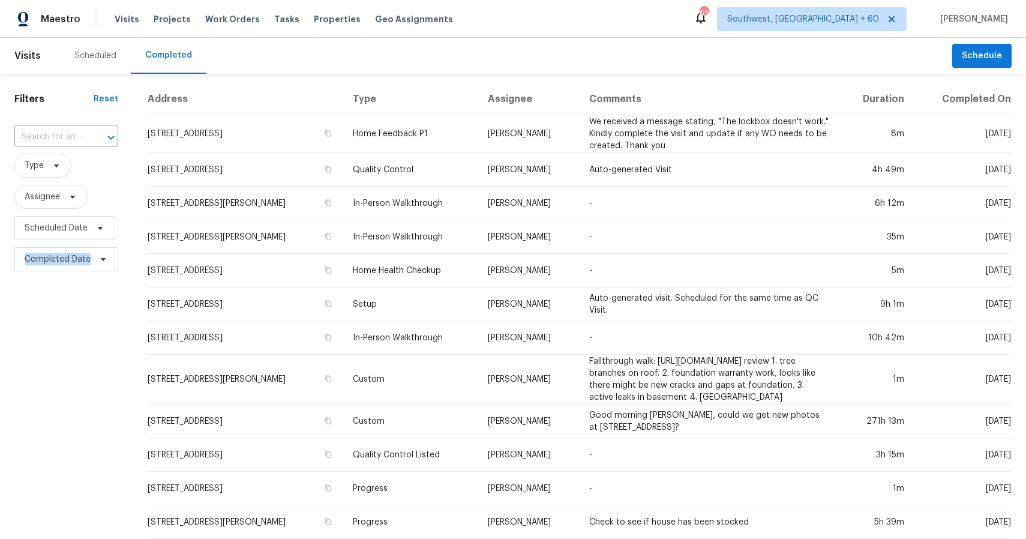
click at [94, 138] on div at bounding box center [102, 137] width 31 height 17
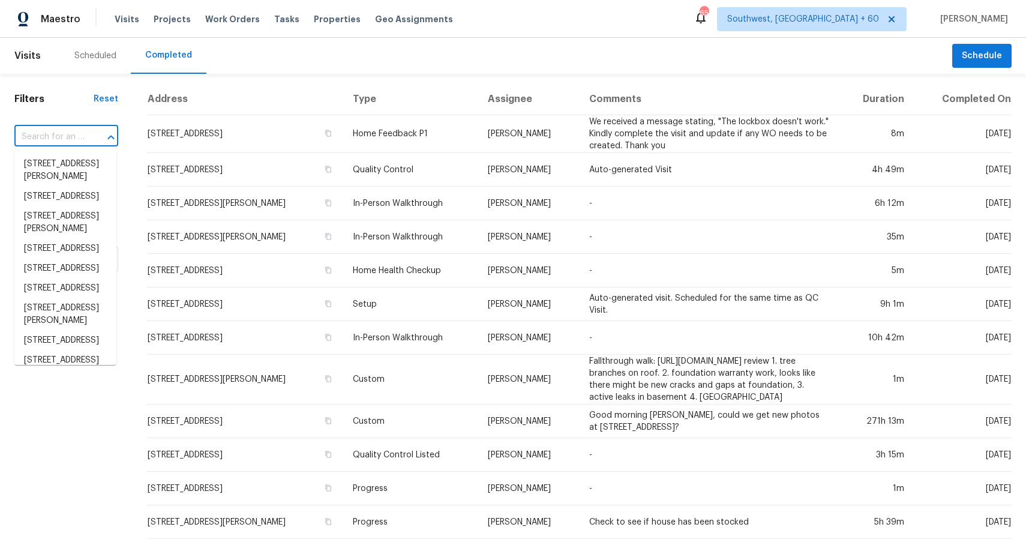
paste input "11921 Cypress Hill Cir, Tampa, FL 33626"
type input "11921 Cypress Hill Cir, Tampa, FL 33626"
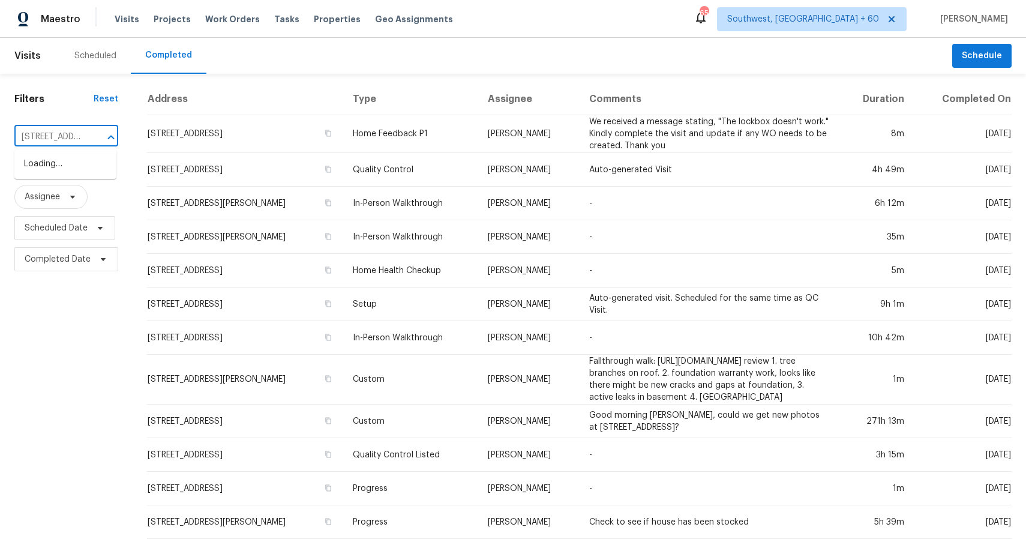
scroll to position [0, 92]
click at [51, 146] on input "11921 Cypress Hill Cir, Tampa, FL 33626" at bounding box center [49, 137] width 70 height 19
click at [68, 164] on li "11921 Cypress Hill Cir, Tampa, FL 33626" at bounding box center [65, 164] width 102 height 20
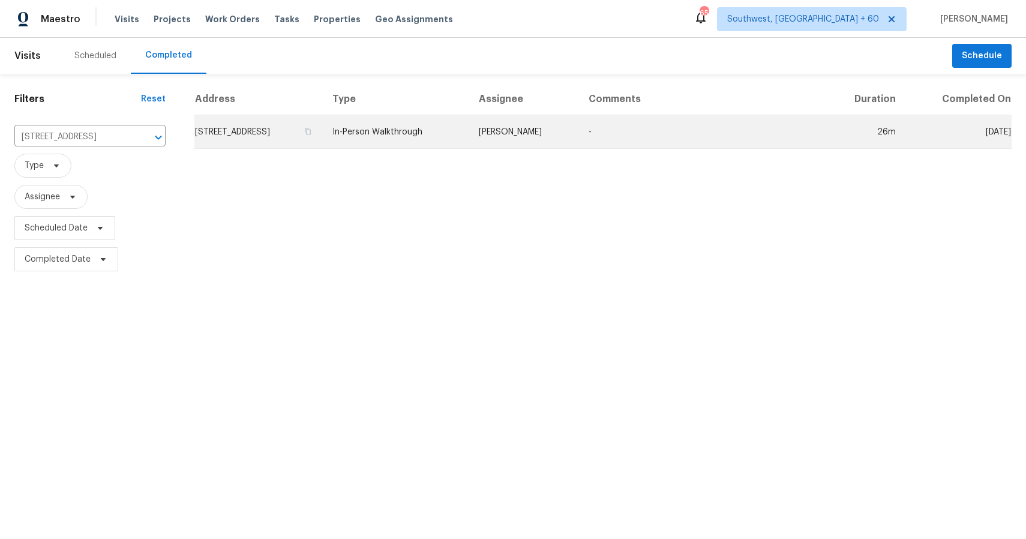
click at [323, 118] on td "11921 Cypress Hill Cir, Tampa, FL 33626" at bounding box center [258, 132] width 128 height 34
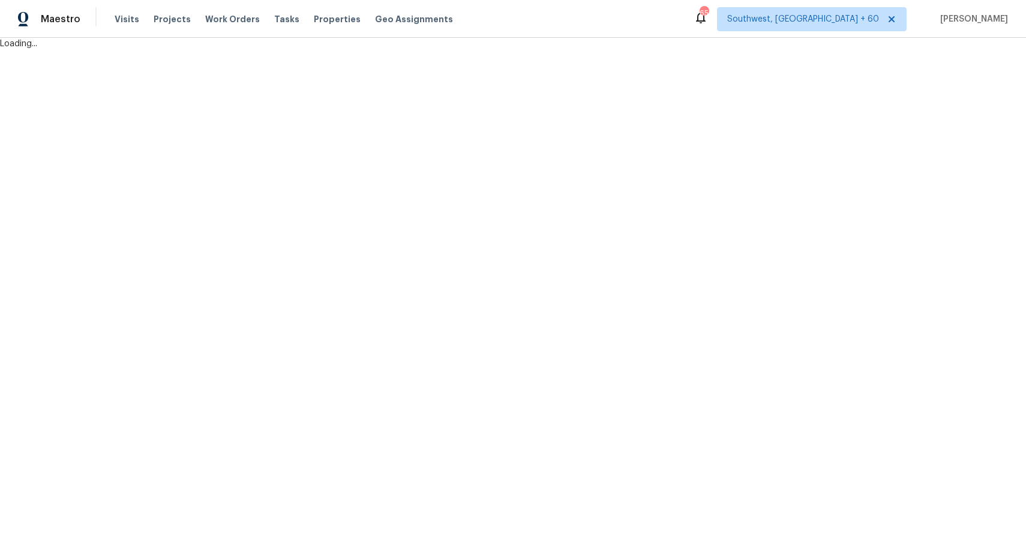
click at [434, 50] on html "Maestro Visits Projects Work Orders Tasks Properties Geo Assignments 658 Southw…" at bounding box center [513, 25] width 1026 height 50
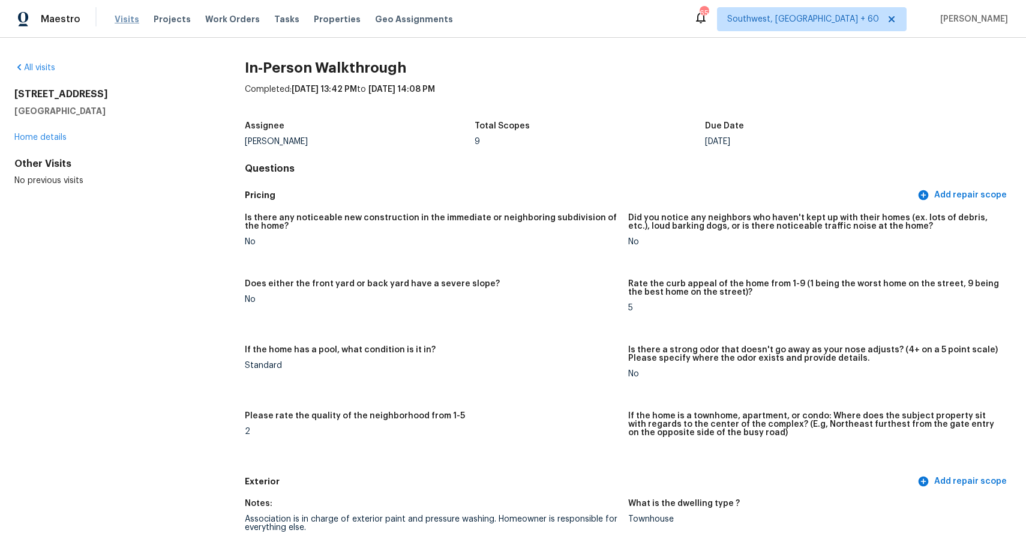
click at [126, 17] on span "Visits" at bounding box center [127, 19] width 25 height 12
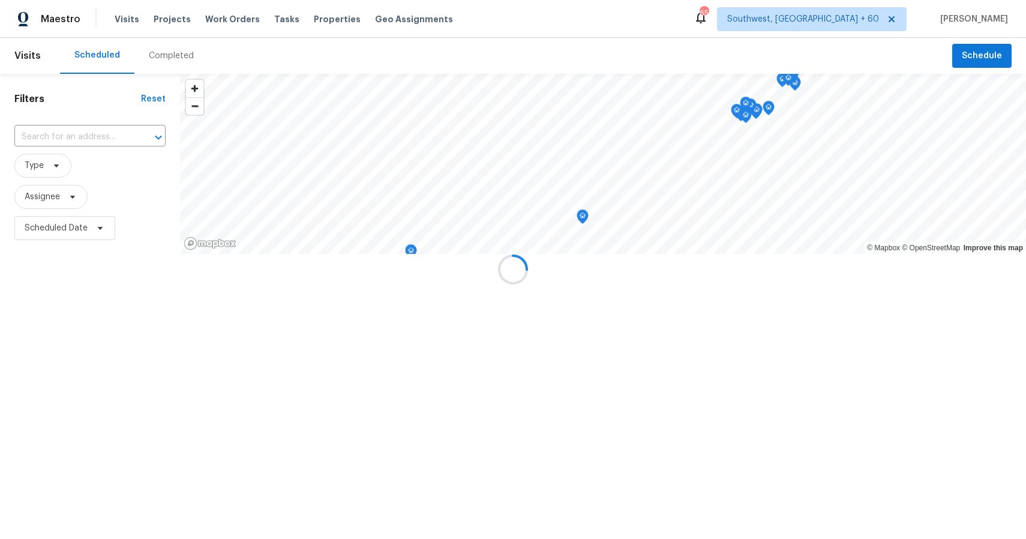
click at [184, 58] on div at bounding box center [513, 269] width 1026 height 539
click at [174, 56] on div "Completed" at bounding box center [171, 56] width 45 height 12
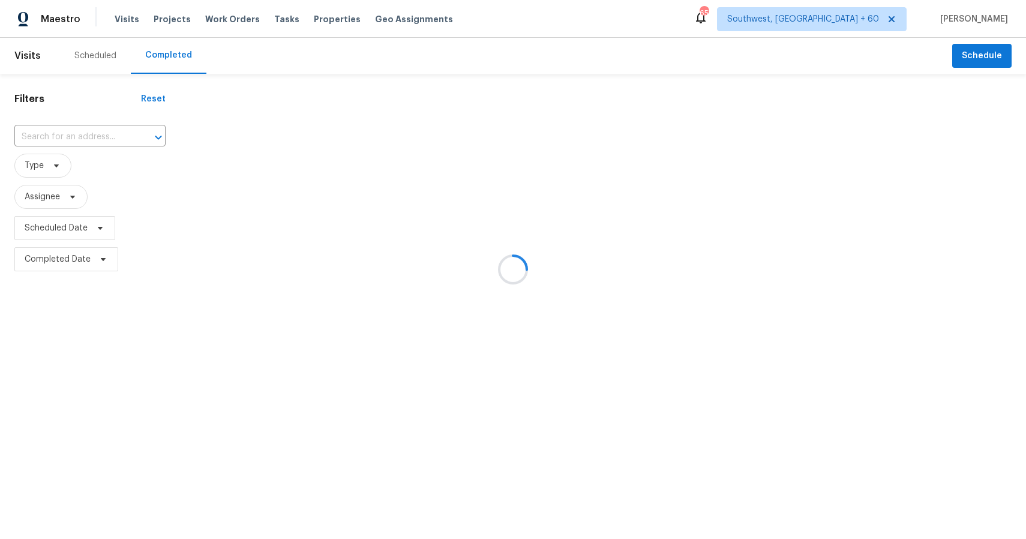
click at [174, 56] on div at bounding box center [513, 269] width 1026 height 539
click at [91, 136] on div at bounding box center [513, 269] width 1026 height 539
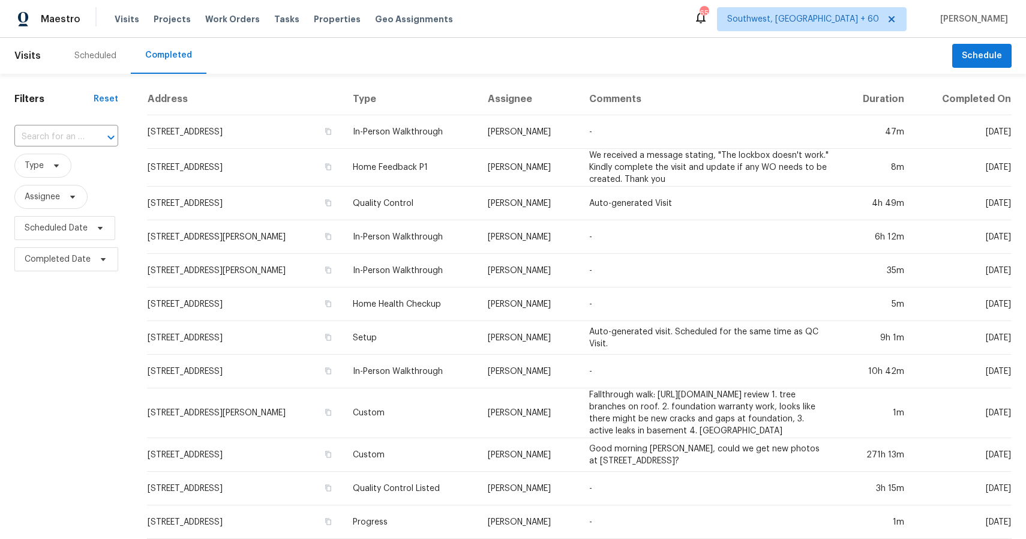
click at [91, 136] on div at bounding box center [102, 137] width 31 height 17
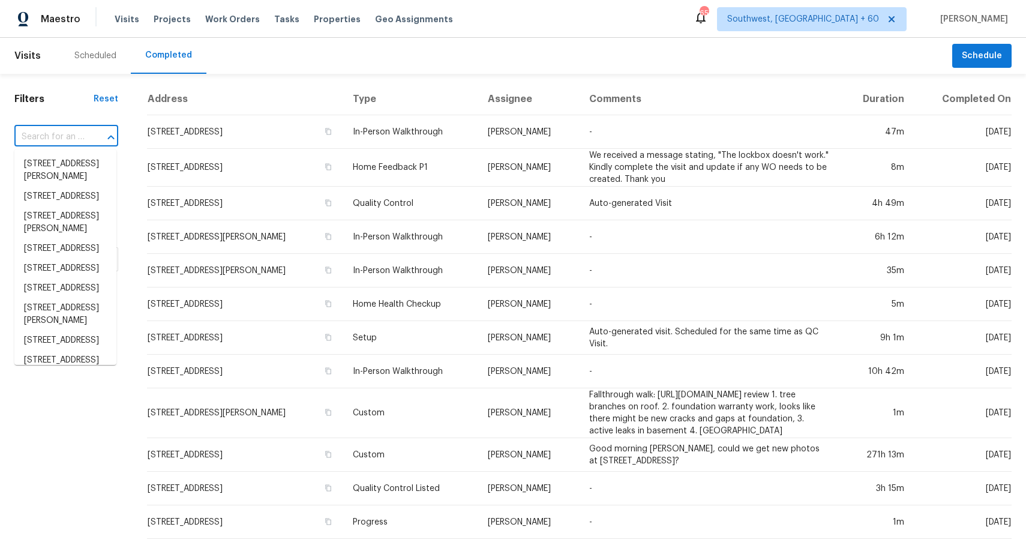
paste input "1916 NE 10th St, Ocala, FL 34470"
type input "1916 NE 10th St, Ocala, FL 34470"
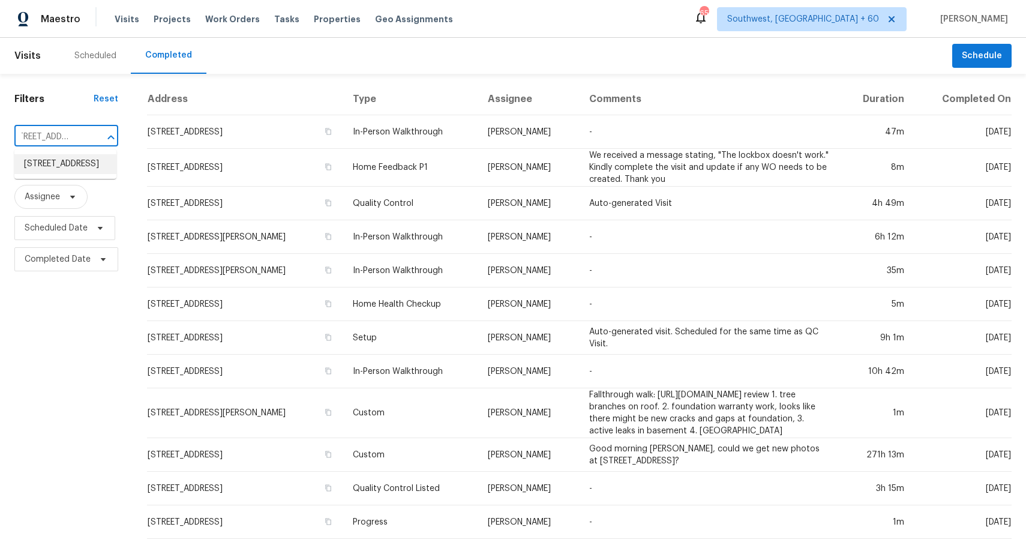
click at [46, 163] on li "1916 NE 10th St, Ocala, FL 34470" at bounding box center [65, 164] width 102 height 20
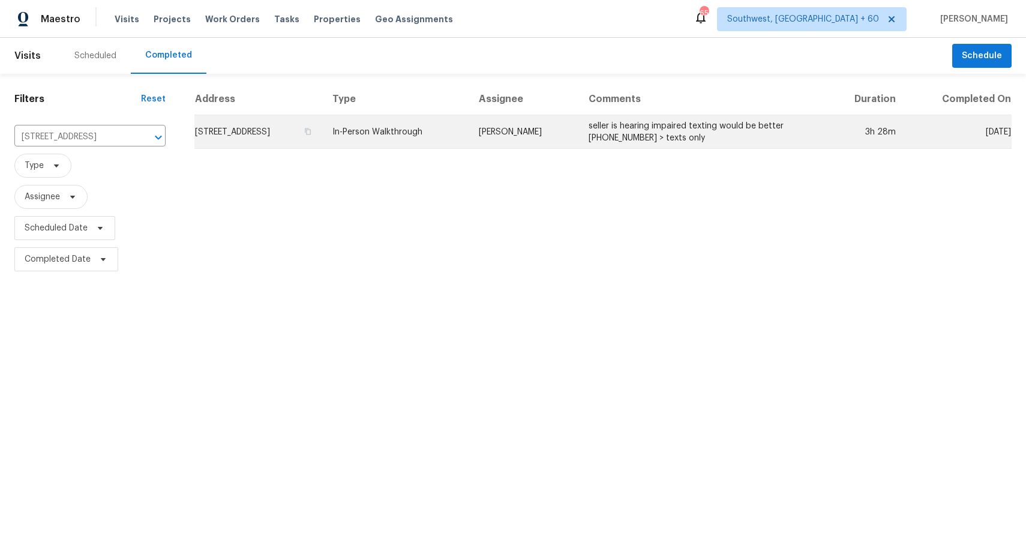
click at [469, 145] on td "In-Person Walkthrough" at bounding box center [396, 132] width 146 height 34
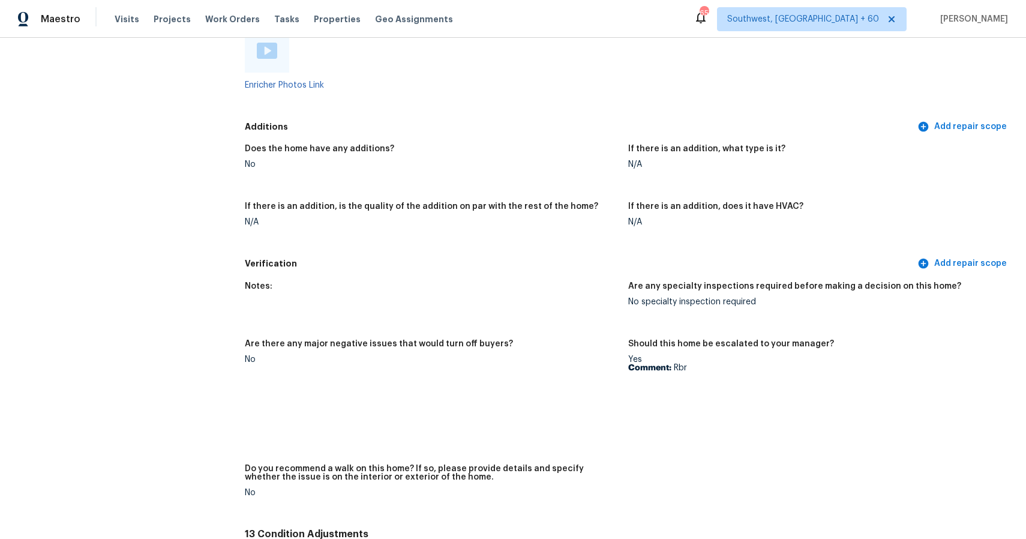
scroll to position [2362, 0]
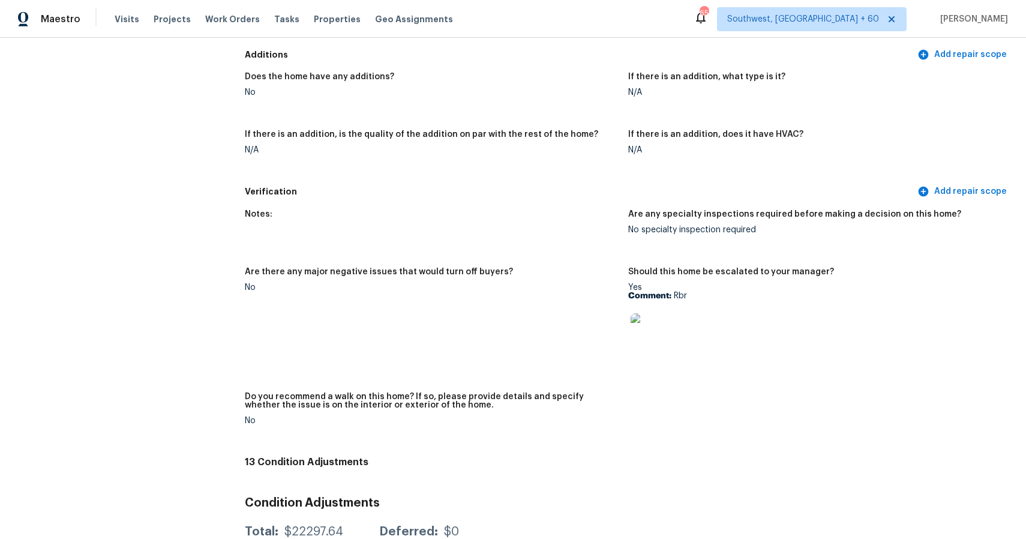
click at [127, 12] on div "Visits Projects Work Orders Tasks Properties Geo Assignments" at bounding box center [291, 19] width 353 height 24
click at [136, 19] on div "Visits Projects Work Orders Tasks Properties Geo Assignments" at bounding box center [291, 19] width 353 height 24
click at [125, 19] on span "Visits" at bounding box center [127, 19] width 25 height 12
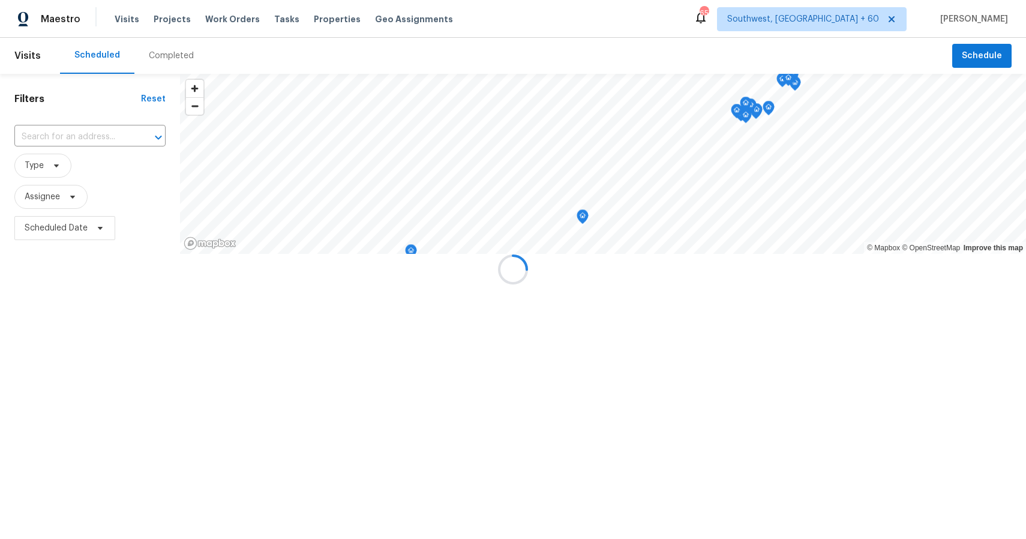
click at [163, 41] on div at bounding box center [513, 269] width 1026 height 539
click at [172, 49] on div at bounding box center [513, 269] width 1026 height 539
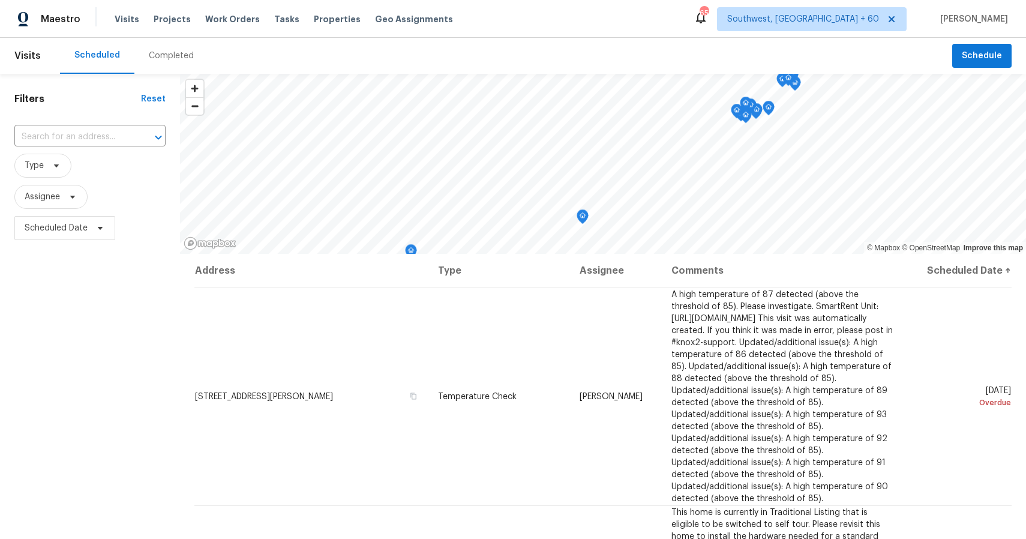
click at [172, 49] on div "Completed" at bounding box center [171, 56] width 74 height 36
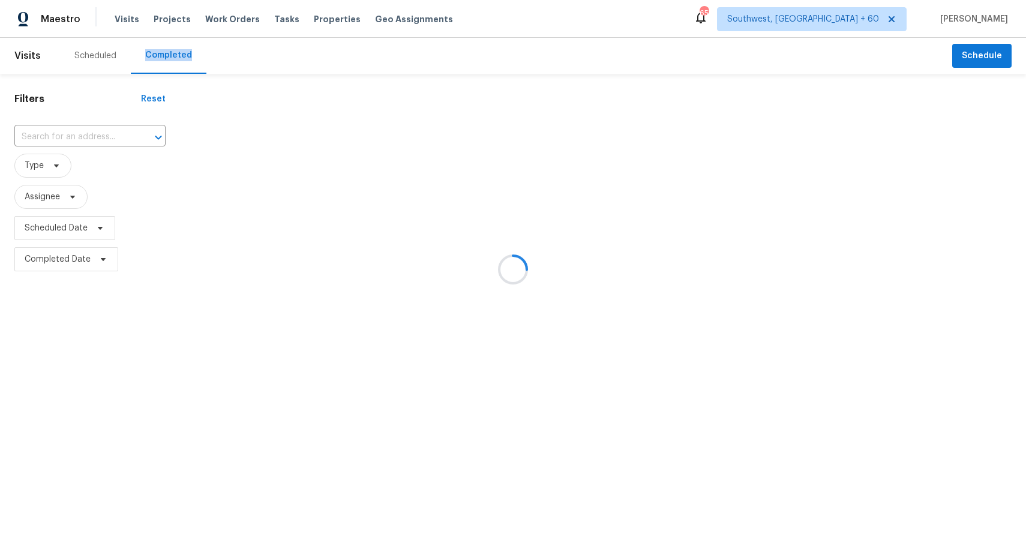
click at [172, 49] on div at bounding box center [513, 269] width 1026 height 539
click at [48, 133] on div at bounding box center [513, 269] width 1026 height 539
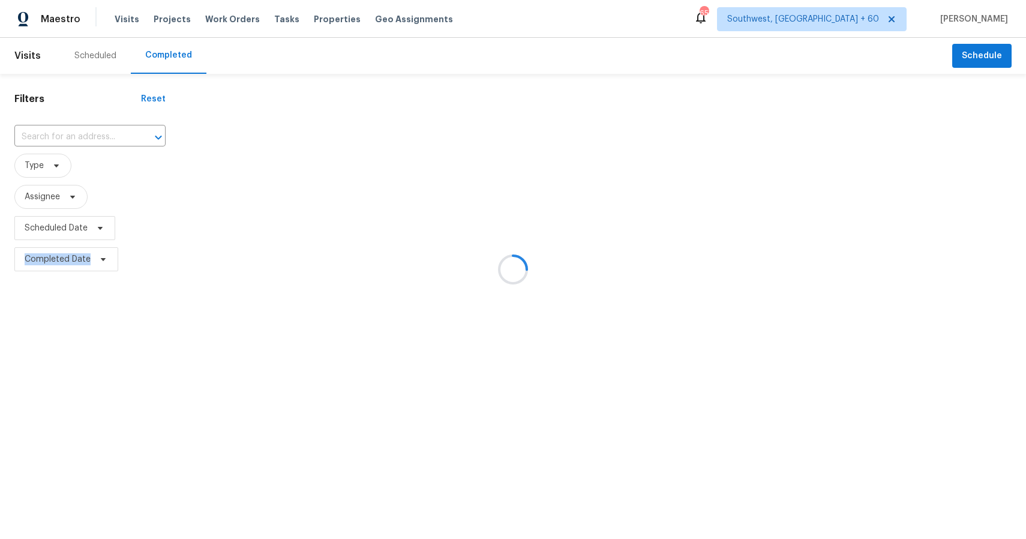
click at [48, 133] on div at bounding box center [513, 269] width 1026 height 539
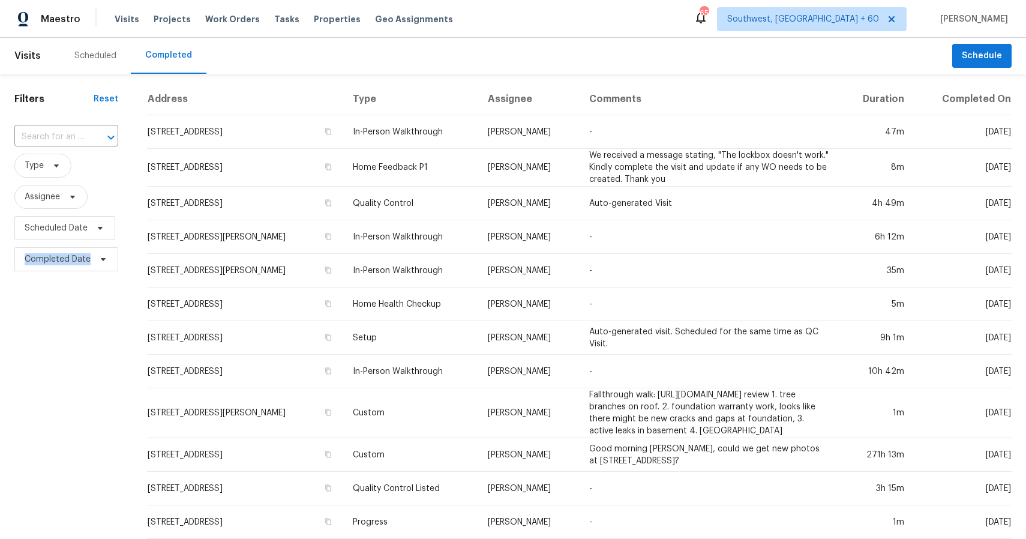
click at [48, 133] on input "text" at bounding box center [49, 137] width 70 height 19
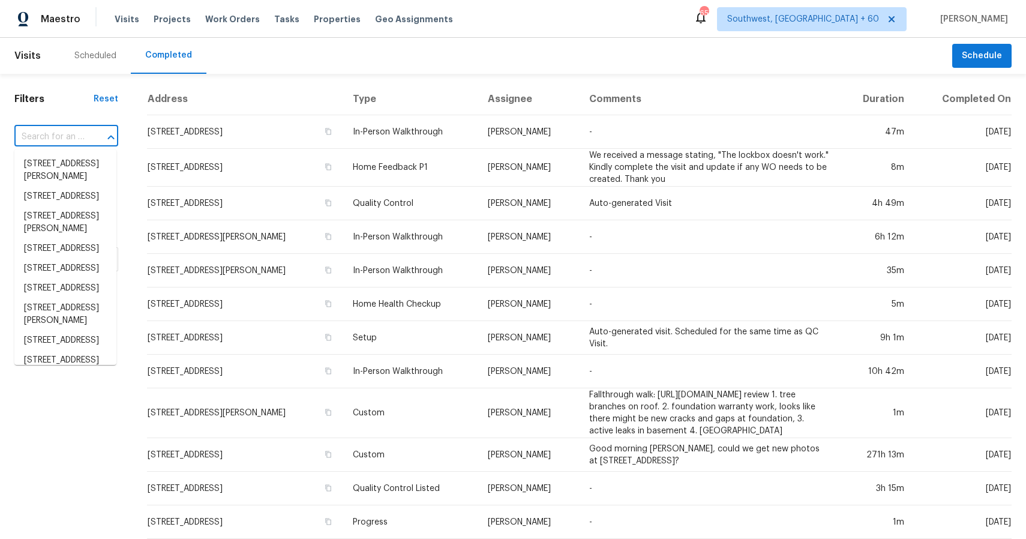
click at [48, 133] on input "text" at bounding box center [49, 137] width 70 height 19
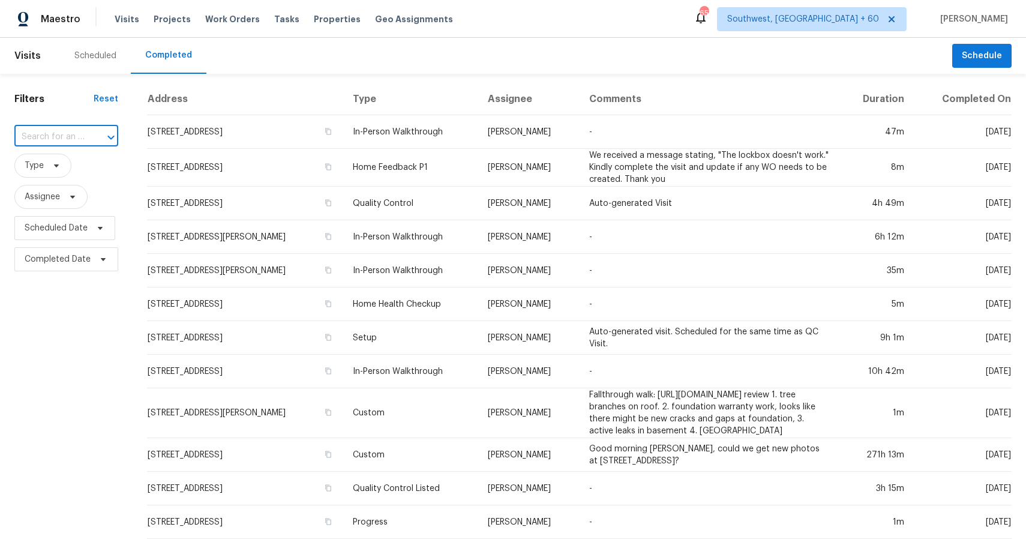
paste input "285 Casper Dr, Spring Hill, TN 37174"
type input "285 Casper Dr, Spring Hill, TN 37174"
click at [80, 174] on li "285 Casper Dr, Spring Hill, TN 37174" at bounding box center [65, 164] width 102 height 20
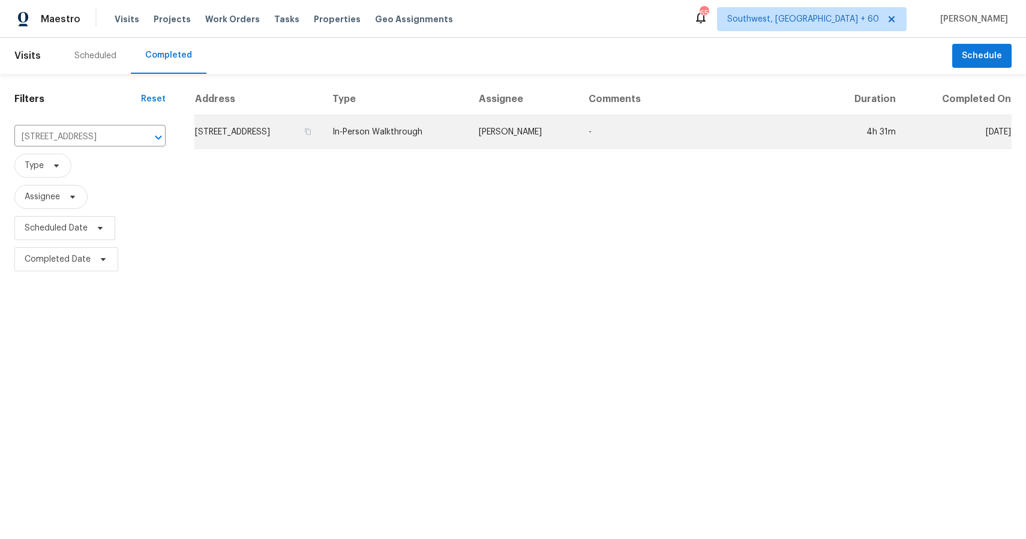
click at [469, 132] on td "In-Person Walkthrough" at bounding box center [396, 132] width 146 height 34
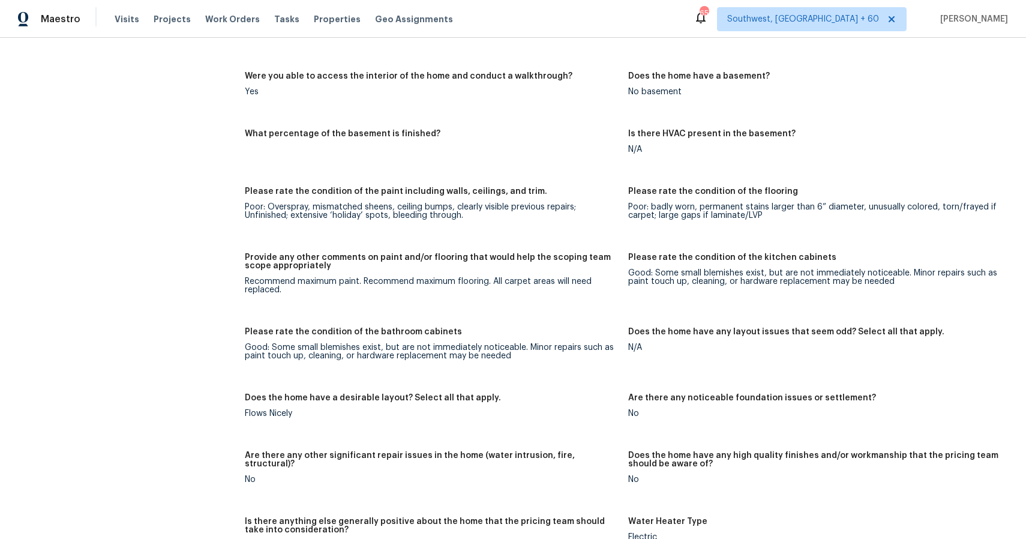
scroll to position [1692, 0]
click at [116, 18] on span "Visits" at bounding box center [127, 19] width 25 height 12
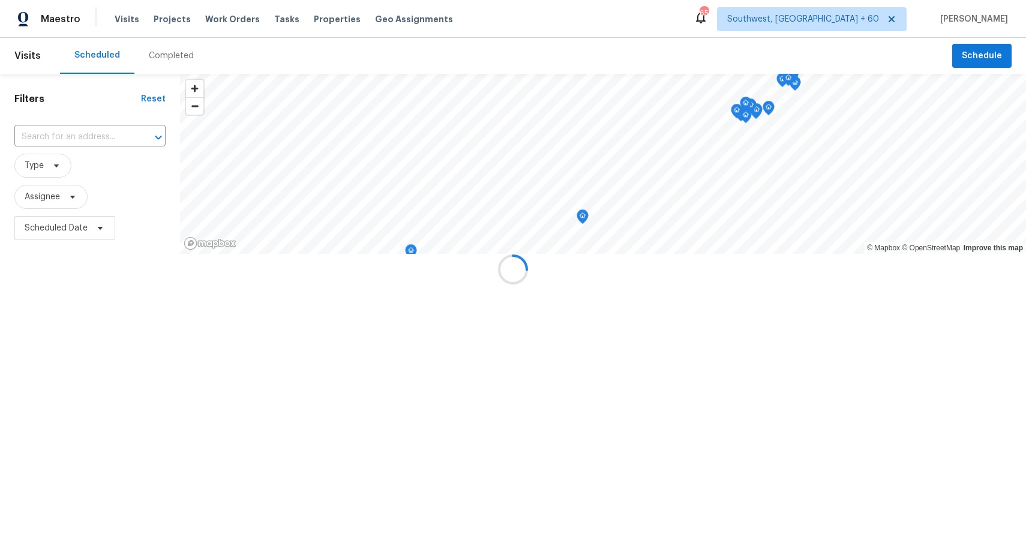
click at [168, 55] on div at bounding box center [513, 269] width 1026 height 539
click at [168, 55] on div "Completed" at bounding box center [171, 56] width 45 height 12
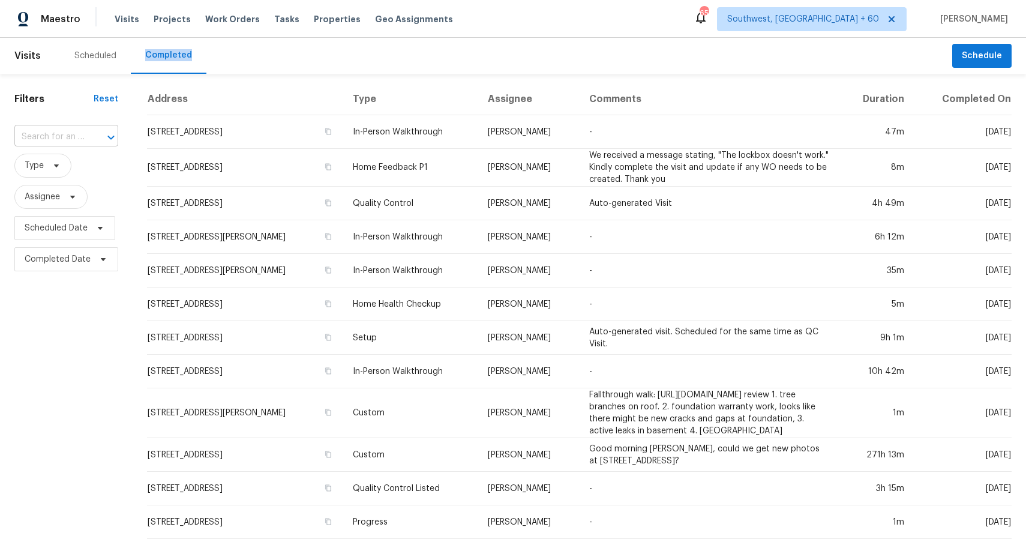
click at [68, 128] on input "text" at bounding box center [49, 137] width 70 height 19
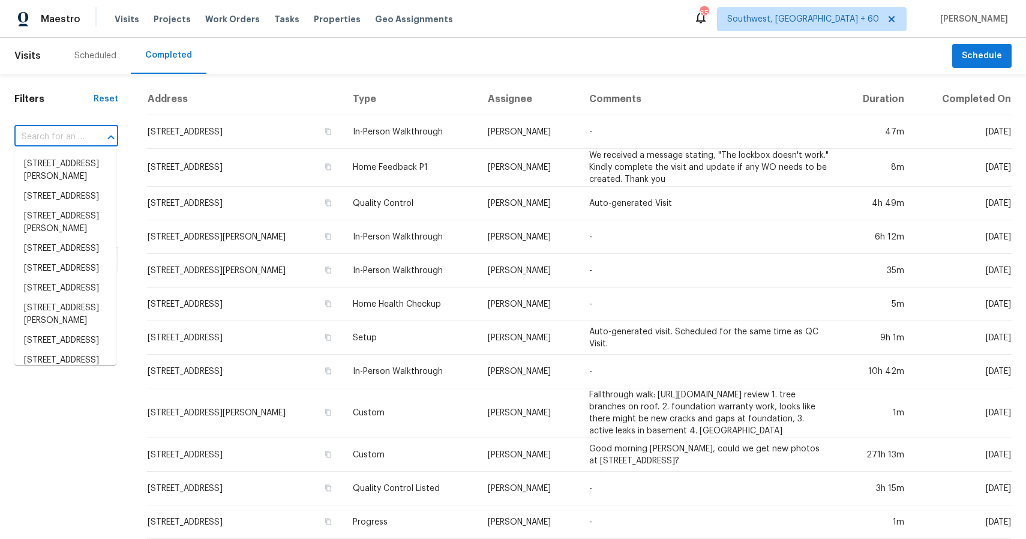
paste input "120 Hunting Lodge Rd, Clayton, NC 27520"
type input "120 Hunting Lodge Rd, Clayton, NC 27520"
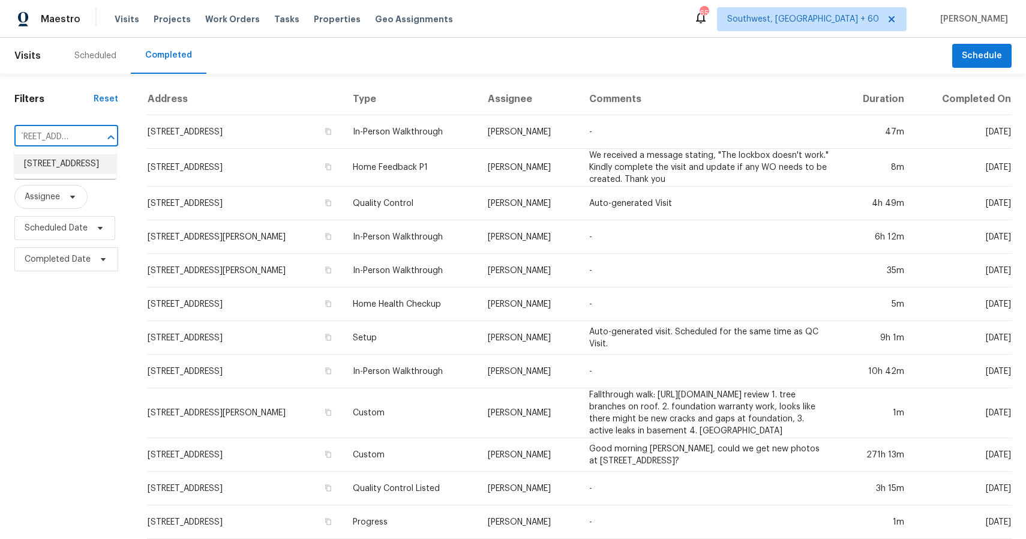
click at [83, 174] on li "120 Hunting Lodge Rd, Clayton, NC 27520" at bounding box center [65, 164] width 102 height 20
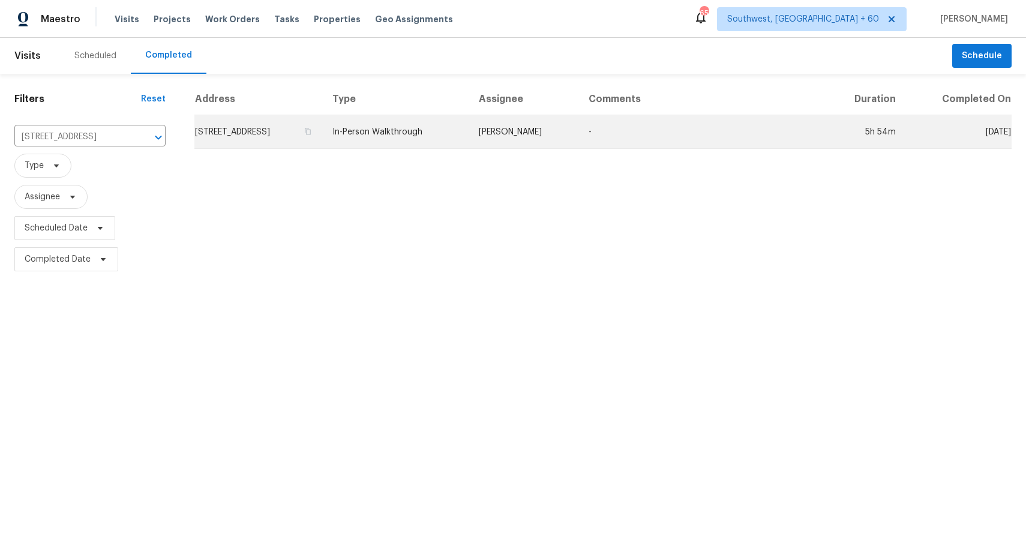
click at [440, 128] on td "In-Person Walkthrough" at bounding box center [396, 132] width 146 height 34
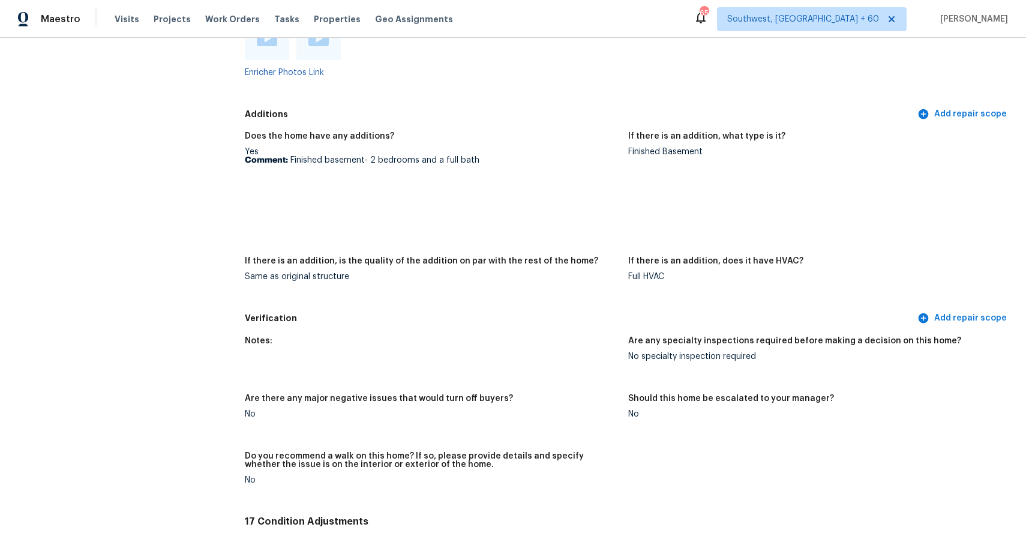
scroll to position [2595, 0]
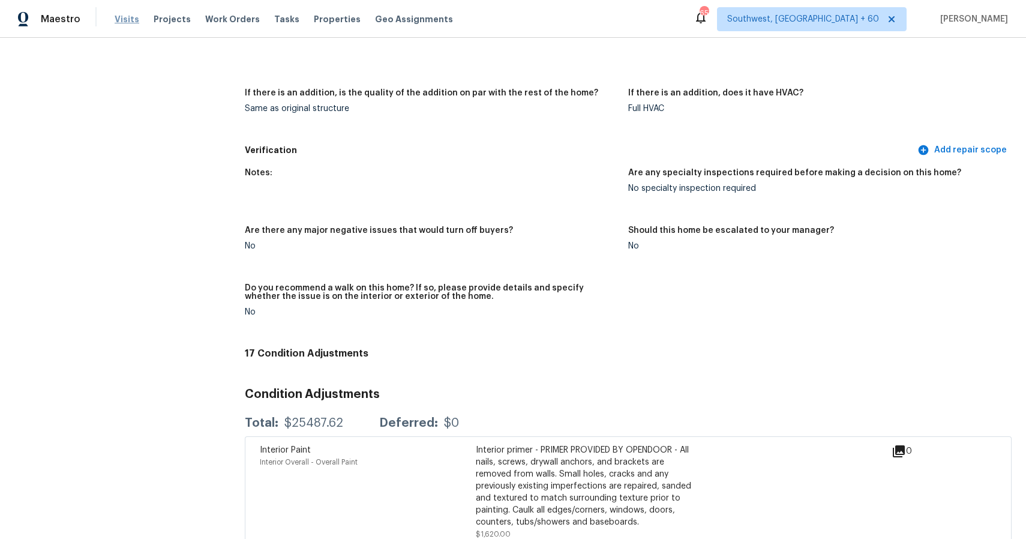
click at [119, 17] on span "Visits" at bounding box center [127, 19] width 25 height 12
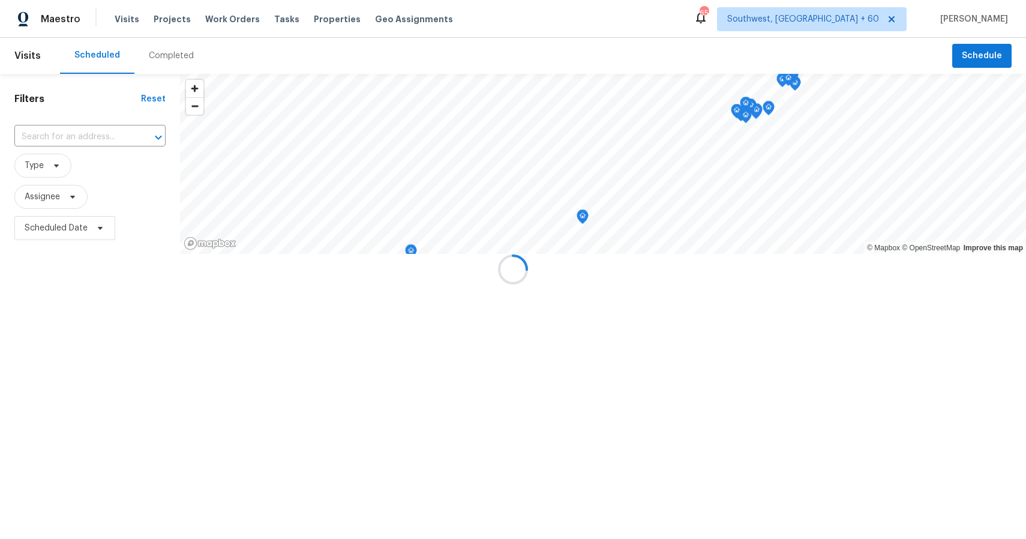
click at [176, 44] on div "Completed" at bounding box center [171, 56] width 74 height 36
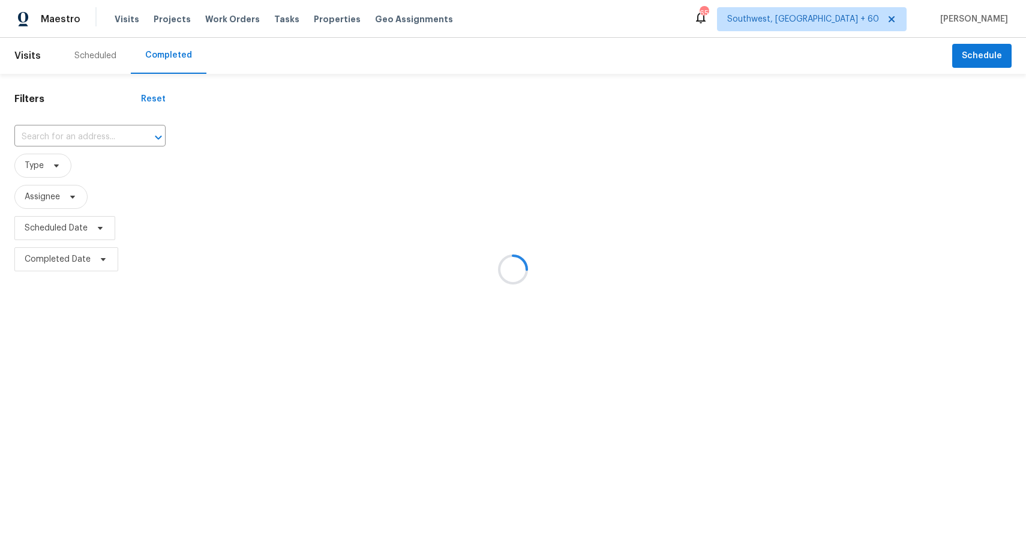
click at [176, 44] on div at bounding box center [513, 269] width 1026 height 539
click at [74, 133] on div at bounding box center [513, 269] width 1026 height 539
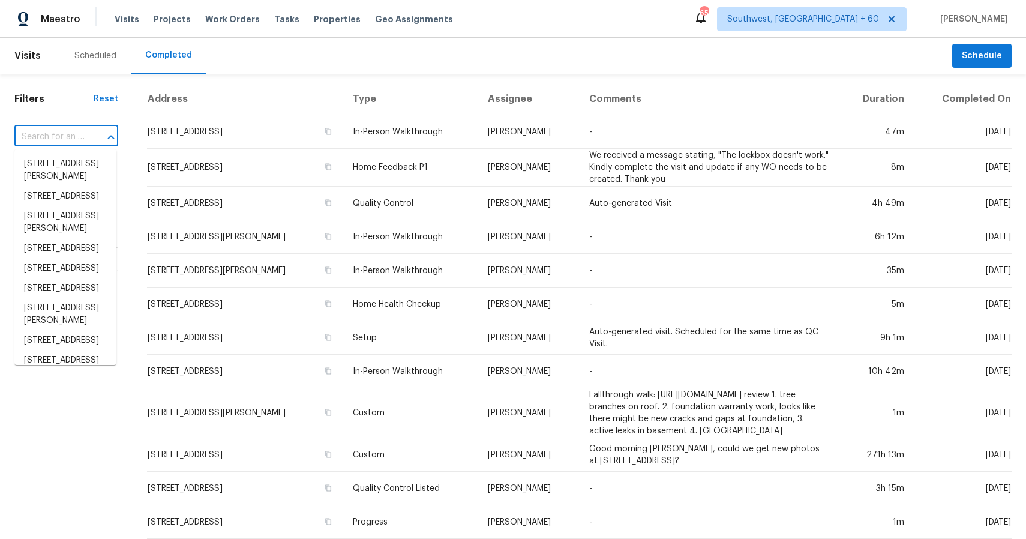
click at [74, 133] on input "text" at bounding box center [49, 137] width 70 height 19
paste input "10060 Hidden Branch Dr E, Jacksonville, FL 32257"
type input "10060 Hidden Branch Dr E, Jacksonville, FL 32257"
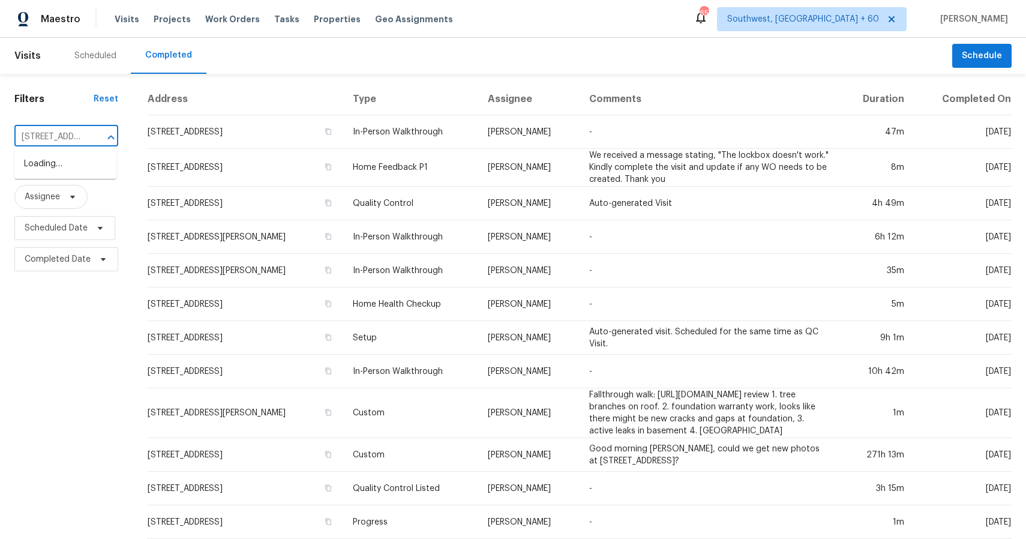
scroll to position [0, 134]
click at [90, 171] on li "10060 Hidden Branch Dr E, Jacksonville, FL 32257" at bounding box center [65, 164] width 102 height 20
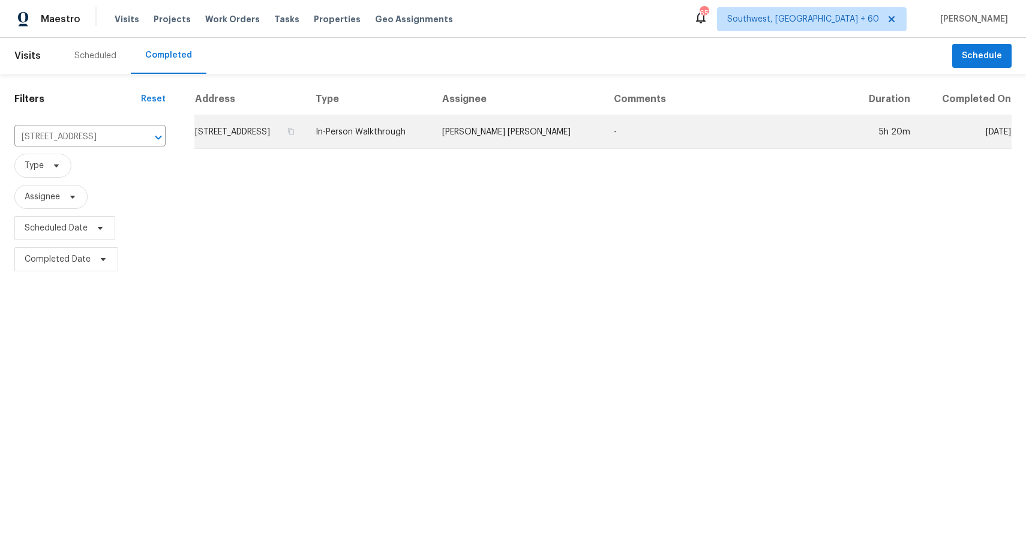
click at [549, 131] on td "David Puente Yanes" at bounding box center [518, 132] width 172 height 34
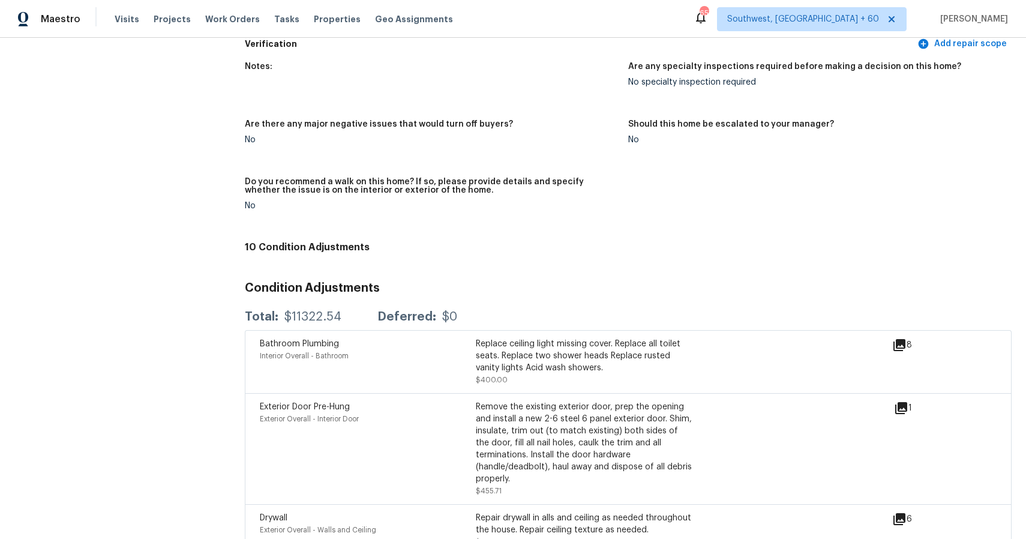
scroll to position [3036, 0]
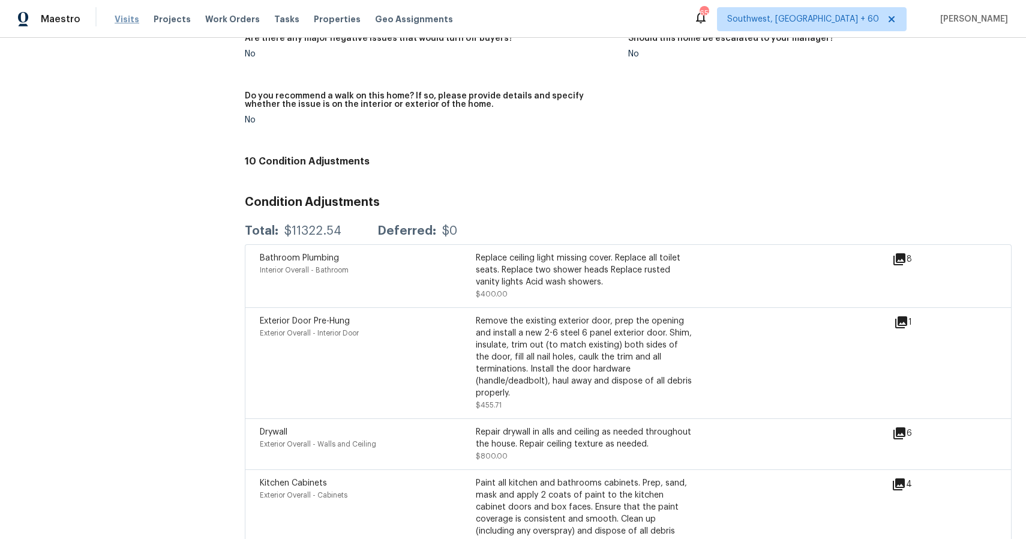
click at [127, 19] on span "Visits" at bounding box center [127, 19] width 25 height 12
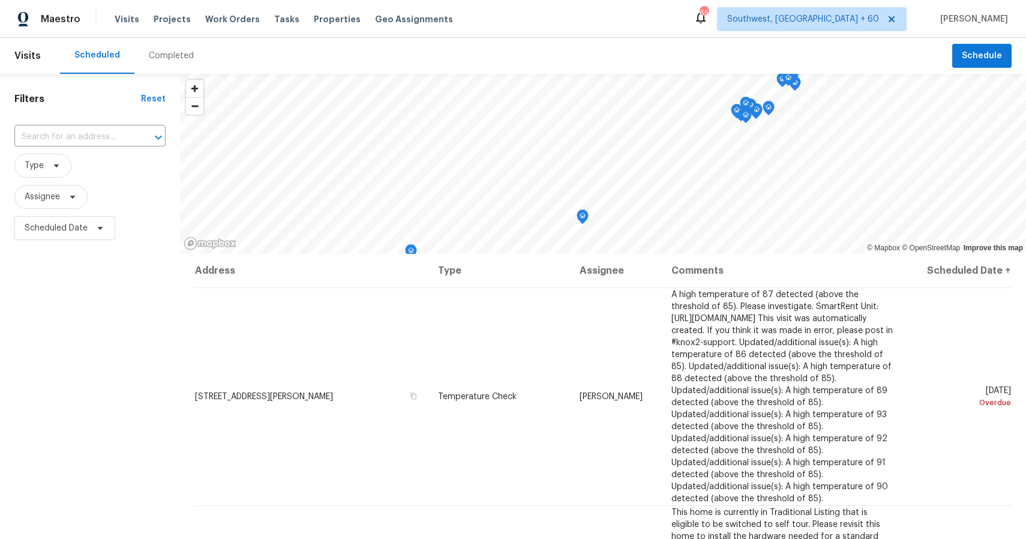
click at [157, 58] on div "Completed" at bounding box center [171, 56] width 45 height 12
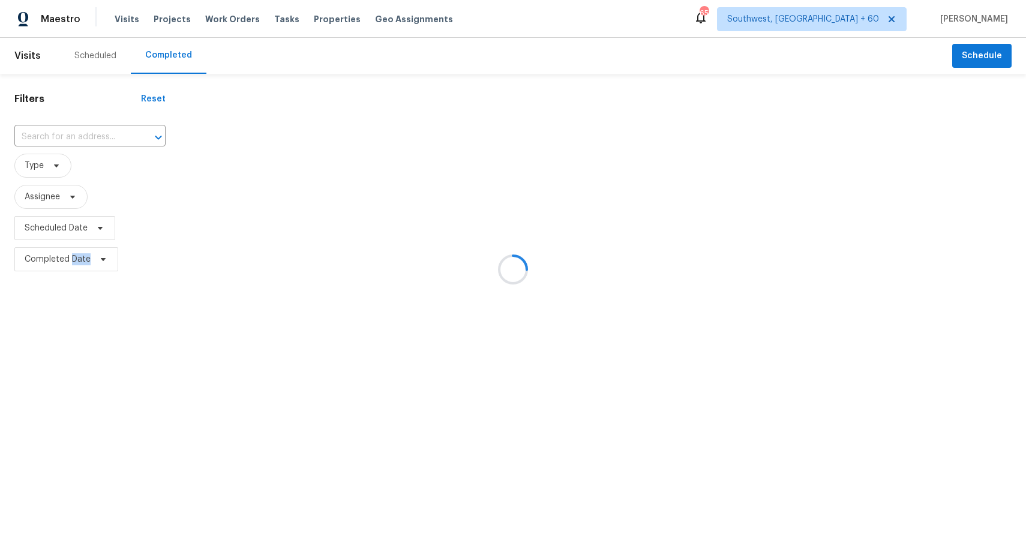
click at [157, 58] on div at bounding box center [513, 269] width 1026 height 539
click at [56, 137] on div at bounding box center [513, 269] width 1026 height 539
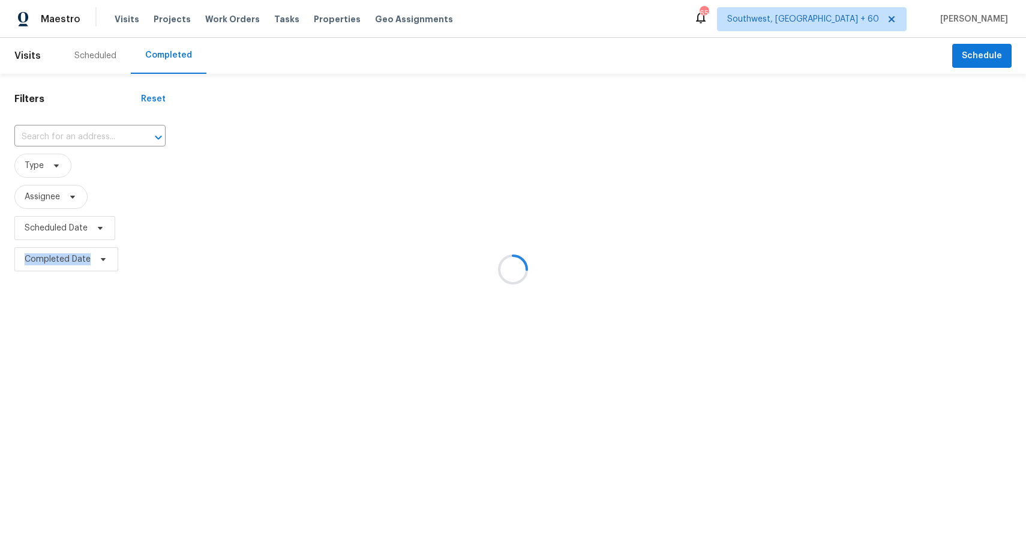
click at [56, 137] on div at bounding box center [513, 269] width 1026 height 539
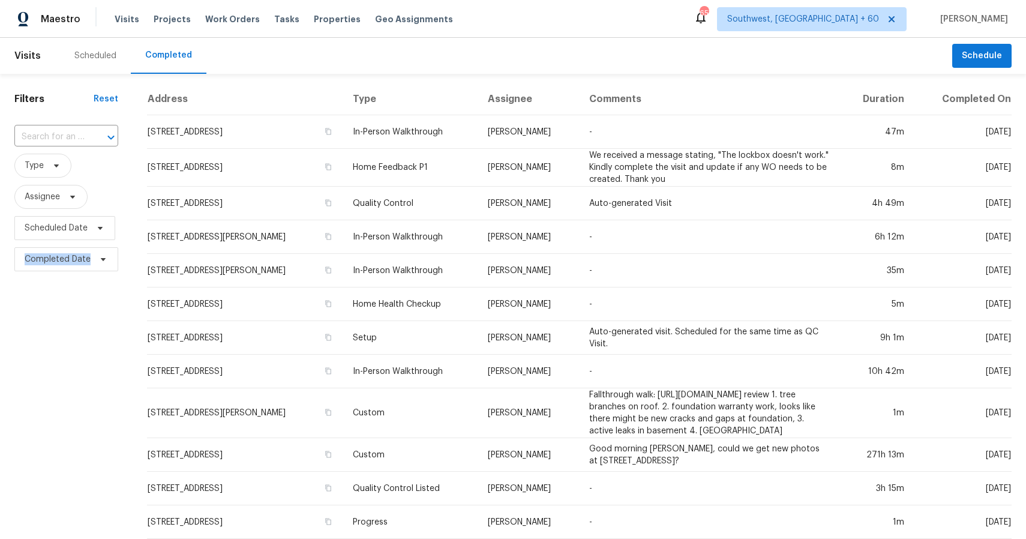
click at [56, 137] on input "text" at bounding box center [49, 137] width 70 height 19
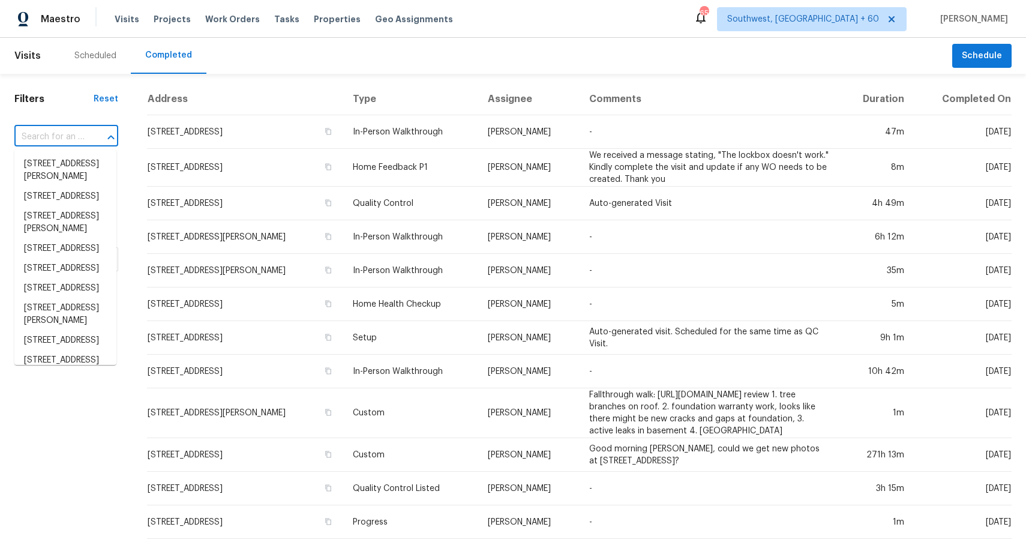
paste input "124 Dover Way, Vacaville, CA 95687"
type input "124 Dover Way, Vacaville, CA 95687"
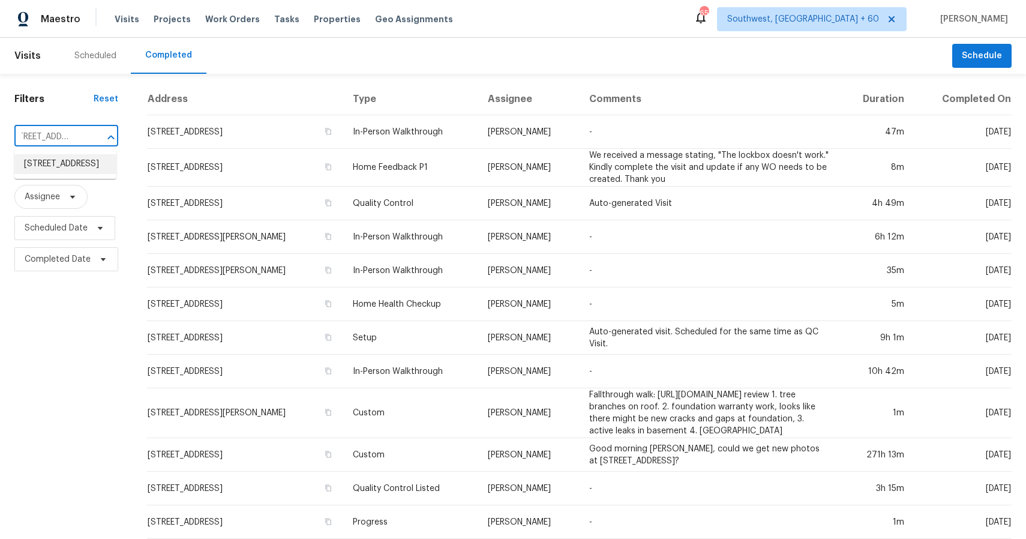
click at [54, 167] on li "124 Dover Way, Vacaville, CA 95687" at bounding box center [65, 164] width 102 height 20
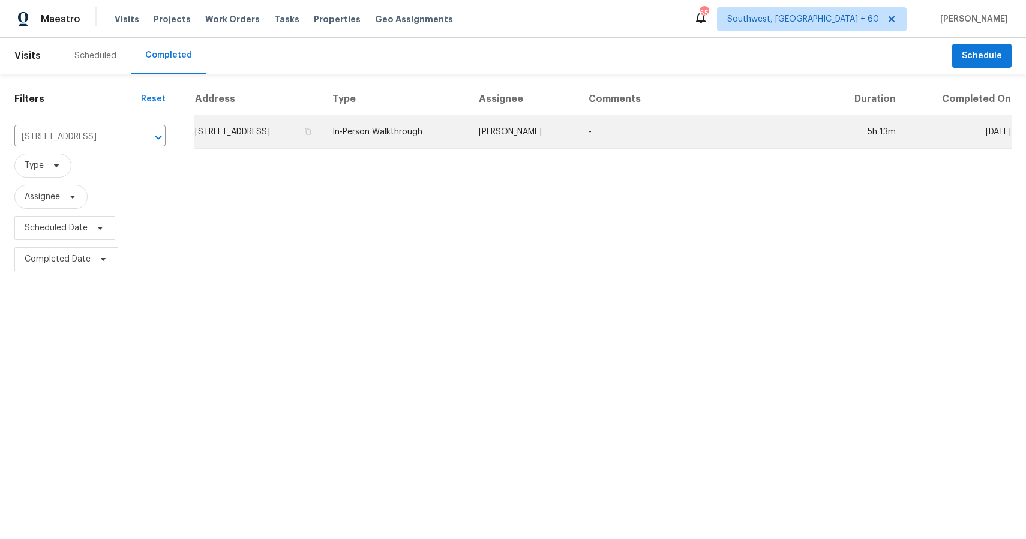
click at [534, 118] on td "Erwin Alberty" at bounding box center [524, 132] width 110 height 34
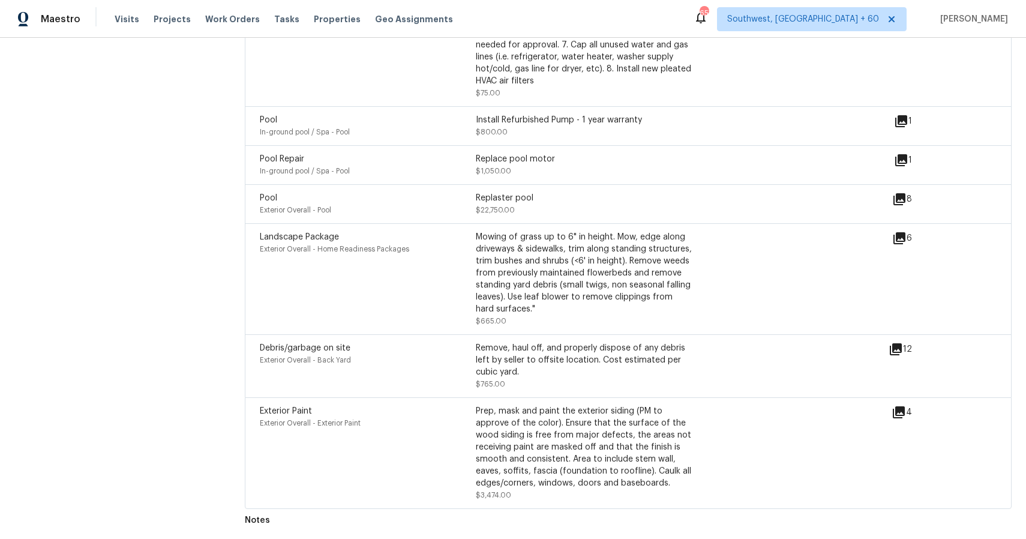
scroll to position [3027, 0]
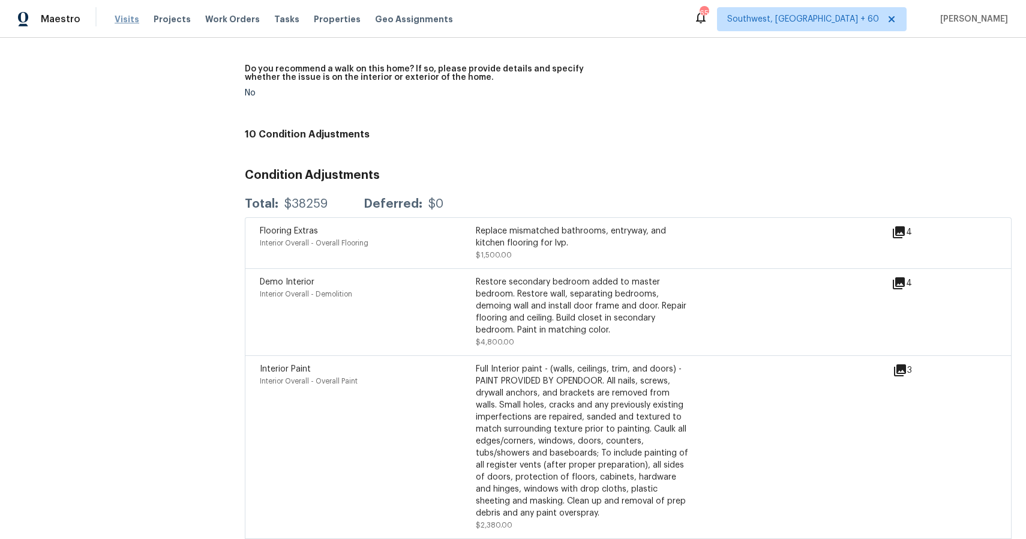
click at [116, 23] on span "Visits" at bounding box center [127, 19] width 25 height 12
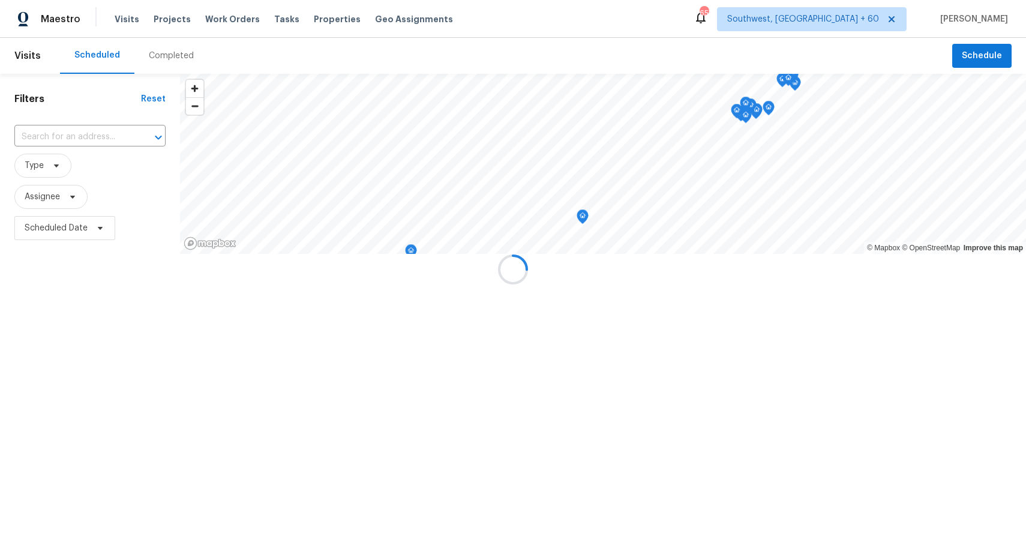
click at [184, 51] on div at bounding box center [513, 269] width 1026 height 539
click at [184, 51] on div "Completed" at bounding box center [171, 56] width 45 height 12
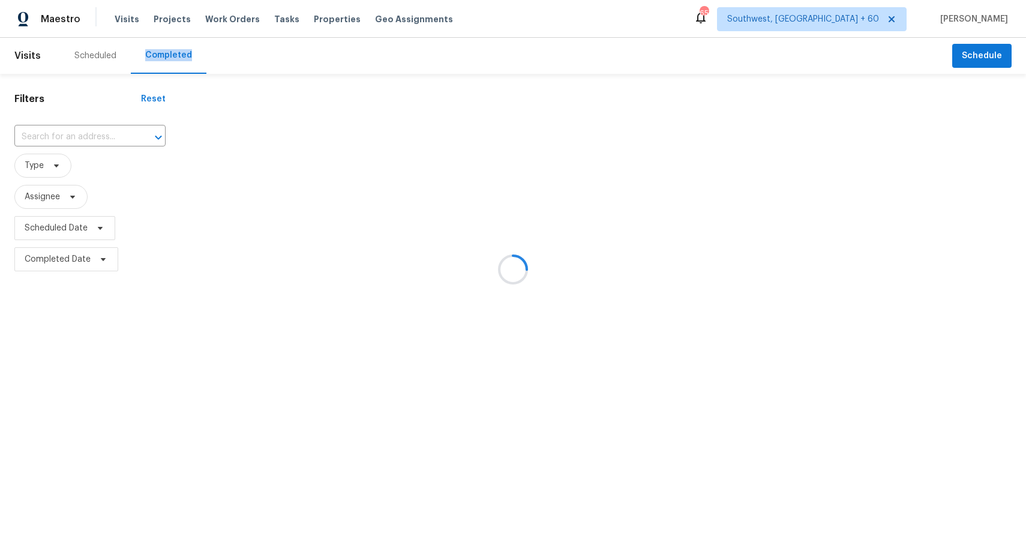
click at [184, 51] on div at bounding box center [513, 269] width 1026 height 539
click at [65, 122] on div at bounding box center [513, 269] width 1026 height 539
click at [73, 124] on div "​" at bounding box center [89, 137] width 151 height 26
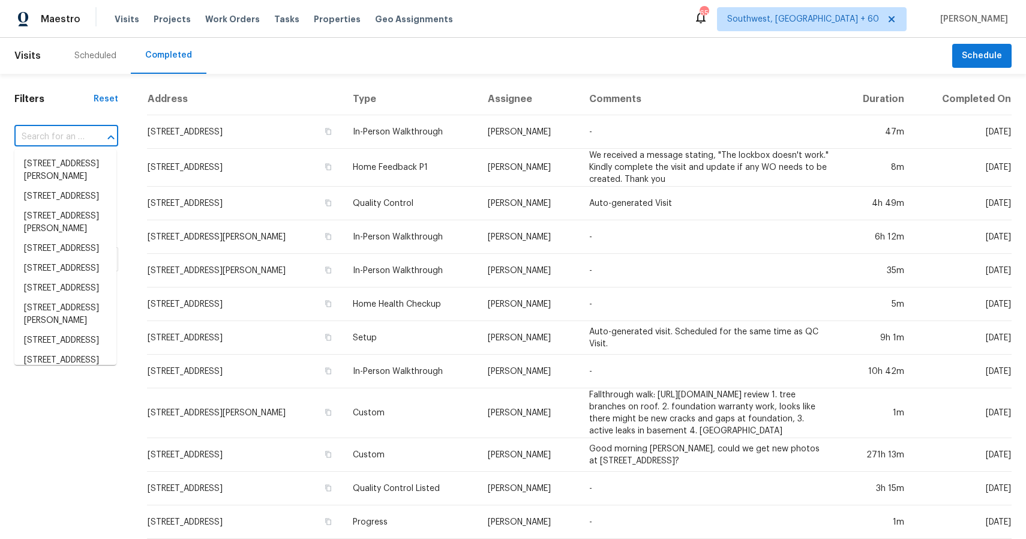
click at [73, 124] on div "​" at bounding box center [66, 137] width 104 height 26
paste input "6426 Silverfox Dr, Cincinnati, OH 45230"
type input "6426 Silverfox Dr, Cincinnati, OH 45230"
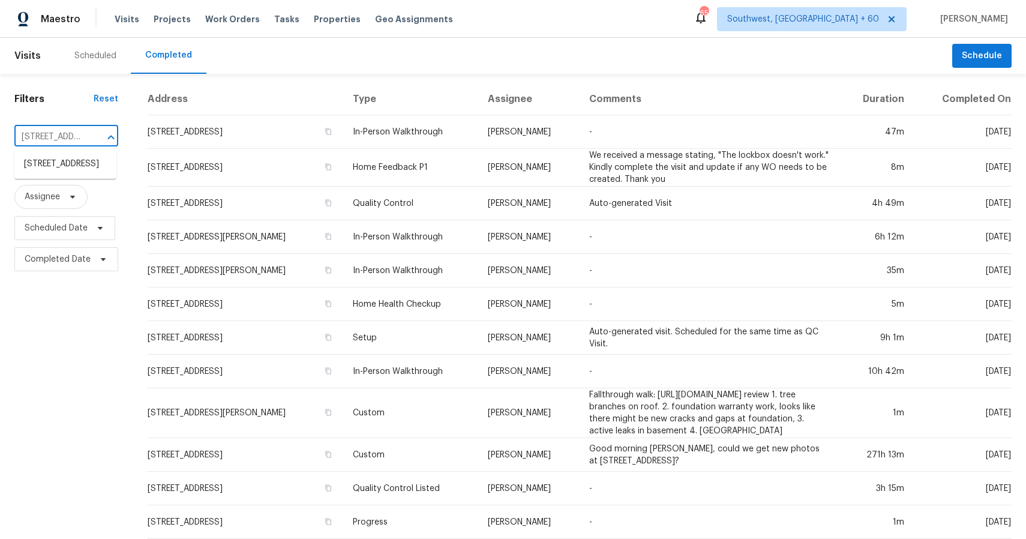
scroll to position [0, 95]
click at [96, 174] on li "6426 Silverfox Dr, Cincinnati, OH 45230" at bounding box center [65, 164] width 102 height 20
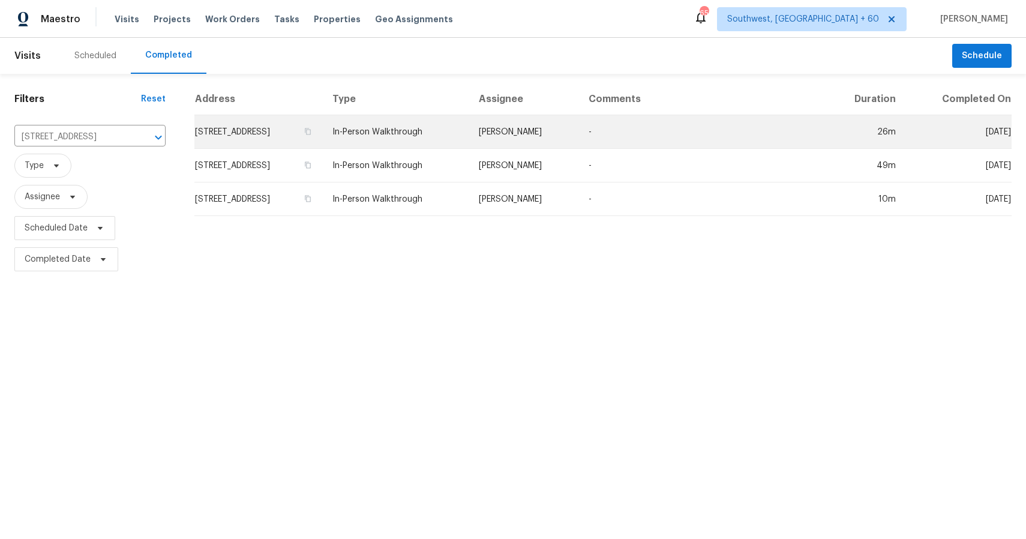
click at [441, 124] on td "In-Person Walkthrough" at bounding box center [396, 132] width 146 height 34
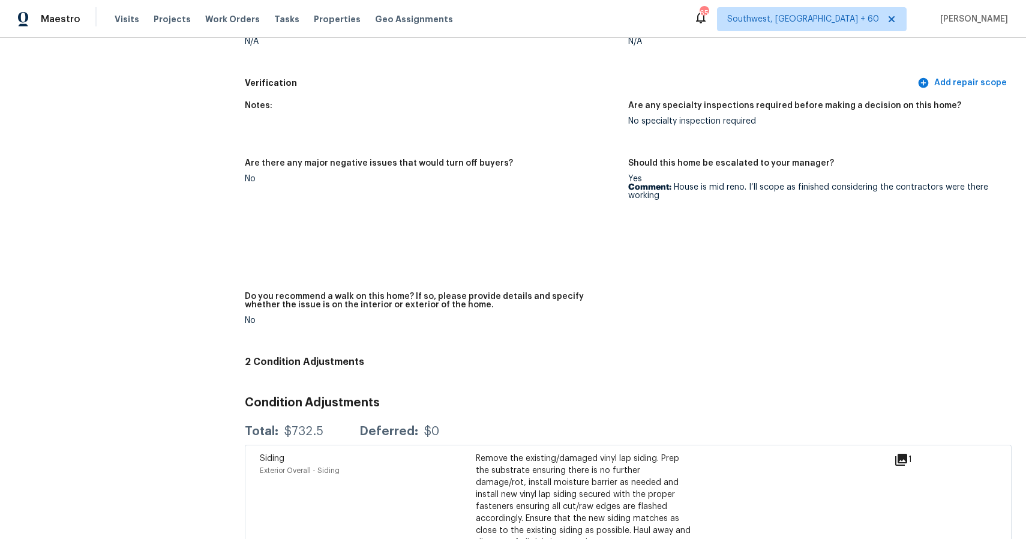
scroll to position [3039, 0]
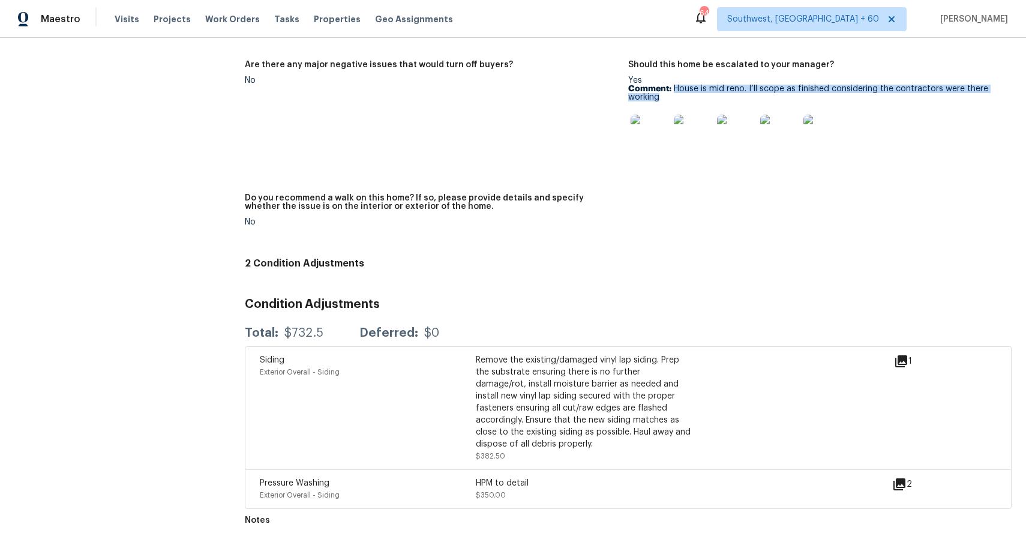
drag, startPoint x: 674, startPoint y: 89, endPoint x: 686, endPoint y: 92, distance: 12.5
click at [686, 92] on p "Comment: House is mid reno. I’ll scope as finished considering the contractors …" at bounding box center [815, 93] width 374 height 17
copy p "House is mid reno. I’ll scope as finished considering the contractors were ther…"
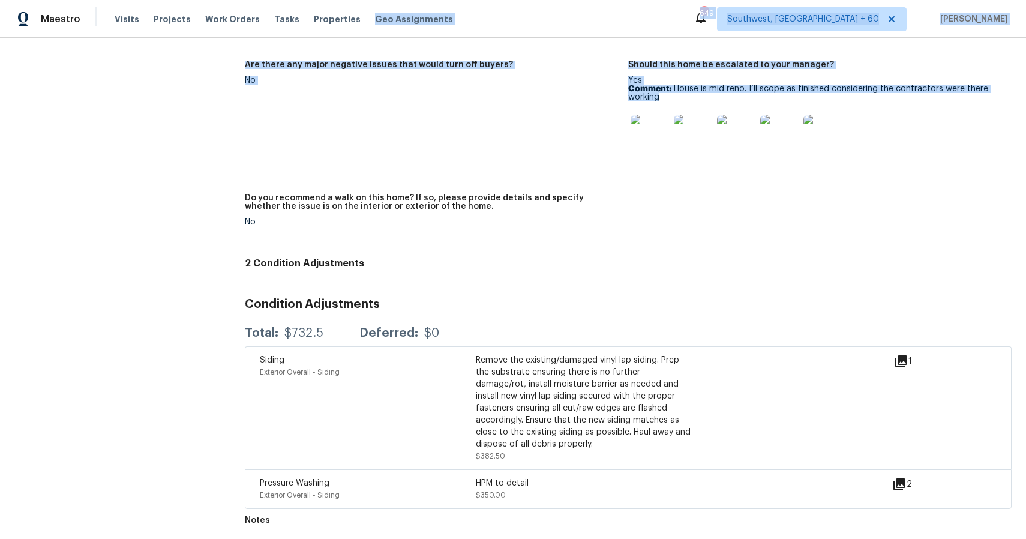
drag, startPoint x: 638, startPoint y: 50, endPoint x: 477, endPoint y: -58, distance: 193.5
click at [477, 0] on html "Maestro Visits Projects Work Orders Tasks Properties Geo Assignments 649 Southw…" at bounding box center [513, 269] width 1026 height 539
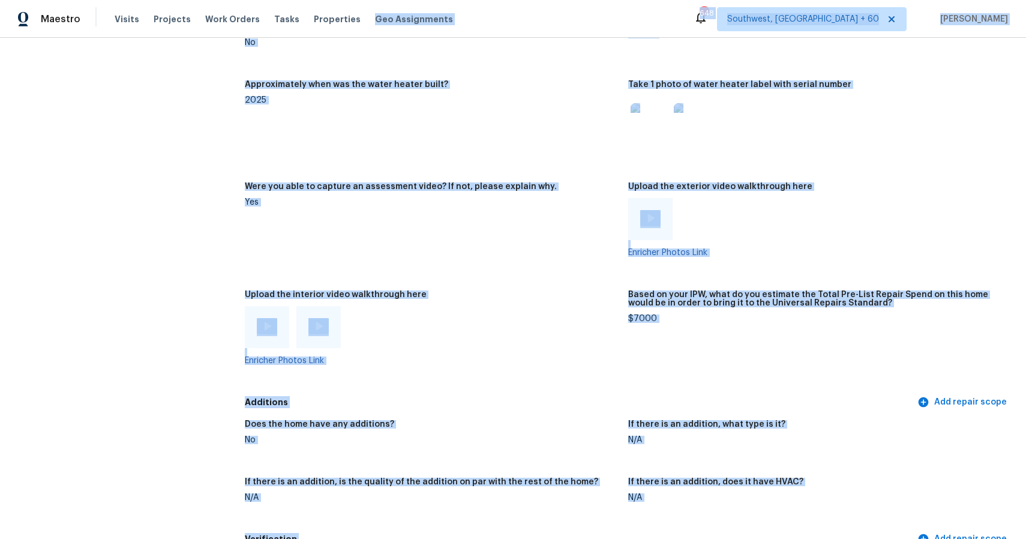
click at [510, 301] on div "Upload the interior video walkthrough here" at bounding box center [432, 298] width 374 height 16
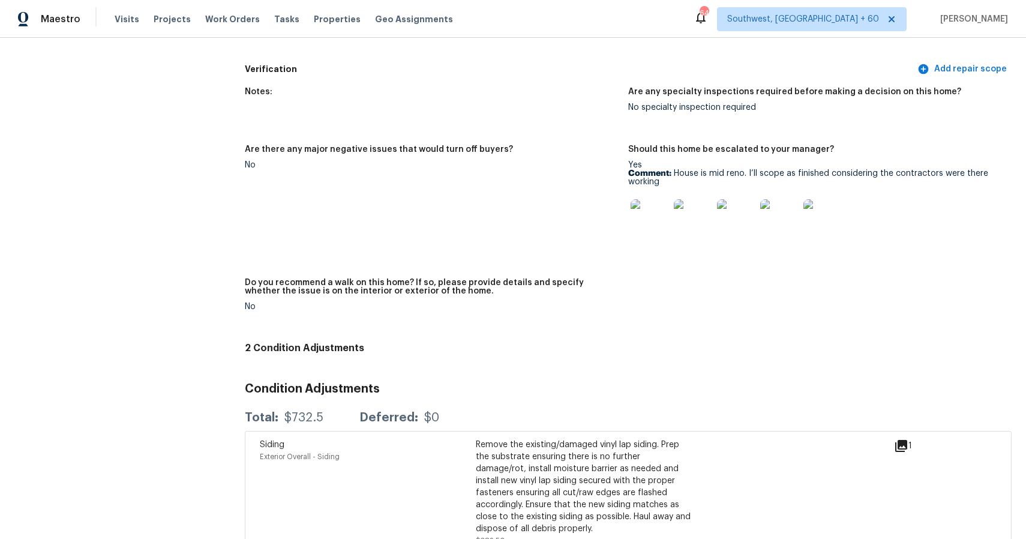
scroll to position [3029, 0]
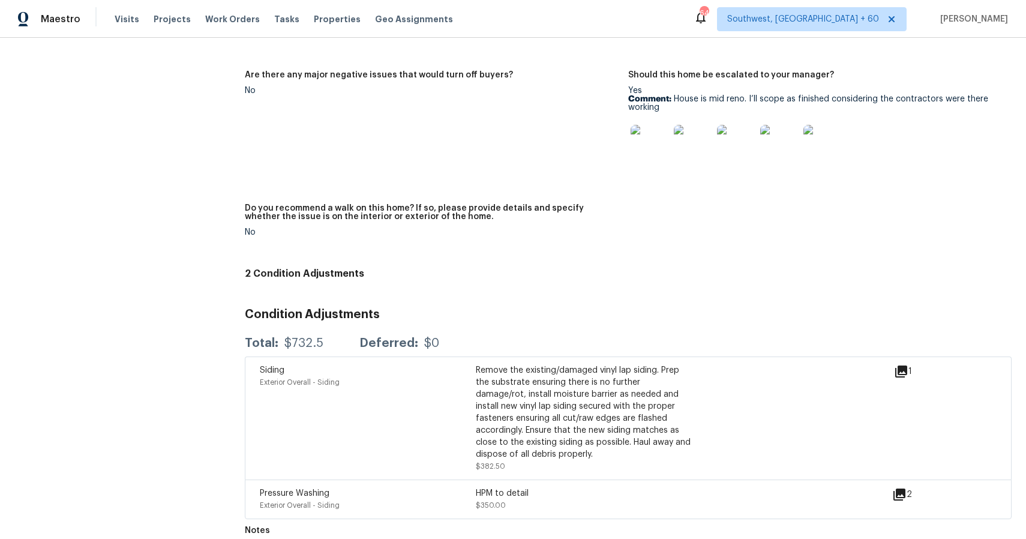
click at [641, 138] on img at bounding box center [649, 144] width 38 height 38
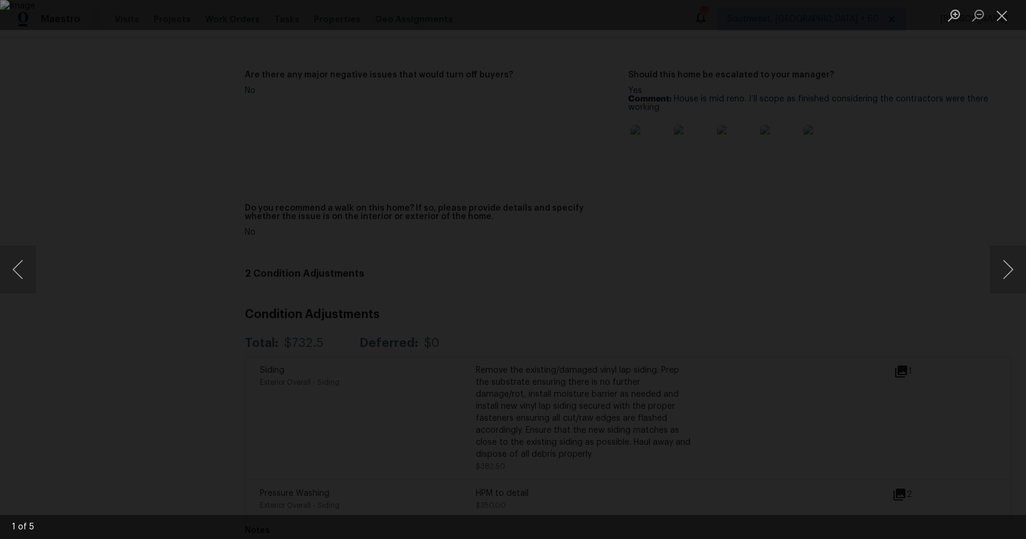
click at [938, 206] on div "Lightbox" at bounding box center [513, 269] width 1026 height 539
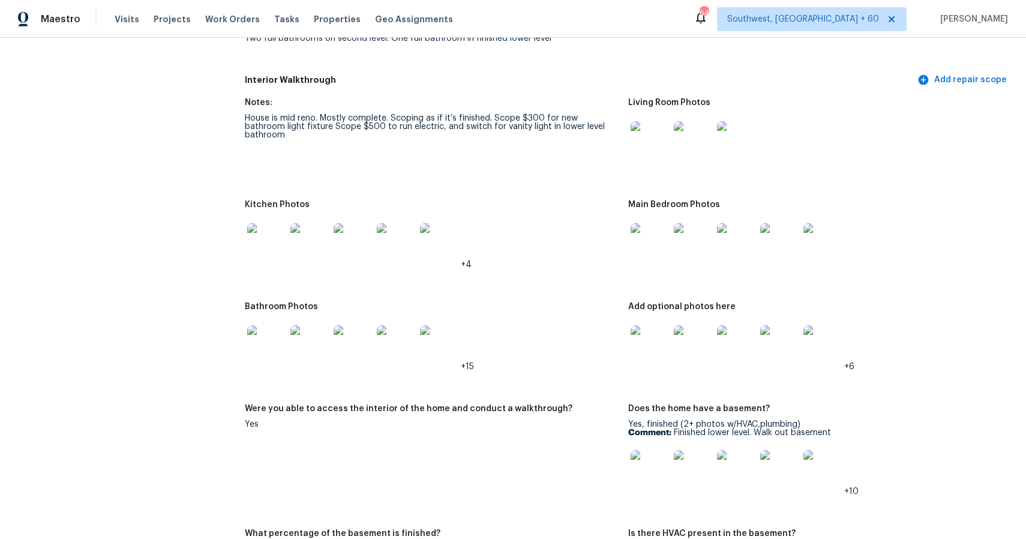
scroll to position [1588, 0]
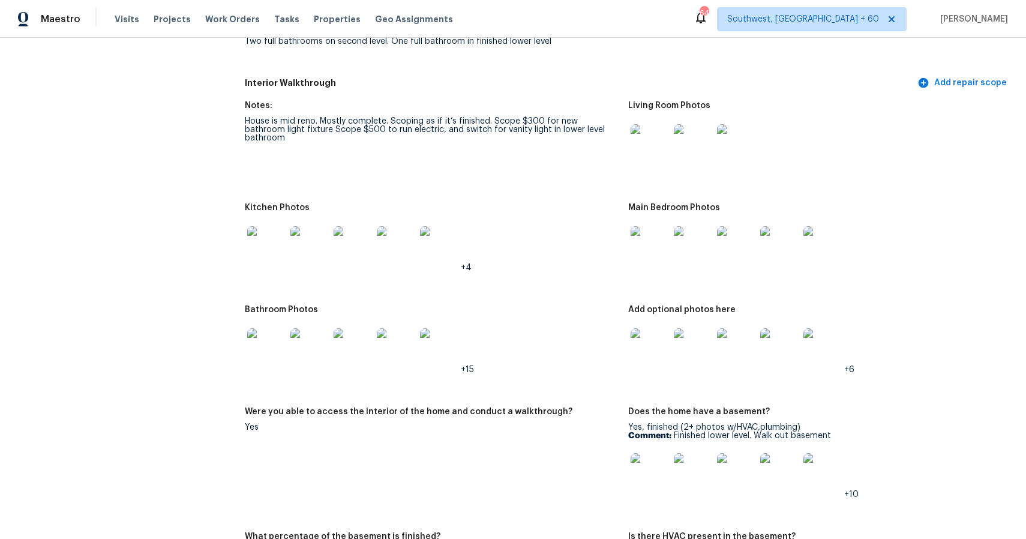
click at [702, 479] on img at bounding box center [693, 472] width 38 height 38
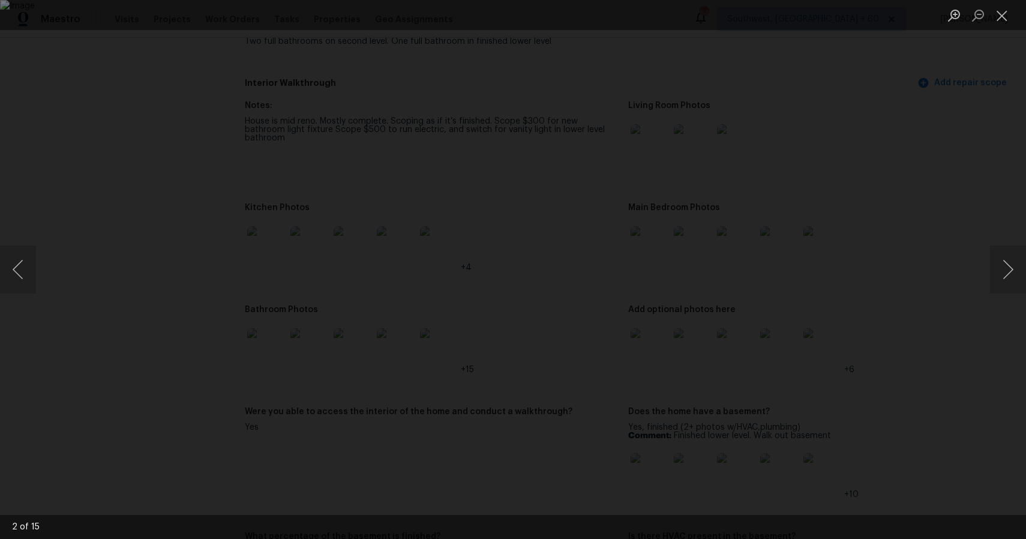
click at [941, 275] on div "Lightbox" at bounding box center [513, 269] width 1026 height 539
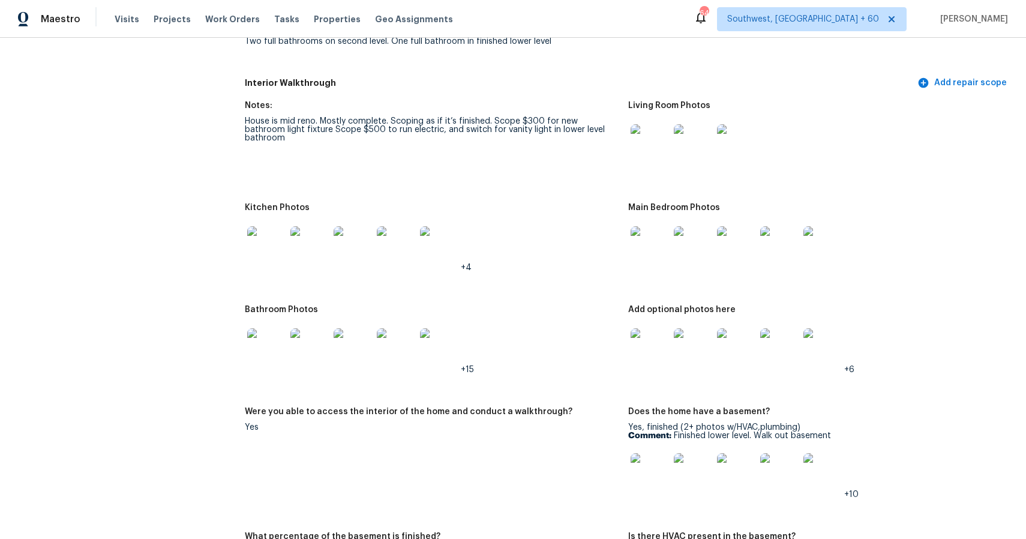
click at [804, 458] on img at bounding box center [822, 472] width 38 height 38
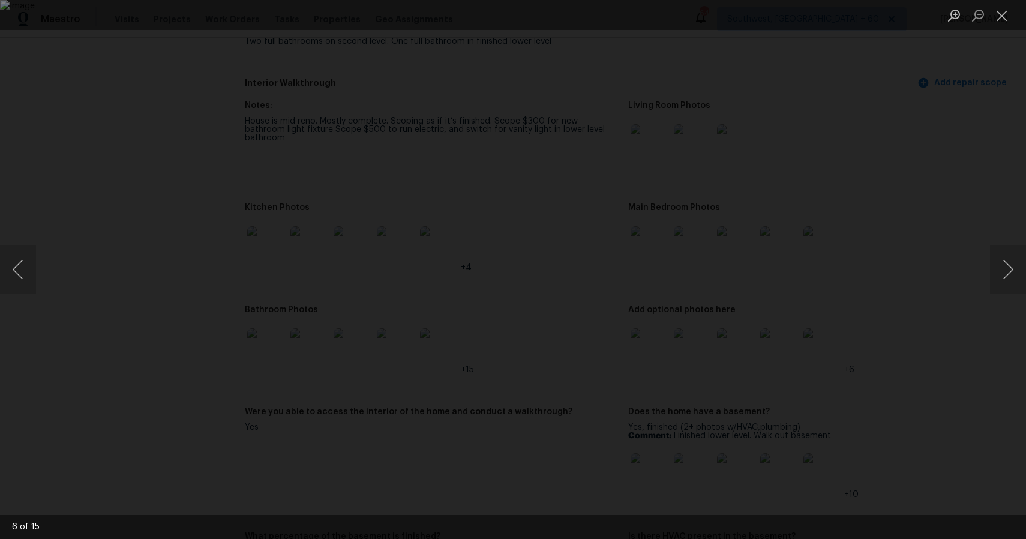
click at [953, 370] on div "Lightbox" at bounding box center [513, 269] width 1026 height 539
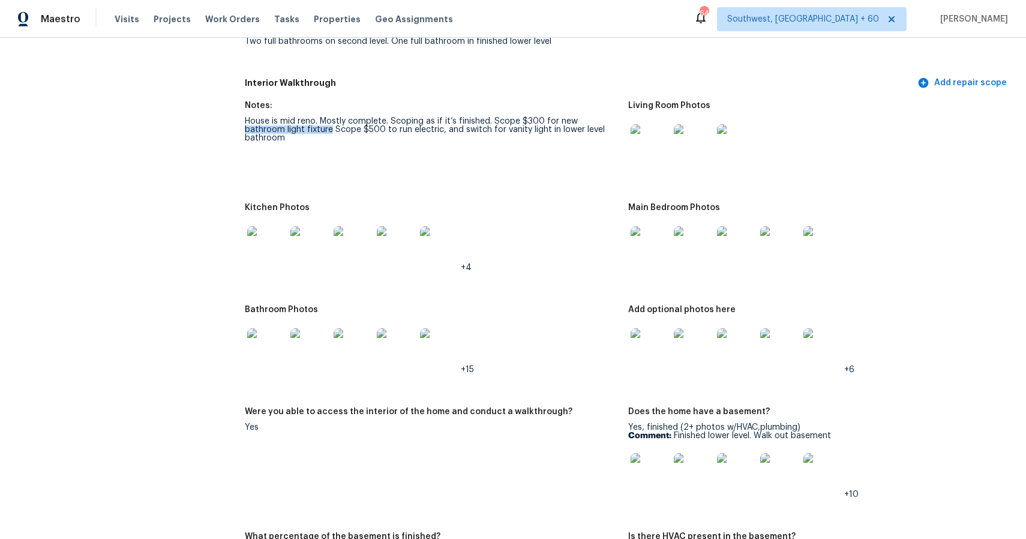
drag, startPoint x: 575, startPoint y: 119, endPoint x: 290, endPoint y: 128, distance: 285.7
click at [290, 128] on div "House is mid reno. Mostly complete. Scoping as if it’s finished. Scope $300 for…" at bounding box center [432, 129] width 374 height 25
copy div "bathroom light fixture"
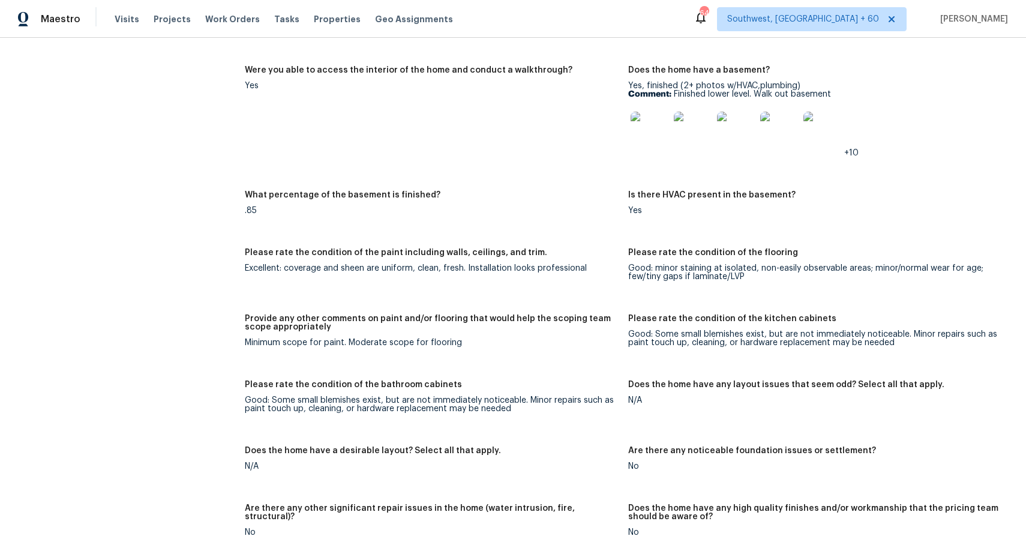
scroll to position [1473, 0]
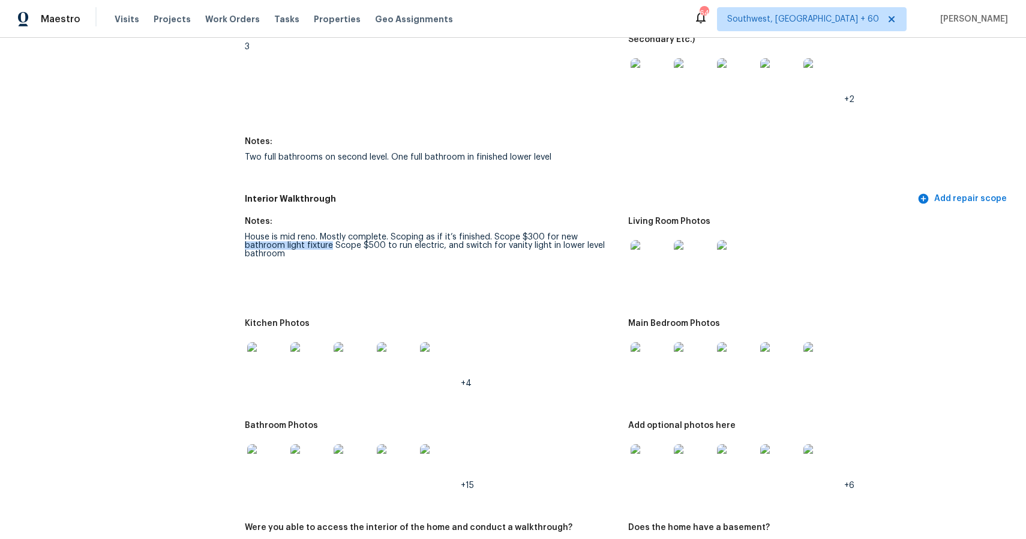
click at [263, 350] on img at bounding box center [266, 361] width 38 height 38
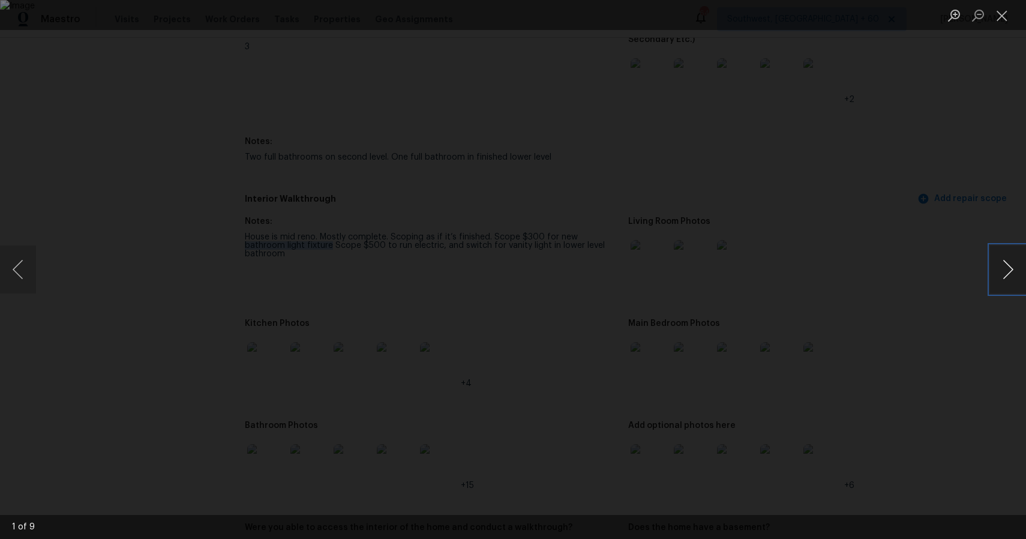
click at [1002, 259] on button "Next image" at bounding box center [1008, 269] width 36 height 48
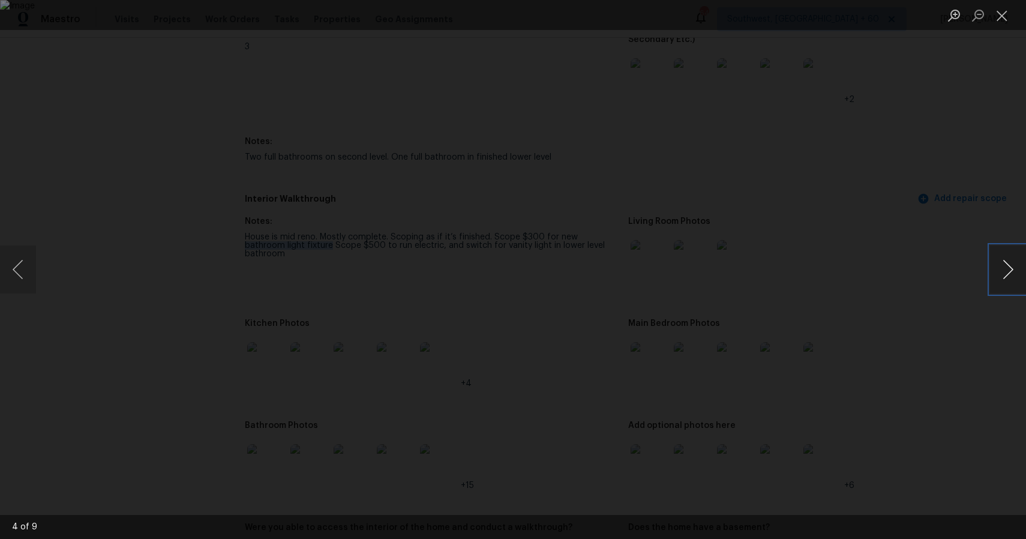
click at [1002, 259] on button "Next image" at bounding box center [1008, 269] width 36 height 48
click at [943, 242] on div "Lightbox" at bounding box center [513, 269] width 1026 height 539
click at [996, 289] on button "Next image" at bounding box center [1008, 269] width 36 height 48
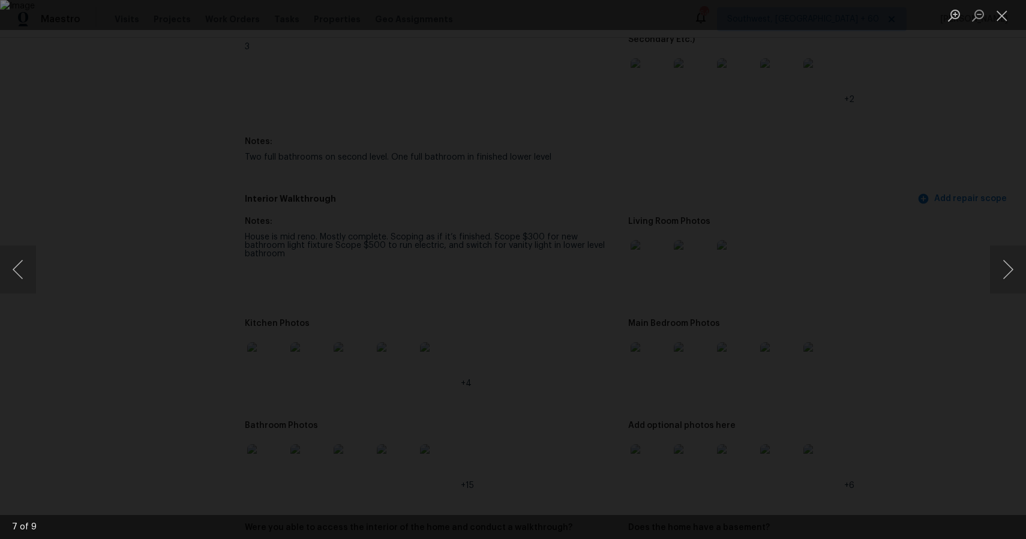
click at [932, 366] on div "Lightbox" at bounding box center [513, 269] width 1026 height 539
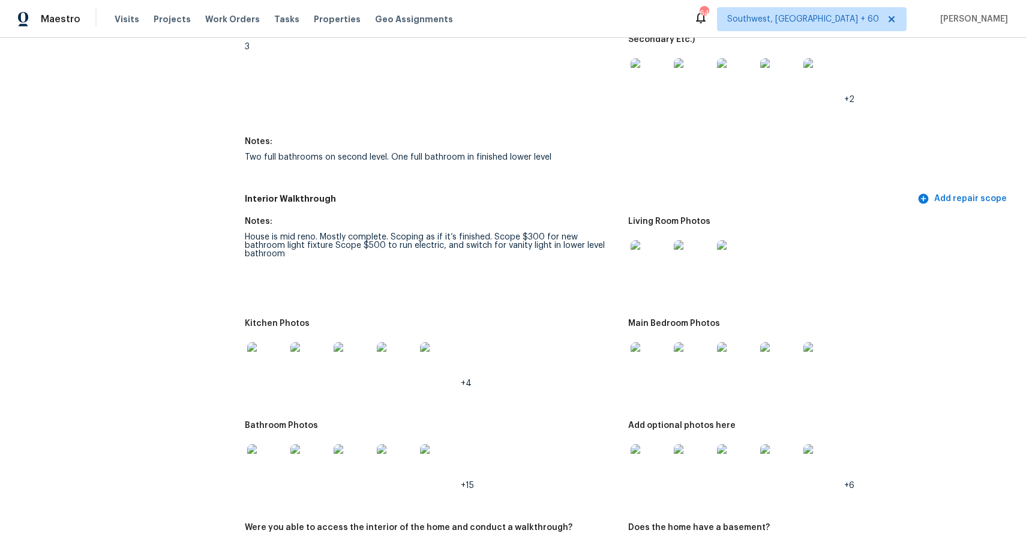
click at [268, 364] on img at bounding box center [266, 361] width 38 height 38
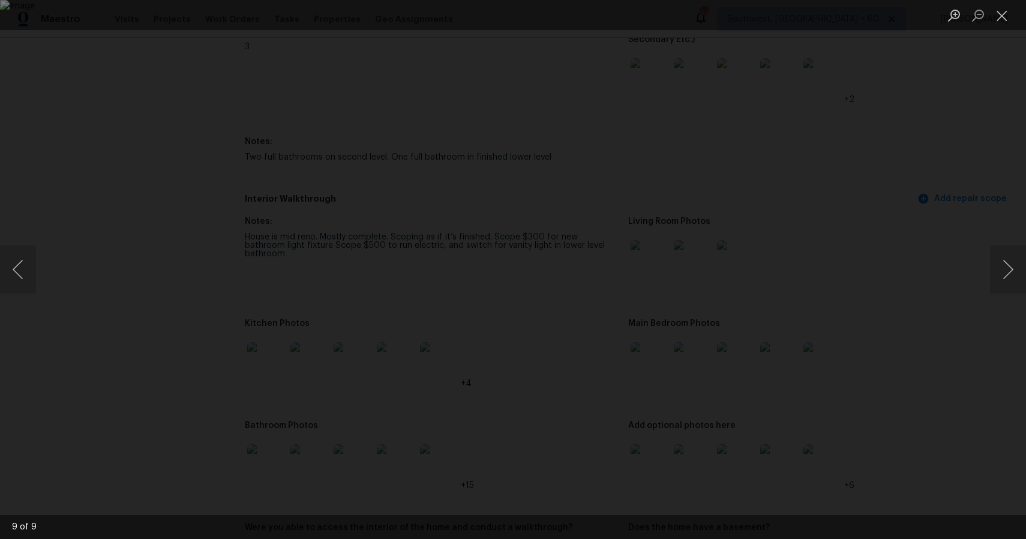
click at [955, 209] on div "Lightbox" at bounding box center [513, 269] width 1026 height 539
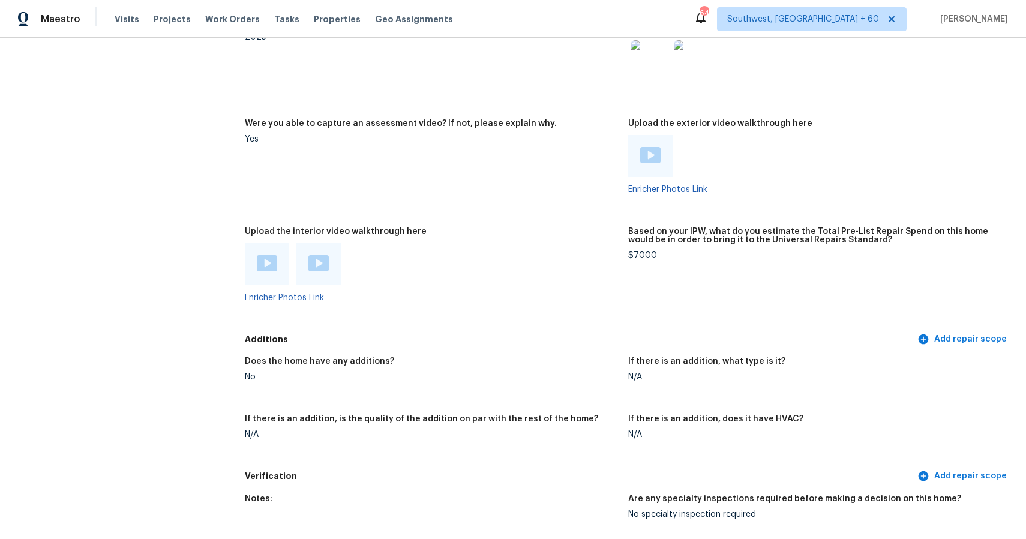
scroll to position [2563, 0]
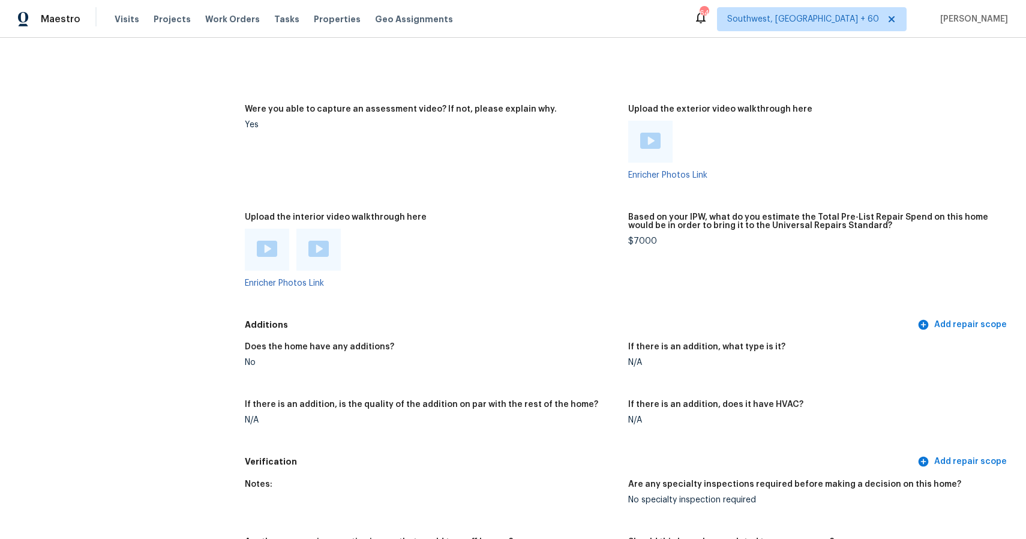
click at [383, 167] on figure "Were you able to capture an assessment video? If not, please explain why. Yes" at bounding box center [436, 152] width 383 height 94
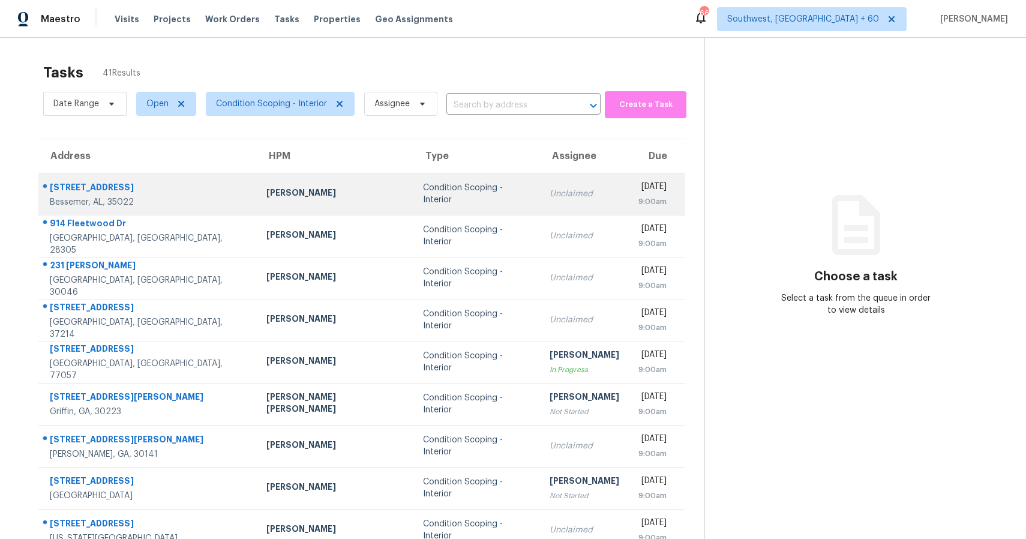
click at [439, 179] on td "Condition Scoping - Interior" at bounding box center [476, 194] width 127 height 42
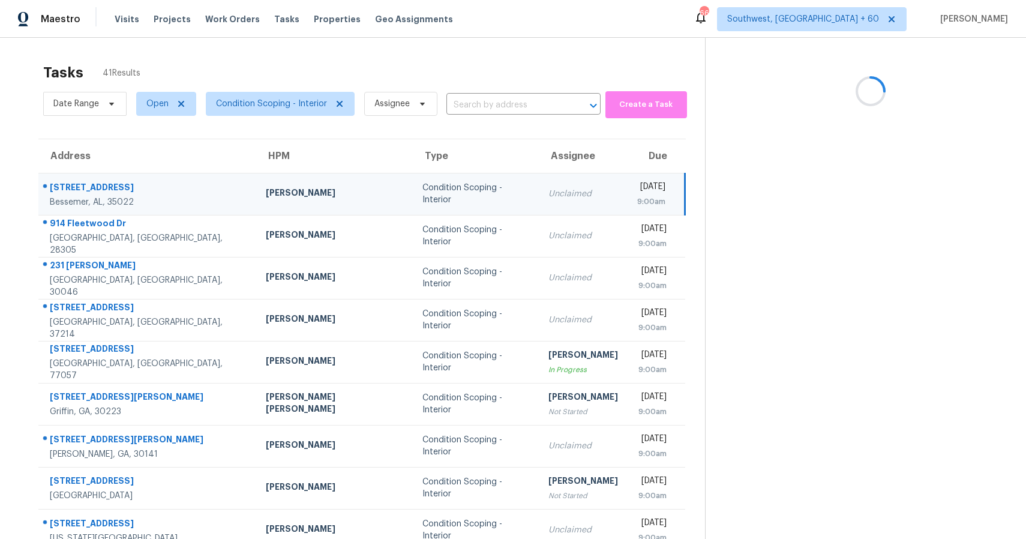
click at [446, 190] on div "Condition Scoping - Interior" at bounding box center [475, 194] width 107 height 24
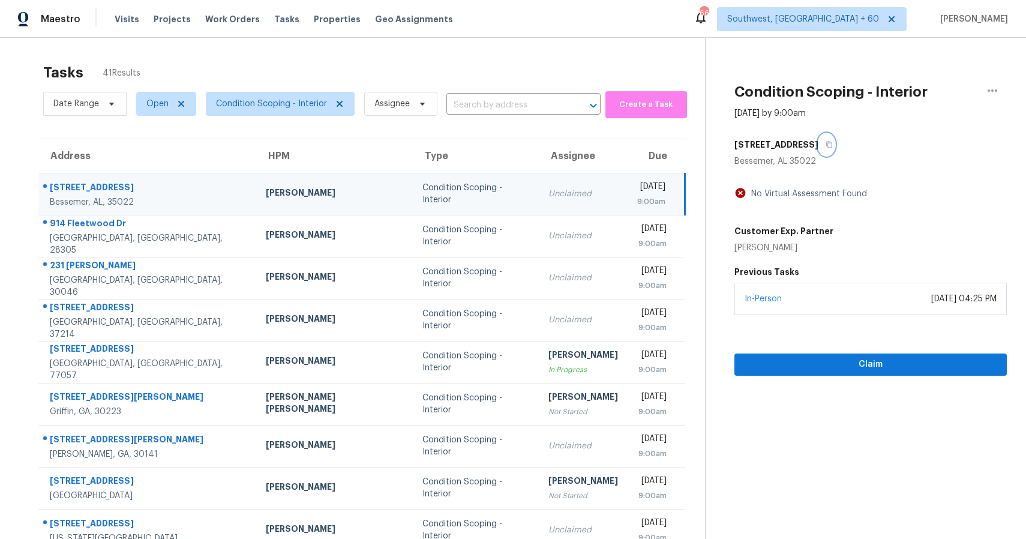
click at [818, 144] on button "button" at bounding box center [826, 145] width 16 height 22
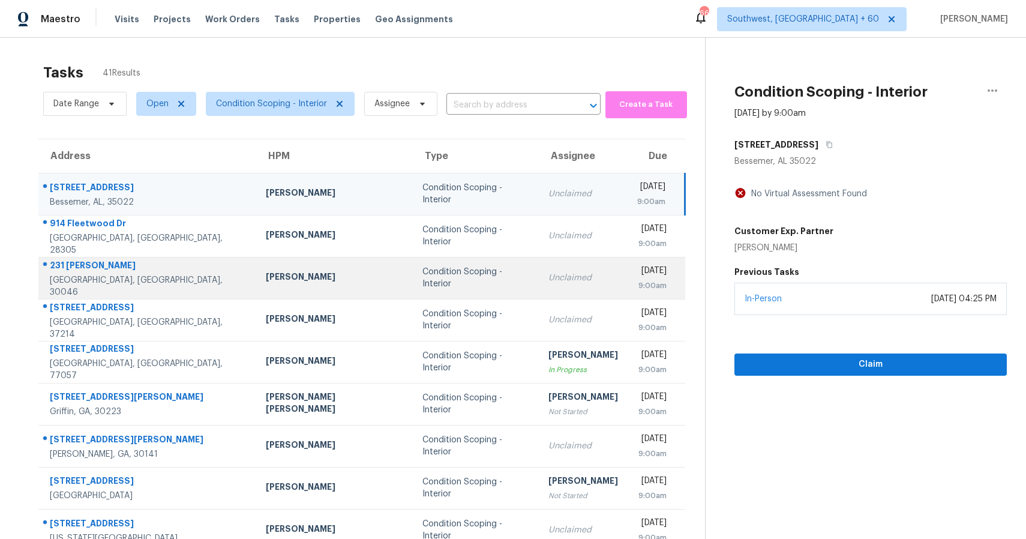
click at [413, 286] on td "Condition Scoping - Interior" at bounding box center [476, 278] width 126 height 42
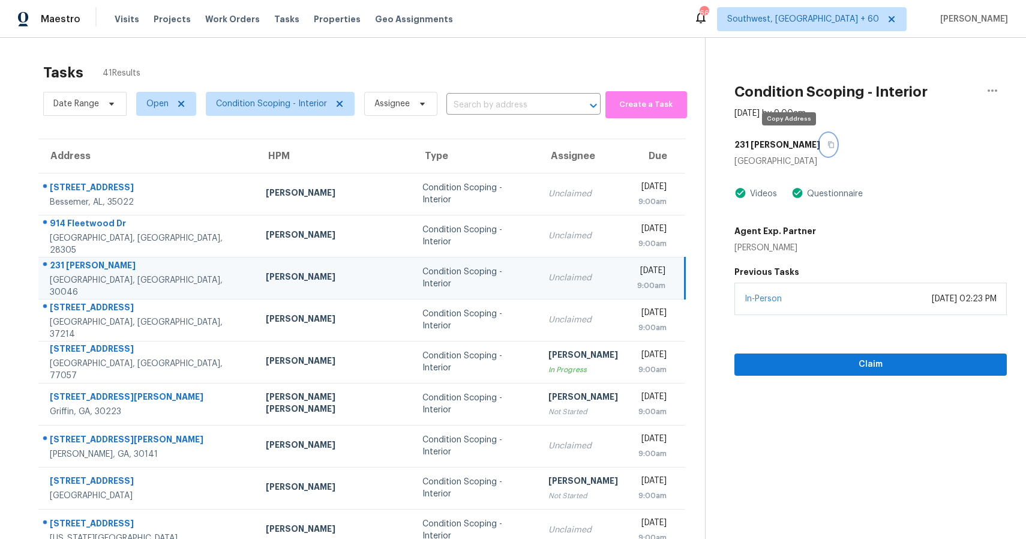
click at [827, 146] on icon "button" at bounding box center [830, 144] width 7 height 7
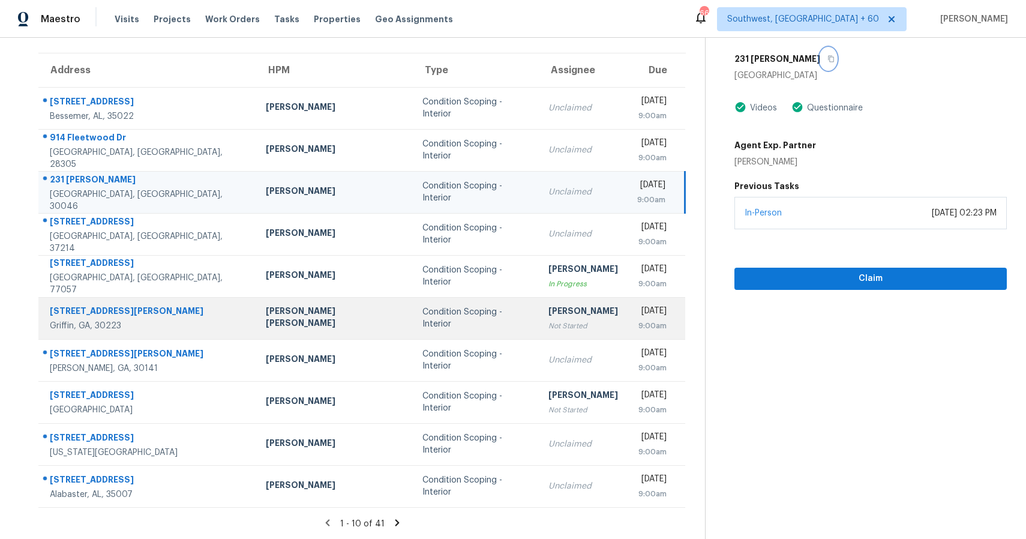
scroll to position [86, 0]
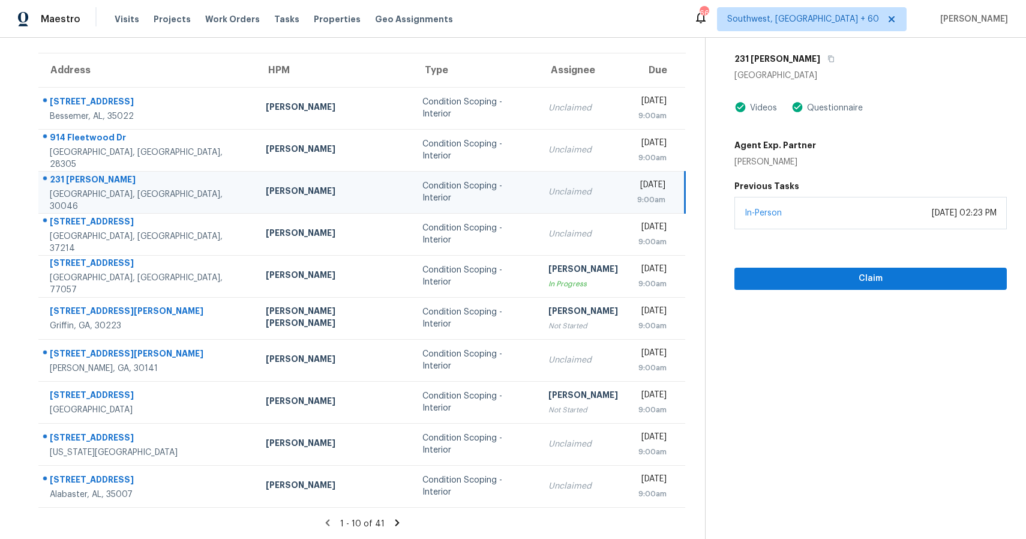
click at [392, 521] on icon at bounding box center [397, 522] width 11 height 11
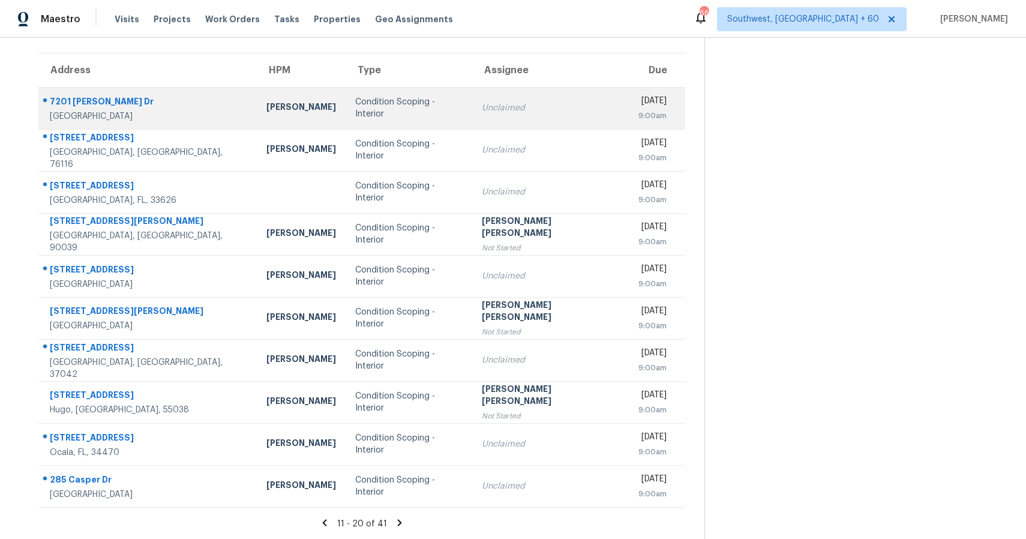
click at [464, 107] on td "Condition Scoping - Interior" at bounding box center [409, 108] width 127 height 42
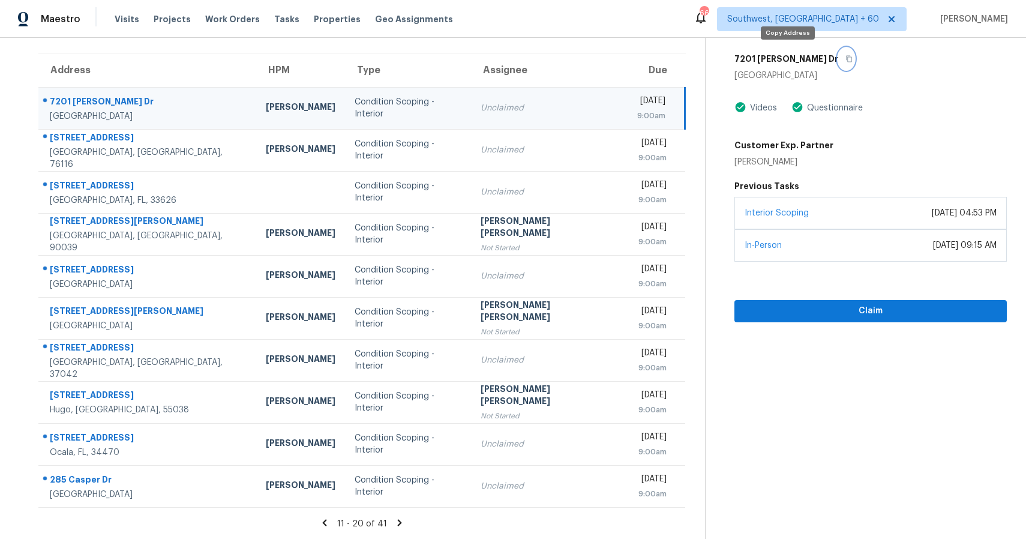
click at [846, 61] on icon "button" at bounding box center [849, 59] width 6 height 7
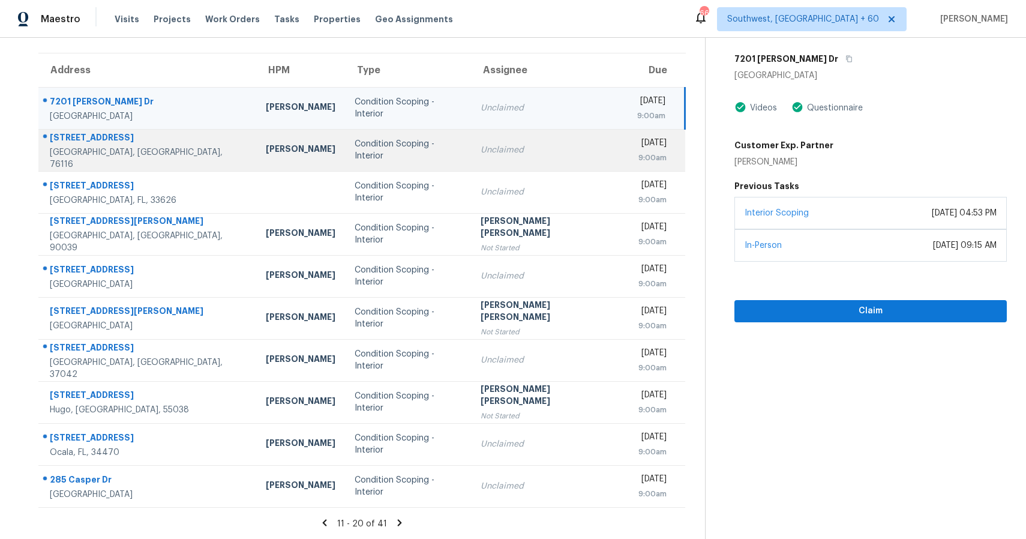
click at [493, 157] on td "Unclaimed" at bounding box center [549, 150] width 157 height 42
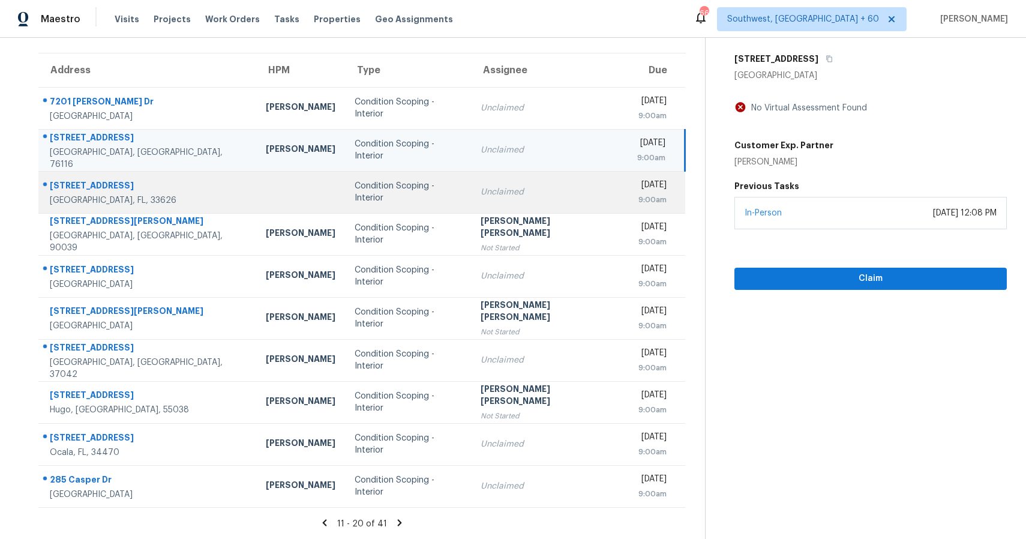
click at [473, 181] on td "Unclaimed" at bounding box center [549, 192] width 157 height 42
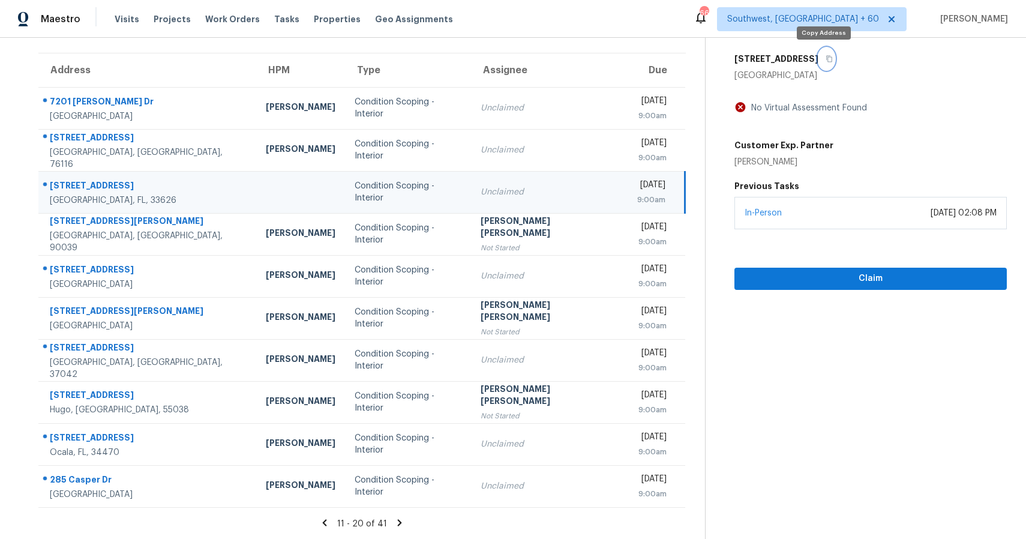
click at [825, 62] on icon "button" at bounding box center [828, 58] width 7 height 7
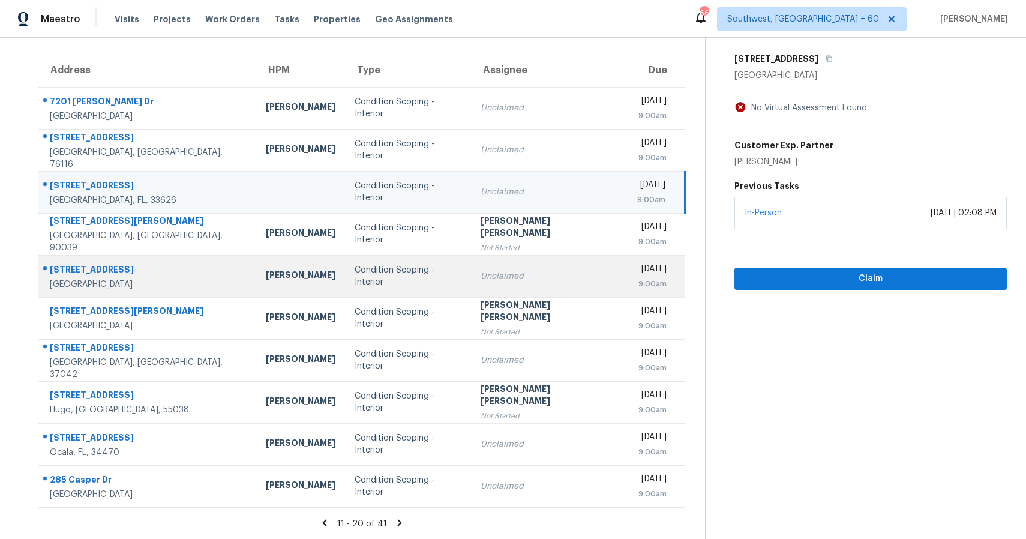
click at [416, 292] on td "Condition Scoping - Interior" at bounding box center [408, 276] width 127 height 42
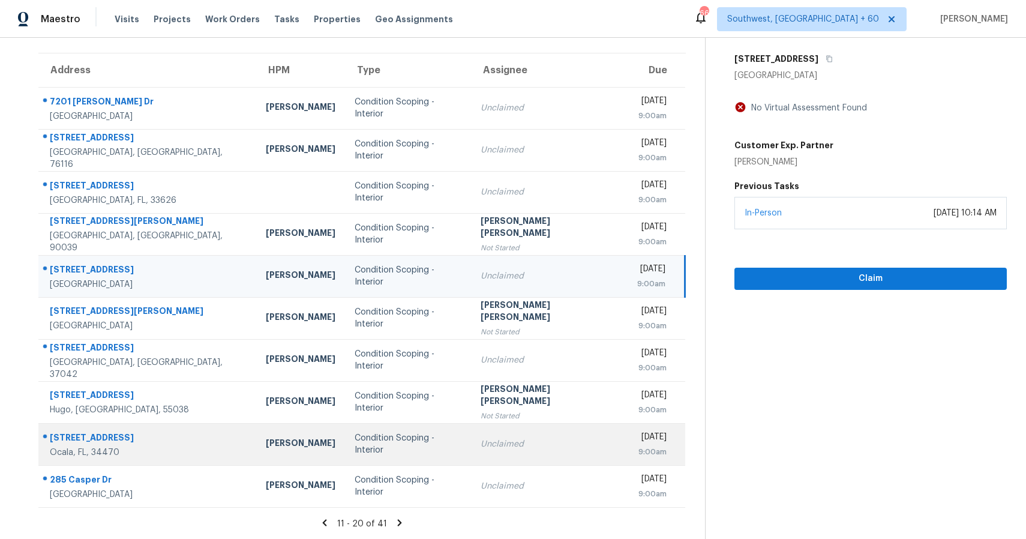
click at [502, 445] on div "Unclaimed" at bounding box center [548, 444] width 137 height 12
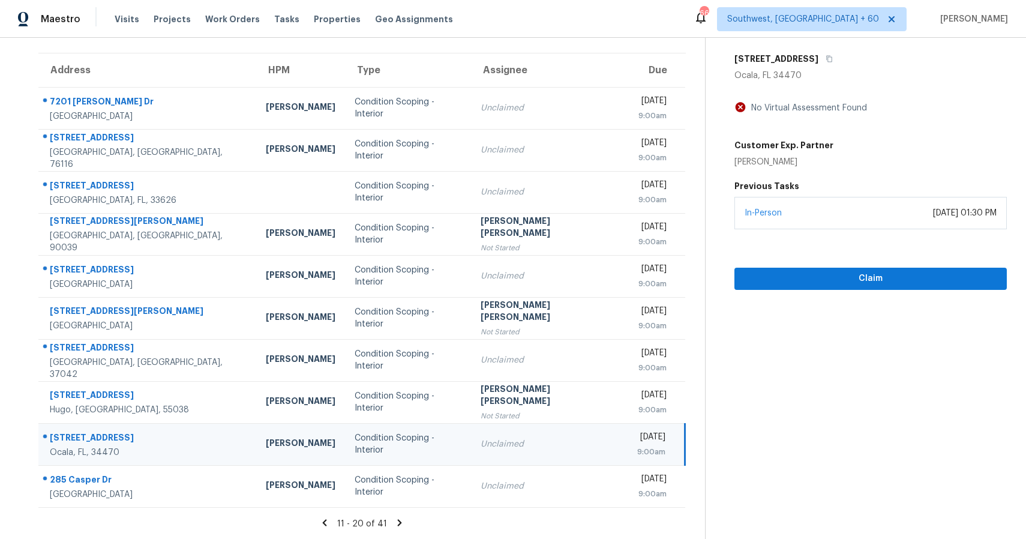
click at [784, 65] on div "[STREET_ADDRESS]" at bounding box center [870, 59] width 272 height 22
click at [826, 56] on icon "button" at bounding box center [829, 59] width 6 height 7
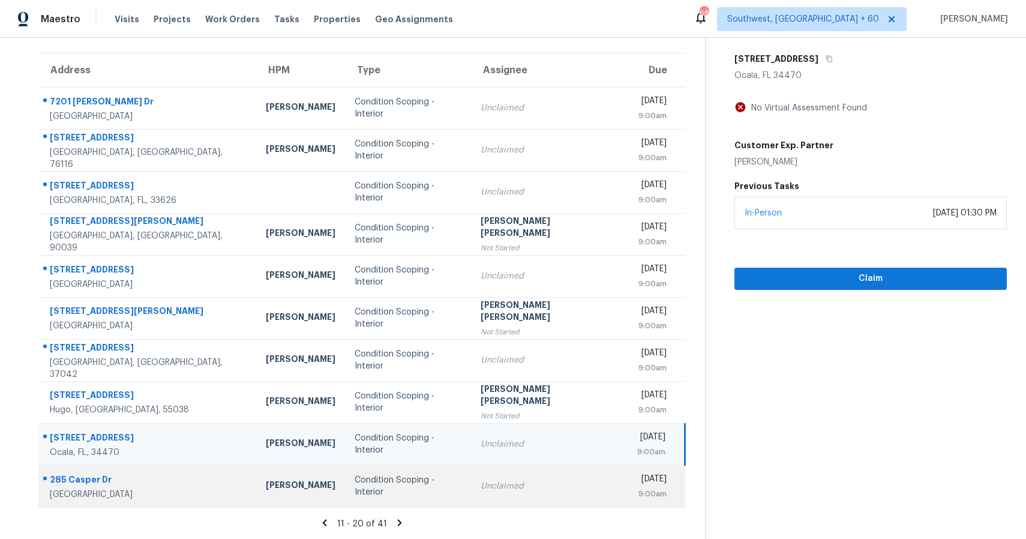
click at [413, 473] on td "Condition Scoping - Interior" at bounding box center [408, 486] width 127 height 42
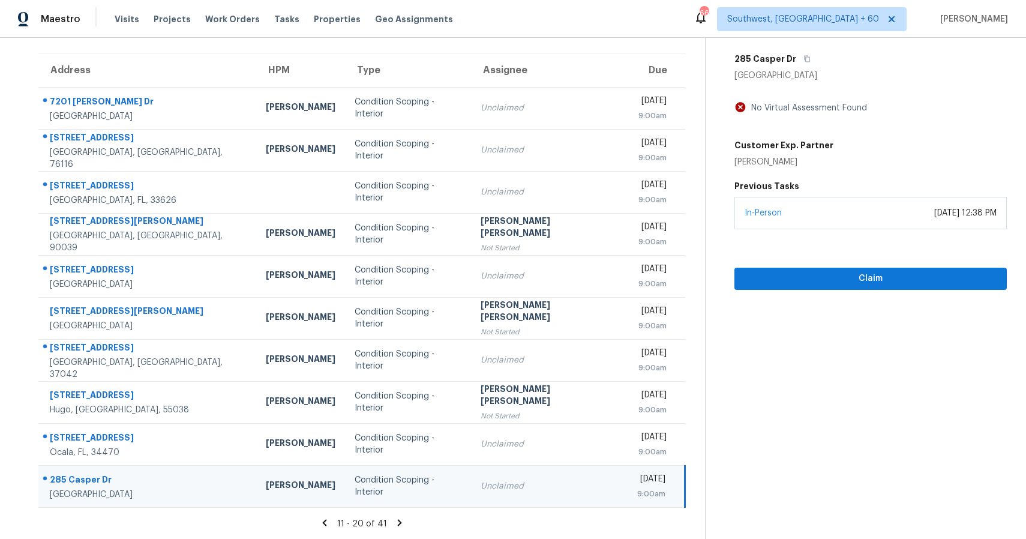
click at [806, 68] on div "285 Casper Dr" at bounding box center [870, 59] width 272 height 22
click at [796, 58] on button "button" at bounding box center [804, 59] width 16 height 22
click at [398, 523] on icon at bounding box center [400, 522] width 4 height 7
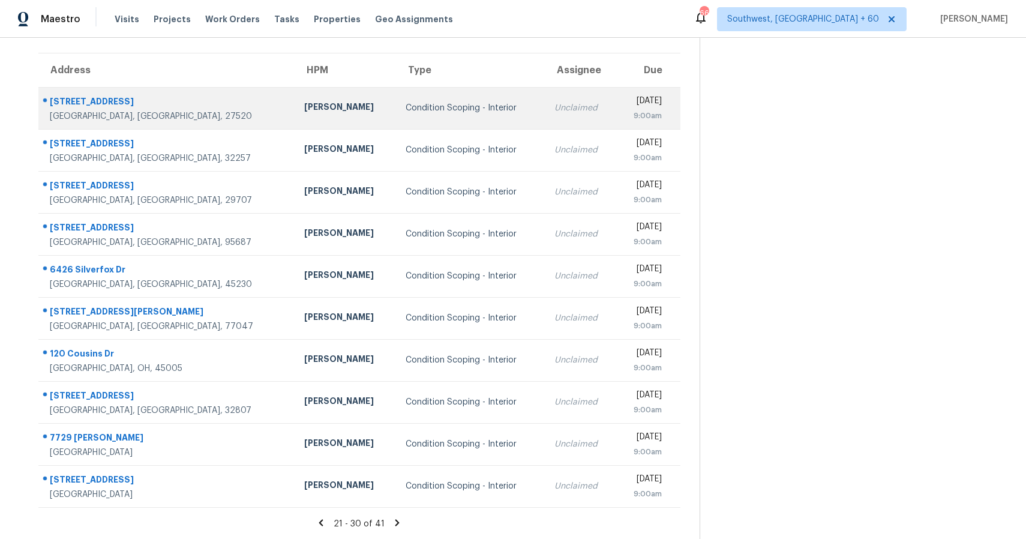
click at [545, 116] on td "Unclaimed" at bounding box center [580, 108] width 71 height 42
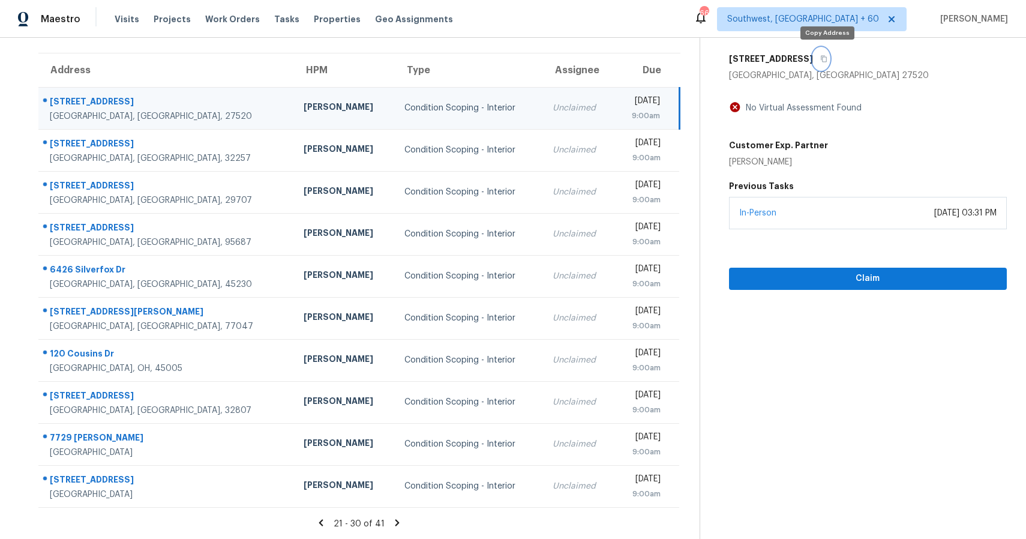
click at [819, 56] on button "button" at bounding box center [821, 59] width 16 height 22
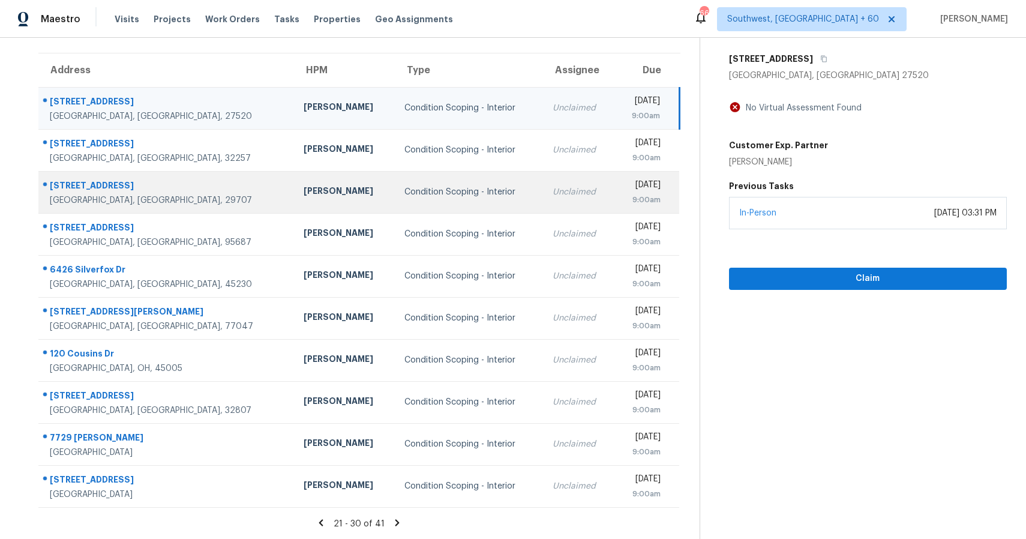
click at [543, 171] on td "Unclaimed" at bounding box center [578, 192] width 71 height 42
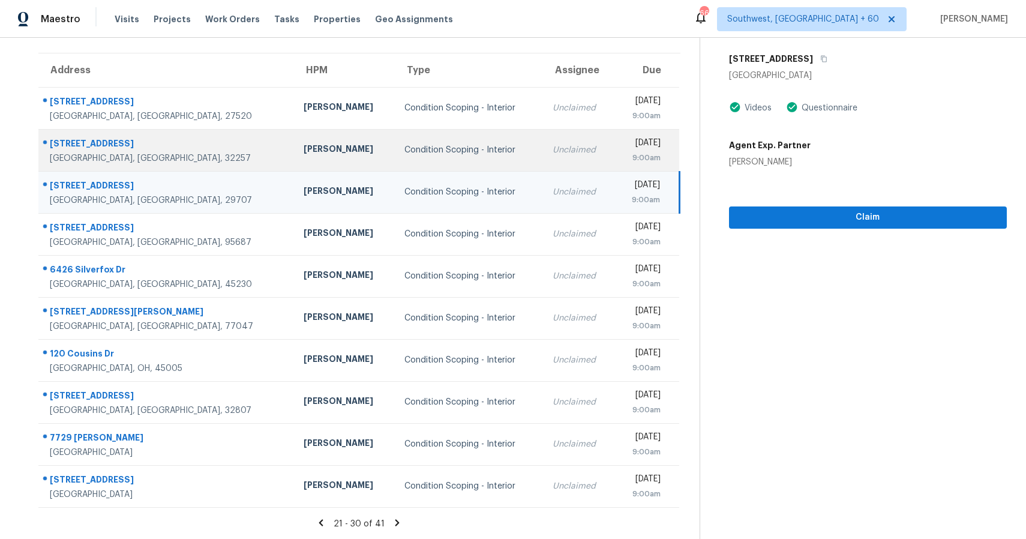
click at [543, 160] on td "Unclaimed" at bounding box center [578, 150] width 71 height 42
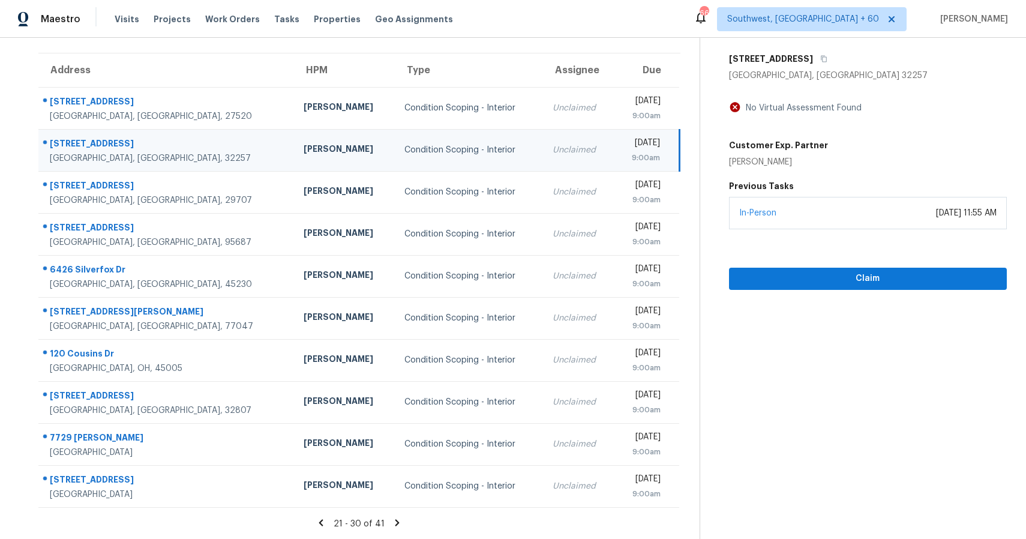
click at [813, 53] on h5 "[STREET_ADDRESS]" at bounding box center [771, 59] width 84 height 12
click at [829, 56] on button "button" at bounding box center [821, 59] width 16 height 22
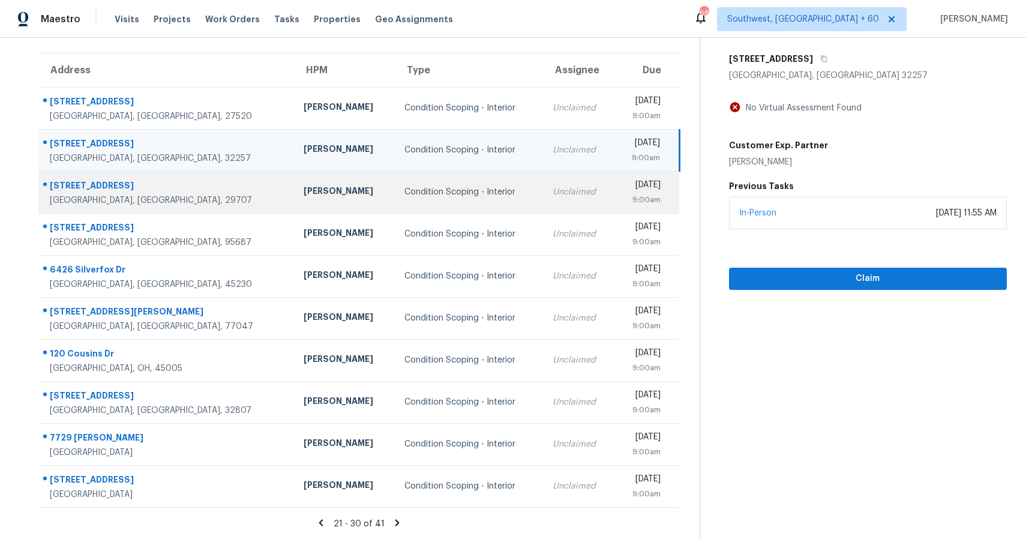
click at [404, 188] on div "Condition Scoping - Interior" at bounding box center [468, 192] width 129 height 12
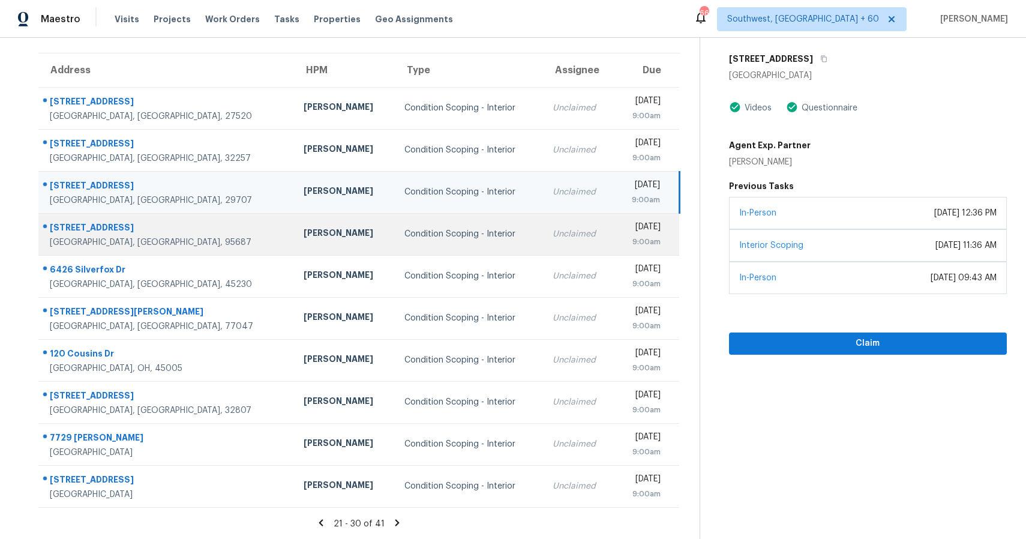
click at [552, 236] on div "Unclaimed" at bounding box center [578, 234] width 52 height 12
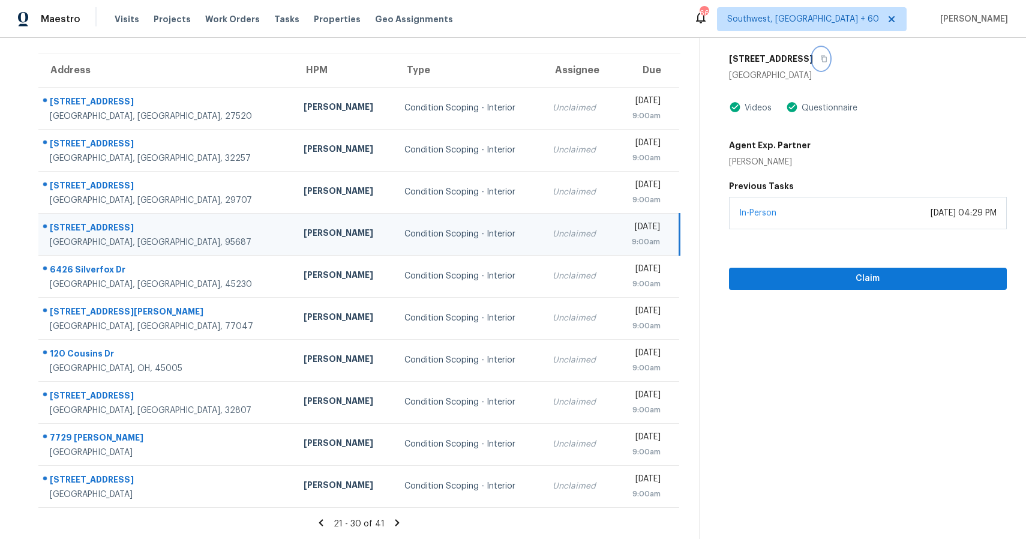
click at [813, 62] on button "button" at bounding box center [821, 59] width 16 height 22
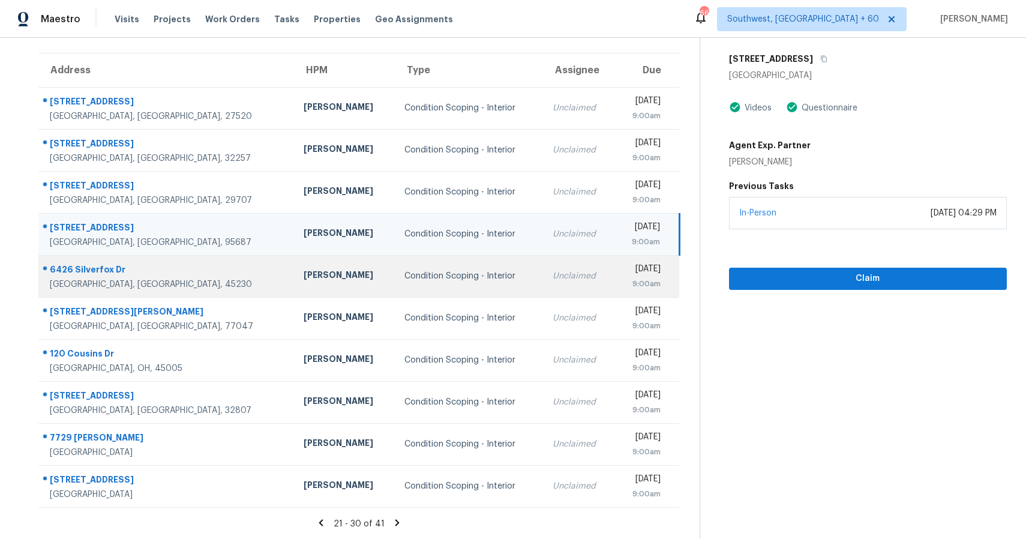
click at [543, 270] on td "Unclaimed" at bounding box center [578, 276] width 71 height 42
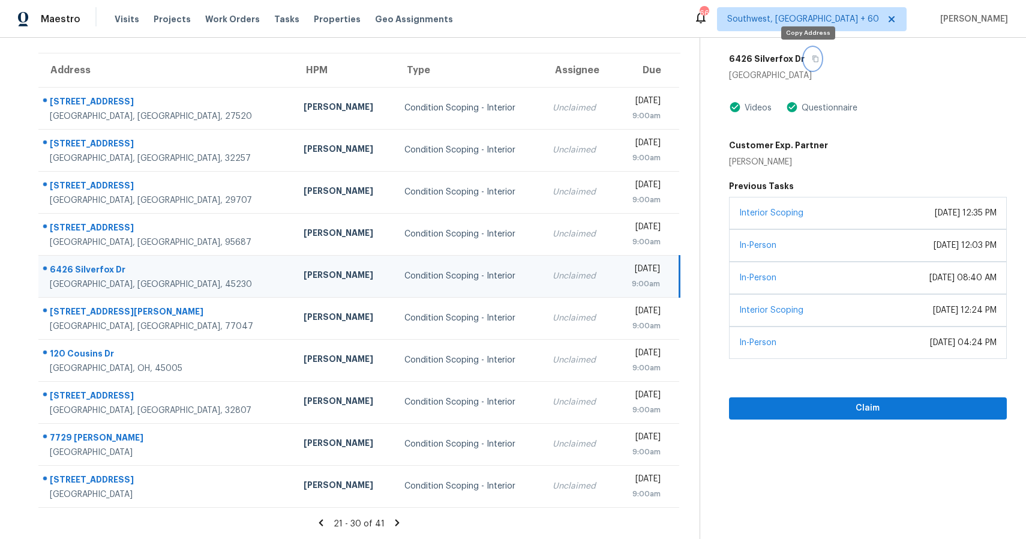
click at [813, 57] on button "button" at bounding box center [812, 59] width 16 height 22
click at [896, 404] on span "Claim" at bounding box center [867, 408] width 259 height 15
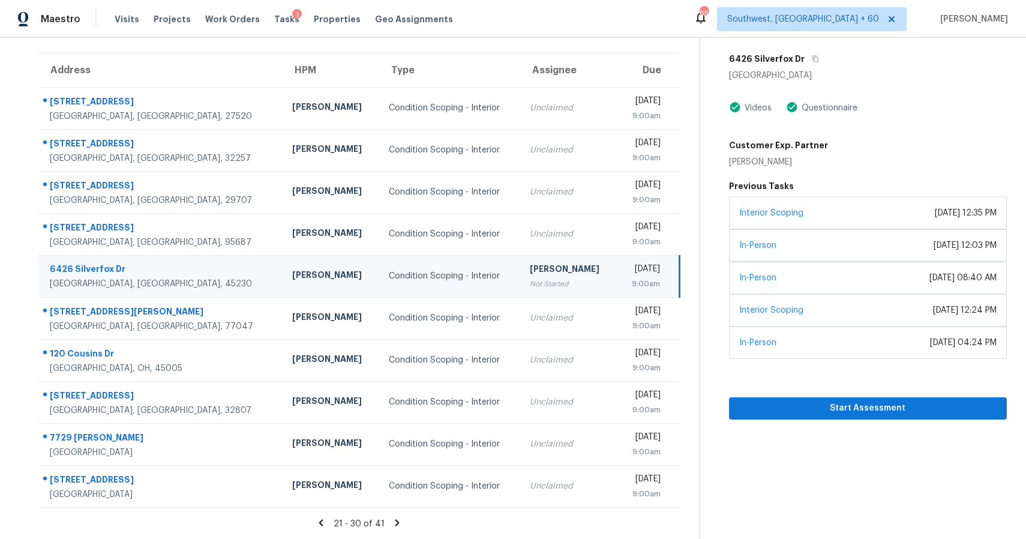
click at [832, 393] on div "Start Assessment" at bounding box center [868, 389] width 278 height 61
click at [839, 415] on button "Start Assessment" at bounding box center [868, 408] width 278 height 22
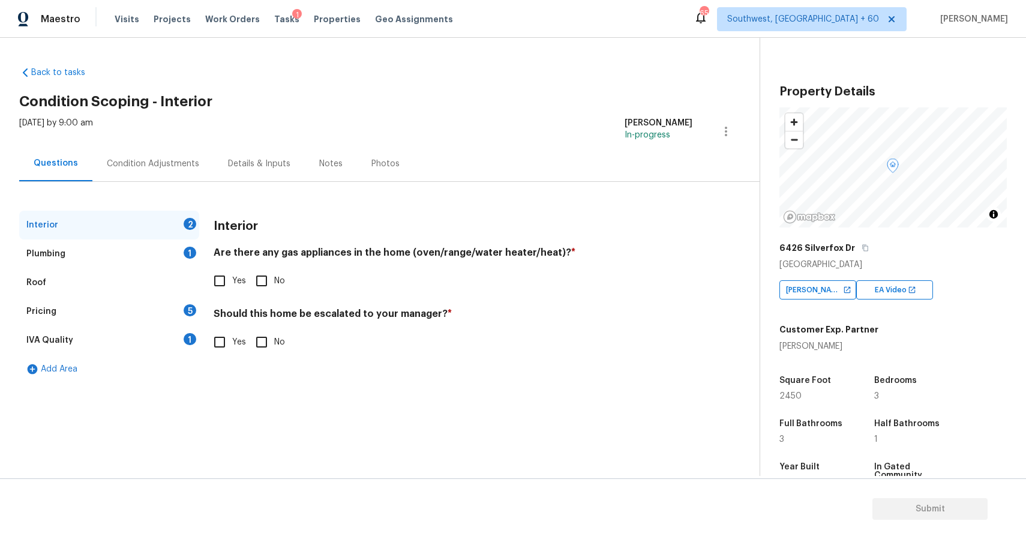
click at [263, 286] on input "No" at bounding box center [261, 280] width 25 height 25
checkbox input "true"
click at [136, 247] on div "Plumbing 1" at bounding box center [109, 253] width 180 height 29
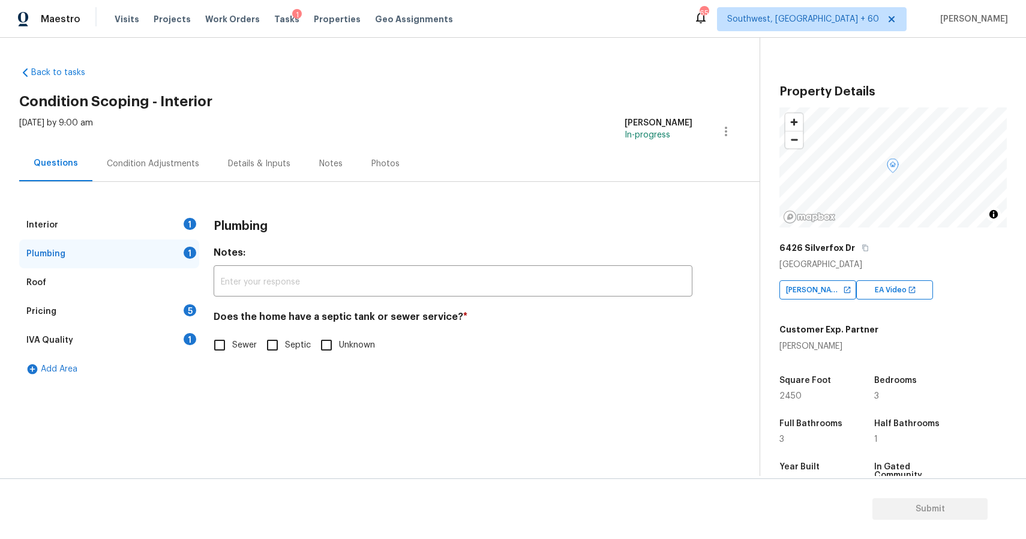
click at [231, 347] on input "Sewer" at bounding box center [219, 344] width 25 height 25
checkbox input "true"
click at [149, 318] on div "Pricing 5" at bounding box center [109, 311] width 180 height 29
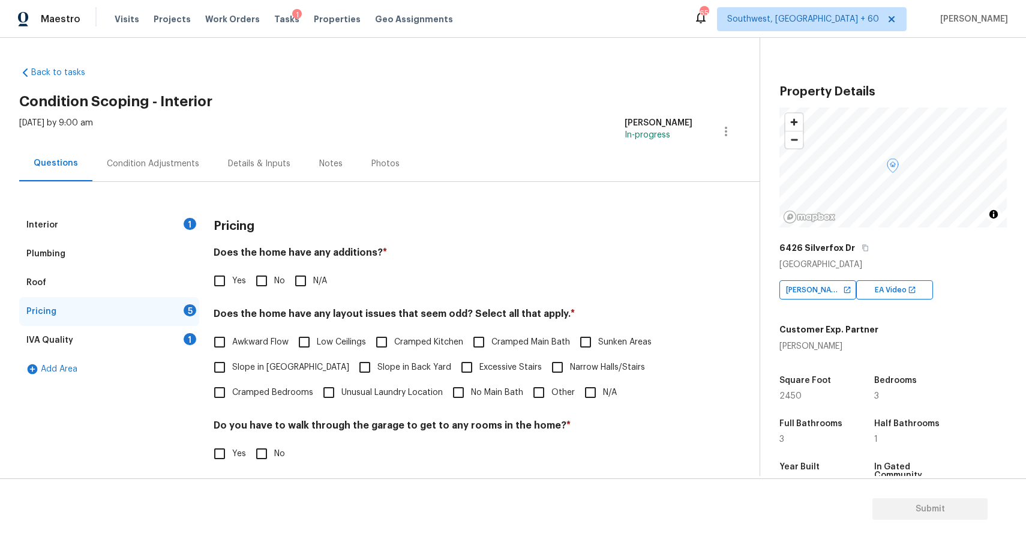
click at [301, 280] on input "N/A" at bounding box center [300, 280] width 25 height 25
checkbox input "true"
click at [572, 378] on label "Narrow Halls/Stairs" at bounding box center [595, 367] width 100 height 25
click at [570, 378] on input "Narrow Halls/Stairs" at bounding box center [557, 367] width 25 height 25
click at [575, 374] on label "Narrow Halls/Stairs" at bounding box center [595, 367] width 100 height 25
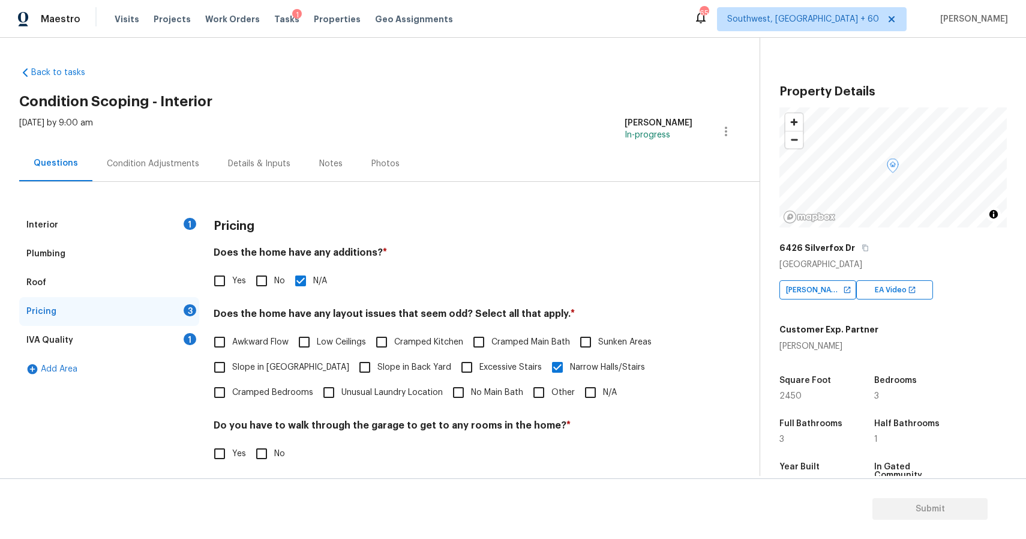
click at [570, 374] on input "Narrow Halls/Stairs" at bounding box center [557, 367] width 25 height 25
checkbox input "false"
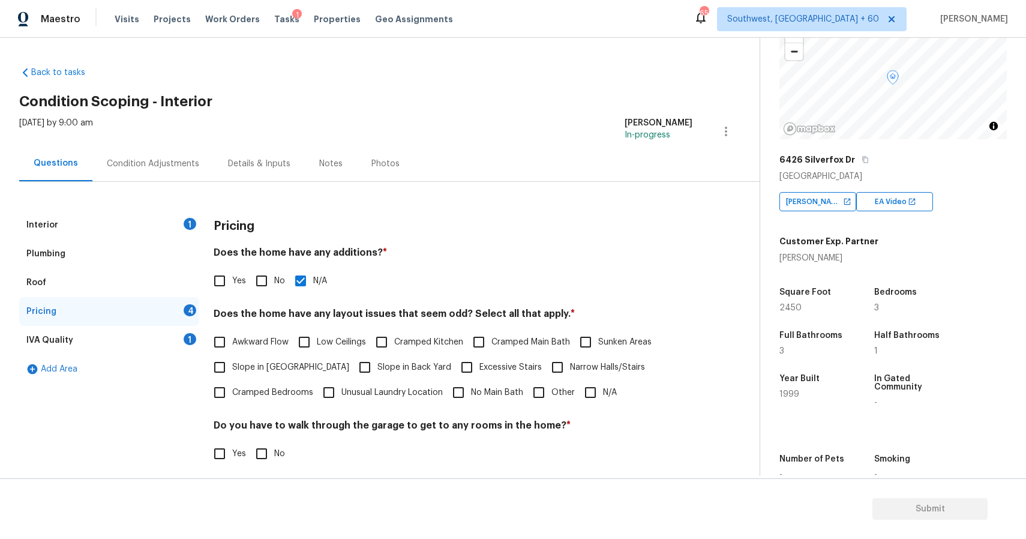
scroll to position [92, 0]
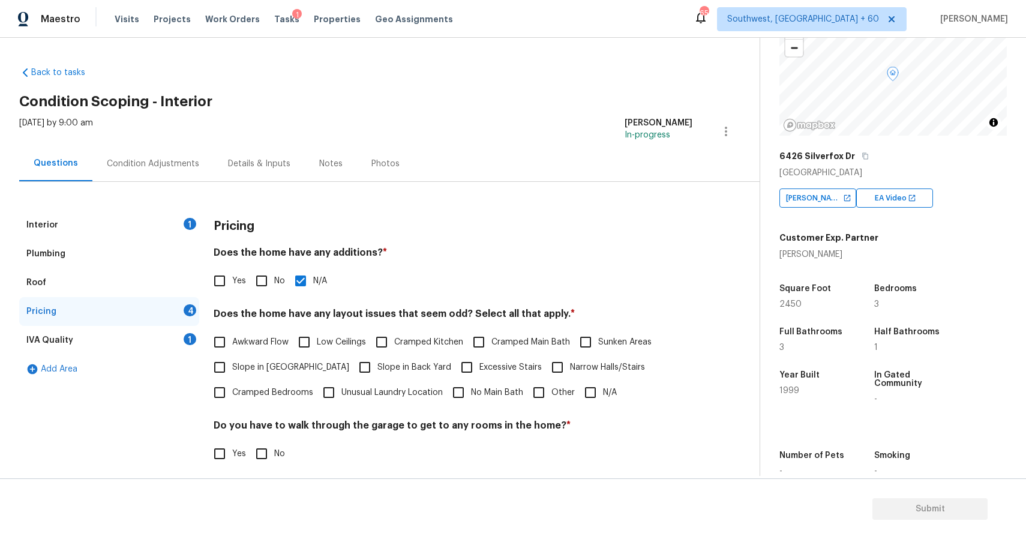
click at [590, 386] on input "N/A" at bounding box center [590, 392] width 25 height 25
checkbox input "true"
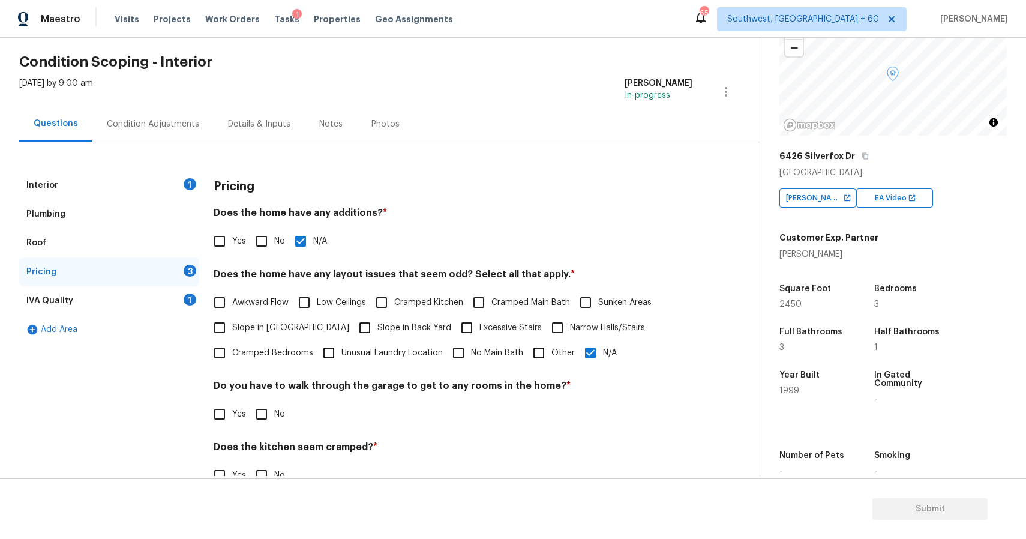
scroll to position [70, 0]
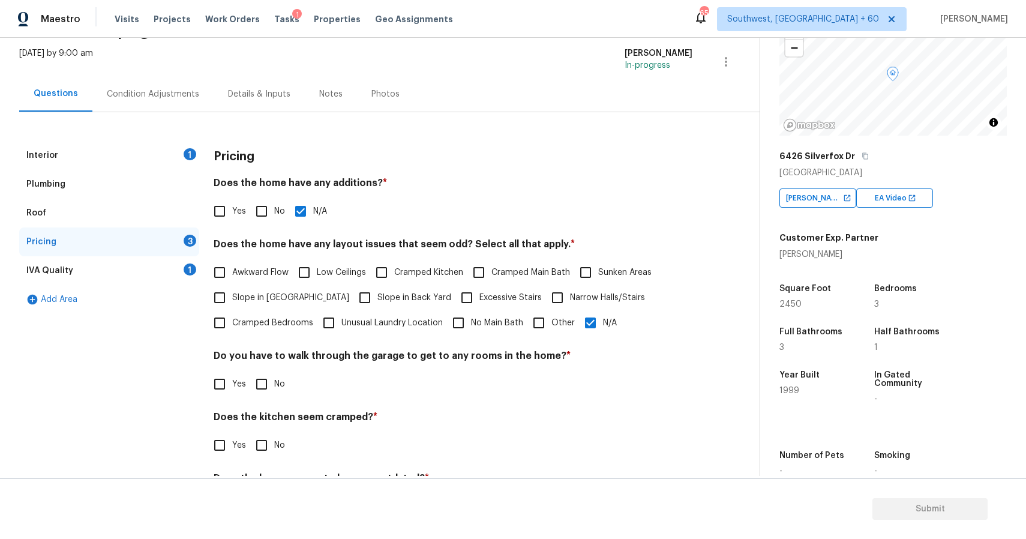
click at [276, 381] on span "No" at bounding box center [279, 384] width 11 height 13
click at [274, 381] on input "No" at bounding box center [261, 383] width 25 height 25
checkbox input "true"
click at [267, 443] on input "No" at bounding box center [261, 444] width 25 height 25
checkbox input "true"
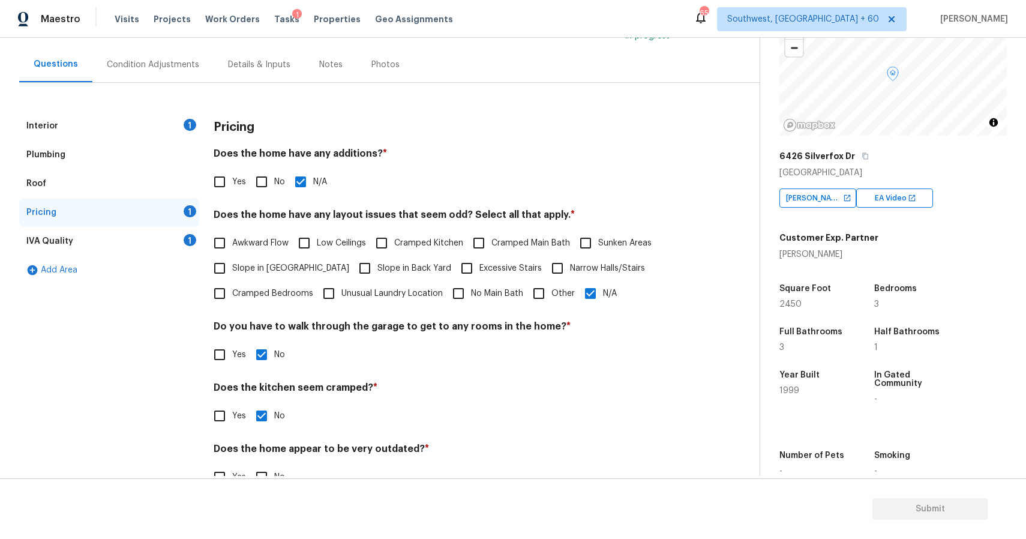
scroll to position [131, 0]
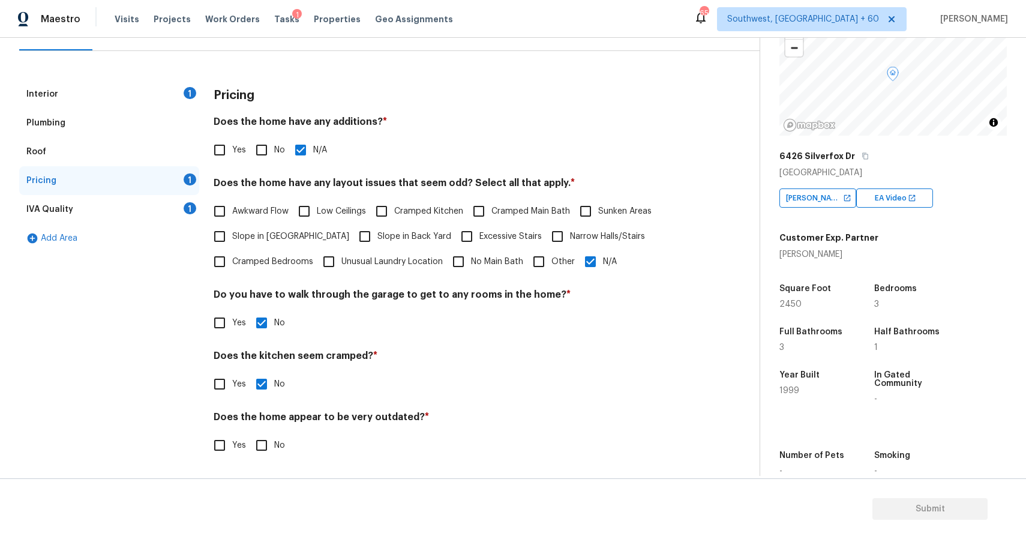
click at [265, 448] on input "No" at bounding box center [261, 444] width 25 height 25
checkbox input "true"
click at [184, 208] on div "1" at bounding box center [190, 208] width 13 height 12
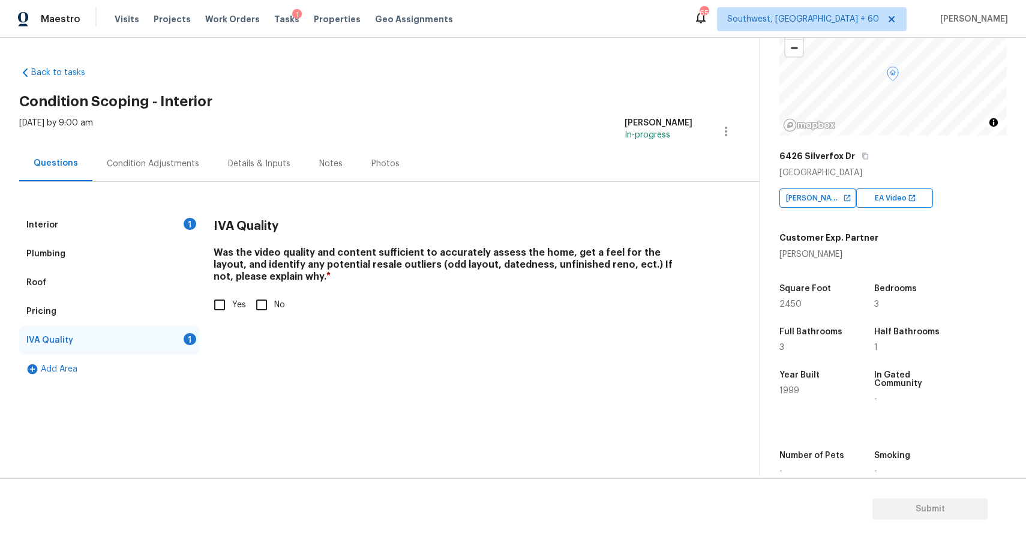
click at [226, 295] on input "Yes" at bounding box center [219, 304] width 25 height 25
checkbox input "true"
click at [95, 238] on div "Interior 1" at bounding box center [109, 225] width 180 height 29
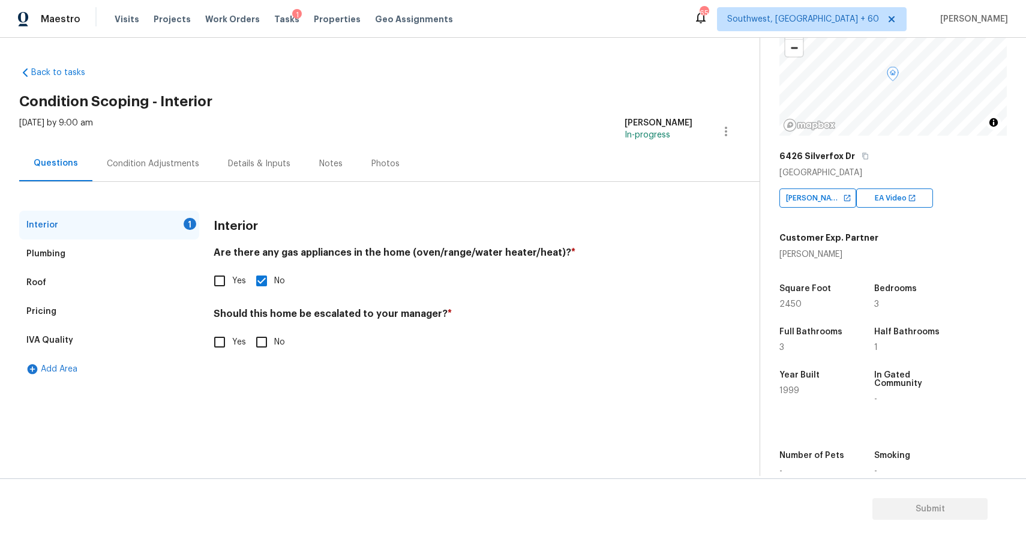
click at [95, 238] on div "Interior 1" at bounding box center [109, 225] width 180 height 29
click at [227, 352] on input "Yes" at bounding box center [219, 341] width 25 height 25
click at [207, 329] on input "Yes" at bounding box center [219, 341] width 25 height 25
click at [226, 332] on input "Yes" at bounding box center [219, 341] width 25 height 25
checkbox input "true"
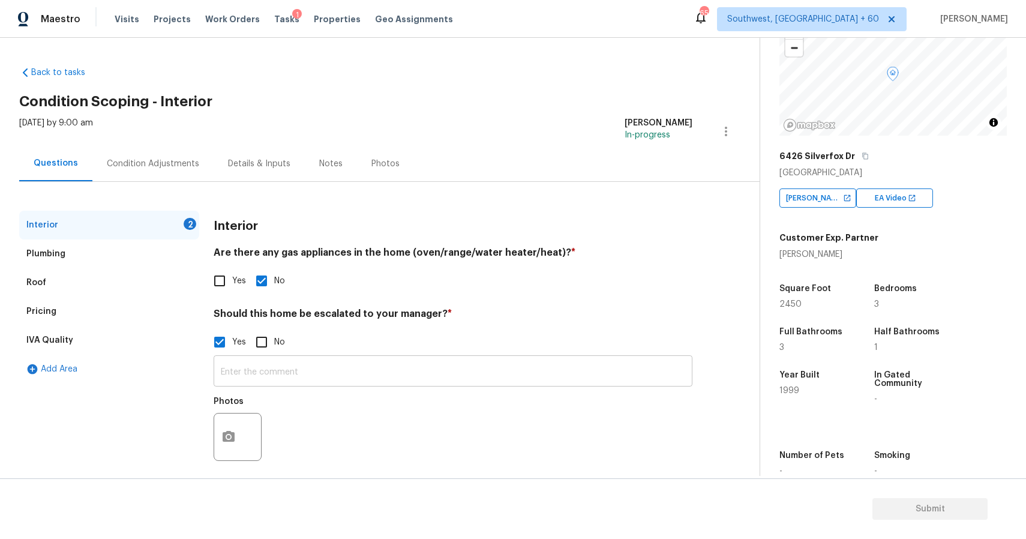
click at [286, 374] on input "text" at bounding box center [453, 372] width 479 height 28
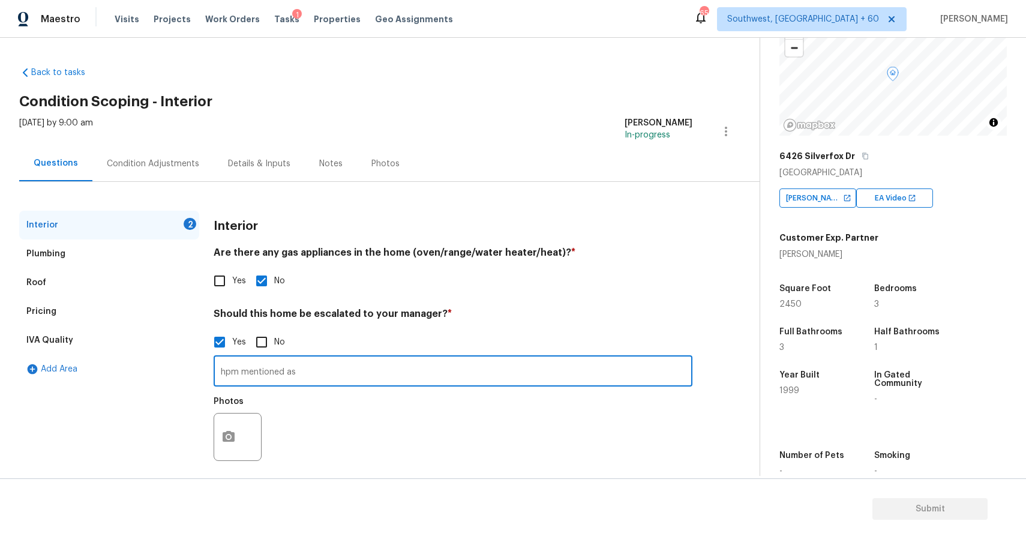
paste input "House is mid reno. I’ll scope as finished considering the contractors were ther…"
type input "hpm mentioned as House is mid reno. I’ll scope as finished considering the cont…"
click at [239, 444] on button "button" at bounding box center [228, 436] width 29 height 47
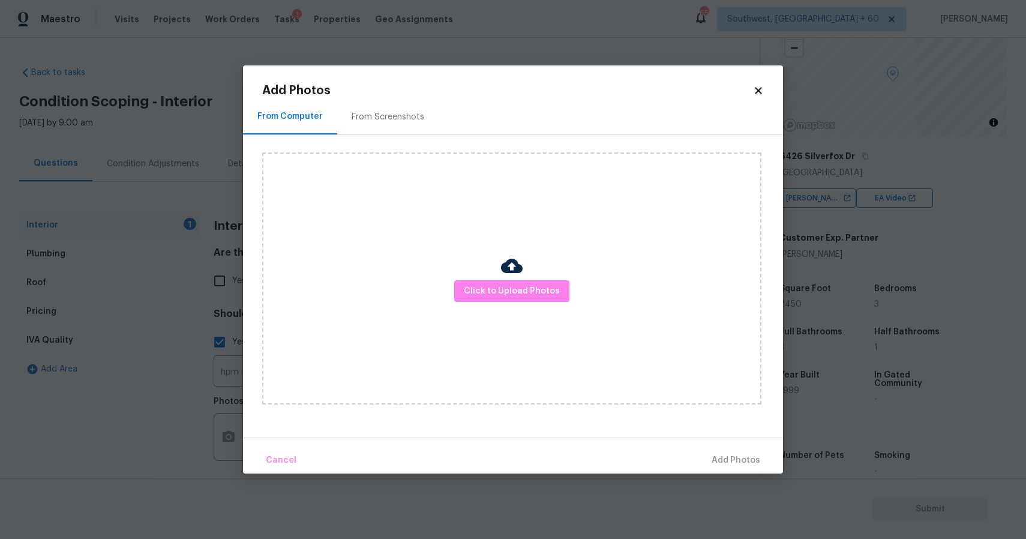
click at [542, 305] on div "Click to Upload Photos" at bounding box center [511, 278] width 499 height 252
click at [542, 293] on span "Click to Upload Photos" at bounding box center [512, 291] width 96 height 15
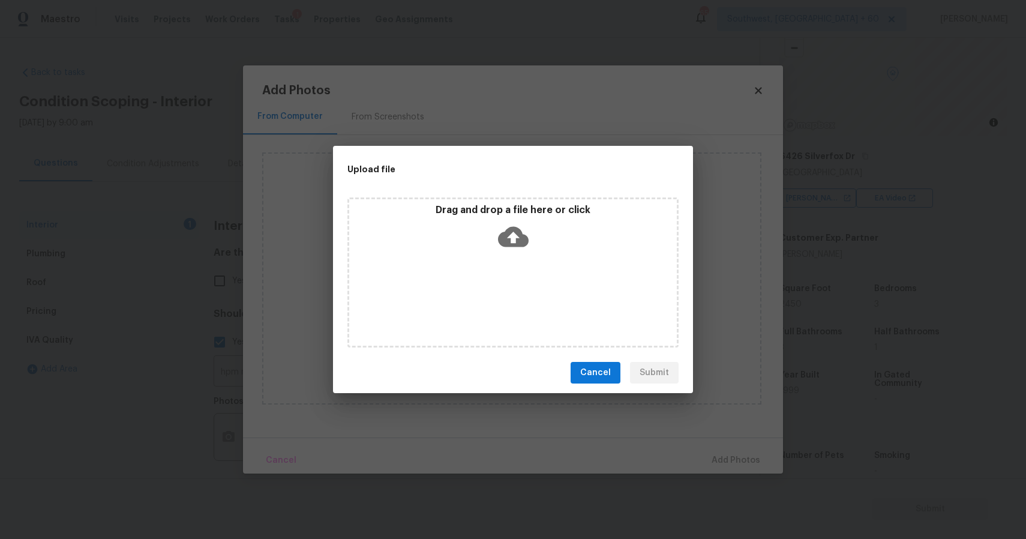
click at [752, 434] on div "Upload file Drag and drop a file here or click Cancel Submit" at bounding box center [513, 269] width 1026 height 539
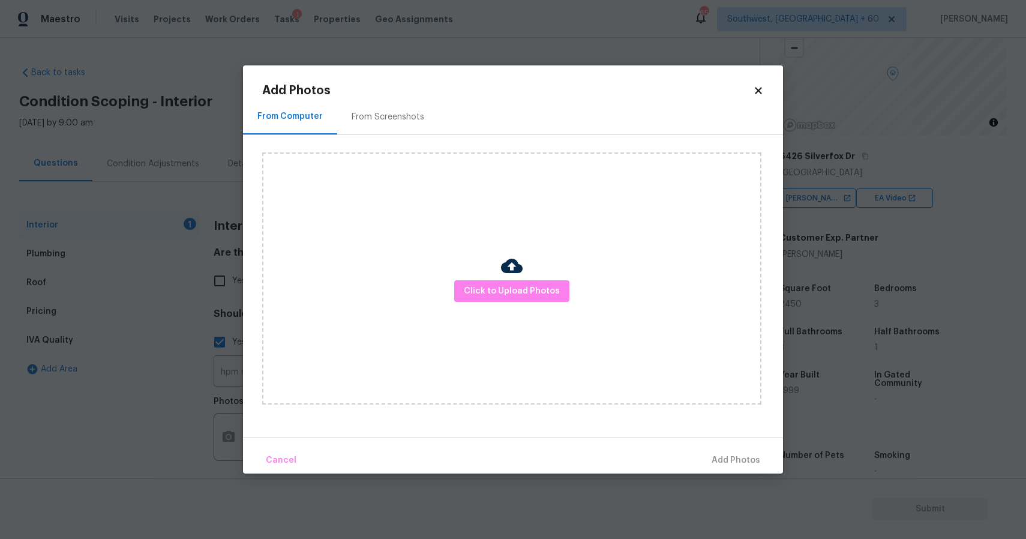
click at [837, 437] on body "Maestro Visits Projects Work Orders Tasks 1 Properties Geo Assignments 652 Sout…" at bounding box center [513, 269] width 1026 height 539
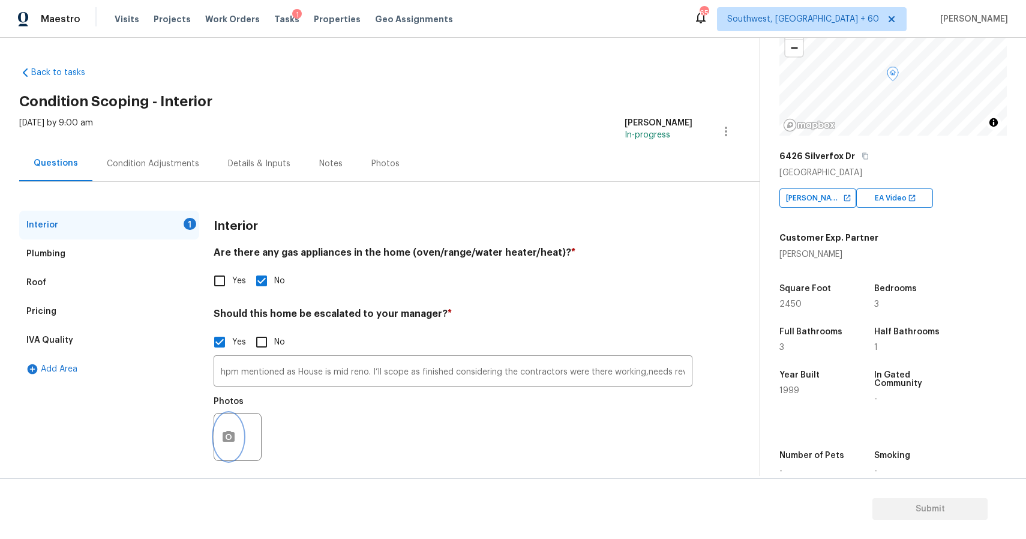
scroll to position [10, 0]
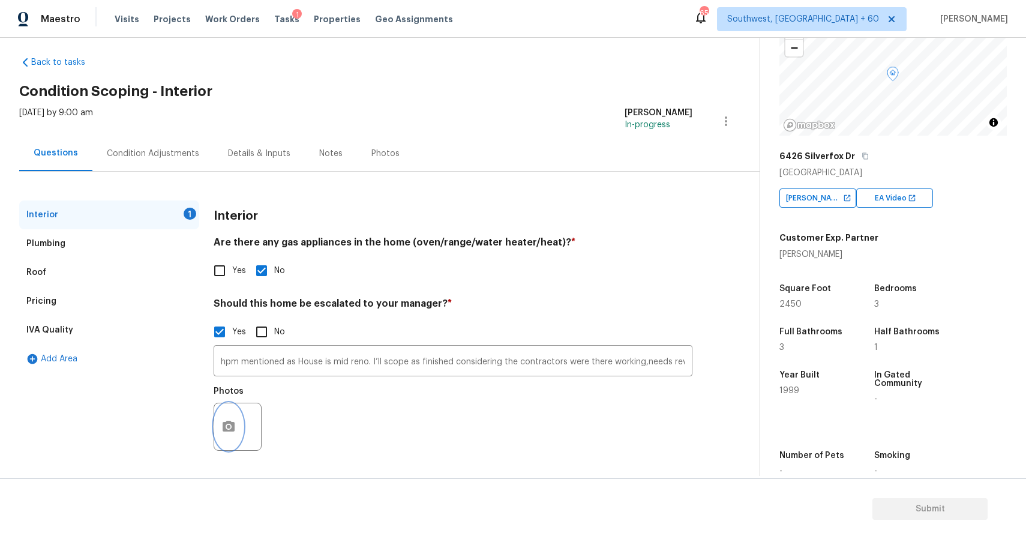
click at [223, 419] on icon "button" at bounding box center [228, 426] width 14 height 14
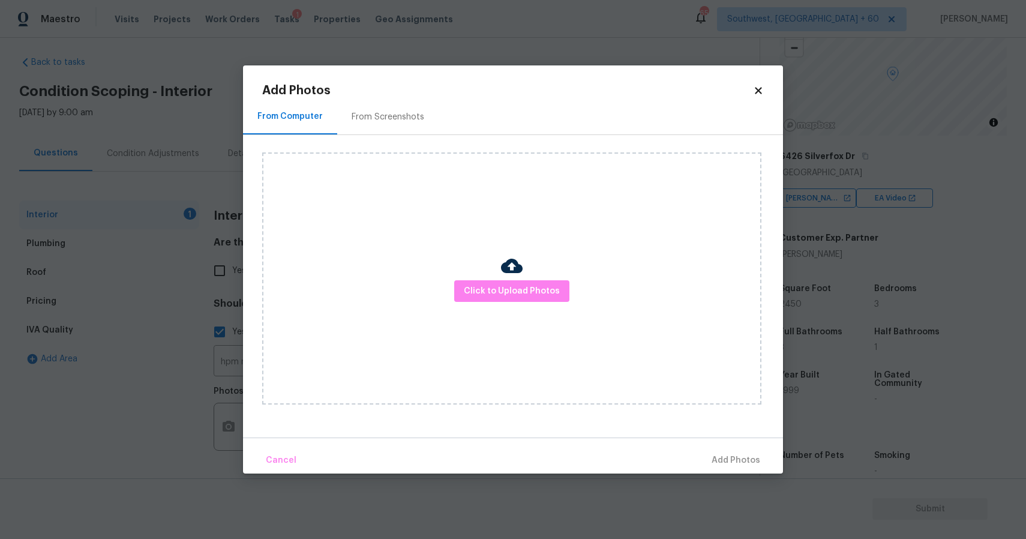
click at [395, 396] on div "Click to Upload Photos" at bounding box center [511, 278] width 499 height 252
click at [433, 371] on div "Click to Upload Photos" at bounding box center [511, 278] width 499 height 252
click at [541, 297] on span "Click to Upload Photos" at bounding box center [512, 291] width 96 height 15
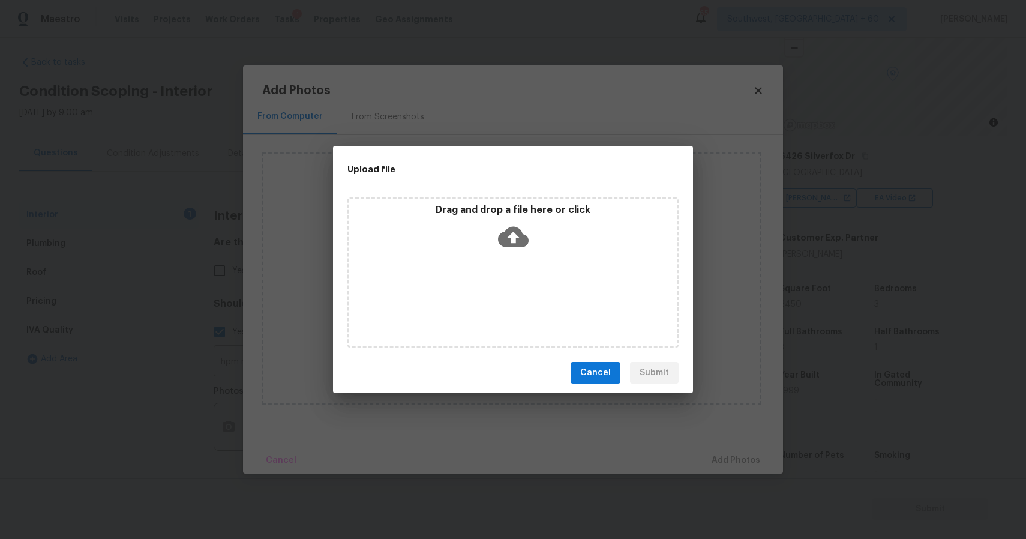
click at [483, 274] on div "Drag and drop a file here or click" at bounding box center [512, 272] width 331 height 150
click at [758, 471] on div "Upload file Drag and drop a file here or click Cancel Submit" at bounding box center [513, 269] width 1026 height 539
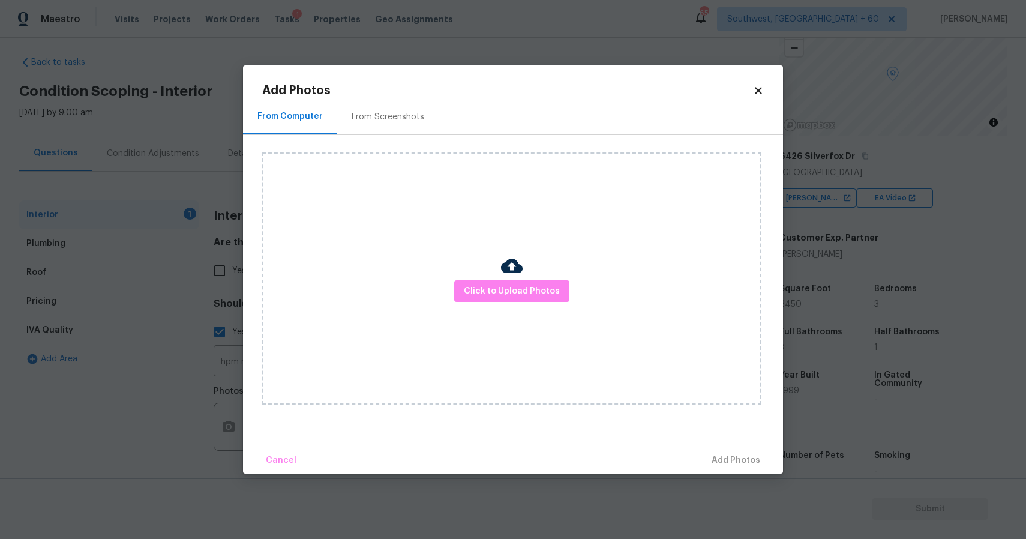
click at [762, 461] on div "Cancel Add Photos" at bounding box center [513, 455] width 540 height 36
click at [777, 467] on div "Cancel Add Photos" at bounding box center [513, 455] width 540 height 36
click at [789, 440] on body "Maestro Visits Projects Work Orders Tasks 1 Properties Geo Assignments 652 Sout…" at bounding box center [513, 269] width 1026 height 539
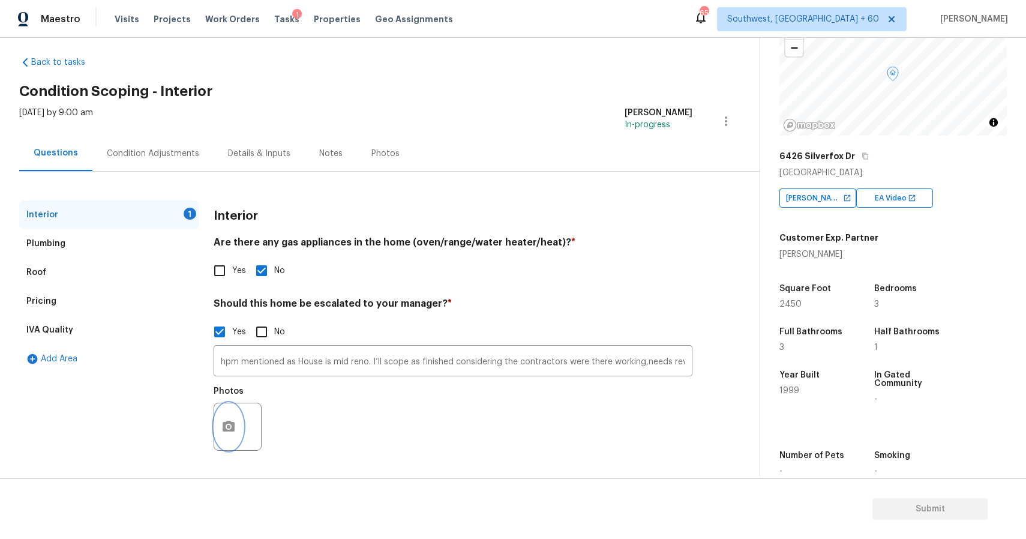
click at [234, 427] on icon "button" at bounding box center [229, 425] width 12 height 11
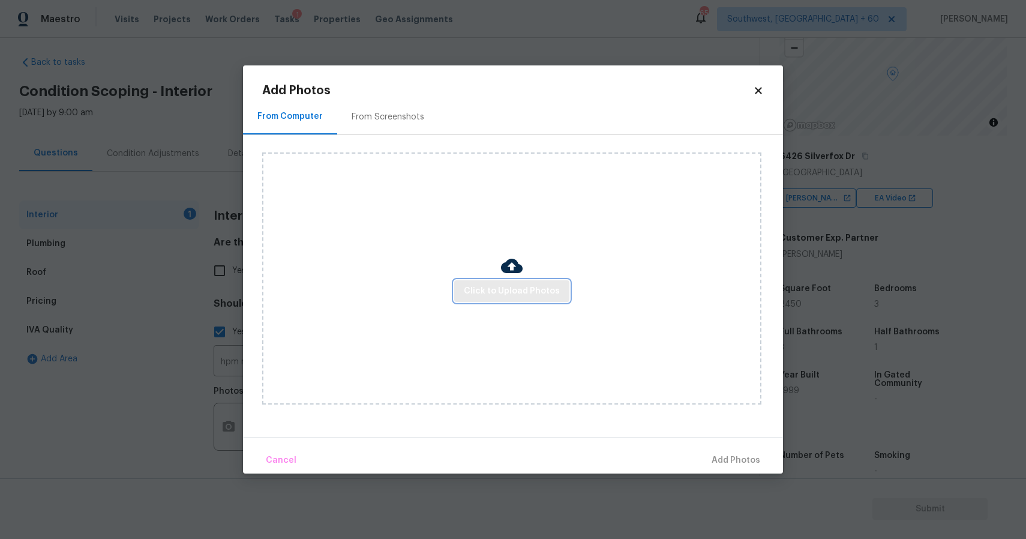
click at [499, 289] on span "Click to Upload Photos" at bounding box center [512, 291] width 96 height 15
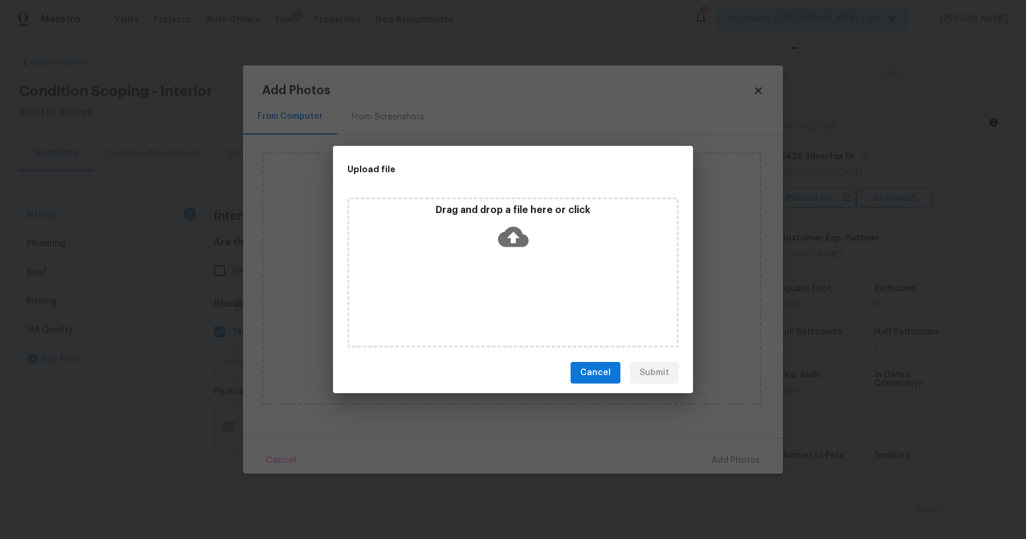
click at [499, 289] on div "Drag and drop a file here or click" at bounding box center [512, 272] width 331 height 150
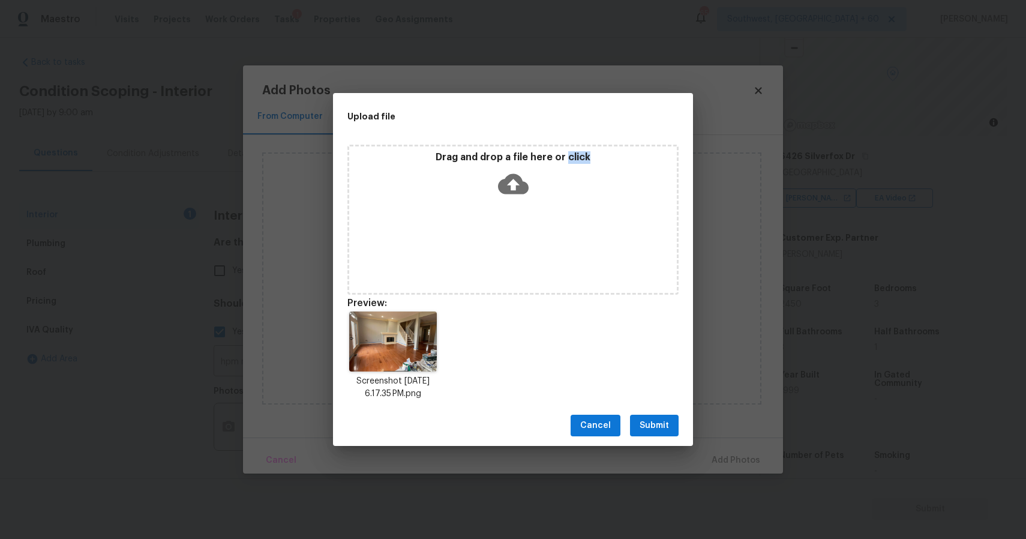
click at [641, 417] on button "Submit" at bounding box center [654, 425] width 49 height 22
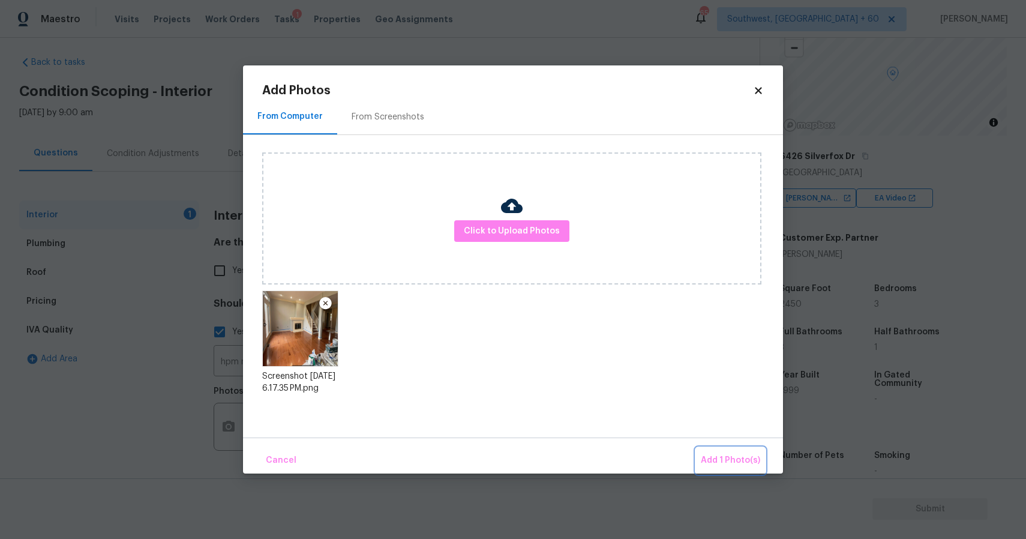
click at [750, 456] on span "Add 1 Photo(s)" at bounding box center [730, 460] width 59 height 15
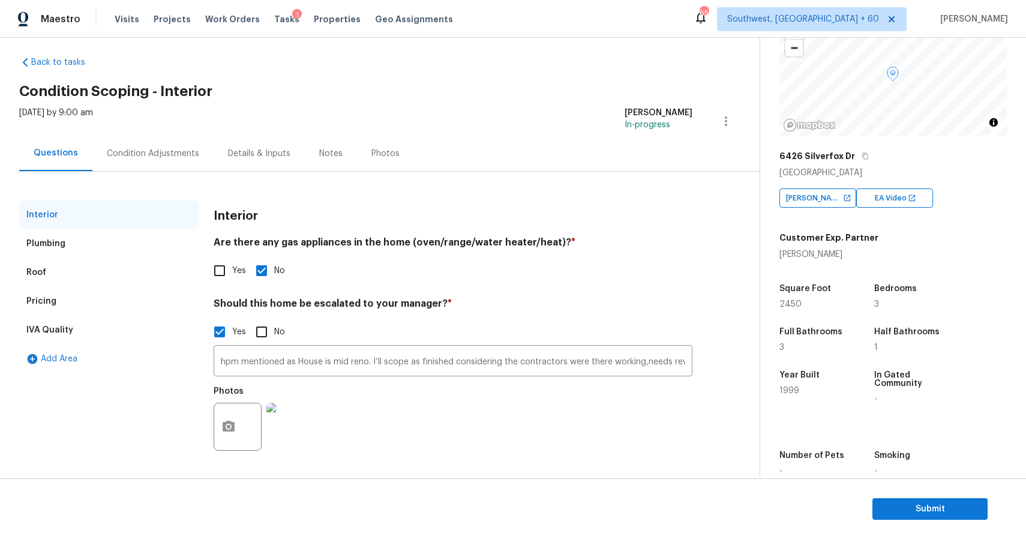
click at [277, 437] on img at bounding box center [290, 427] width 48 height 48
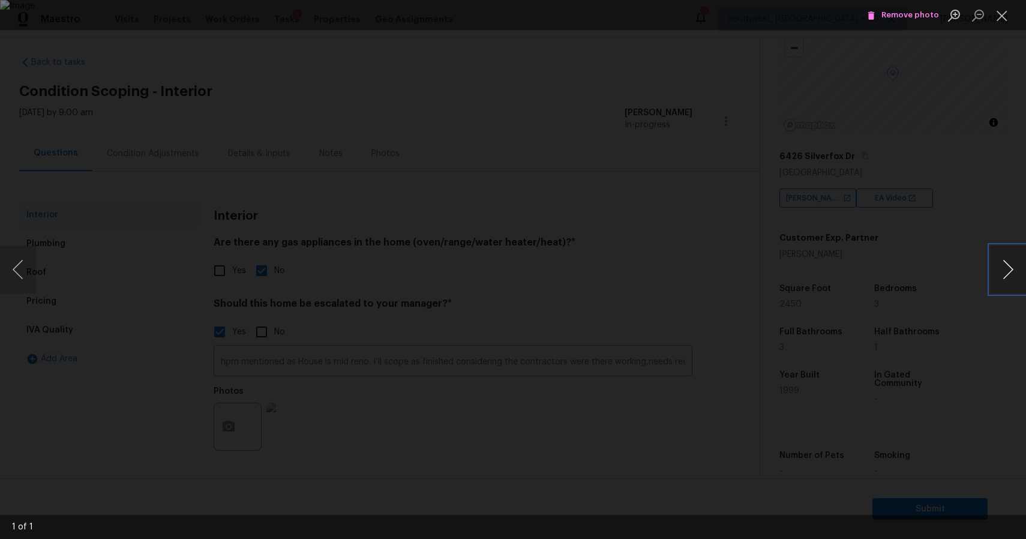
click at [994, 265] on button "Next image" at bounding box center [1008, 269] width 36 height 48
click at [903, 239] on div "Lightbox" at bounding box center [513, 269] width 1026 height 539
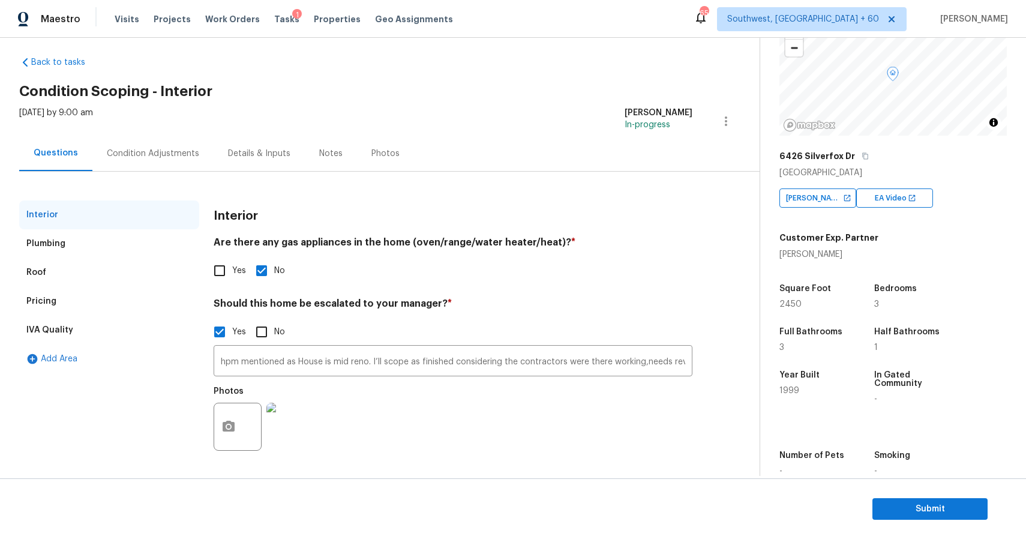
click at [221, 451] on div "Photos" at bounding box center [239, 419] width 50 height 78
click at [236, 429] on button "button" at bounding box center [228, 426] width 29 height 47
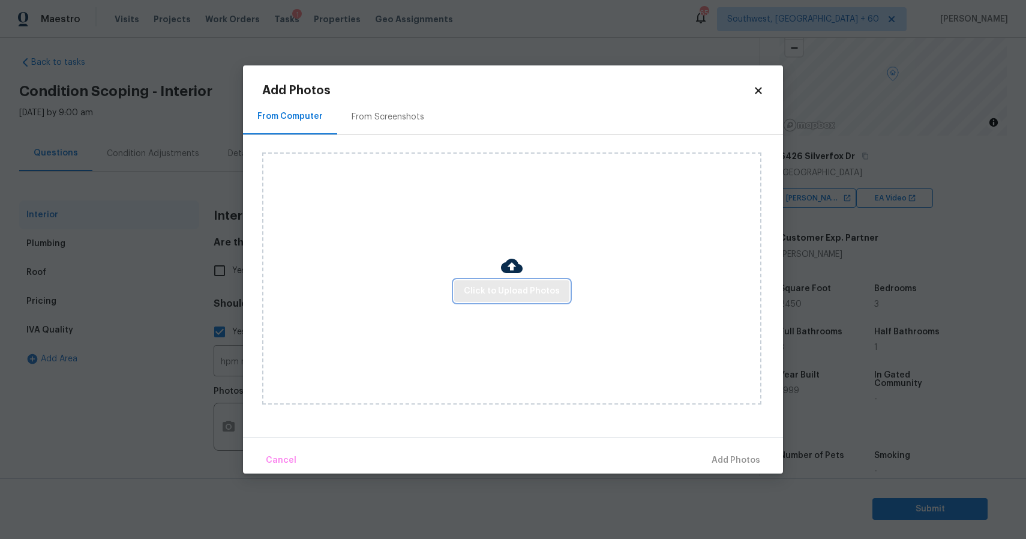
click at [518, 283] on button "Click to Upload Photos" at bounding box center [511, 291] width 115 height 22
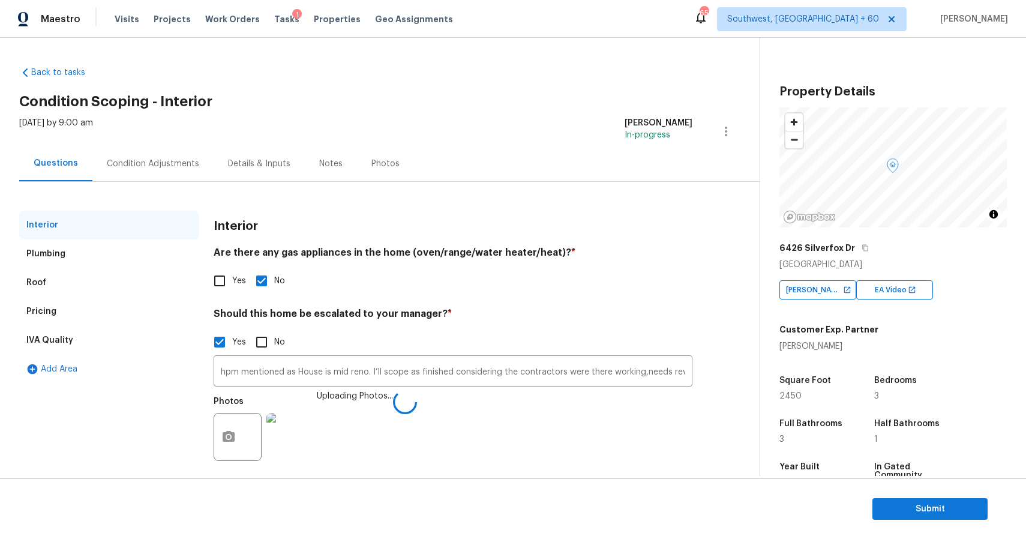
scroll to position [92, 0]
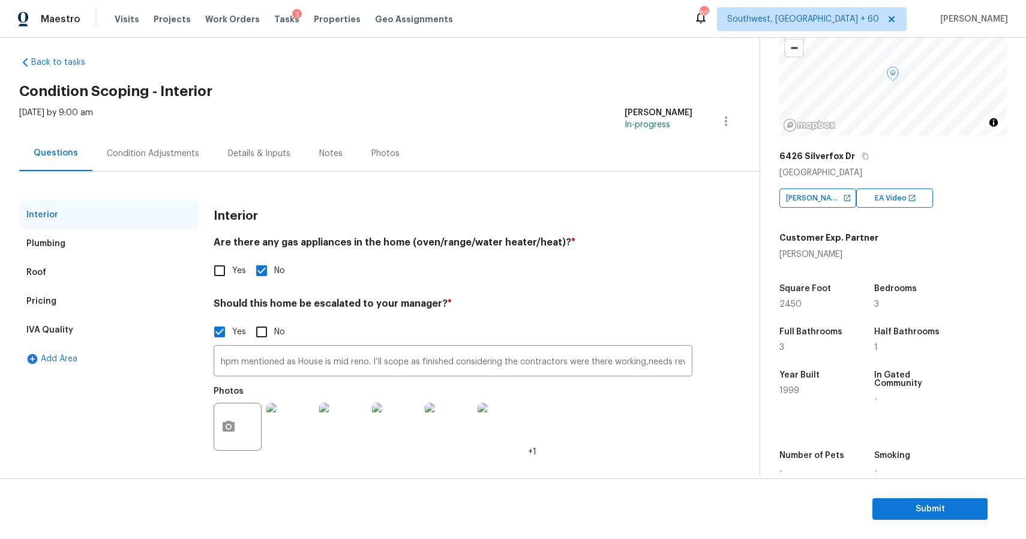
click at [142, 149] on div "Condition Adjustments" at bounding box center [153, 154] width 92 height 12
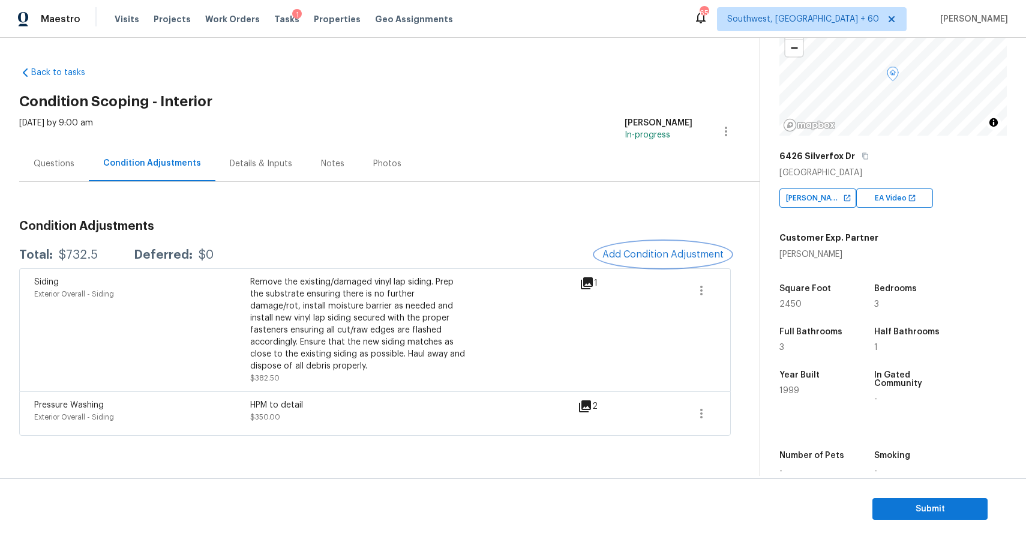
click at [684, 246] on button "Add Condition Adjustment" at bounding box center [663, 254] width 136 height 25
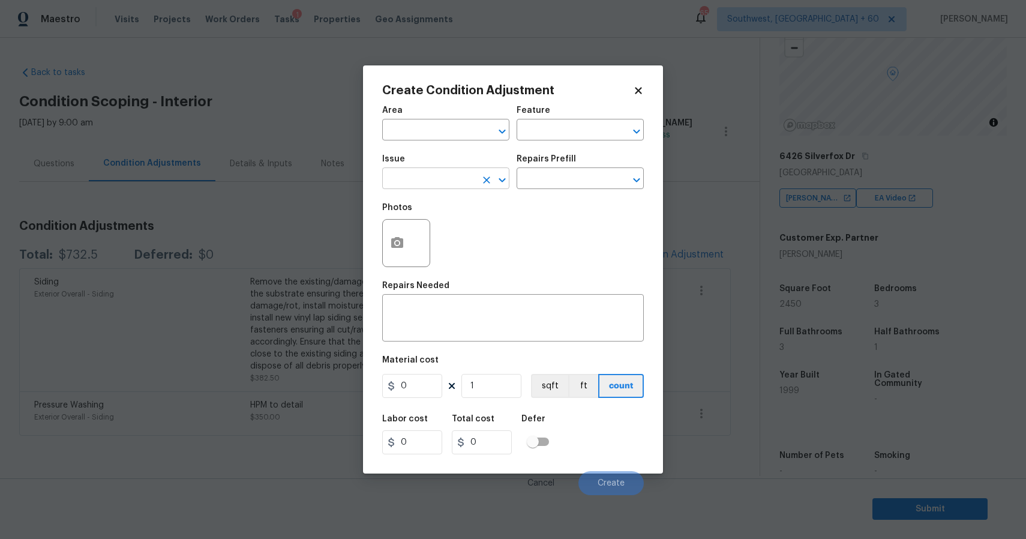
click at [463, 186] on input "text" at bounding box center [429, 179] width 94 height 19
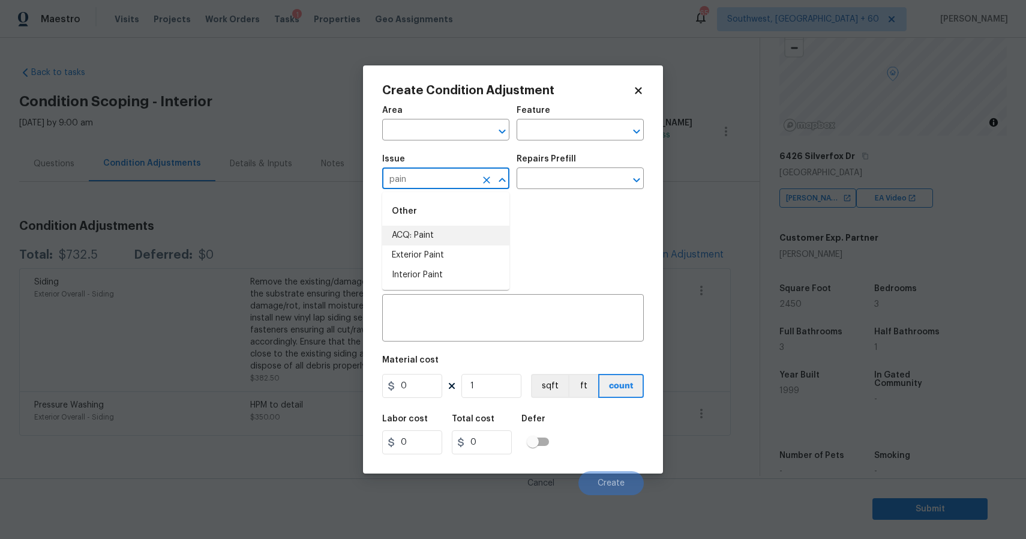
click at [472, 229] on li "ACQ: Paint" at bounding box center [445, 236] width 127 height 20
type input "ACQ: Paint"
click at [570, 157] on h5 "Repairs Prefill" at bounding box center [545, 159] width 59 height 8
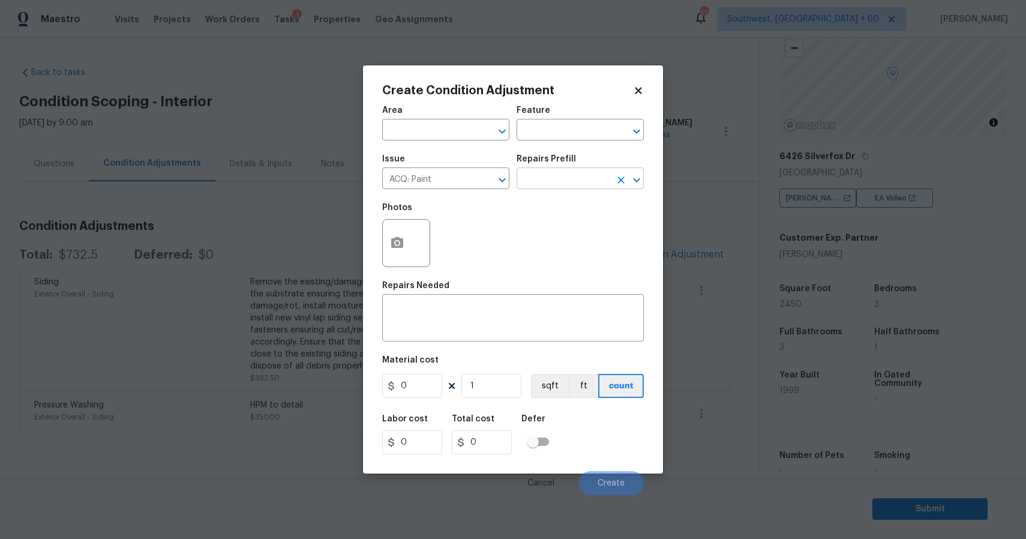
click at [571, 181] on input "text" at bounding box center [563, 179] width 94 height 19
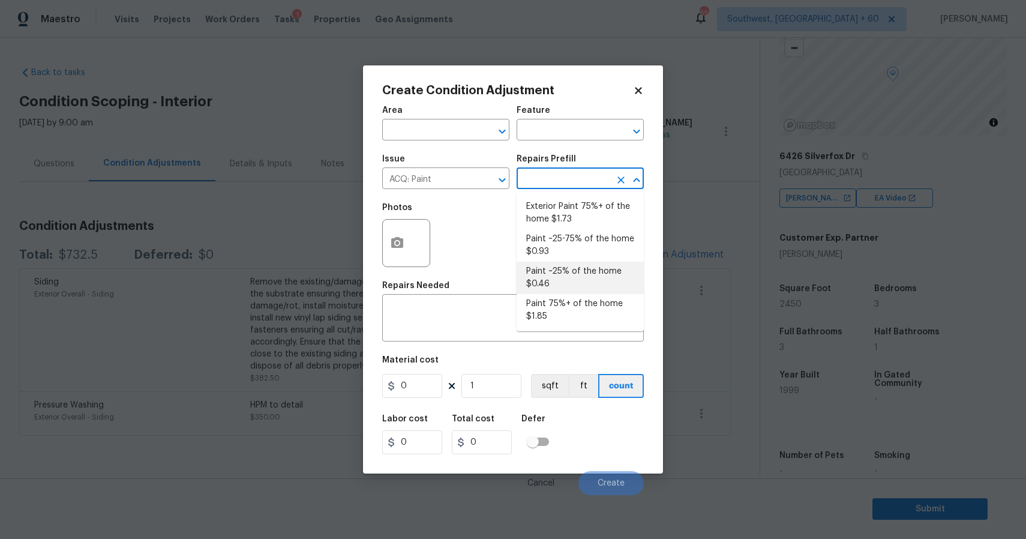
click at [597, 271] on li "Paint ~25% of the home $0.46" at bounding box center [579, 278] width 127 height 32
type input "Acquisition"
type textarea "Acquisition Scope: ~25% of the home needs interior paint"
type input "0.46"
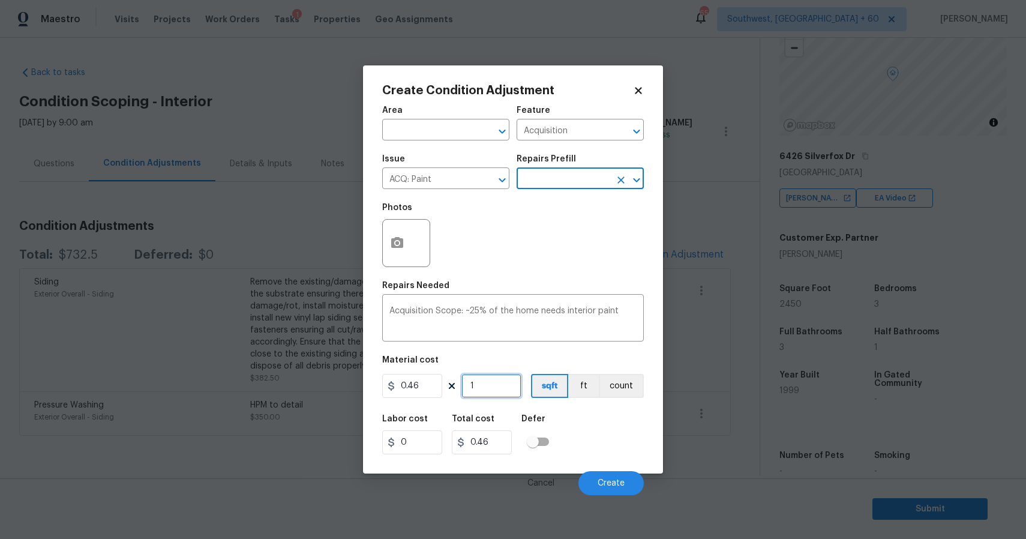
click at [509, 395] on input "1" at bounding box center [491, 386] width 60 height 24
type input "0"
type input "2"
type input "0.92"
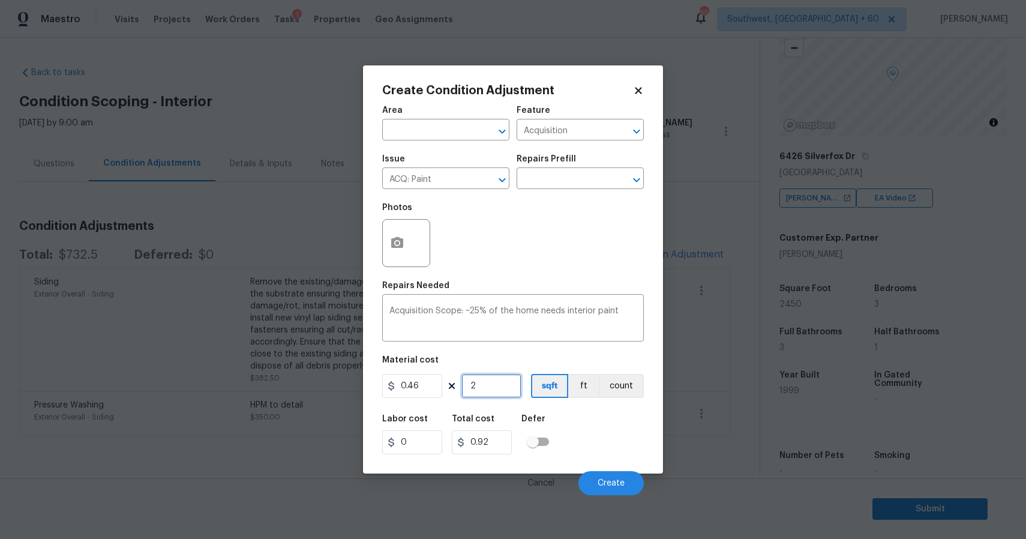
type input "23"
type input "10.58"
type input "2"
type input "0.92"
type input "24"
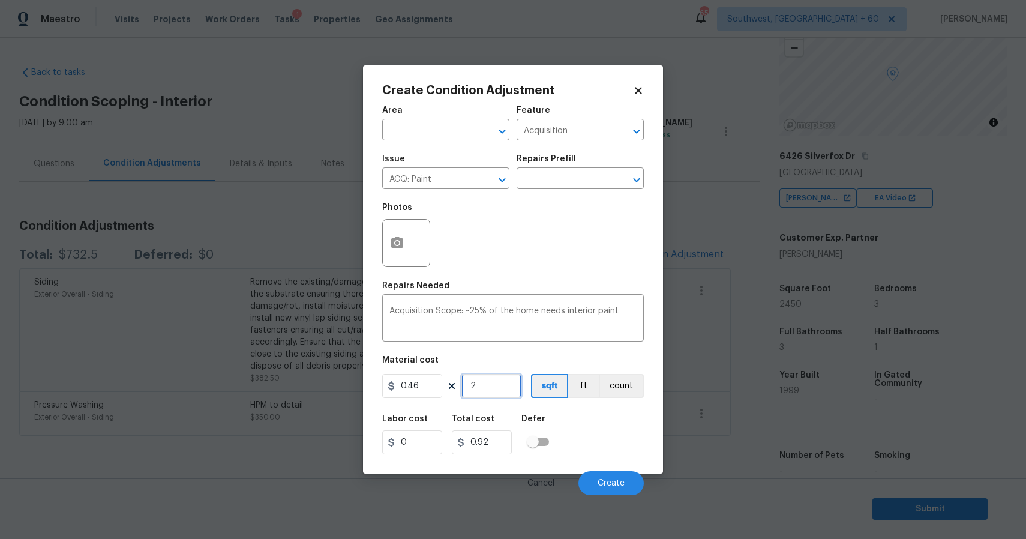
type input "11.04"
type input "245"
type input "112.7"
type input "2450"
type input "1127"
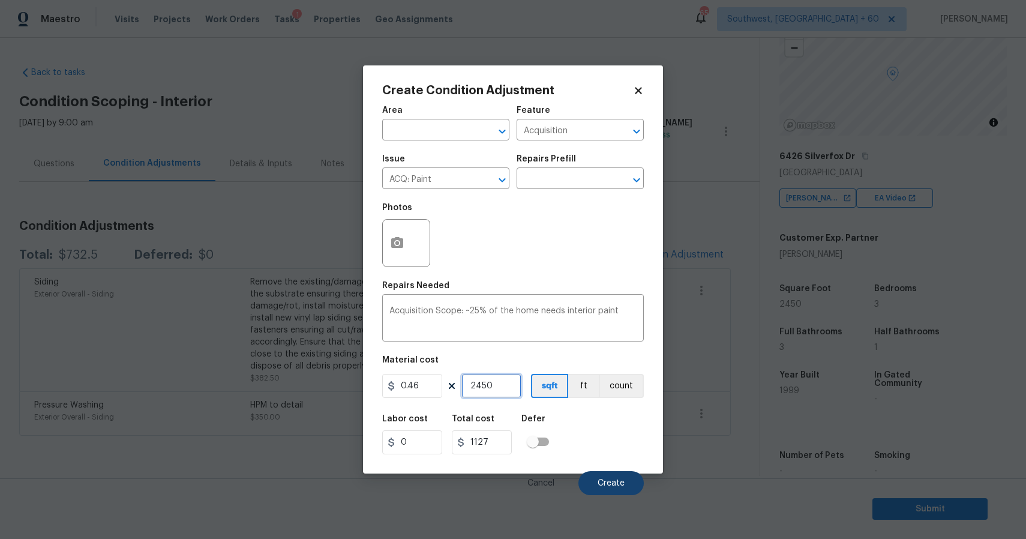
type input "2450"
click at [602, 474] on button "Create" at bounding box center [610, 483] width 65 height 24
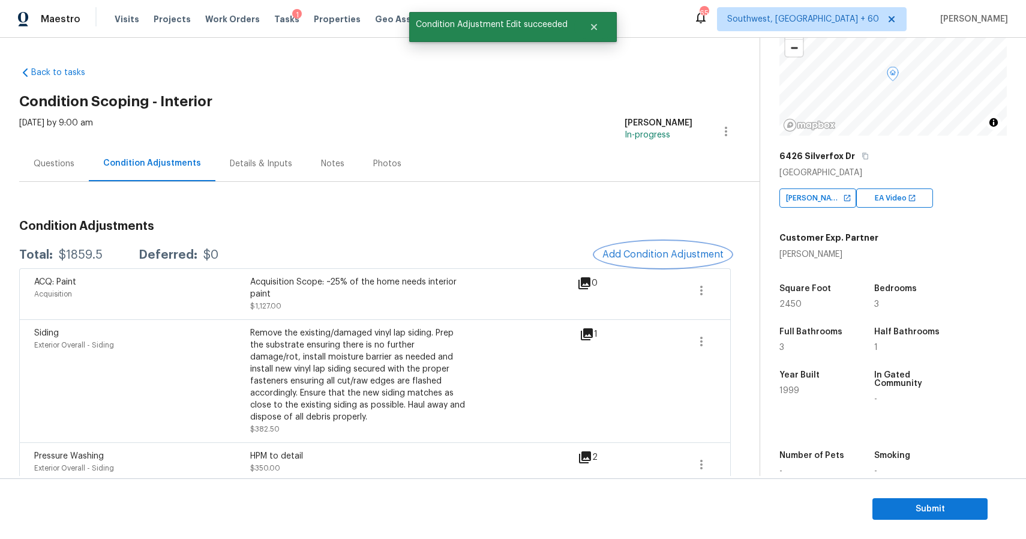
click at [680, 250] on span "Add Condition Adjustment" at bounding box center [662, 254] width 121 height 11
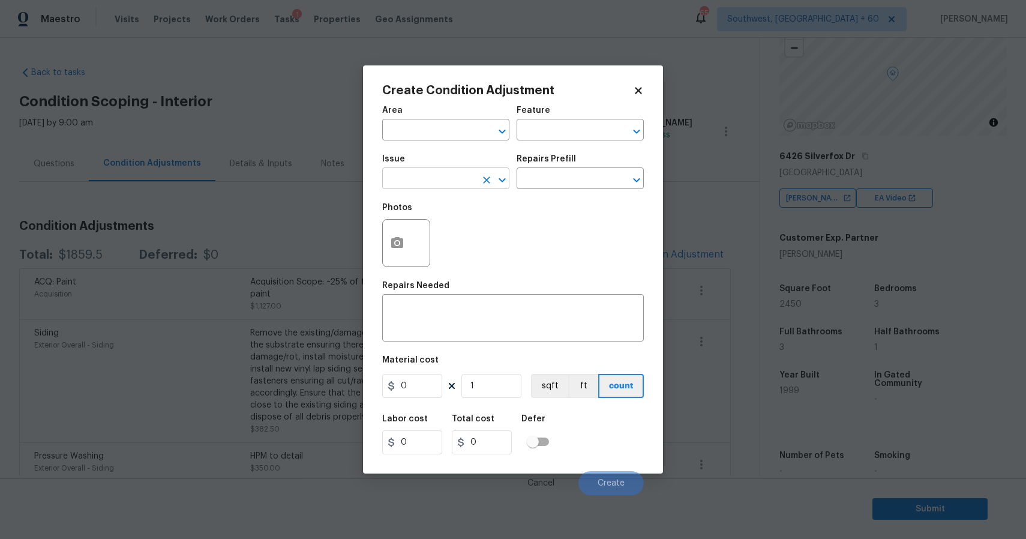
click at [503, 188] on button "Open" at bounding box center [502, 180] width 17 height 17
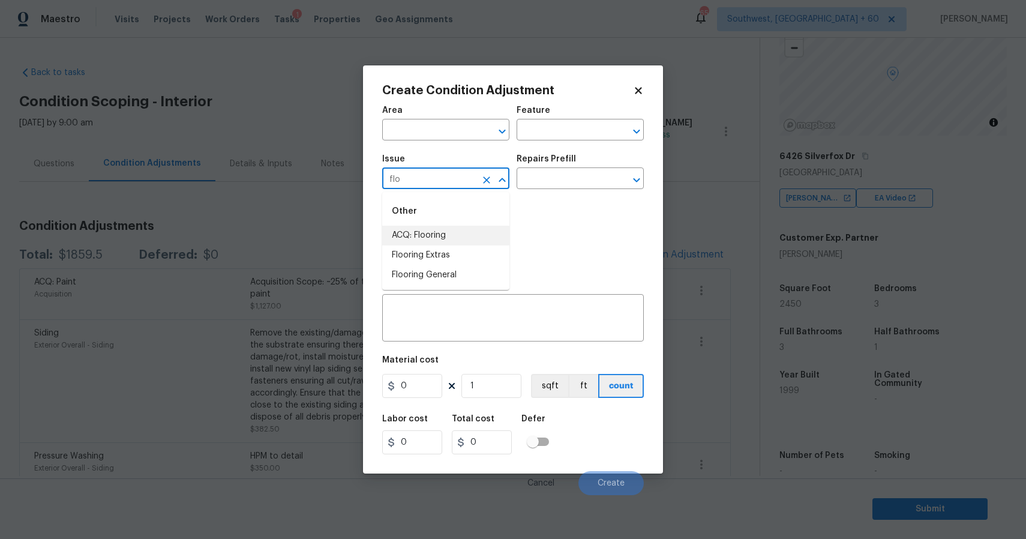
click at [500, 239] on li "ACQ: Flooring" at bounding box center [445, 236] width 127 height 20
type input "ACQ: Flooring"
click at [536, 180] on input "text" at bounding box center [563, 179] width 94 height 19
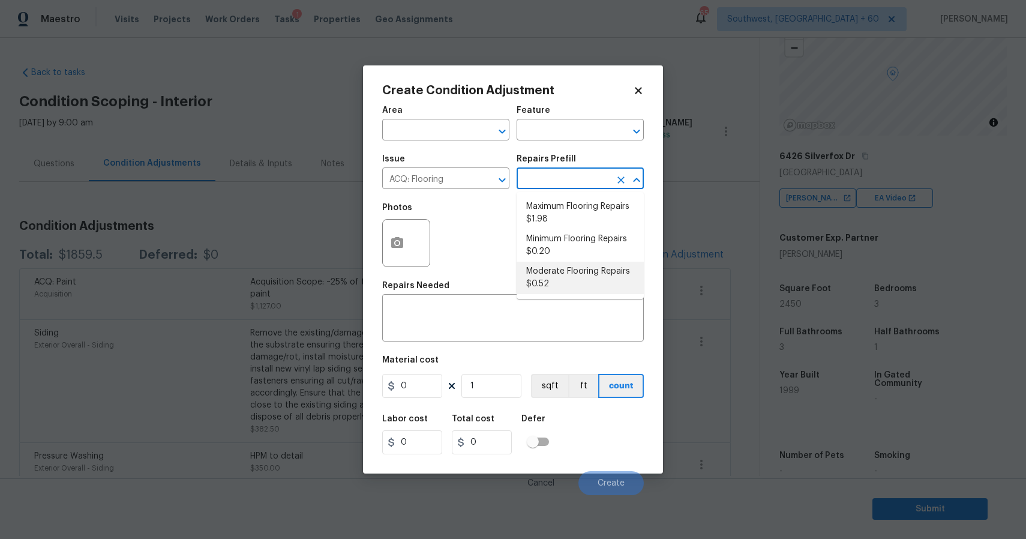
click at [593, 270] on li "Moderate Flooring Repairs $0.52" at bounding box center [579, 278] width 127 height 32
type input "Acquisition"
type textarea "Acquisition Scope: Moderate flooring repairs"
type input "0.52"
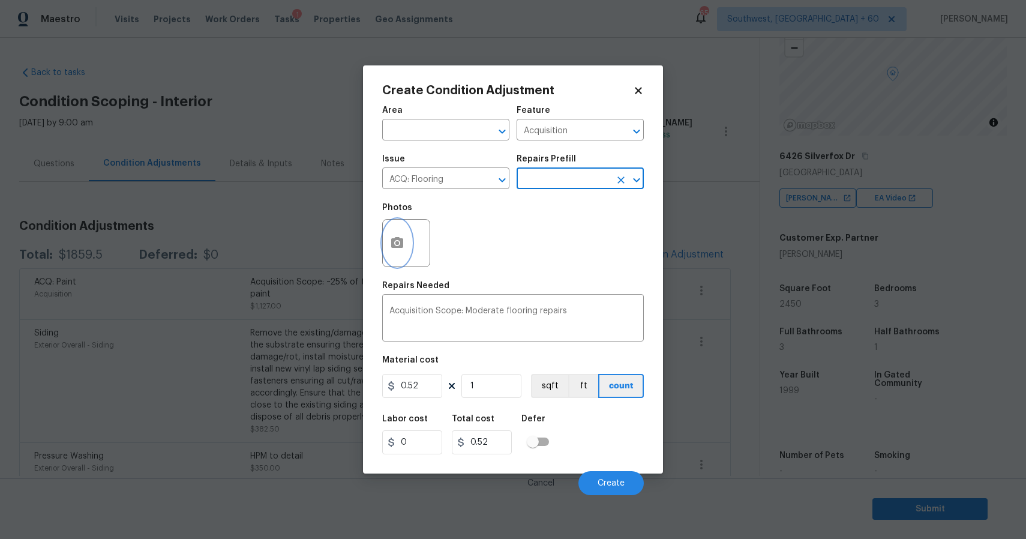
click at [408, 239] on button "button" at bounding box center [397, 243] width 29 height 47
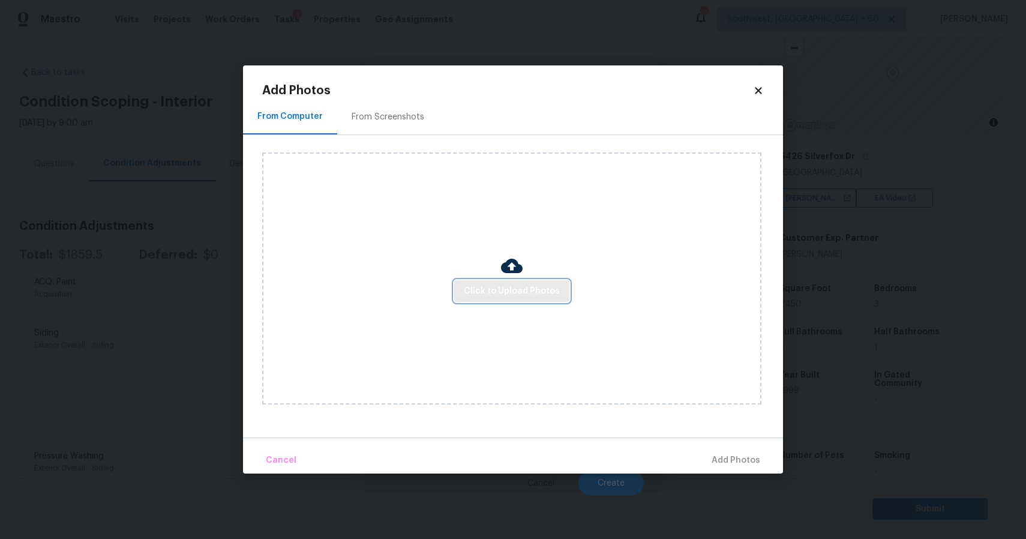
click at [494, 287] on span "Click to Upload Photos" at bounding box center [512, 291] width 96 height 15
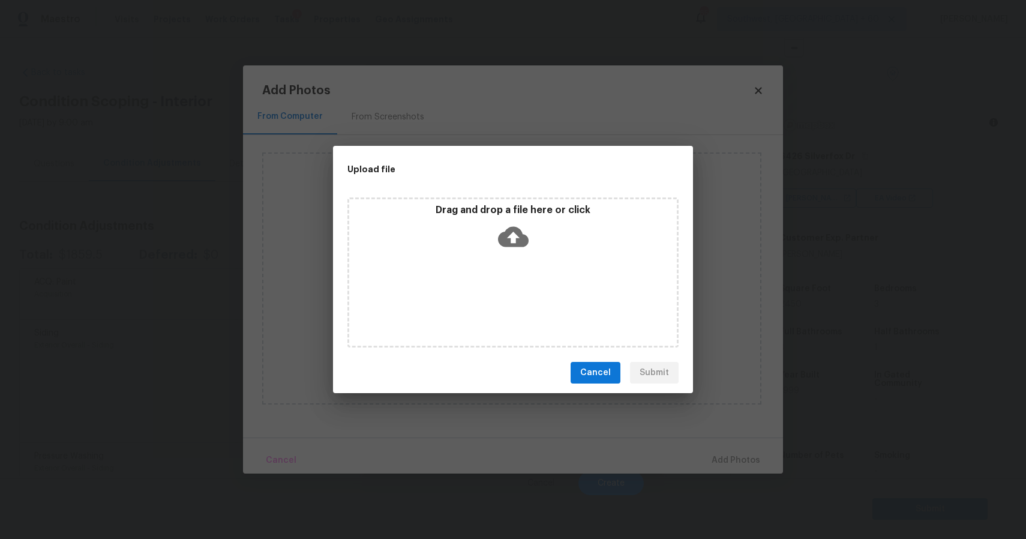
click at [494, 287] on div "Drag and drop a file here or click" at bounding box center [512, 272] width 331 height 150
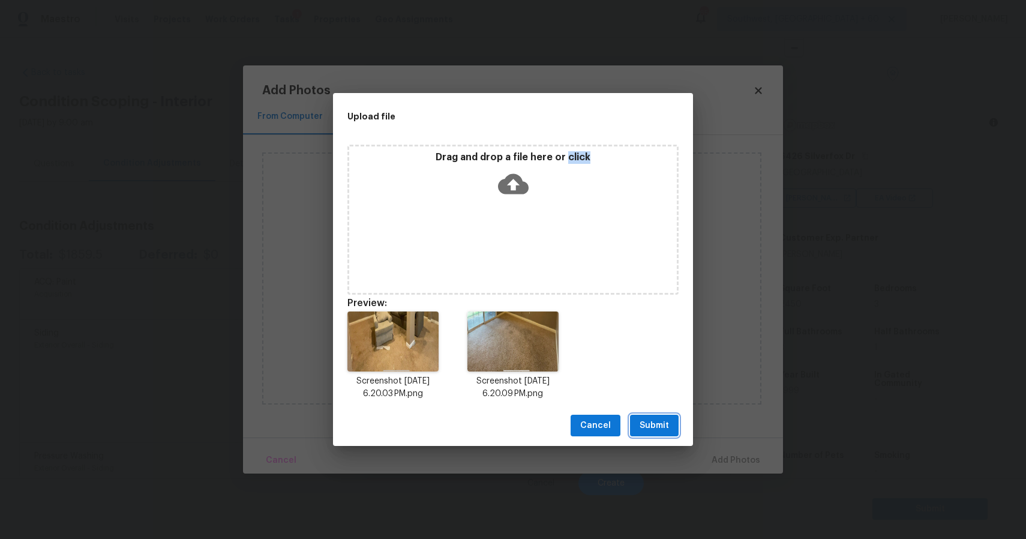
click at [663, 428] on span "Submit" at bounding box center [653, 425] width 29 height 15
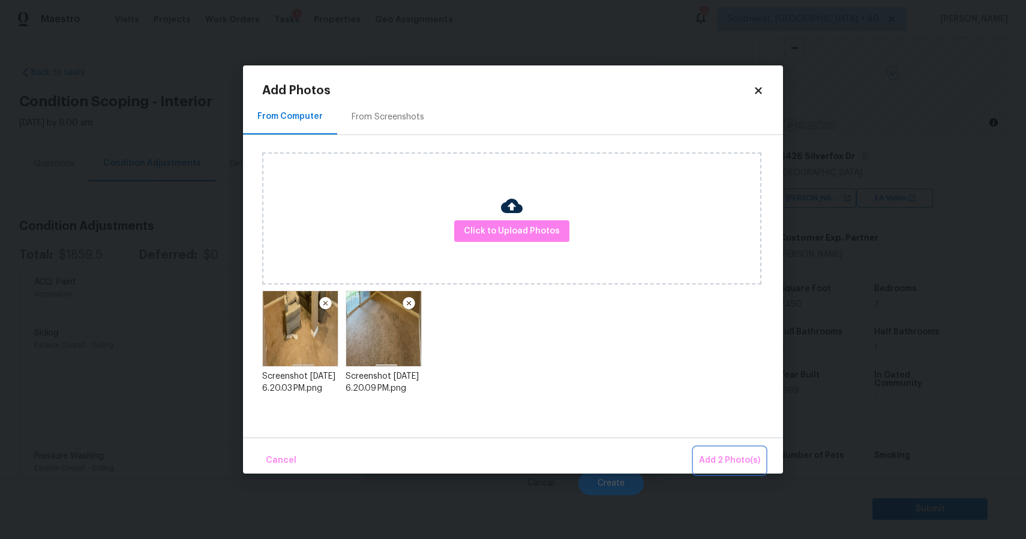
click at [728, 455] on span "Add 2 Photo(s)" at bounding box center [729, 460] width 61 height 15
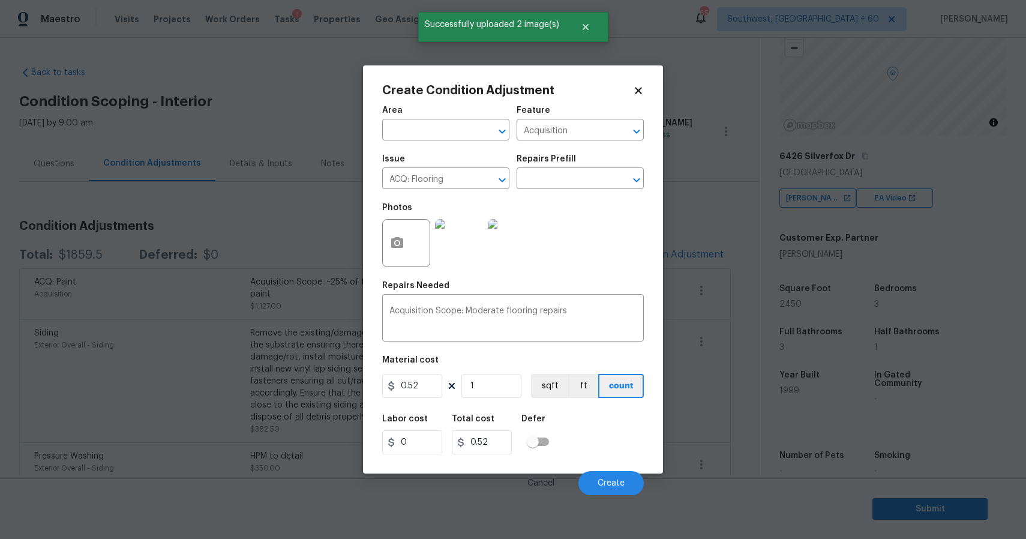
click at [618, 471] on div "Cancel Create" at bounding box center [513, 478] width 262 height 34
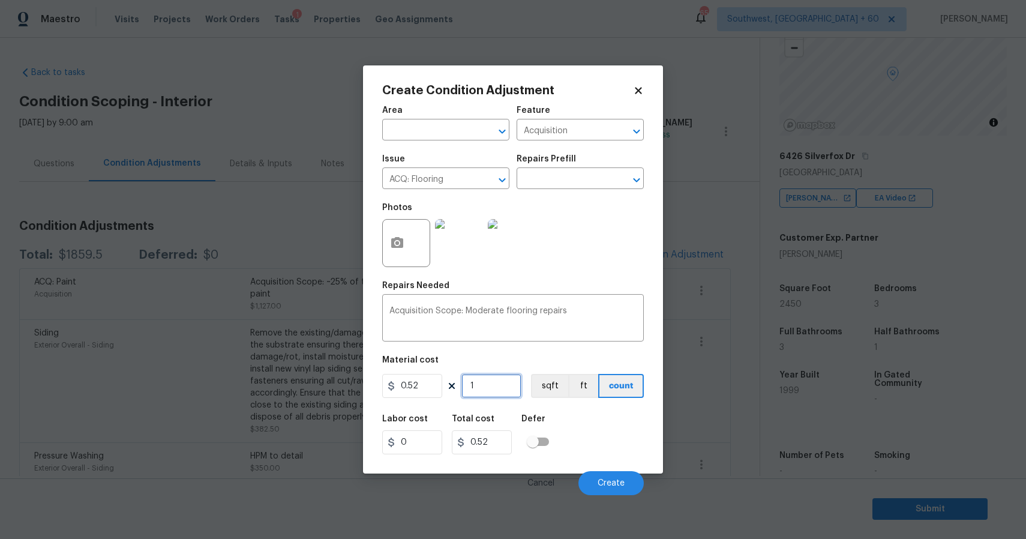
click at [494, 383] on input "1" at bounding box center [491, 386] width 60 height 24
type input "0"
type input "2"
type input "1.04"
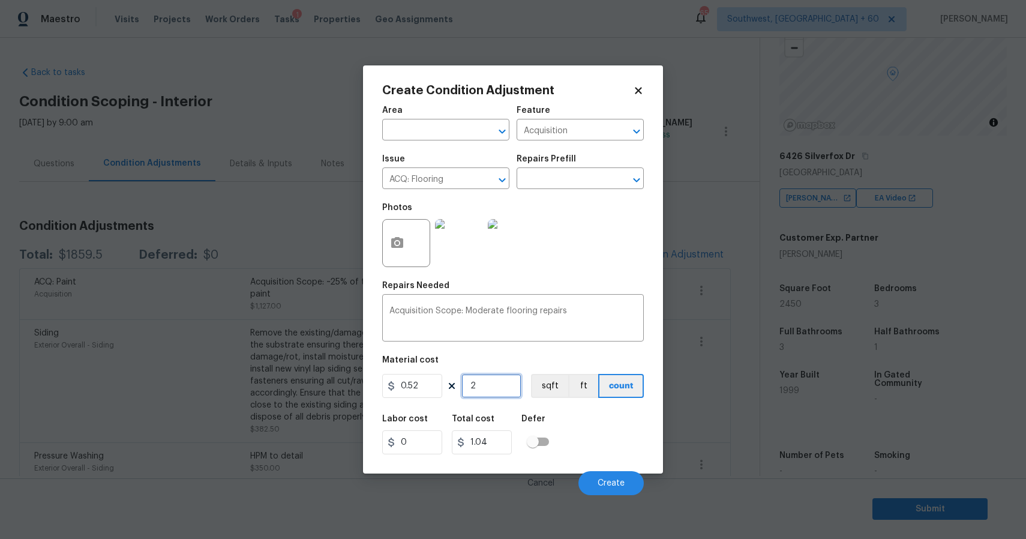
type input "24"
type input "12.48"
type input "245"
type input "127.4"
type input "2450"
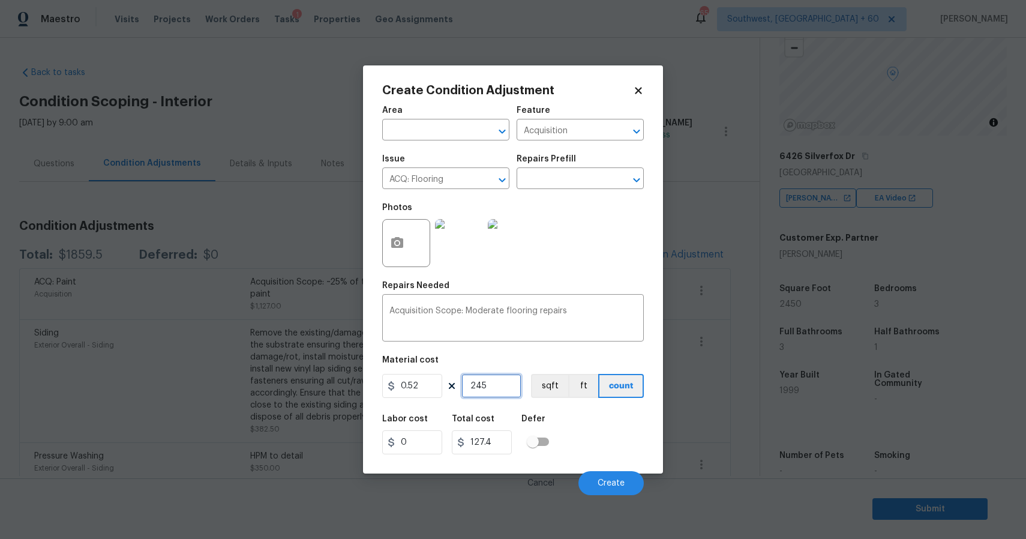
type input "1274"
type input "2450"
click at [627, 485] on button "Create" at bounding box center [610, 483] width 65 height 24
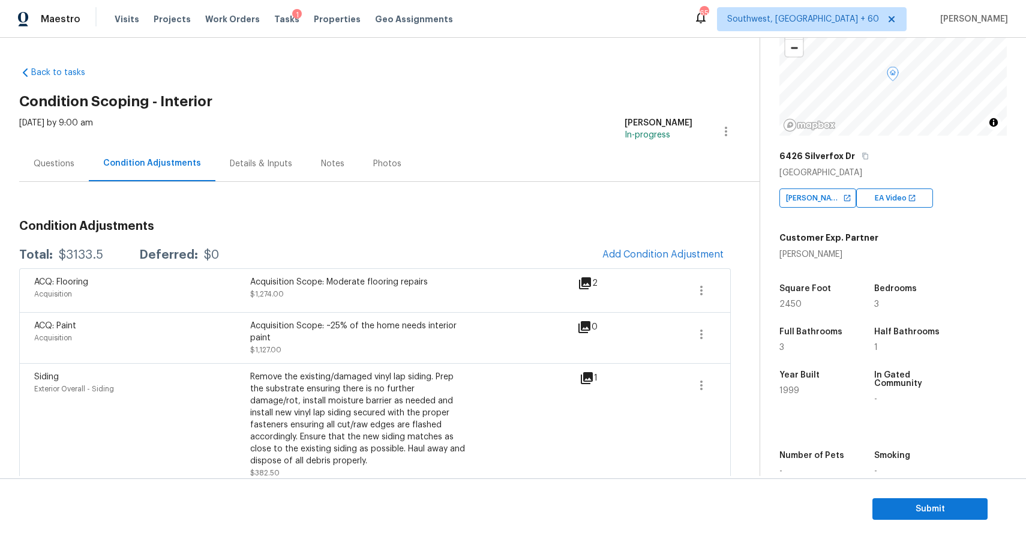
click at [608, 236] on div "Condition Adjustments Total: $3133.5 Deferred: $0 Add Condition Adjustment ACQ:…" at bounding box center [374, 371] width 711 height 320
click at [659, 268] on div "ACQ: Flooring Acquisition Acquisition Scope: Moderate flooring repairs $1,274.0…" at bounding box center [374, 290] width 711 height 44
click at [655, 257] on span "Add Condition Adjustment" at bounding box center [662, 254] width 121 height 11
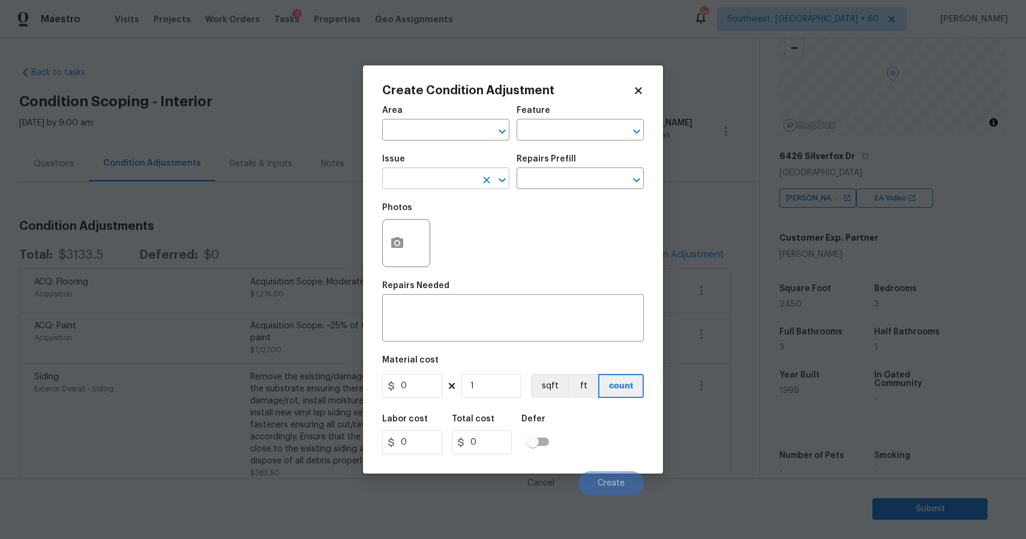
click at [436, 182] on input "text" at bounding box center [429, 179] width 94 height 19
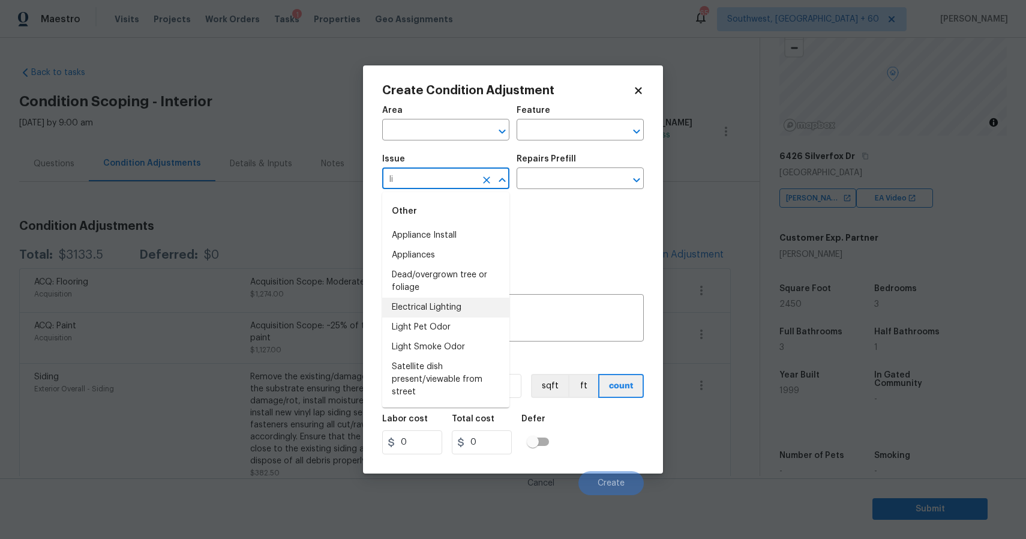
click at [465, 304] on li "Electrical Lighting" at bounding box center [445, 308] width 127 height 20
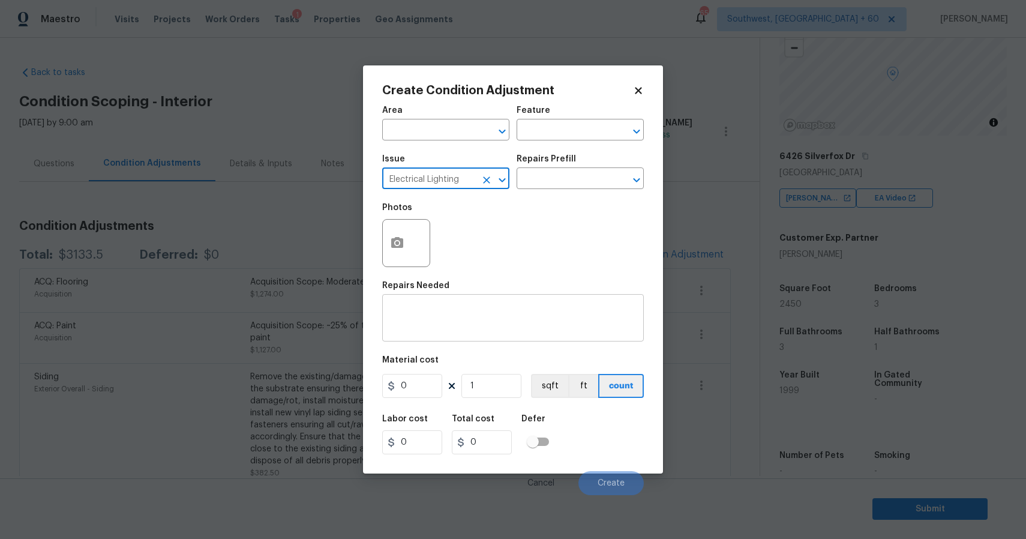
type input "Electrical Lighting"
click at [479, 320] on textarea at bounding box center [512, 319] width 247 height 25
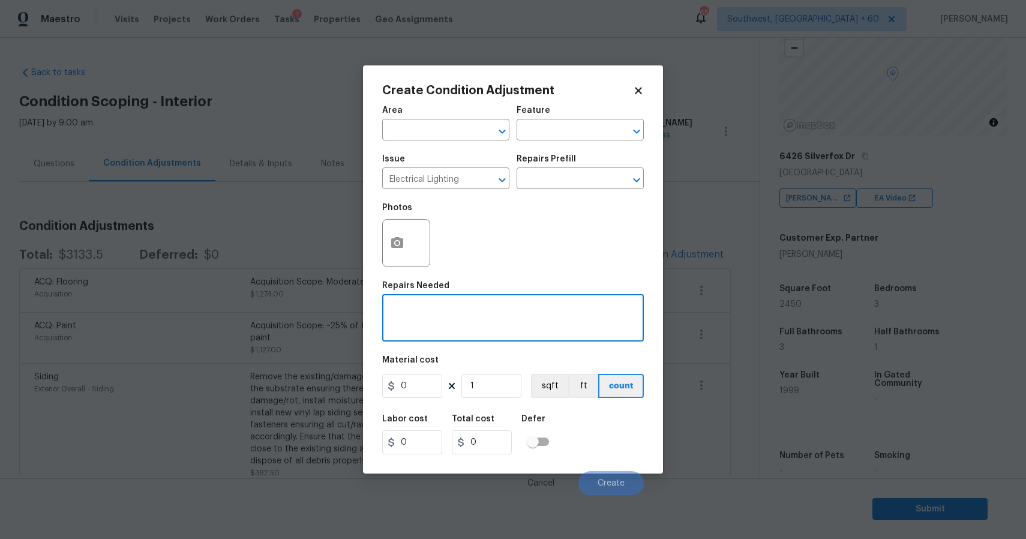
paste textarea "bathroom light fixture"
type textarea "bathroom light fixture"
click at [605, 465] on div "Cancel Create" at bounding box center [513, 478] width 262 height 34
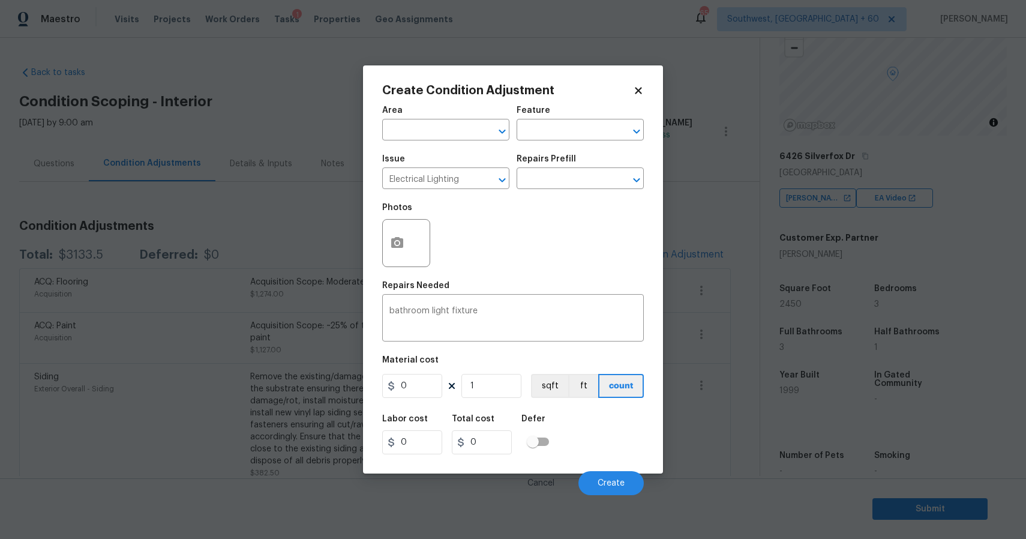
click at [605, 465] on div "Cancel Create" at bounding box center [513, 478] width 262 height 34
click at [613, 469] on div "Cancel Create" at bounding box center [513, 478] width 262 height 34
click at [620, 480] on span "Create" at bounding box center [610, 483] width 27 height 9
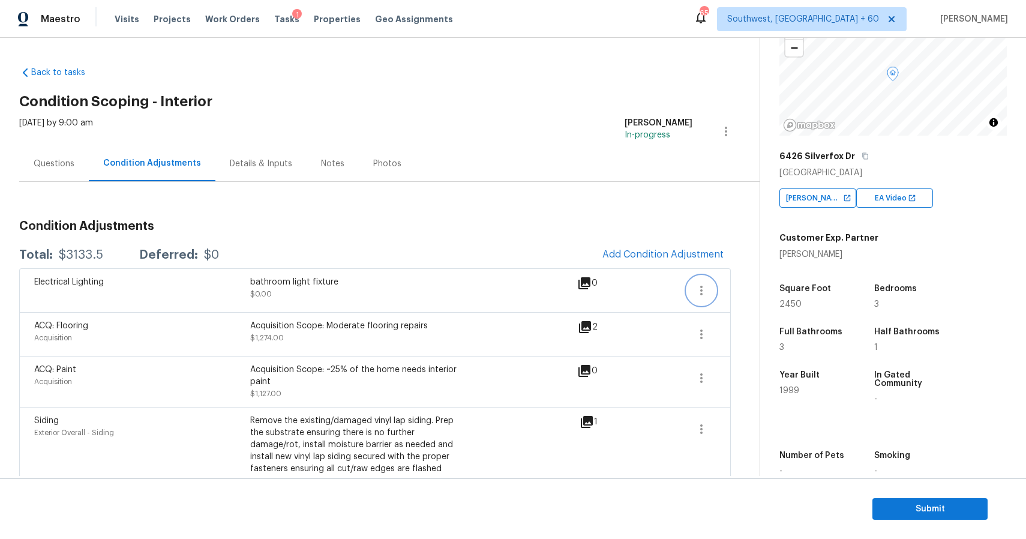
click at [693, 292] on button "button" at bounding box center [701, 290] width 29 height 29
click at [747, 290] on div "Edit" at bounding box center [770, 288] width 94 height 12
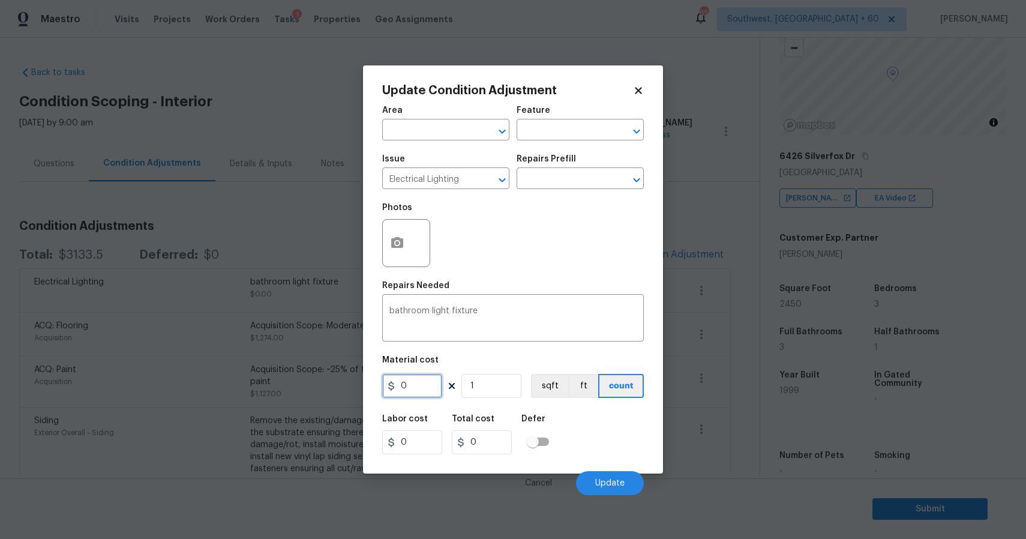
click at [419, 385] on input "0" at bounding box center [412, 386] width 60 height 24
type input "300"
click at [615, 476] on button "Update" at bounding box center [610, 483] width 68 height 24
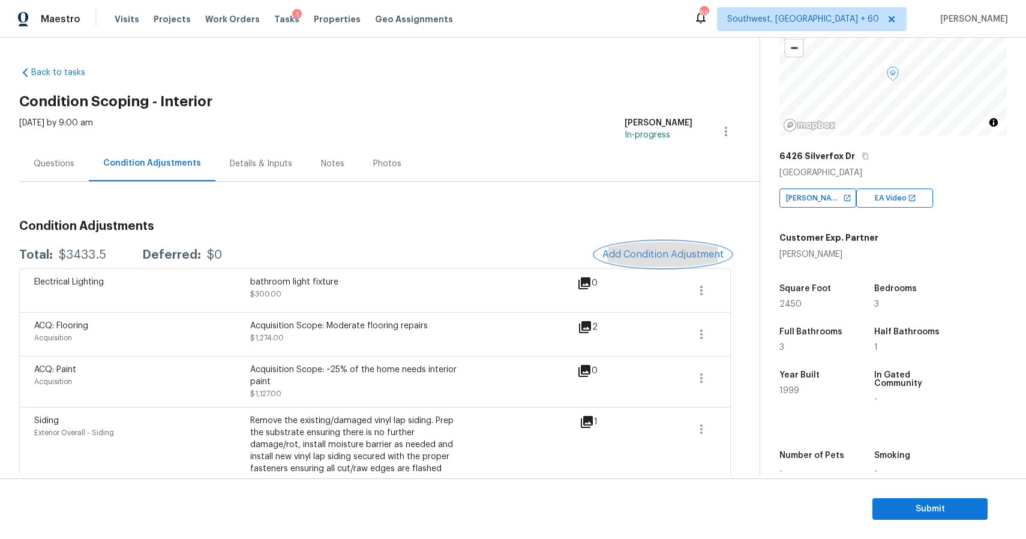
click at [678, 252] on span "Add Condition Adjustment" at bounding box center [662, 254] width 121 height 11
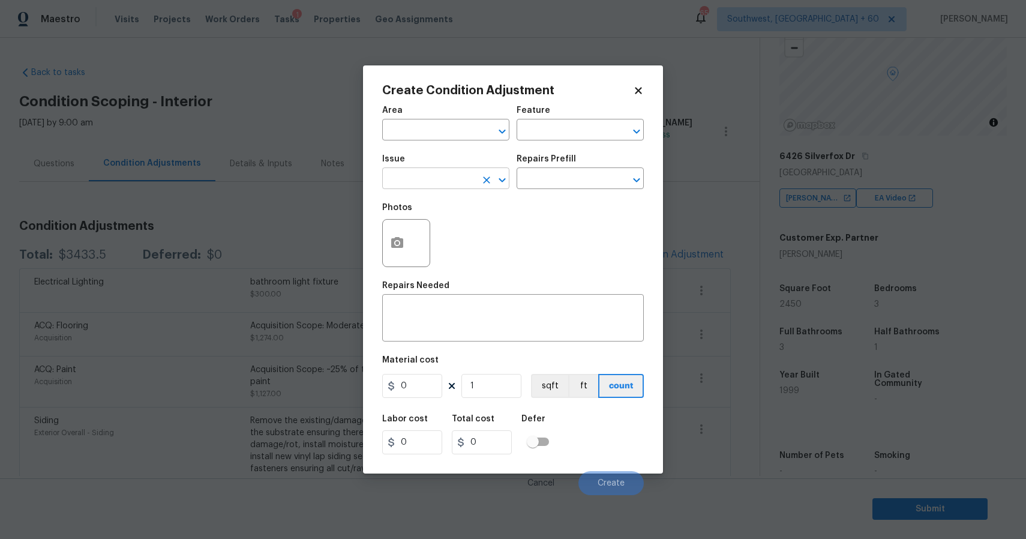
click at [422, 178] on input "text" at bounding box center [429, 179] width 94 height 19
type input "e"
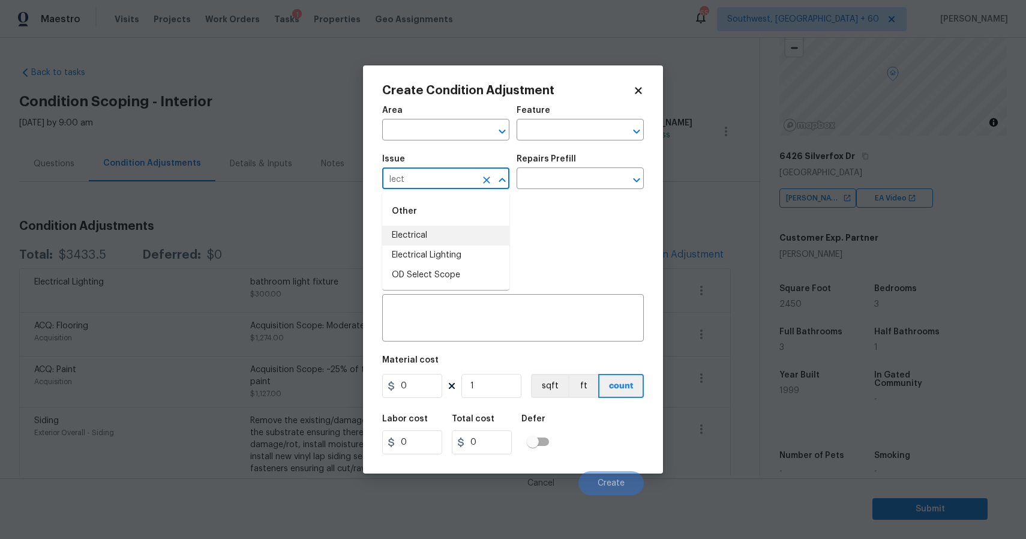
click at [461, 226] on li "Electrical" at bounding box center [445, 236] width 127 height 20
type input "Electrical"
click at [461, 226] on div "Photos" at bounding box center [513, 235] width 262 height 78
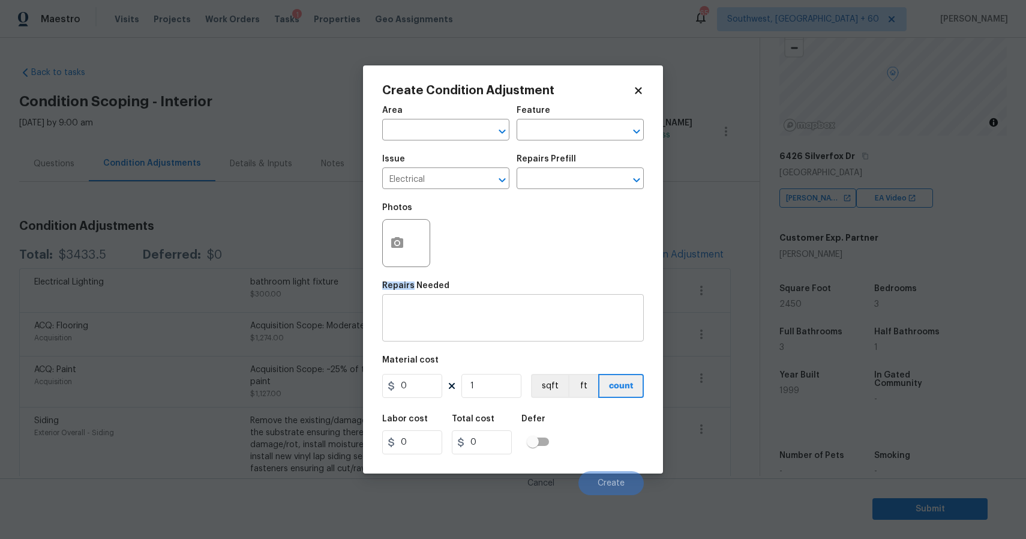
click at [452, 340] on div "x ​" at bounding box center [513, 319] width 262 height 44
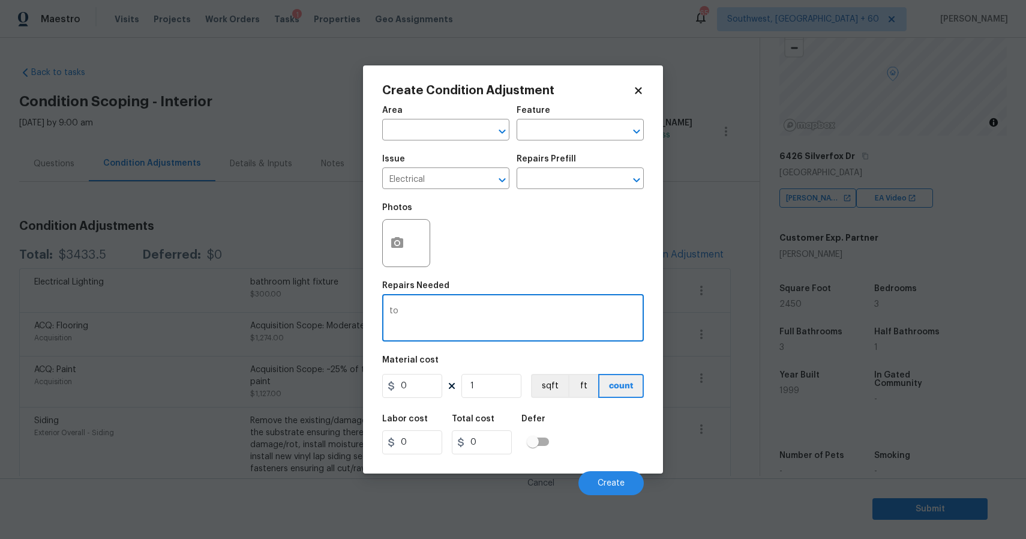
type textarea "t"
click at [401, 307] on textarea "eletric issue" at bounding box center [512, 319] width 247 height 25
type textarea "electric issue"
click at [409, 398] on input "0" at bounding box center [412, 386] width 60 height 24
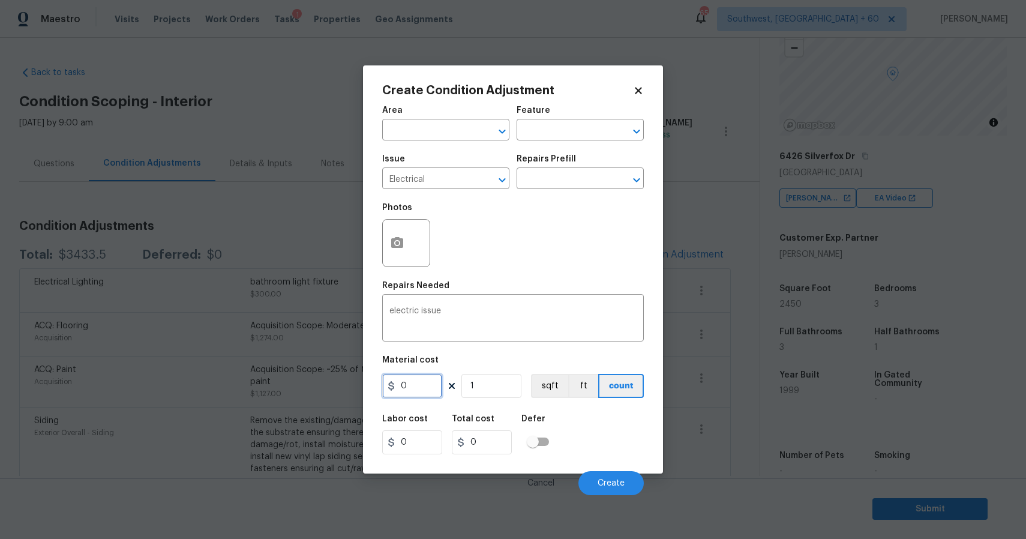
click at [409, 398] on input "0" at bounding box center [412, 386] width 60 height 24
type input "500"
click at [465, 311] on textarea "electric issue" at bounding box center [512, 319] width 247 height 25
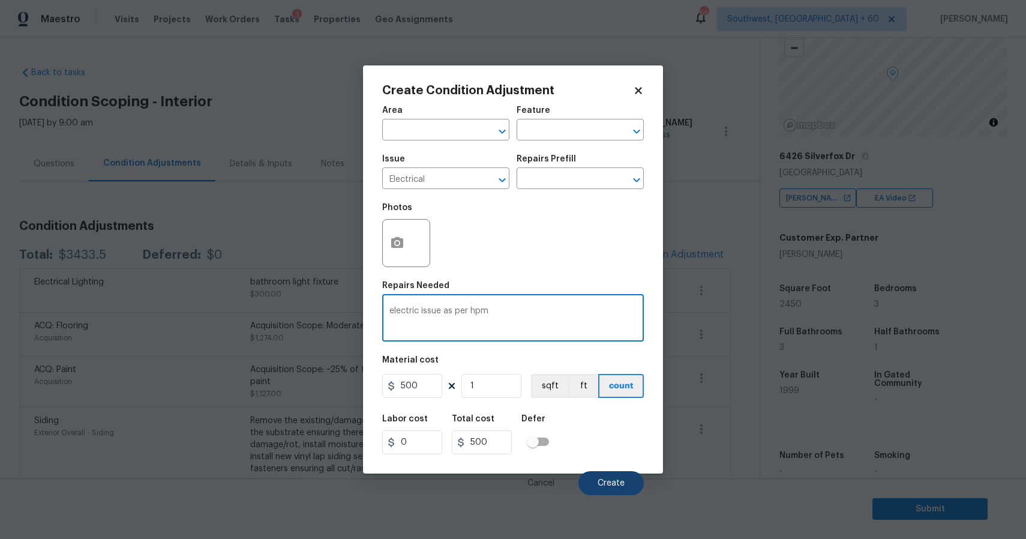
type textarea "electric issue as per hpm"
click at [626, 474] on button "Create" at bounding box center [610, 483] width 65 height 24
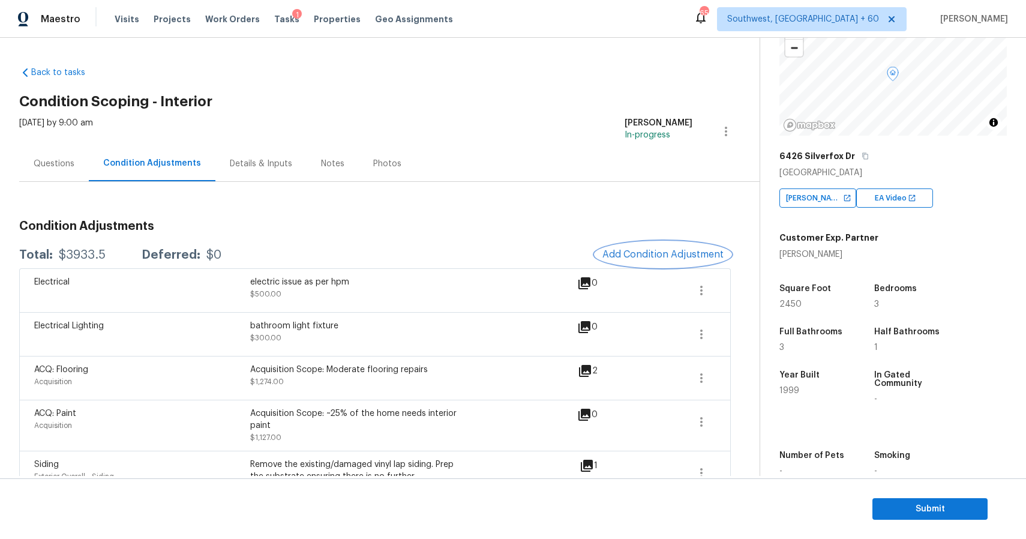
click at [671, 247] on button "Add Condition Adjustment" at bounding box center [663, 254] width 136 height 25
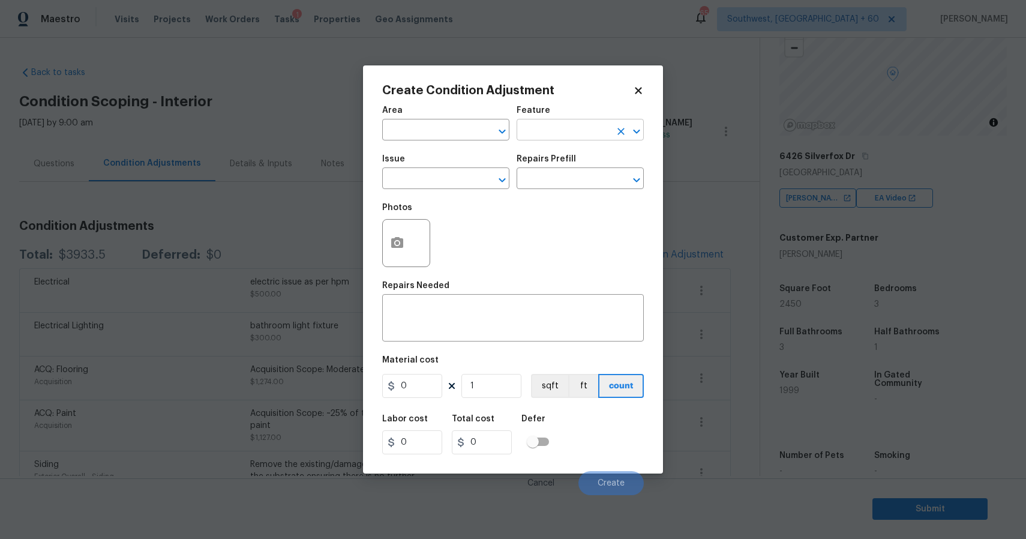
click at [542, 136] on input "text" at bounding box center [563, 131] width 94 height 19
click at [555, 199] on ul "Other Cabinets" at bounding box center [579, 172] width 127 height 58
click at [557, 194] on li "Cabinets" at bounding box center [579, 187] width 127 height 20
type input "Cabinets"
click at [438, 354] on div "Area ​ Feature Cabinets ​ Issue ​ Repairs Prefill ​ Photos Repairs Needed x ​ M…" at bounding box center [513, 297] width 262 height 396
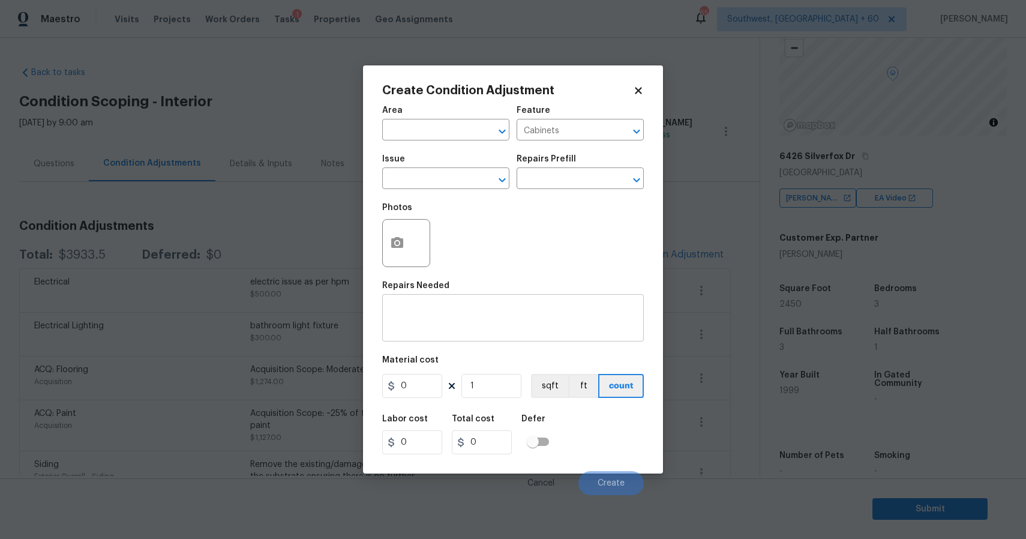
click at [505, 339] on div "x ​" at bounding box center [513, 319] width 262 height 44
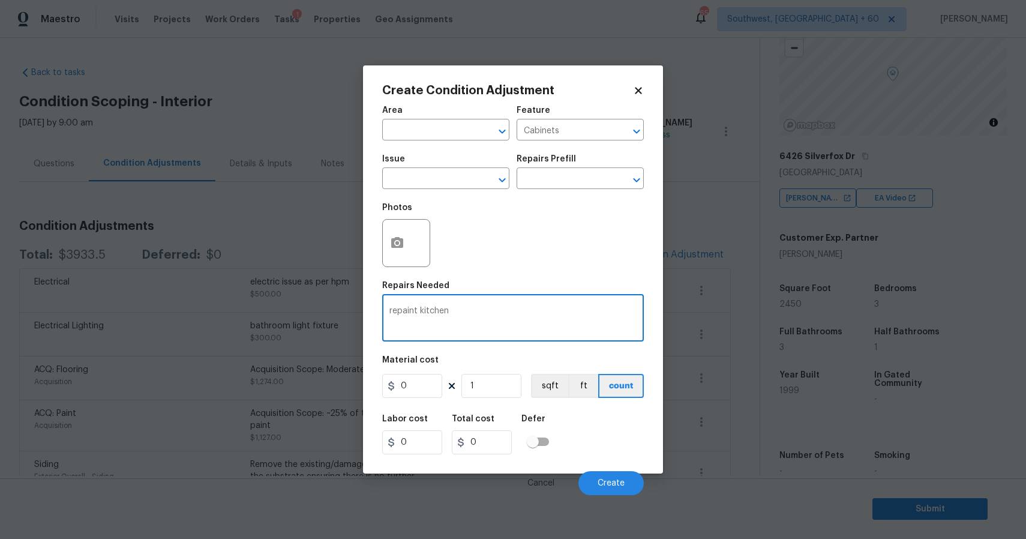
type textarea "repaint kitchen"
click at [434, 391] on input "0" at bounding box center [412, 386] width 60 height 24
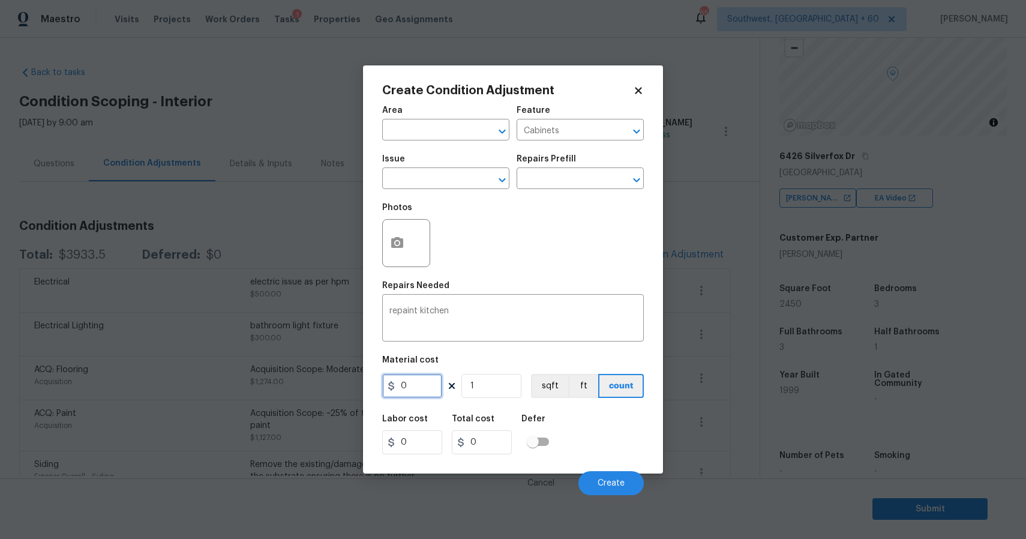
click at [434, 391] on input "0" at bounding box center [412, 386] width 60 height 24
type input "2000"
click at [631, 494] on button "Create" at bounding box center [610, 483] width 65 height 24
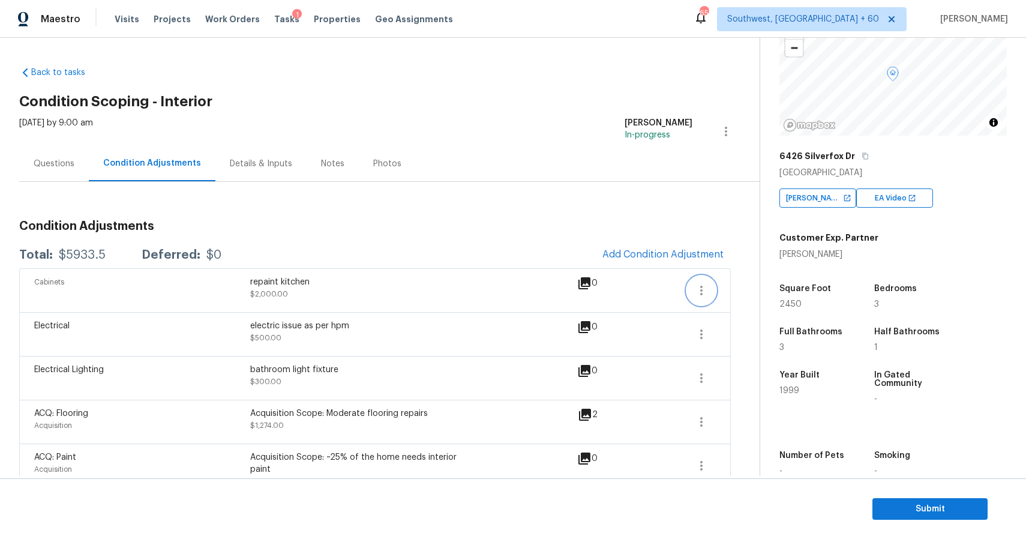
click at [698, 286] on icon "button" at bounding box center [701, 290] width 14 height 14
click at [768, 281] on link "Edit" at bounding box center [770, 288] width 102 height 18
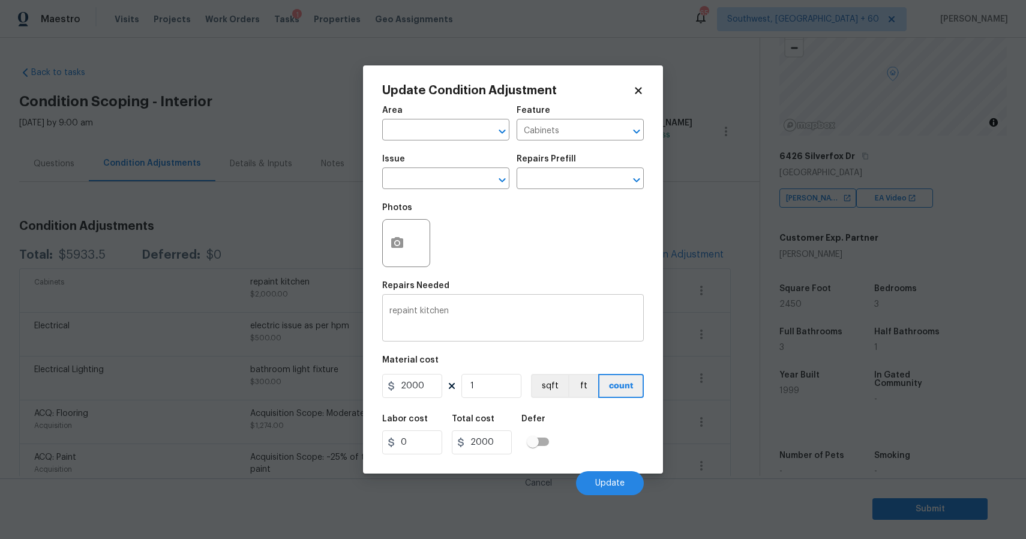
click at [486, 310] on textarea "repaint kitchen" at bounding box center [512, 319] width 247 height 25
type textarea "repaint kitchen cabinets"
click at [404, 224] on button "button" at bounding box center [397, 243] width 29 height 47
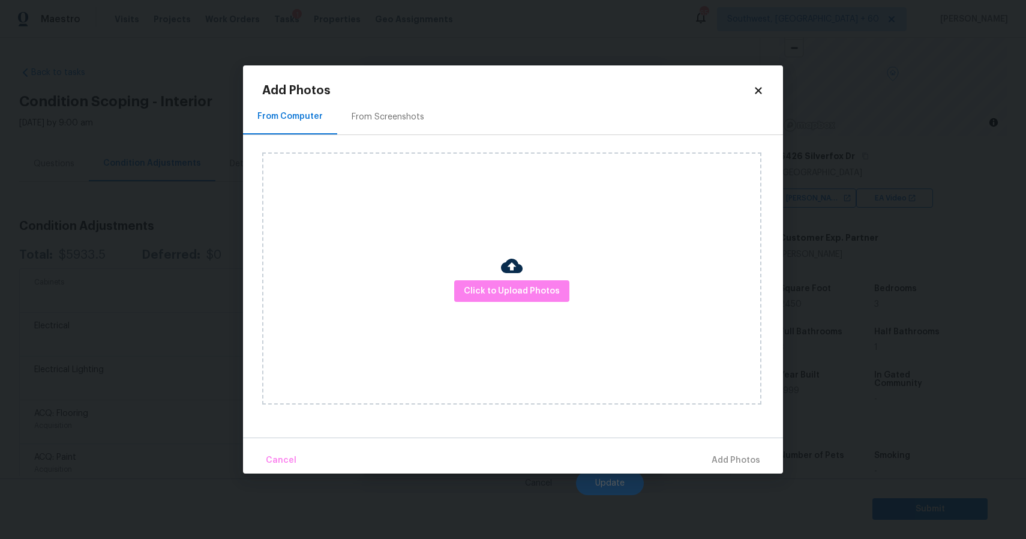
click at [409, 253] on div "Click to Upload Photos" at bounding box center [511, 278] width 499 height 252
click at [528, 298] on button "Click to Upload Photos" at bounding box center [511, 291] width 115 height 22
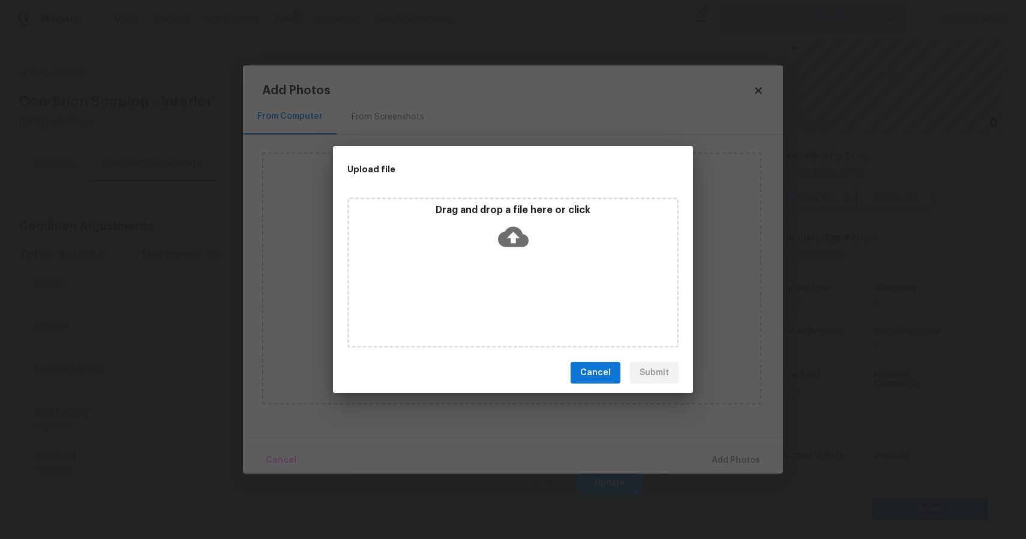
click at [528, 298] on div "Drag and drop a file here or click" at bounding box center [512, 272] width 331 height 150
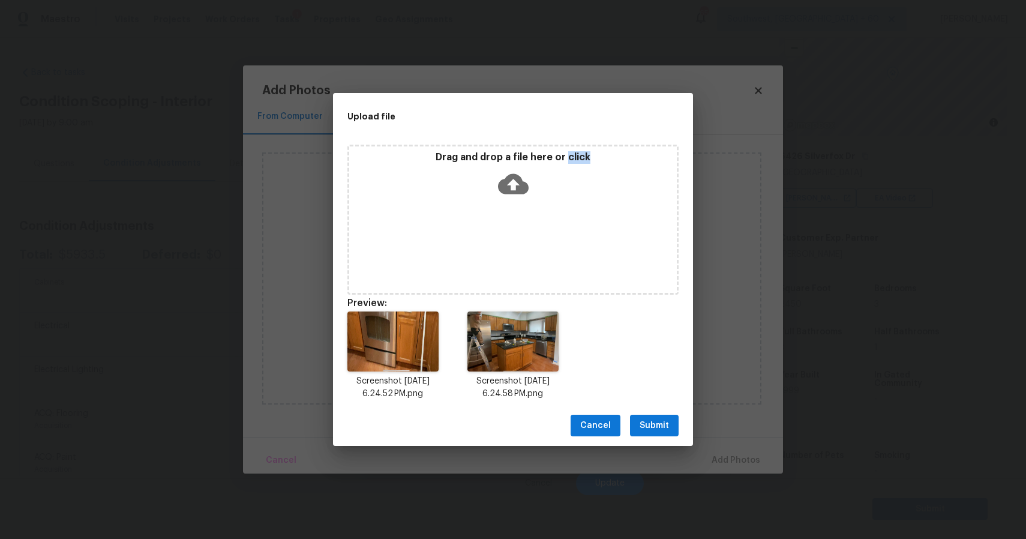
click at [666, 437] on div "Cancel Submit" at bounding box center [513, 425] width 360 height 41
click at [668, 422] on span "Submit" at bounding box center [653, 425] width 29 height 15
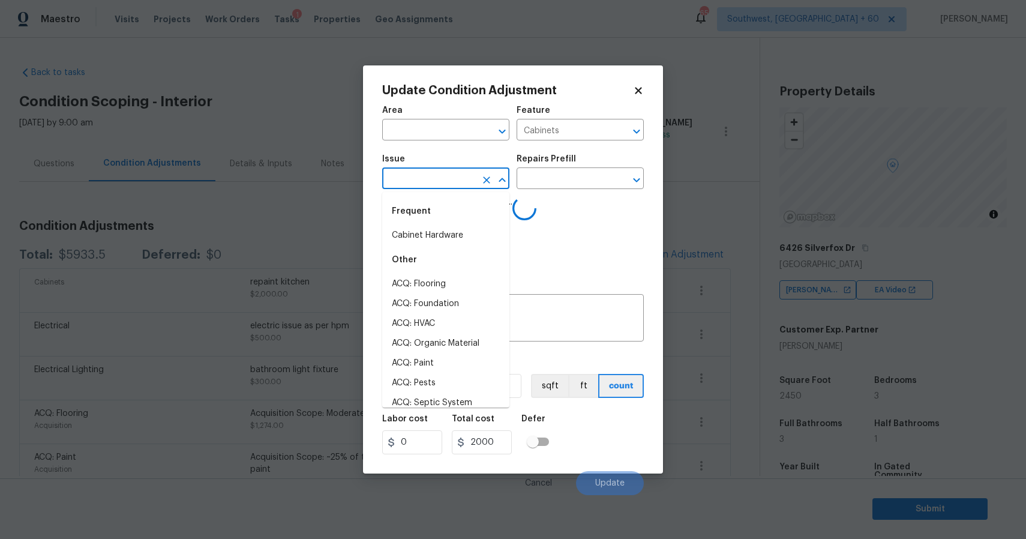
scroll to position [92, 0]
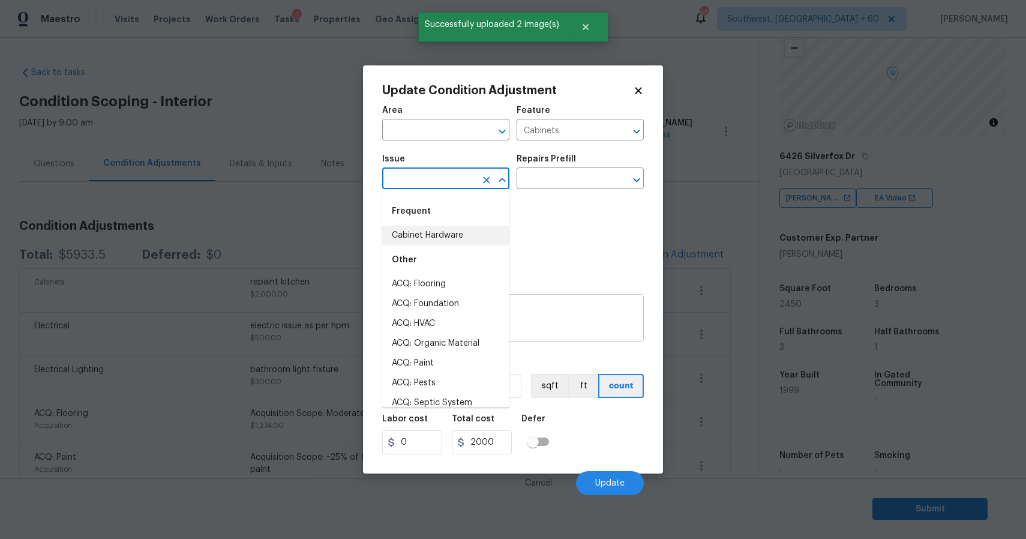
click at [595, 298] on div "repaint kitchen x ​" at bounding box center [513, 319] width 262 height 44
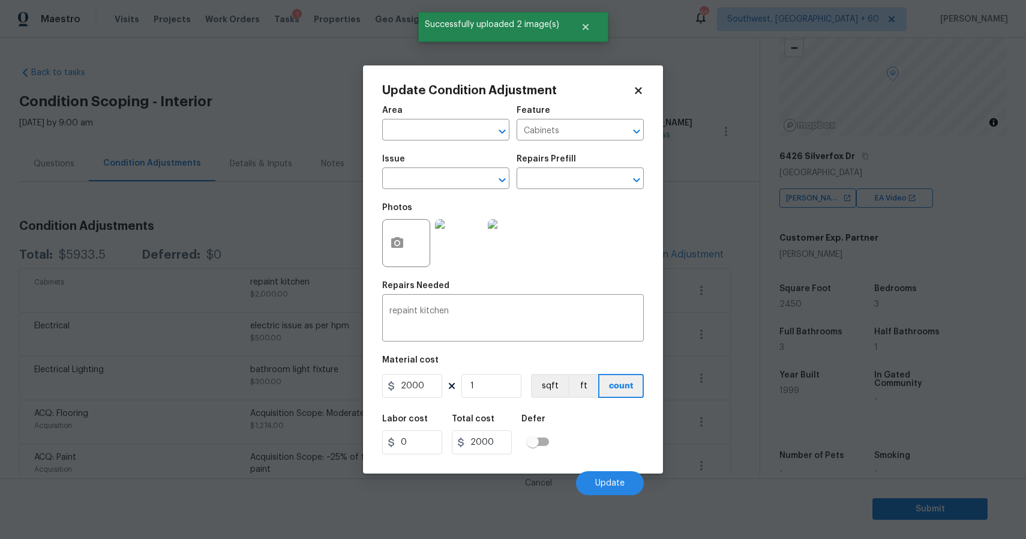
click at [612, 471] on div "Cancel Update" at bounding box center [513, 478] width 262 height 34
click at [616, 480] on span "Update" at bounding box center [609, 483] width 29 height 9
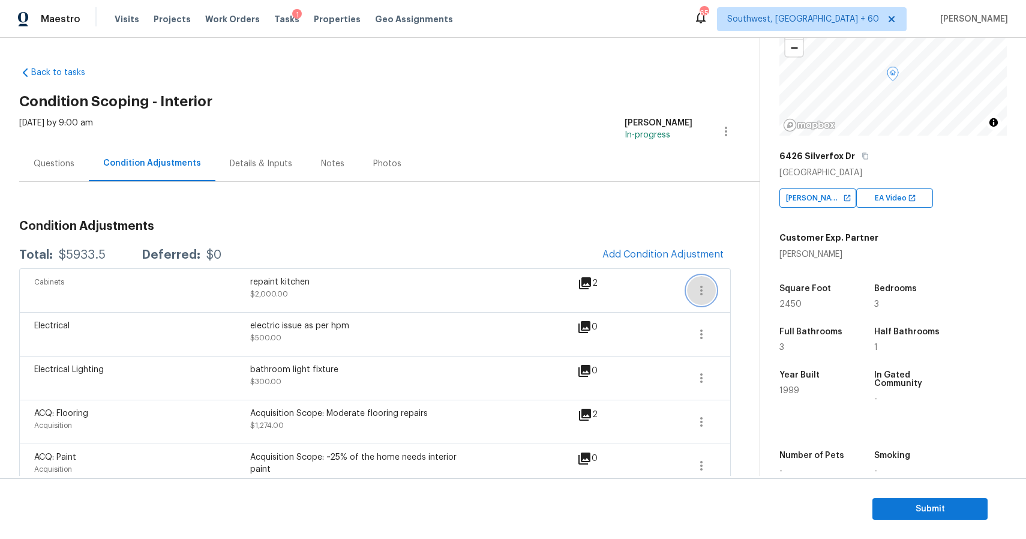
click at [702, 289] on icon "button" at bounding box center [701, 290] width 14 height 14
click at [752, 280] on link "Edit" at bounding box center [770, 288] width 102 height 18
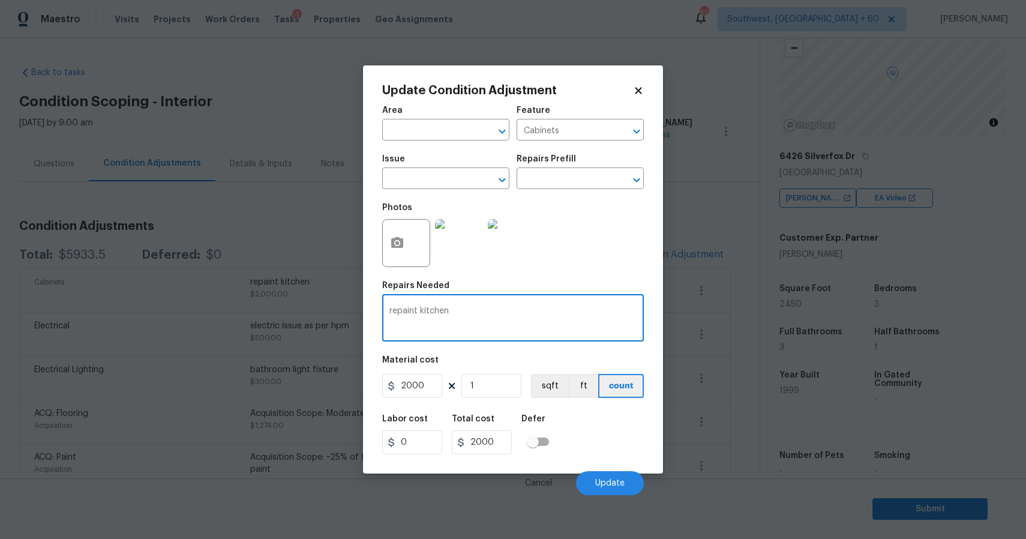
click at [436, 311] on textarea "repaint kitchen" at bounding box center [512, 319] width 247 height 25
type textarea "kitchen"
click at [861, 320] on body "Maestro Visits Projects Work Orders Tasks 1 Properties Geo Assignments 651 Sout…" at bounding box center [513, 269] width 1026 height 539
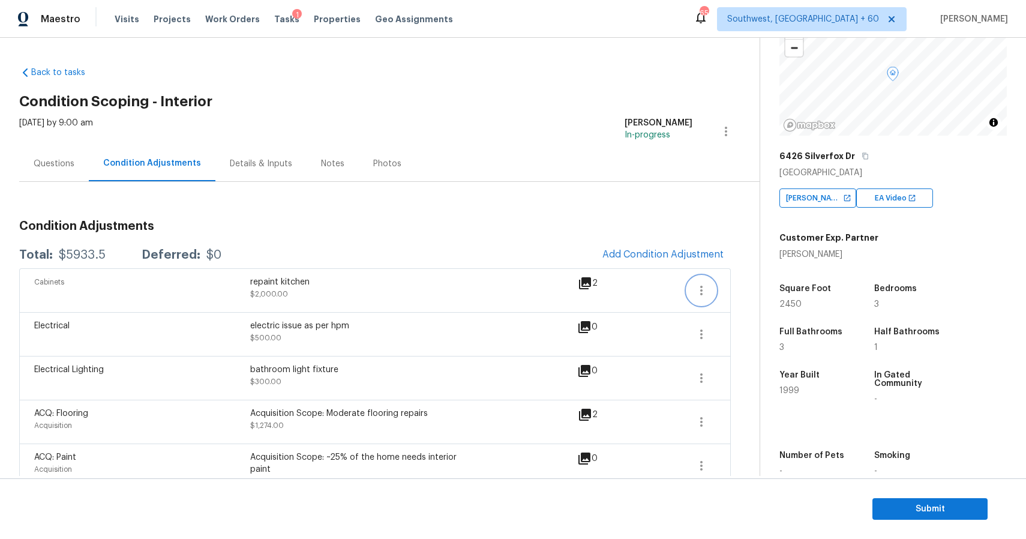
click at [700, 289] on icon "button" at bounding box center [701, 290] width 14 height 14
click at [744, 289] on div "Edit" at bounding box center [770, 288] width 94 height 12
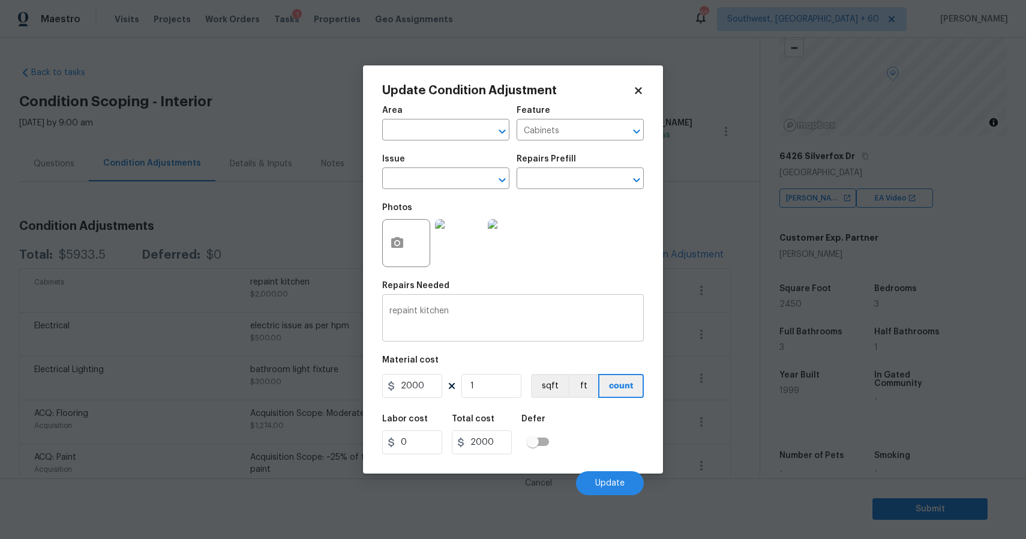
click at [510, 299] on div "repaint kitchen x ​" at bounding box center [513, 319] width 262 height 44
click at [510, 308] on textarea "repaint kitchen" at bounding box center [512, 319] width 247 height 25
click at [469, 311] on textarea "repaint kitchen repiaant" at bounding box center [512, 319] width 247 height 25
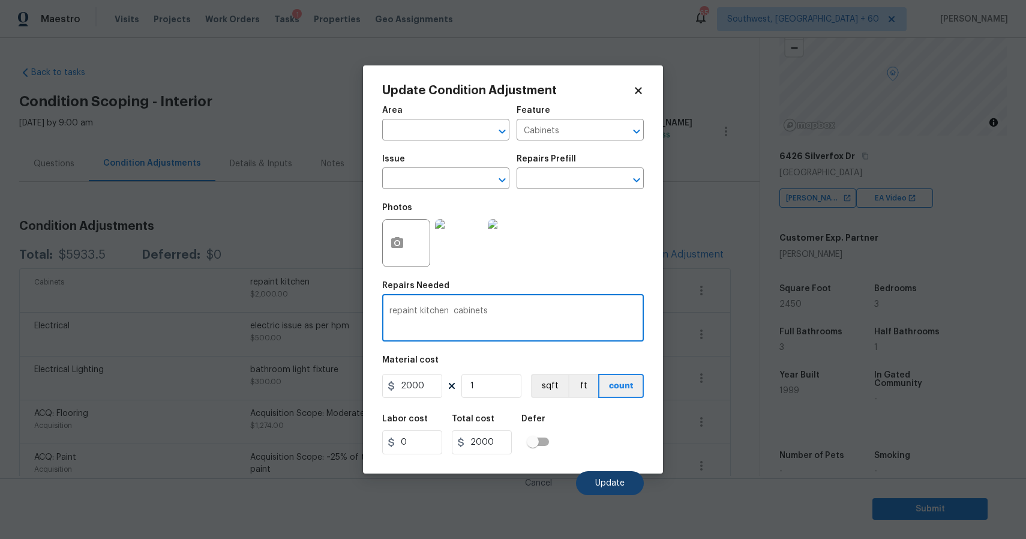
type textarea "repaint kitchen cabinets"
click at [624, 479] on span "Update" at bounding box center [609, 483] width 29 height 9
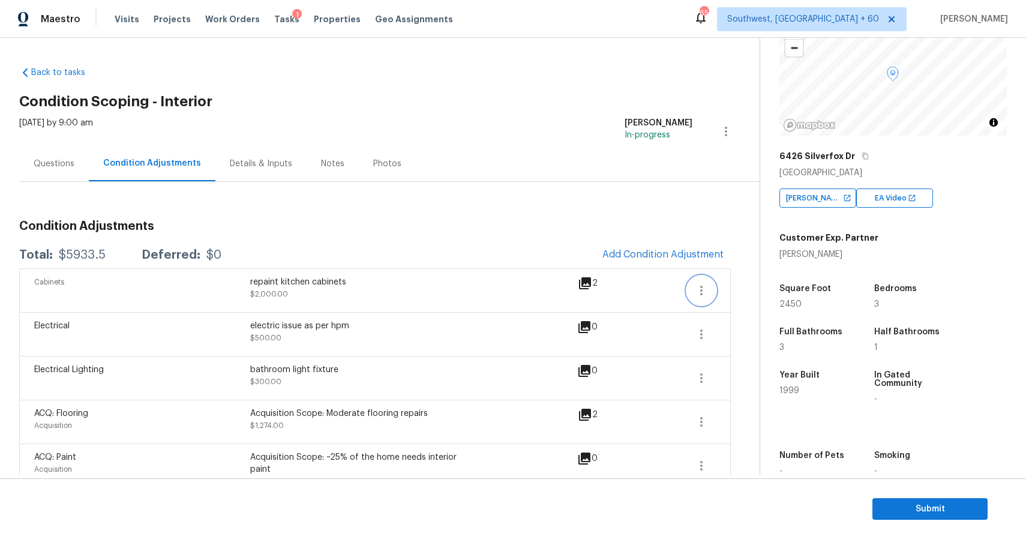
click at [698, 289] on icon "button" at bounding box center [701, 290] width 14 height 14
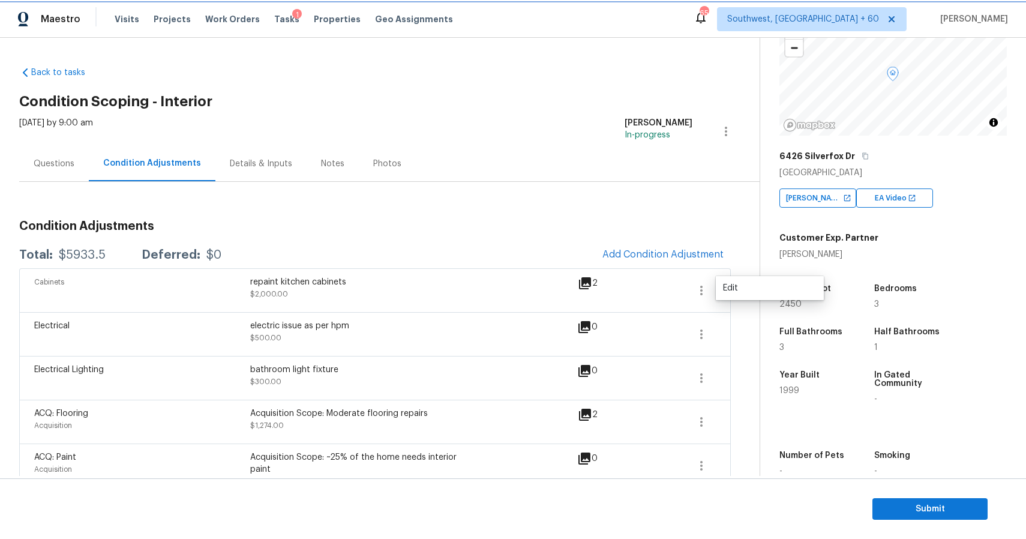
click at [698, 289] on icon "button" at bounding box center [701, 290] width 14 height 14
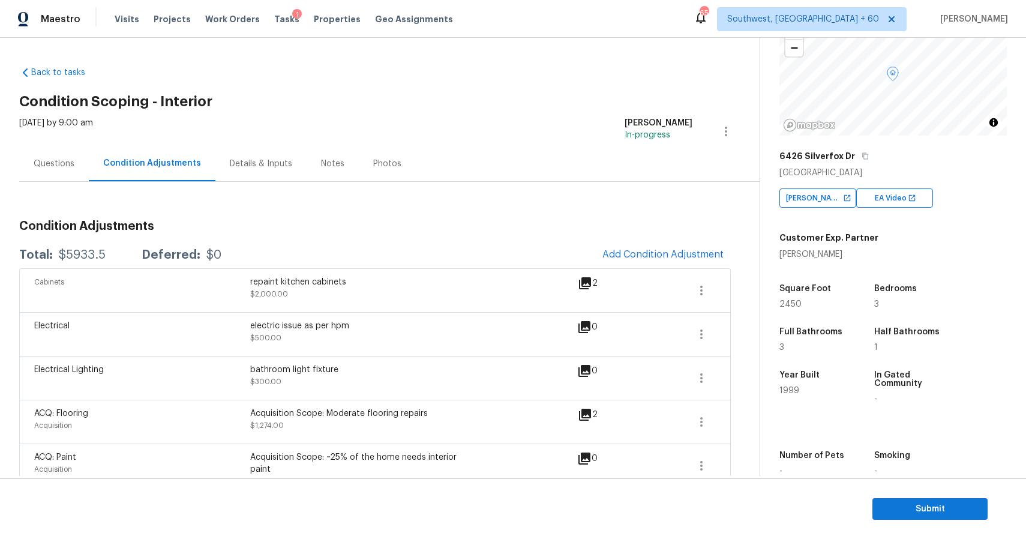
click at [752, 286] on div "Back to tasks Condition Scoping - Interior [DATE] by 9:00 am [PERSON_NAME] P In…" at bounding box center [389, 361] width 740 height 608
click at [41, 160] on div "Questions" at bounding box center [54, 164] width 41 height 12
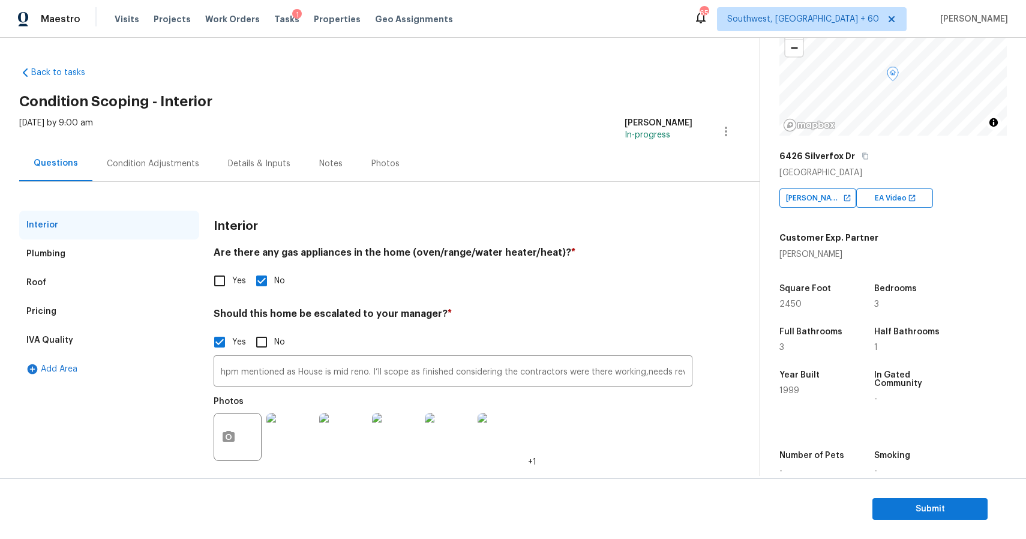
click at [182, 169] on div "Condition Adjustments" at bounding box center [152, 163] width 121 height 35
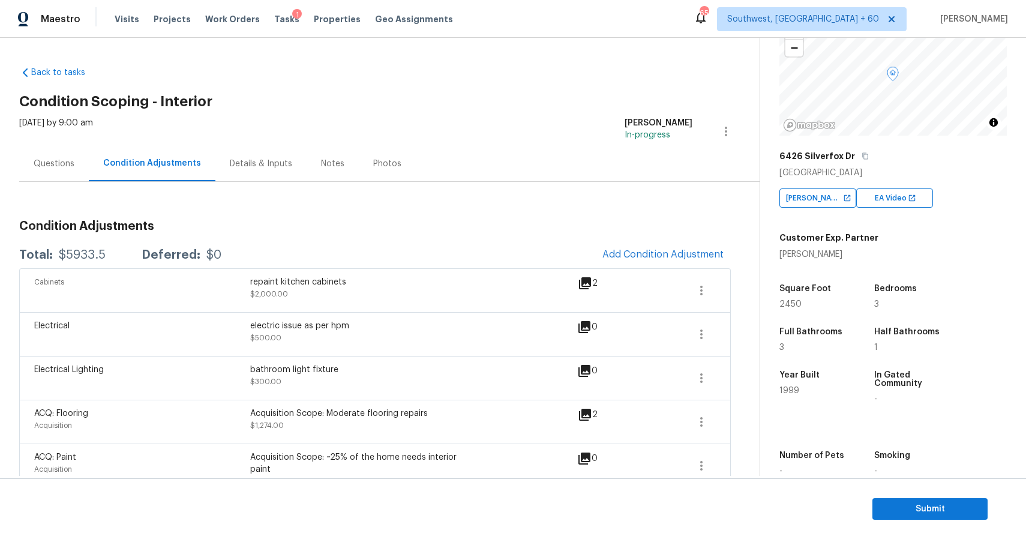
scroll to position [28, 0]
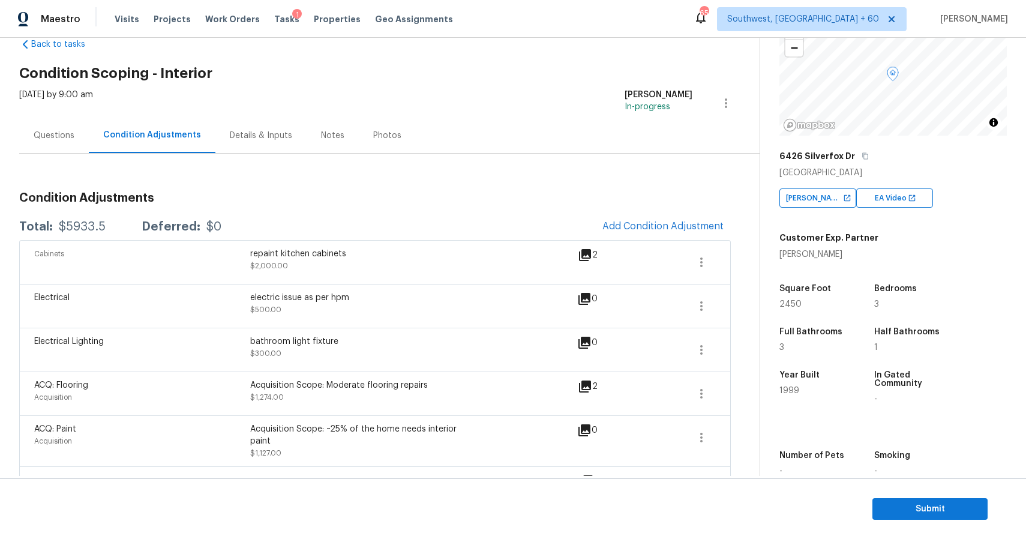
click at [93, 158] on div "Condition Adjustments Total: $5933.5 Deferred: $0 Add Condition Adjustment Cabi…" at bounding box center [374, 394] width 711 height 480
click at [79, 150] on div "Questions" at bounding box center [54, 135] width 70 height 35
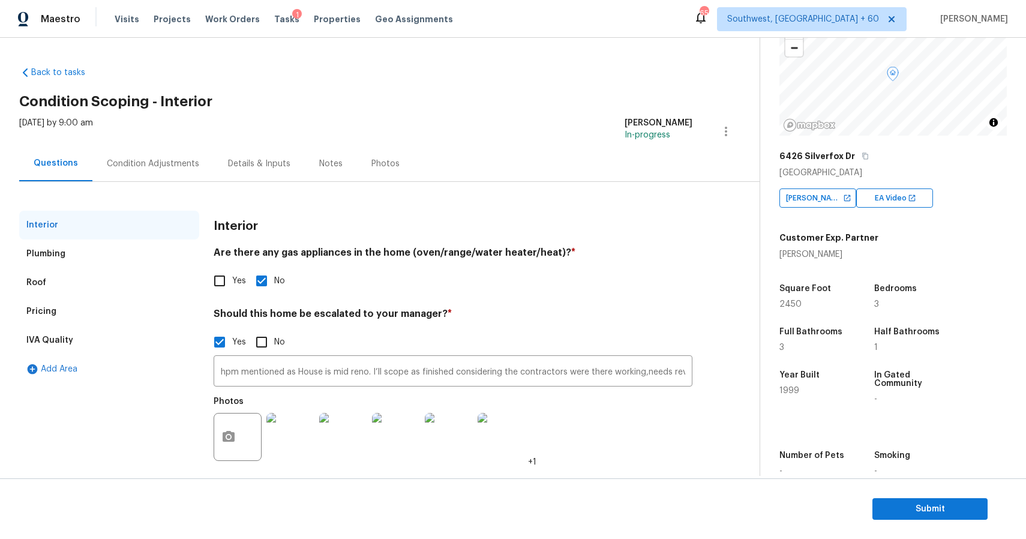
click at [168, 158] on div "Condition Adjustments" at bounding box center [153, 164] width 92 height 12
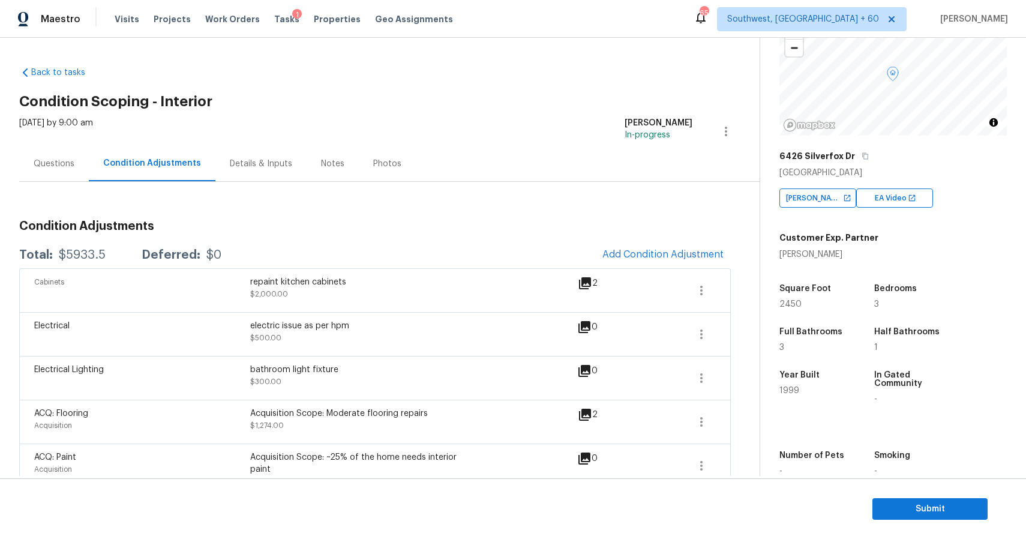
click at [73, 173] on div "Questions" at bounding box center [54, 163] width 70 height 35
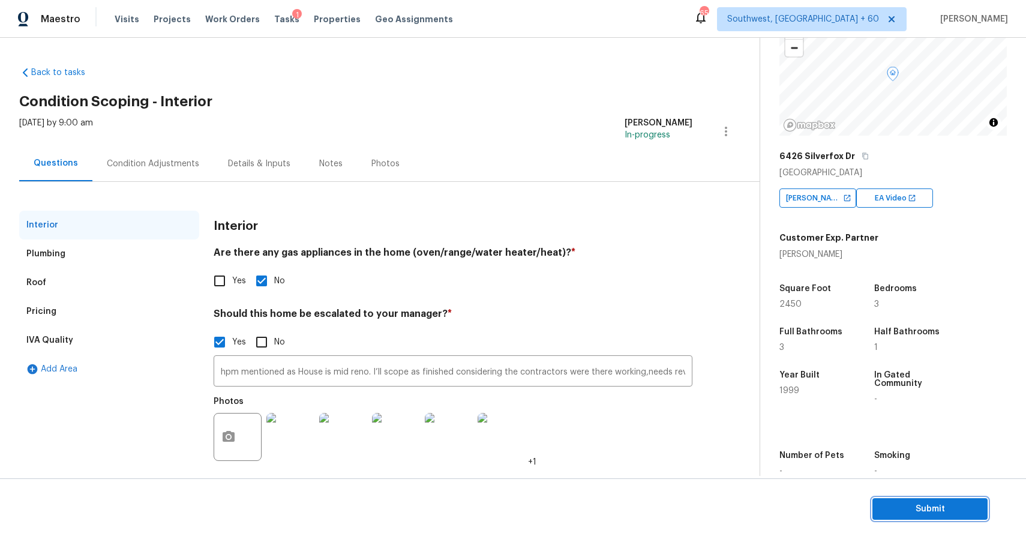
click at [929, 499] on button "Submit" at bounding box center [929, 509] width 115 height 22
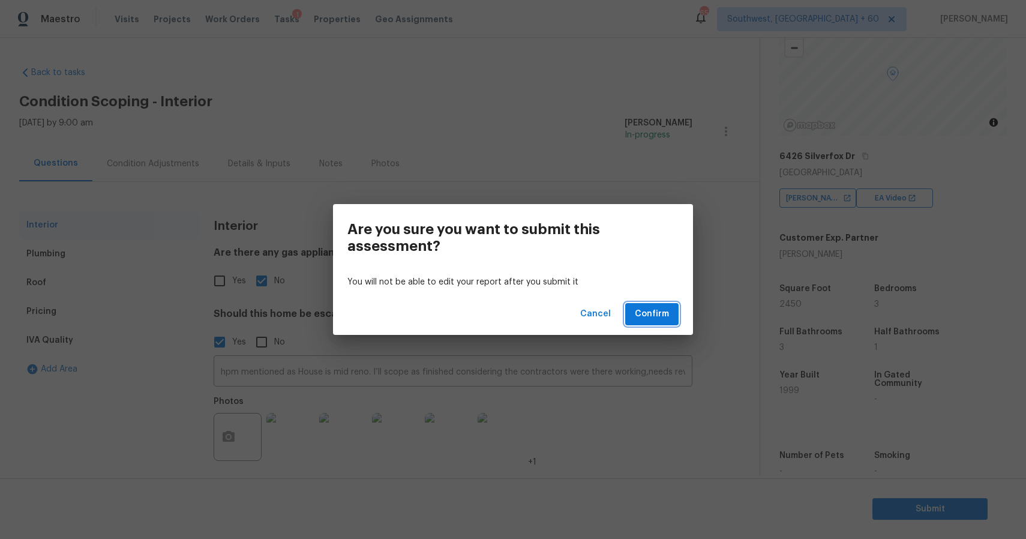
click at [672, 312] on button "Confirm" at bounding box center [651, 314] width 53 height 22
